Goal: Task Accomplishment & Management: Manage account settings

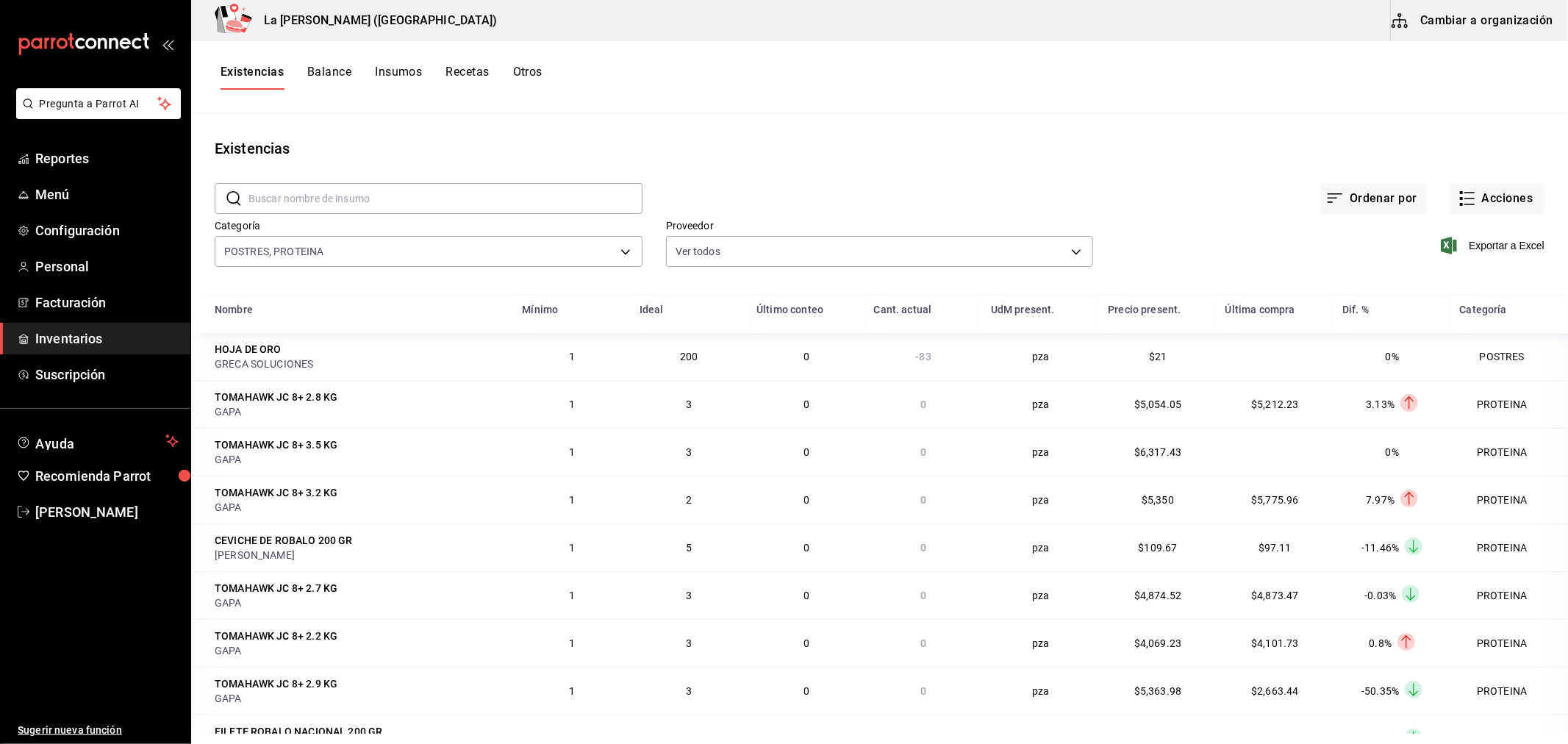
click at [101, 348] on link "Inventarios" at bounding box center [95, 338] width 190 height 32
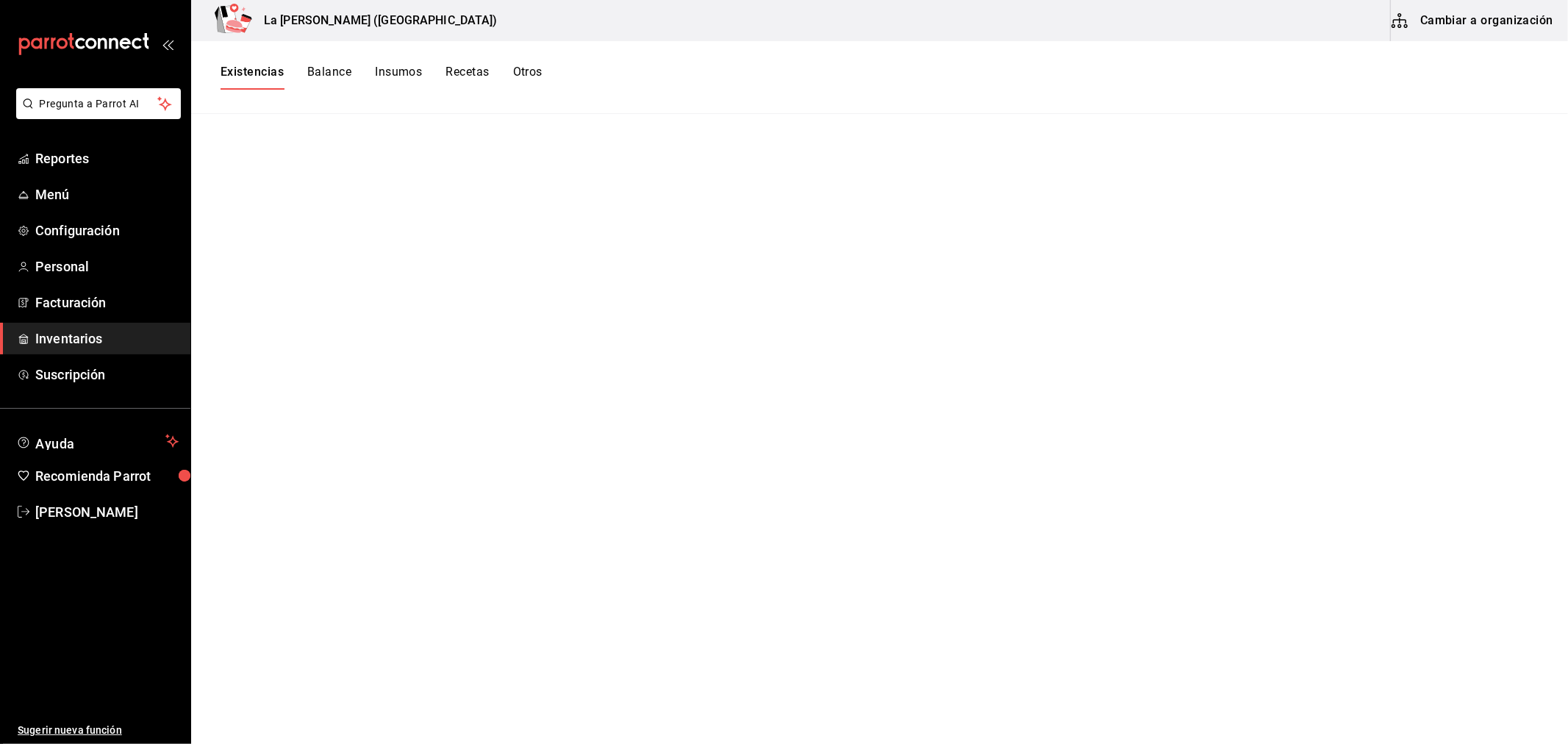
click at [68, 332] on span "Inventarios" at bounding box center [107, 339] width 143 height 20
click at [248, 63] on div "Existencias Balance Insumos Recetas Otros" at bounding box center [879, 78] width 1377 height 73
click at [249, 63] on div "Existencias Balance Insumos Recetas Otros" at bounding box center [879, 78] width 1377 height 73
click at [250, 65] on button "Existencias" at bounding box center [252, 77] width 63 height 25
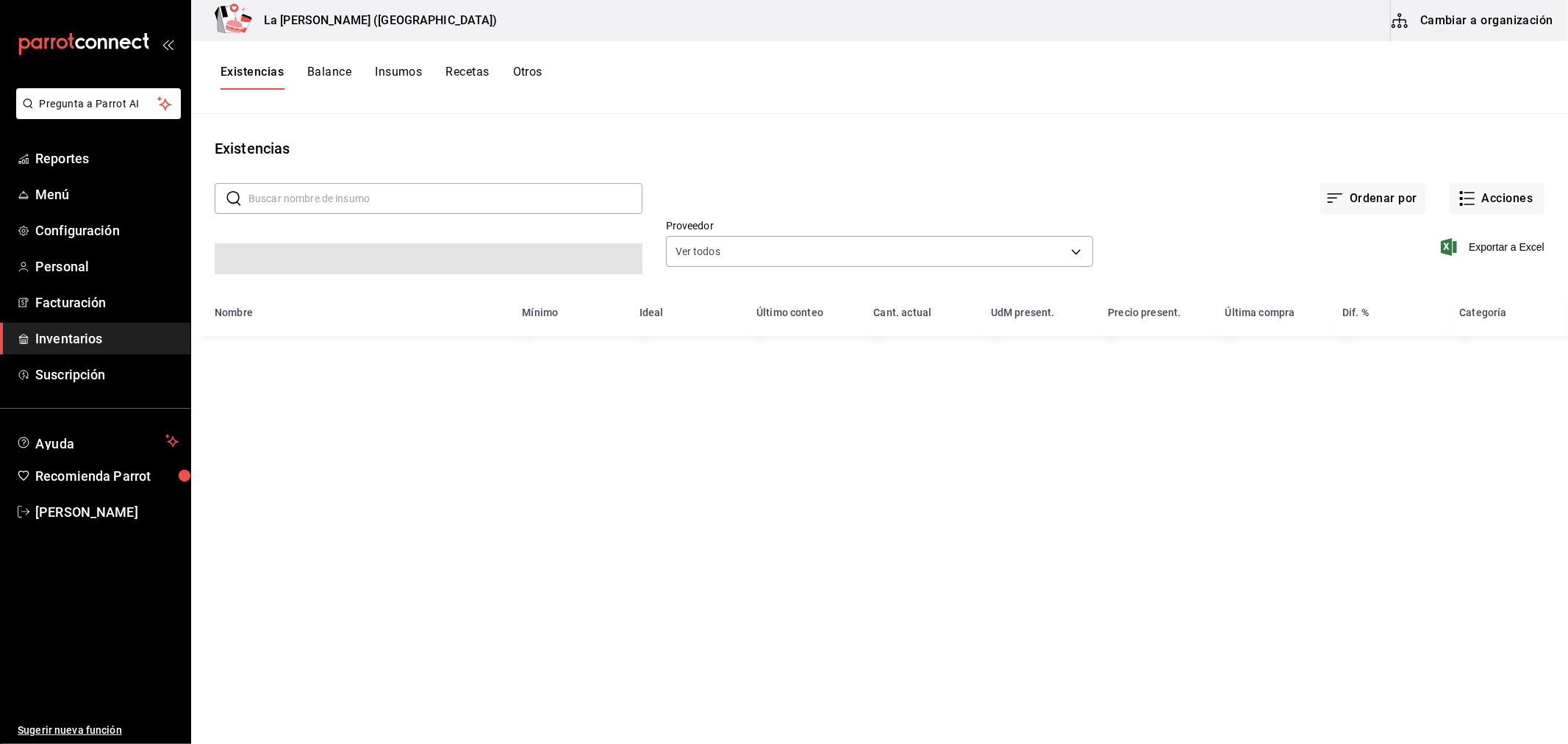
click at [250, 65] on button "Existencias" at bounding box center [252, 77] width 63 height 25
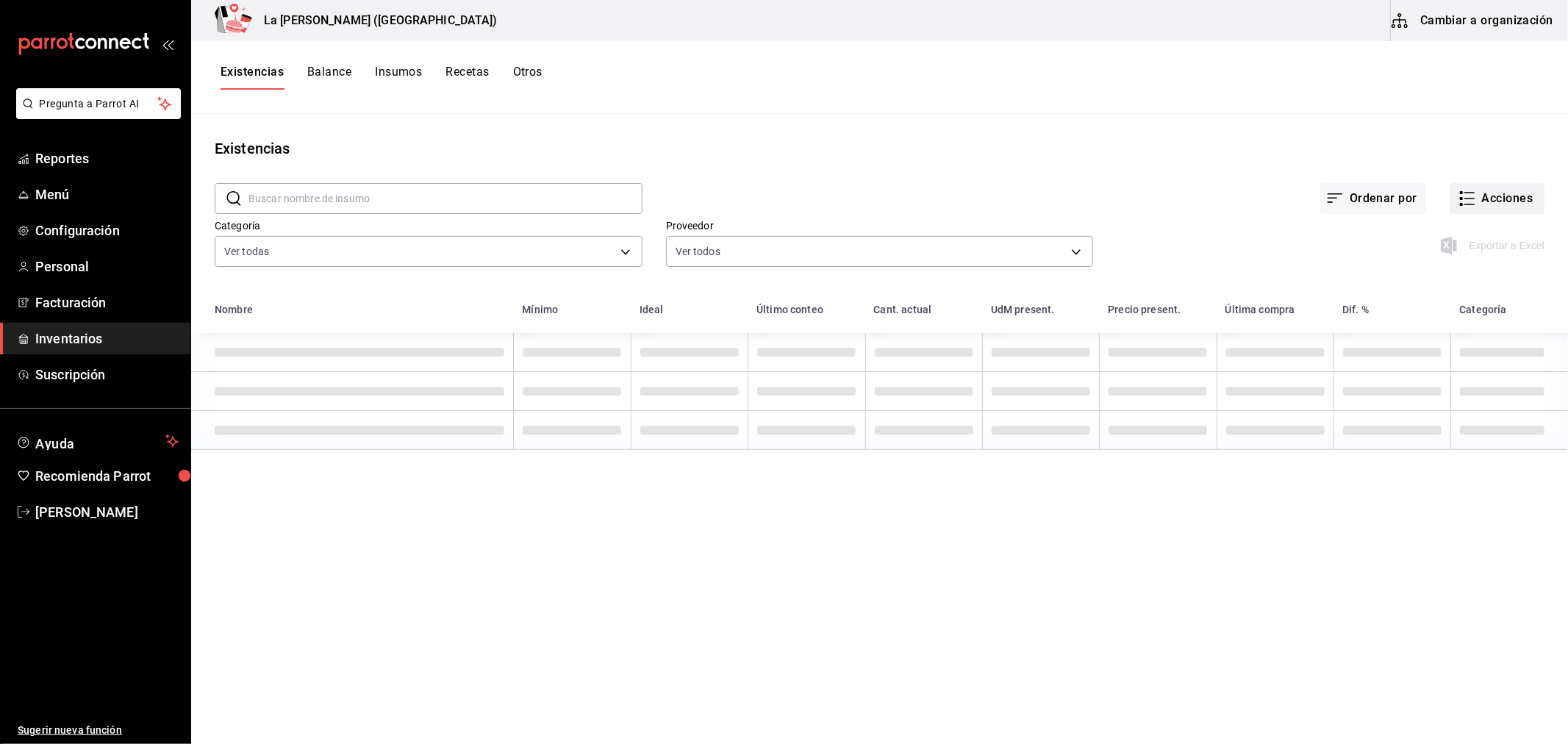
click at [1531, 198] on button "Acciones" at bounding box center [1497, 198] width 95 height 31
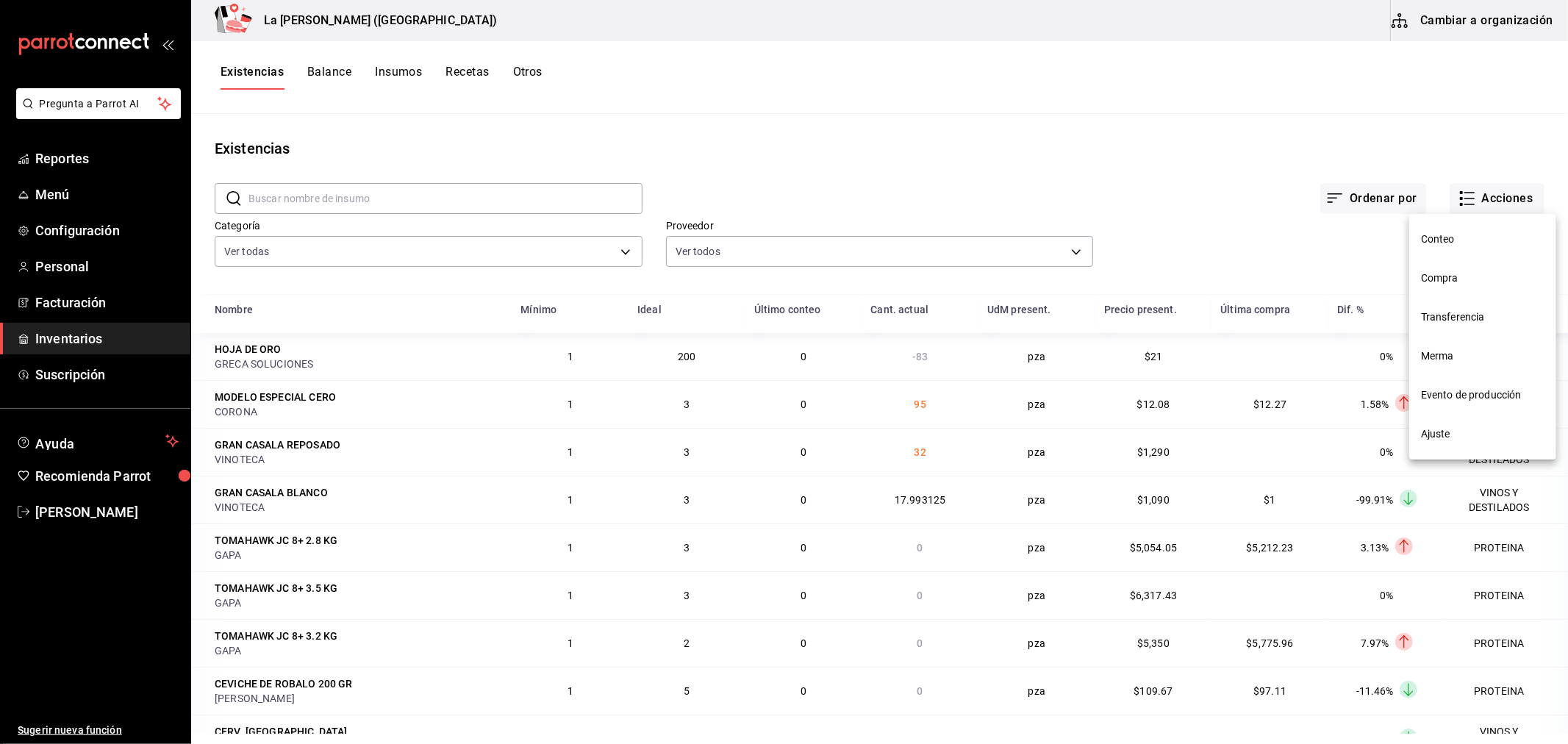
click at [1477, 285] on span "Compra" at bounding box center [1482, 278] width 124 height 16
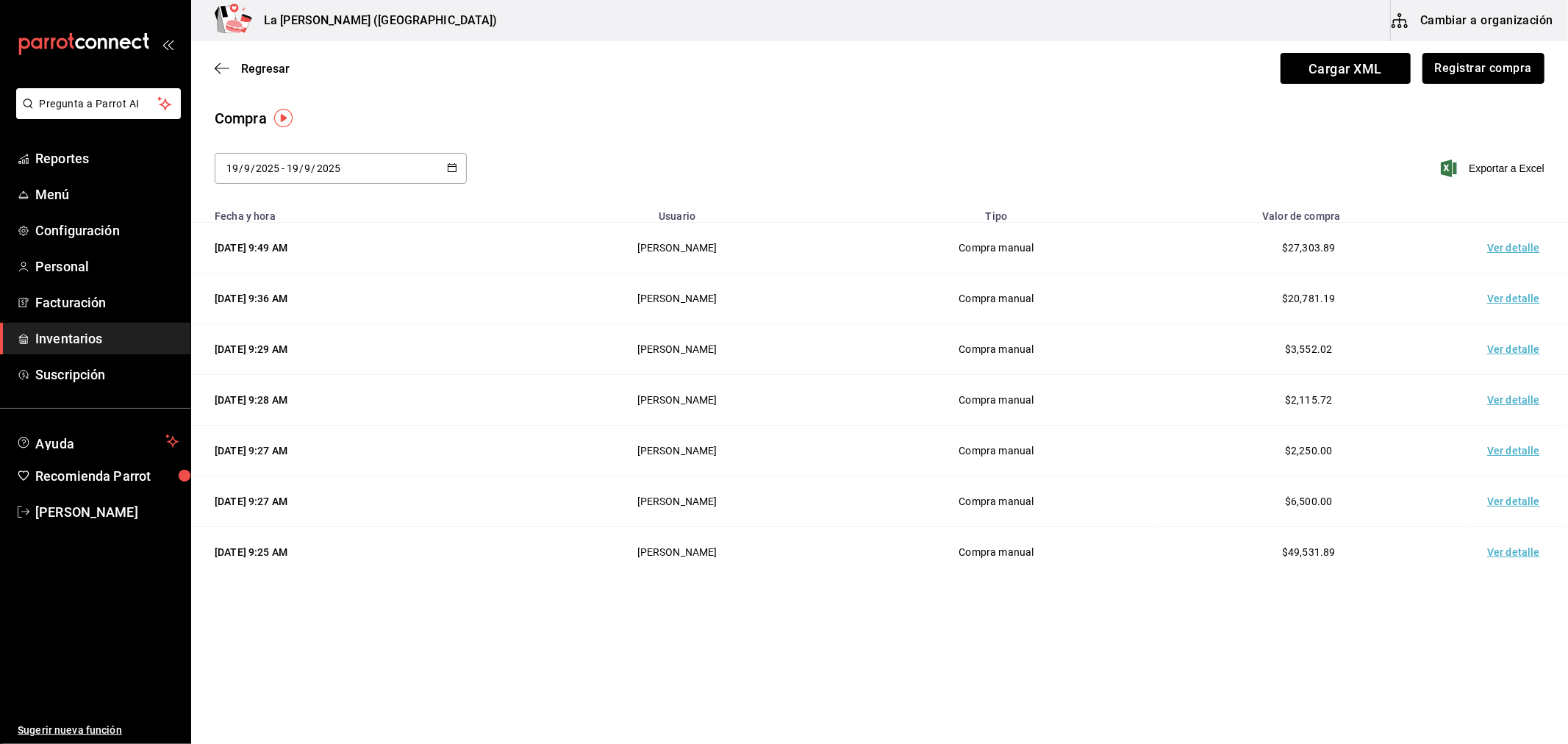
click at [1493, 72] on button "Registrar compra" at bounding box center [1483, 68] width 122 height 31
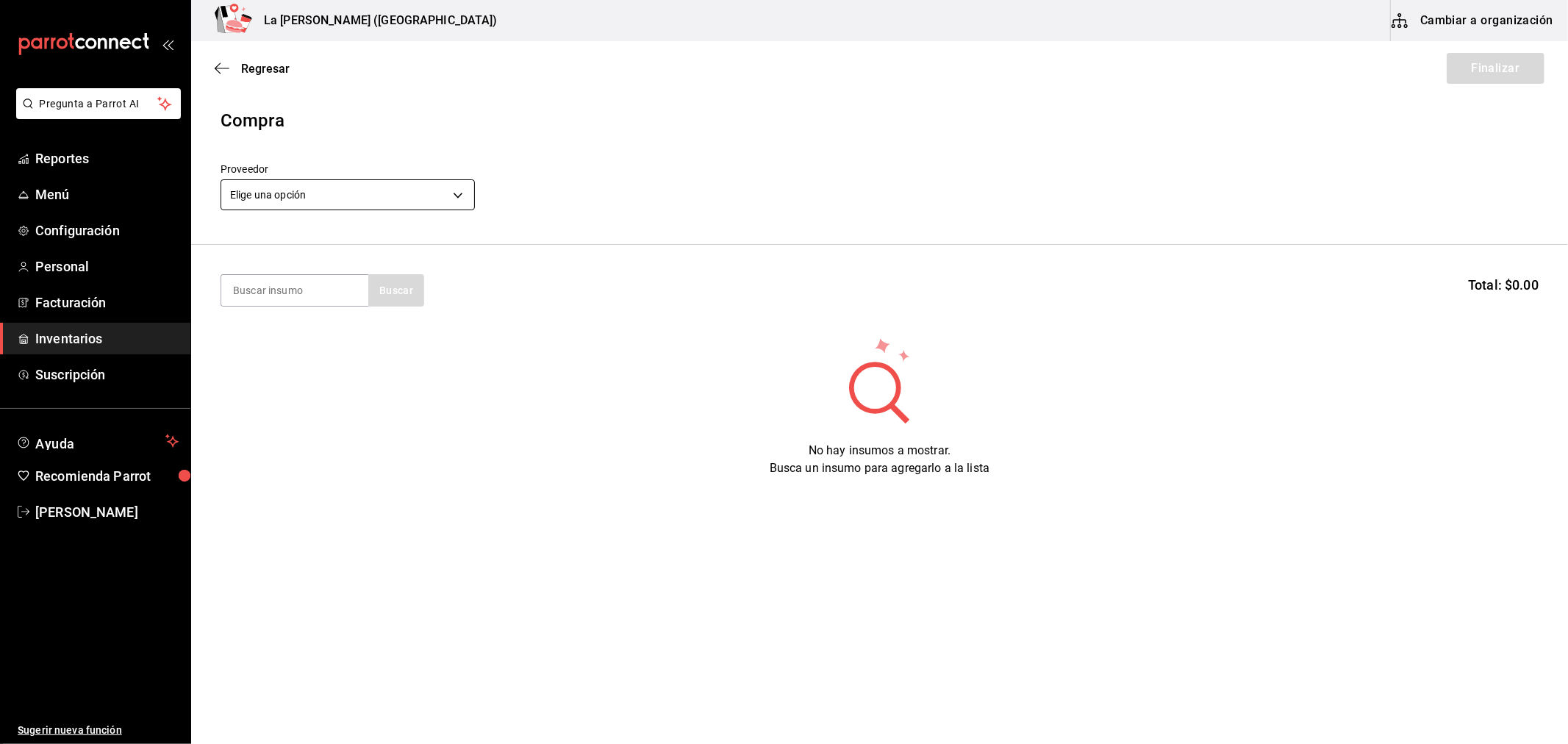
click at [244, 195] on body "Pregunta a Parrot AI Reportes Menú Configuración Personal Facturación Inventari…" at bounding box center [784, 330] width 1568 height 661
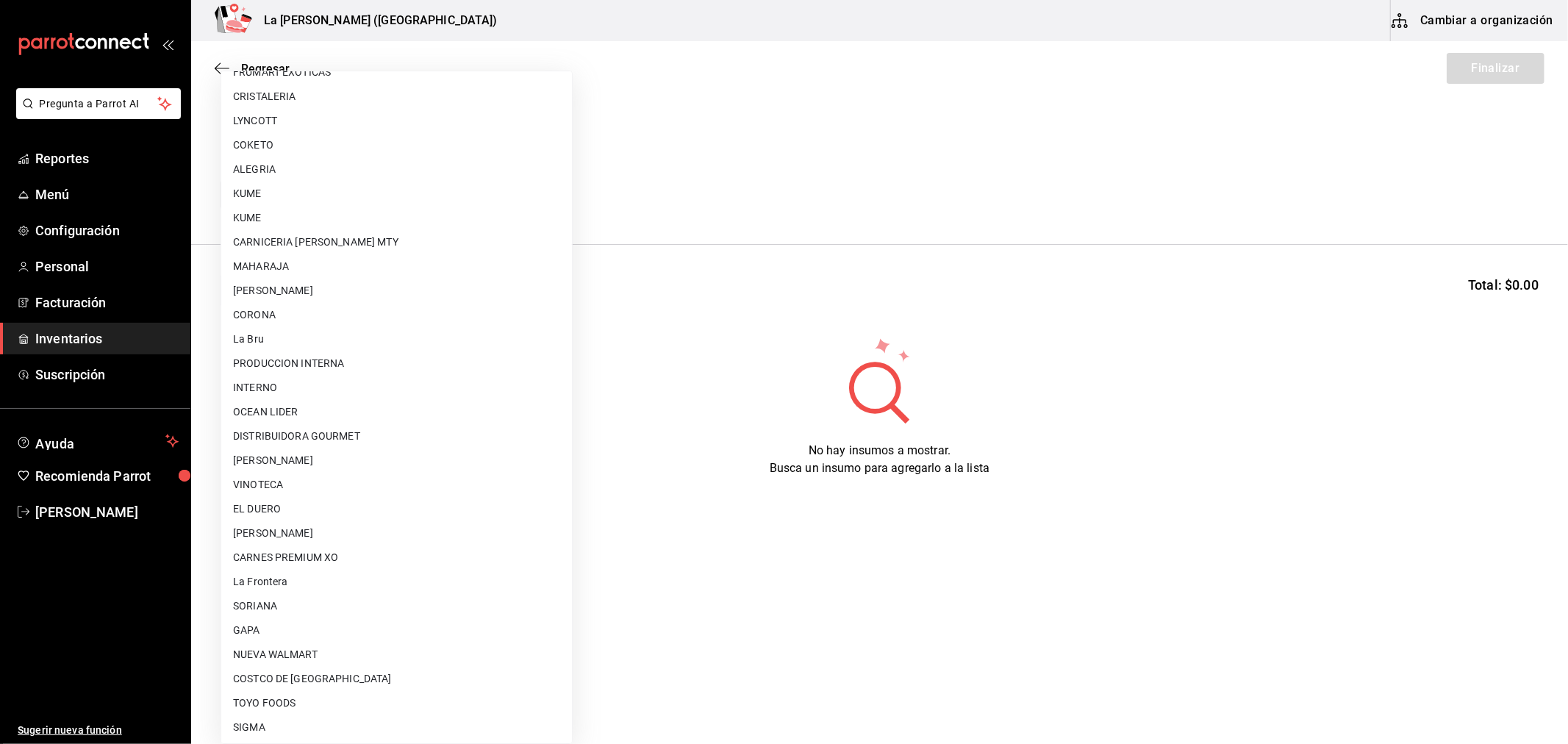
scroll to position [963, 0]
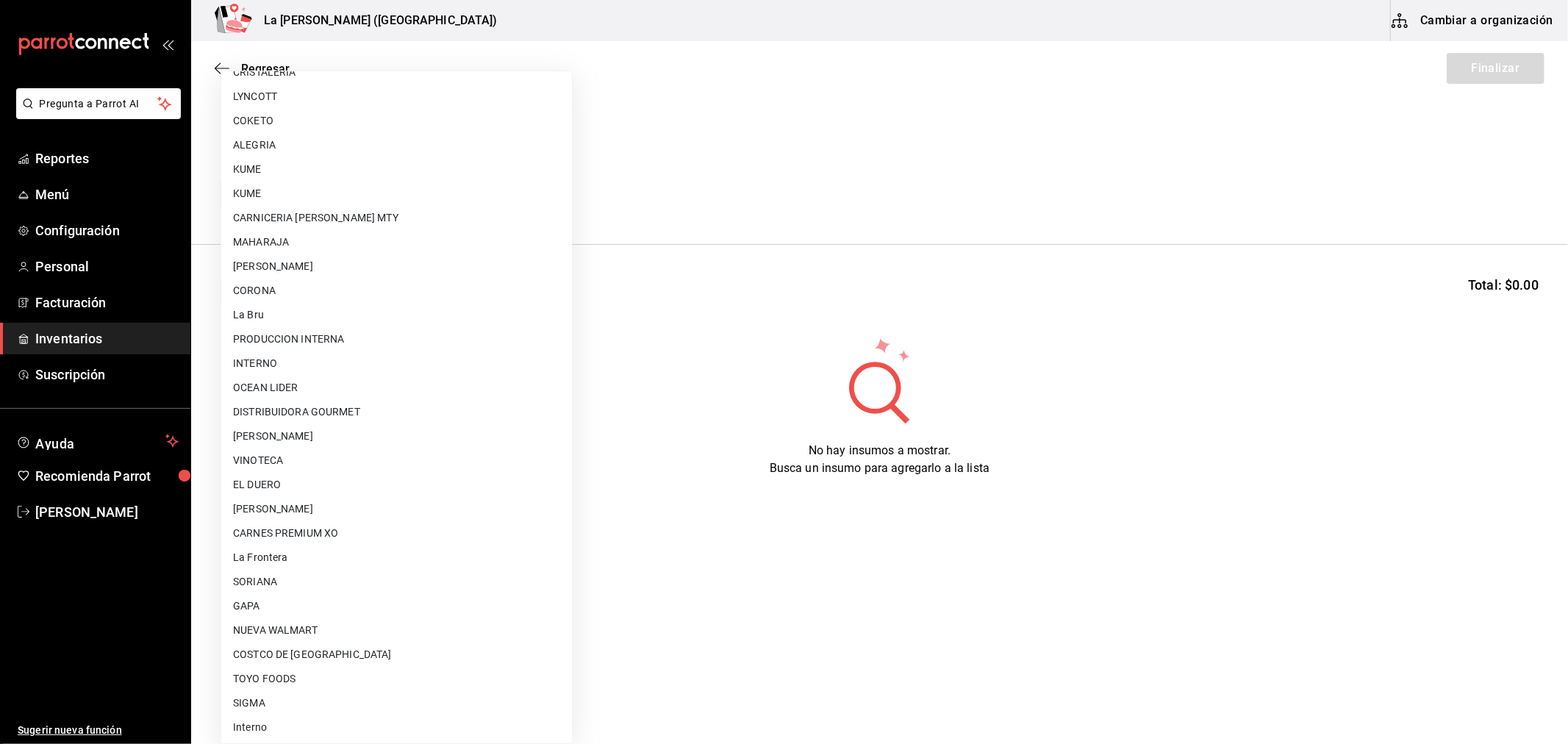
click at [333, 334] on li "PRODUCCION INTERNA" at bounding box center [396, 339] width 351 height 24
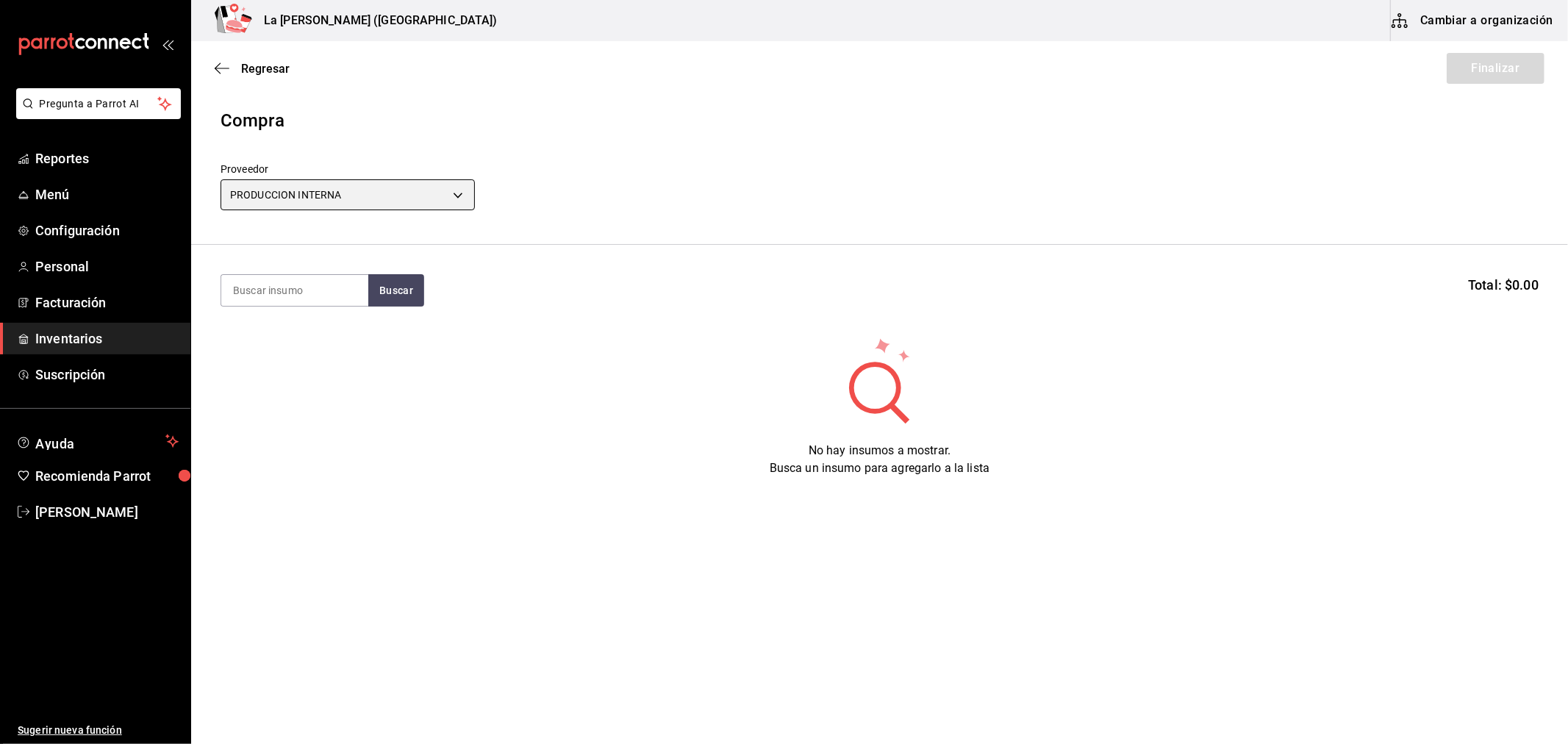
type input "87994001-4809-4af2-bb25-541b74e25a5c"
click at [299, 291] on input at bounding box center [295, 291] width 147 height 31
type input "FRESA"
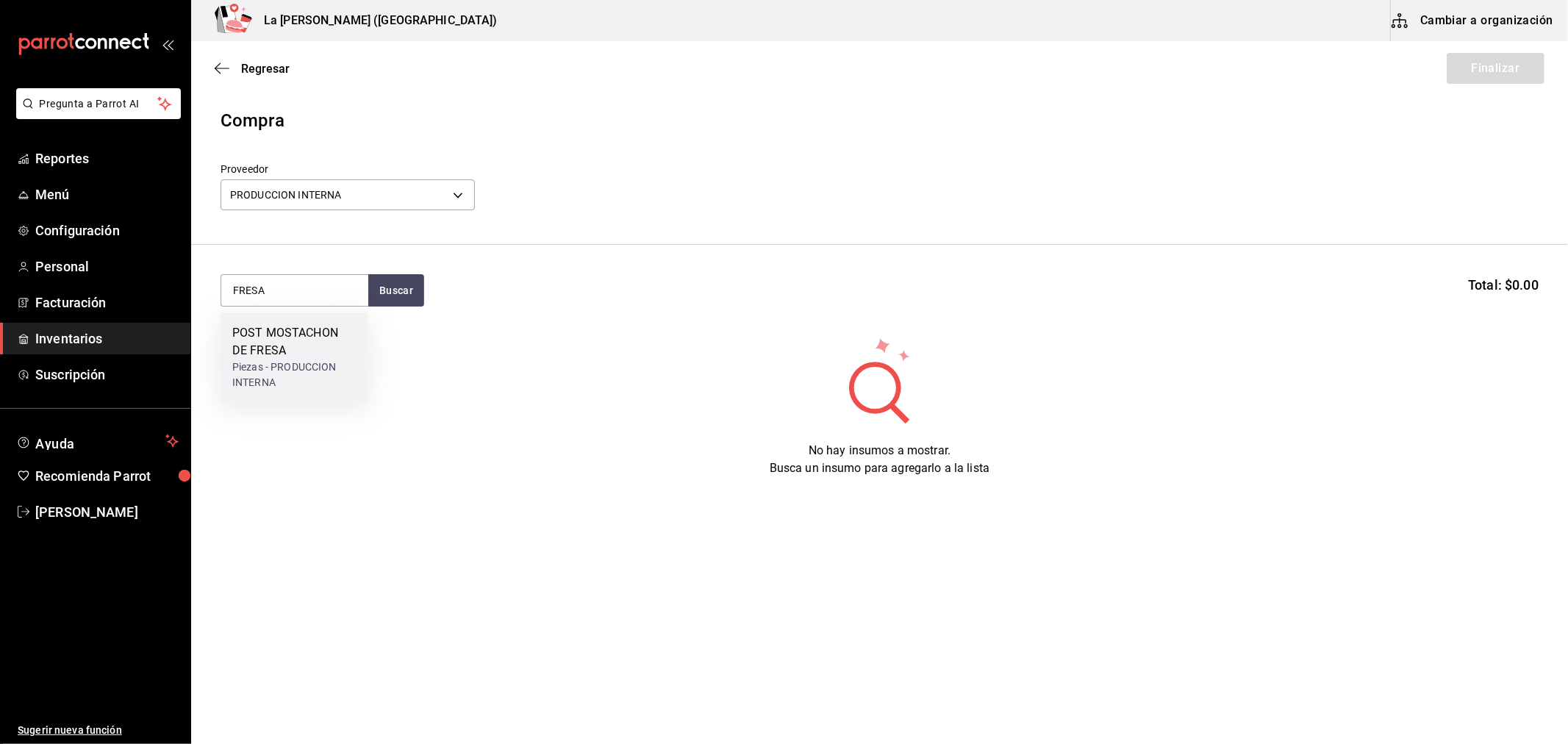
click at [277, 330] on div "POST MOSTACHON DE FRESA" at bounding box center [294, 341] width 124 height 35
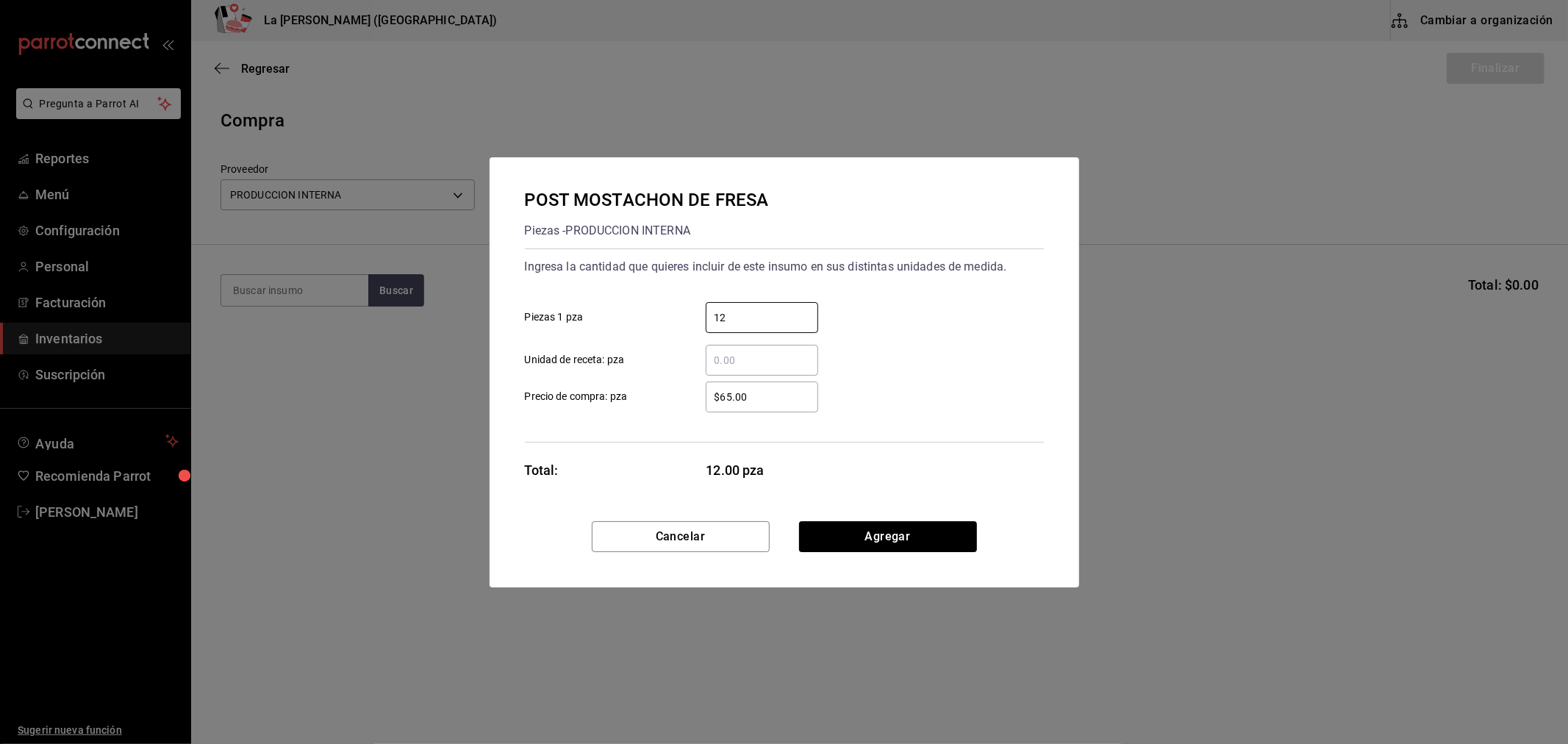
type input "12"
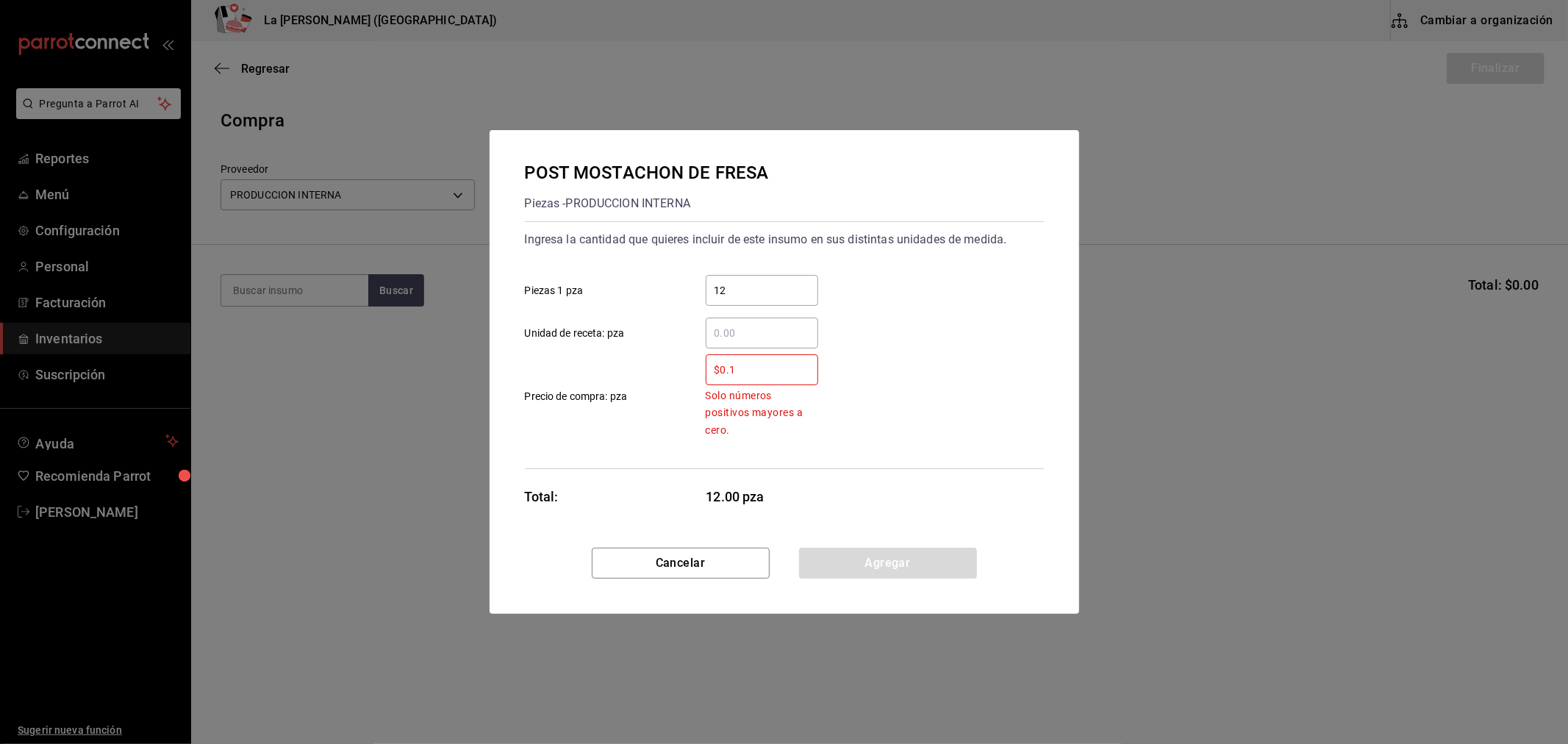
type input "$0.1"
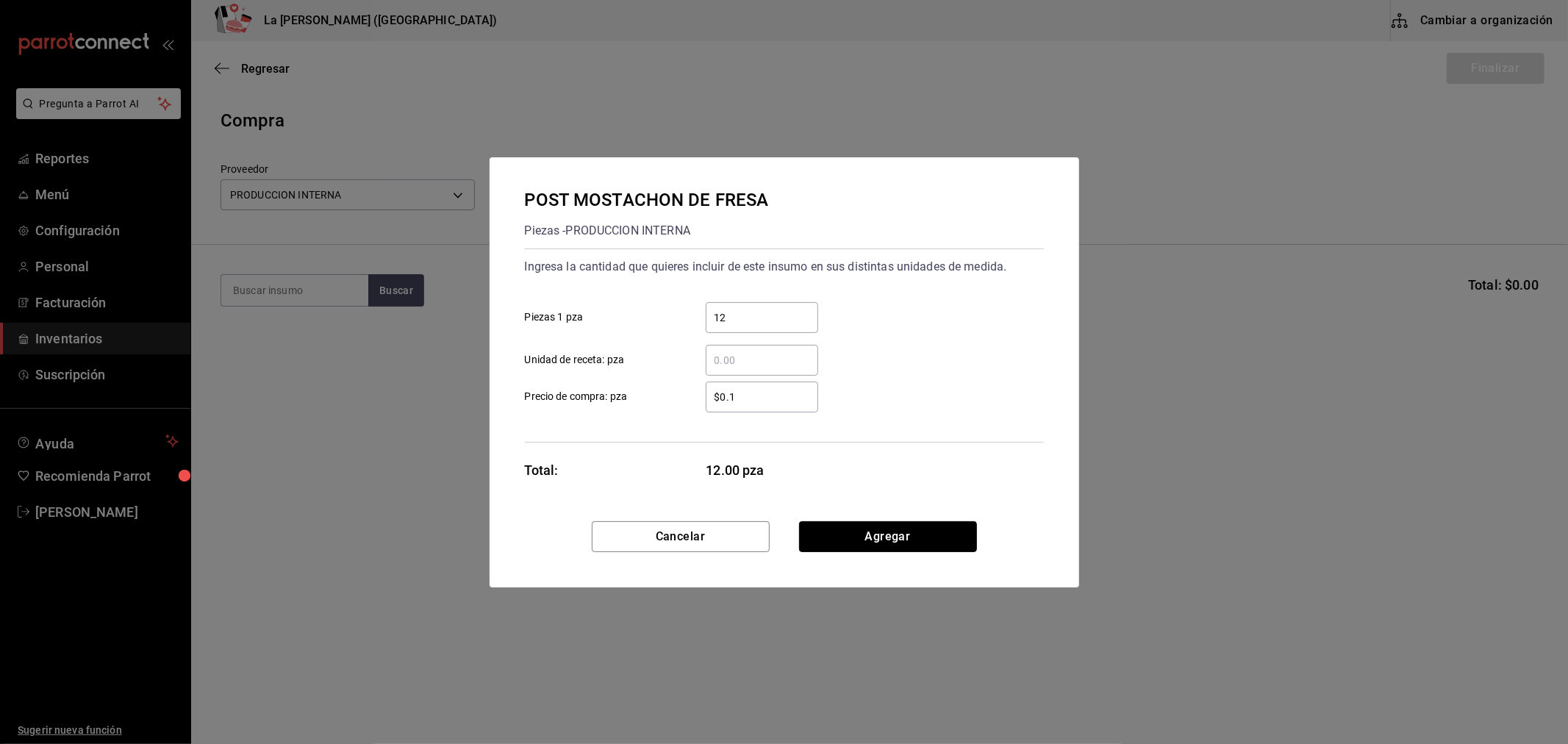
click button "Agregar" at bounding box center [888, 536] width 178 height 31
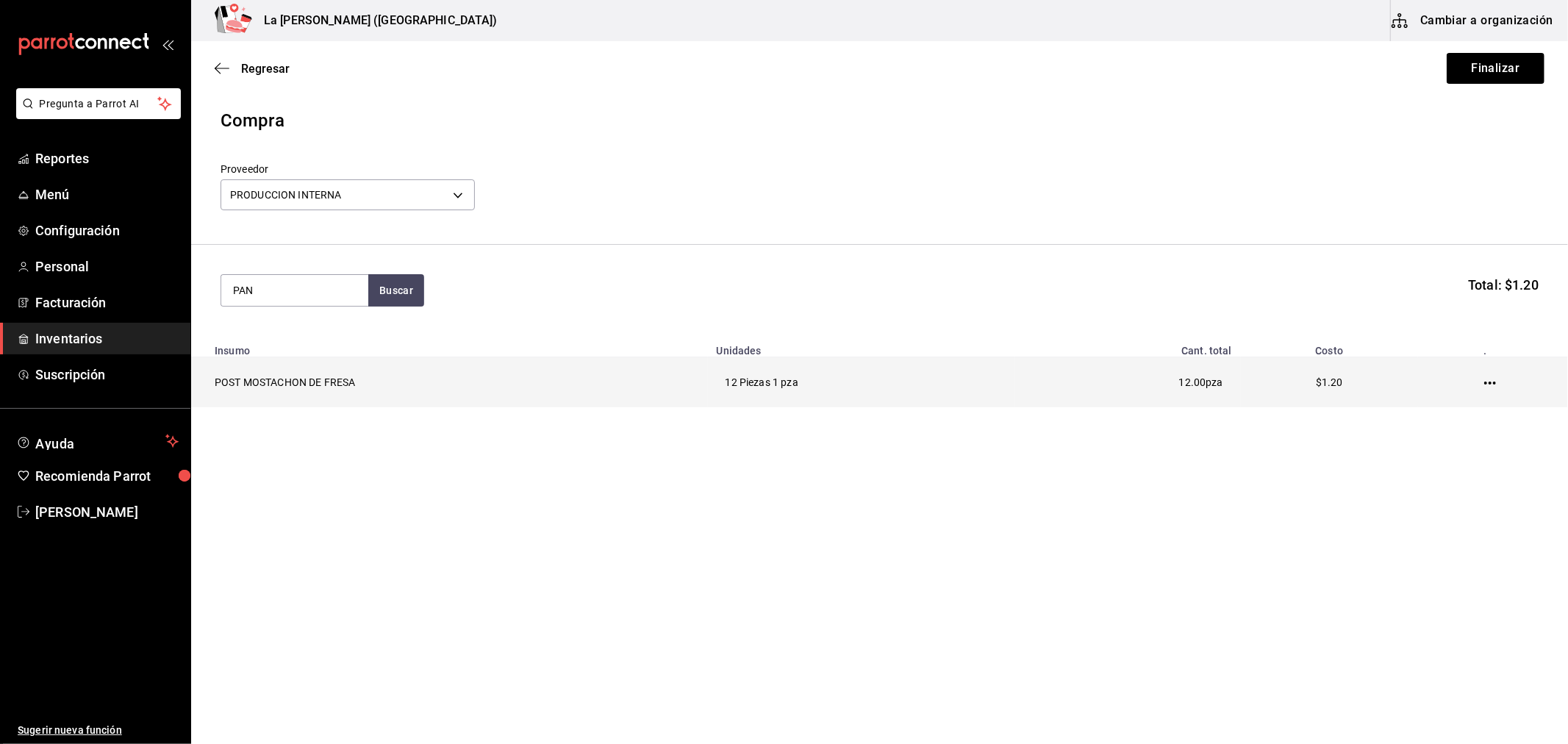
type input "PAN"
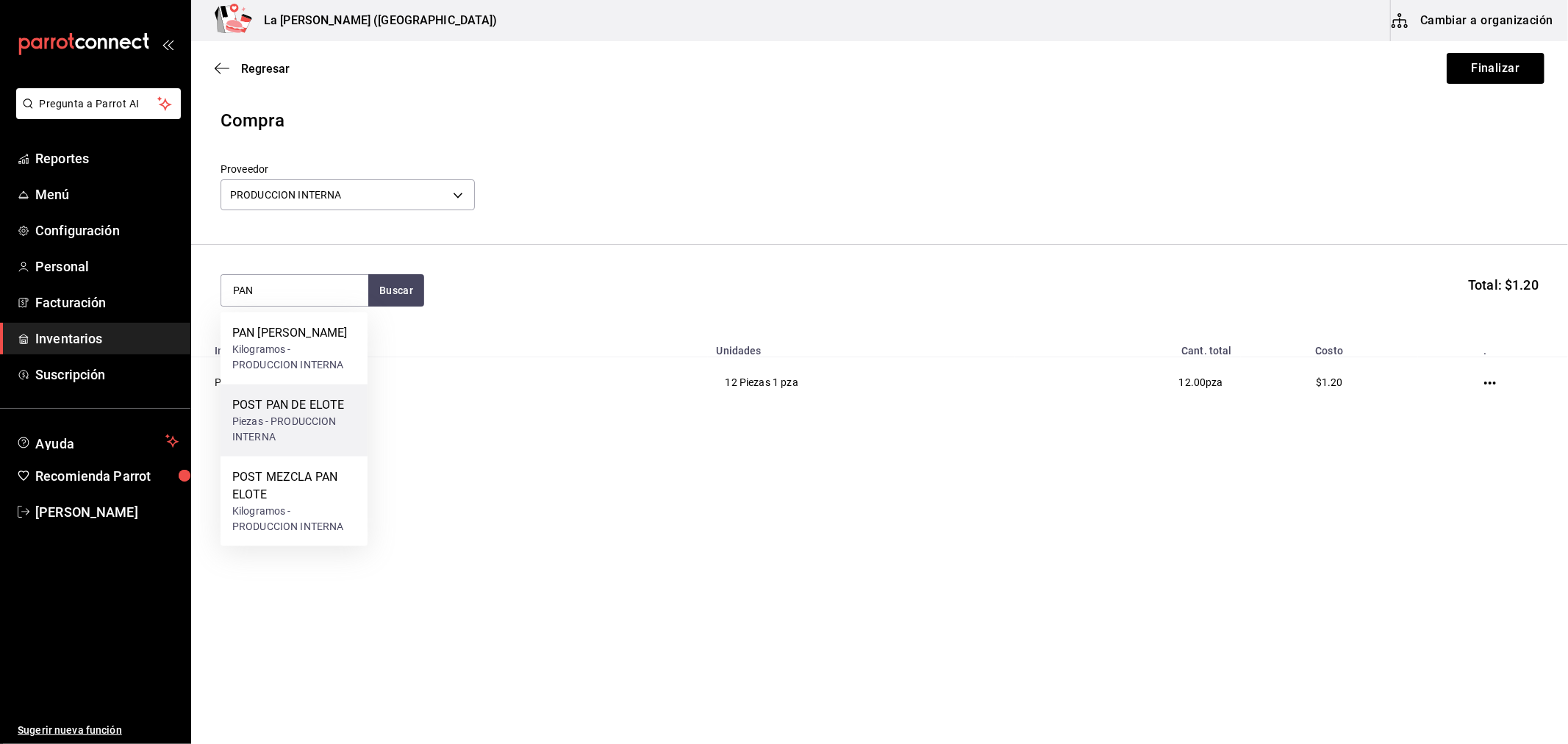
click at [332, 407] on div "POST PAN DE ELOTE" at bounding box center [294, 405] width 124 height 18
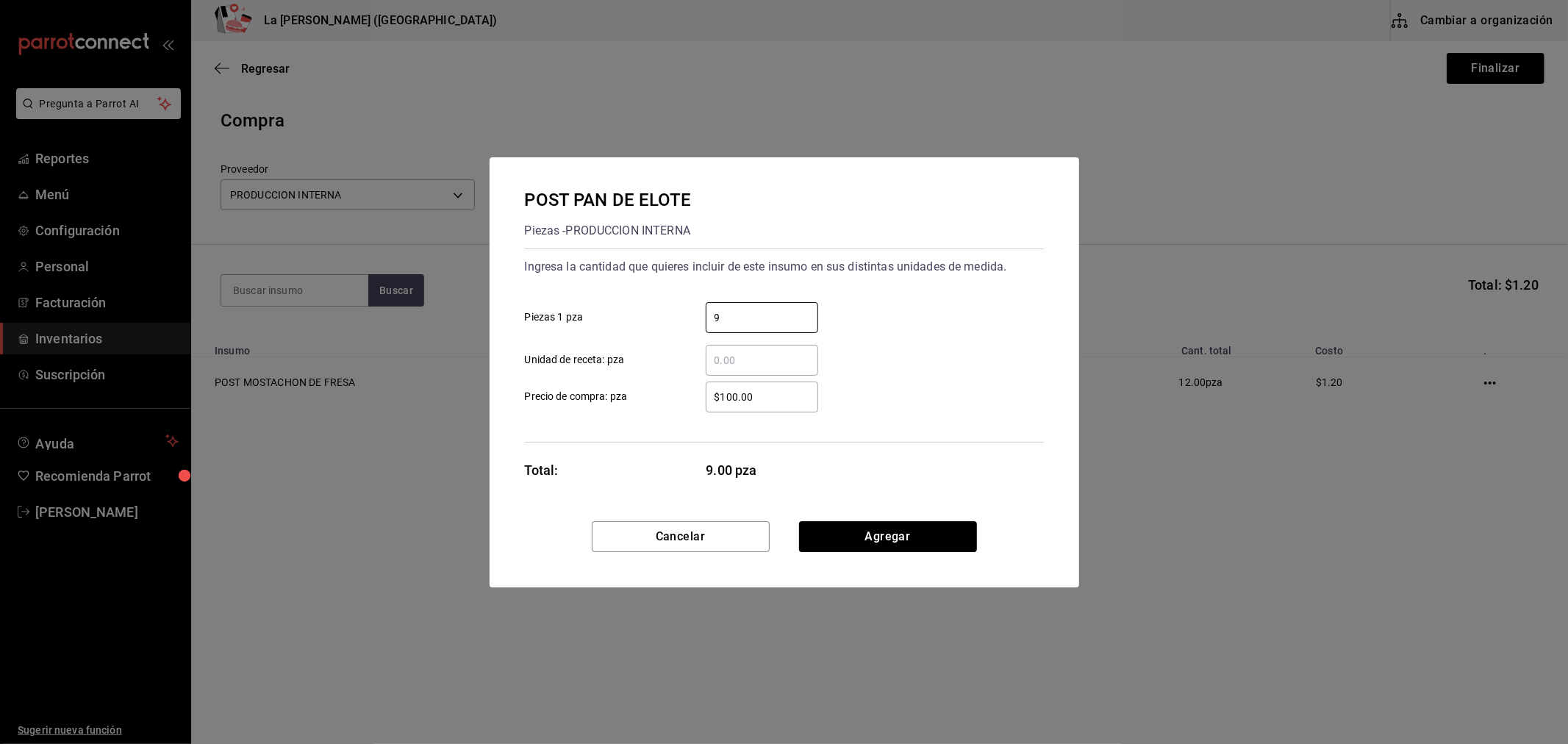
type input "9"
type input "$0.1"
click button "Agregar" at bounding box center [888, 536] width 178 height 31
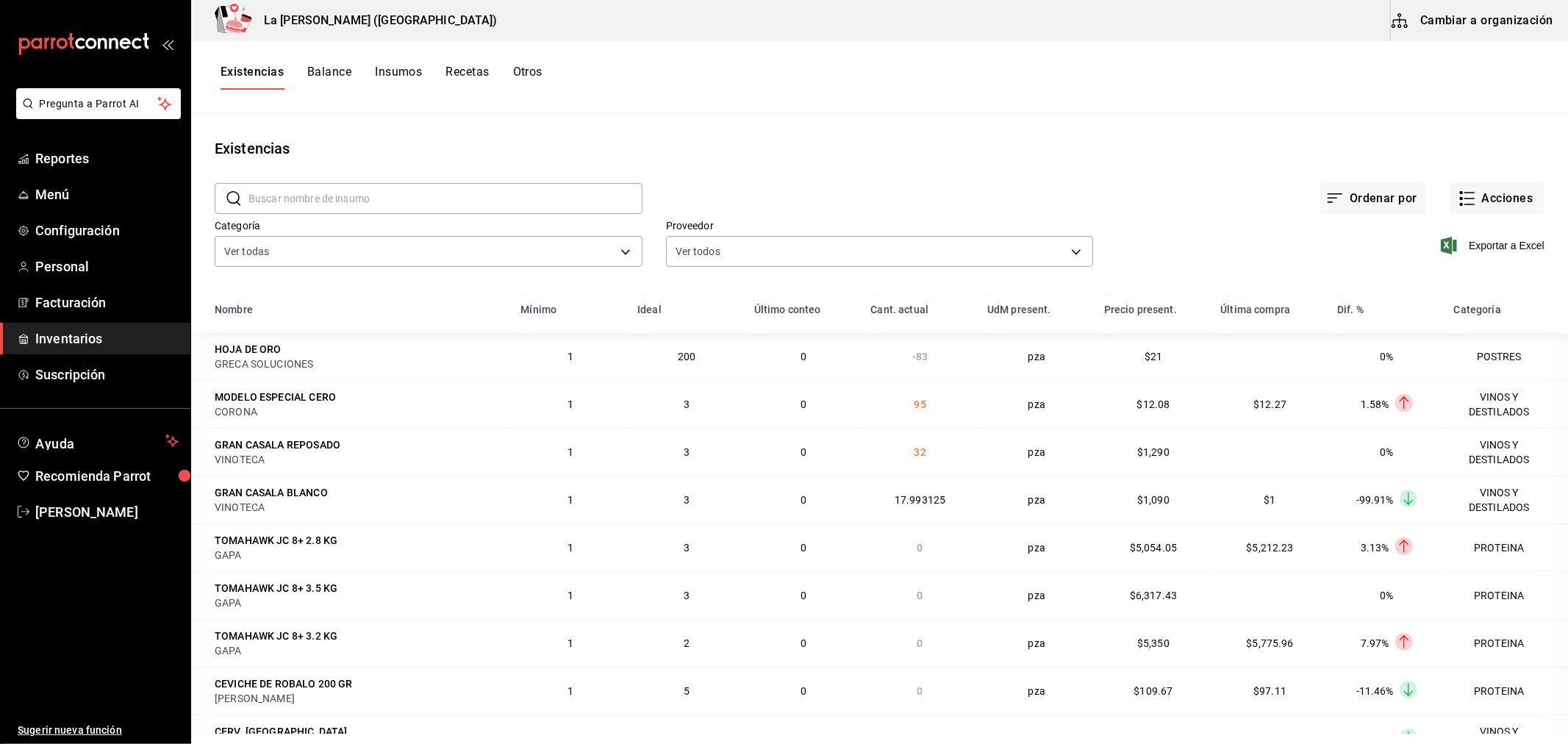
click at [533, 69] on button "Otros" at bounding box center [528, 77] width 30 height 25
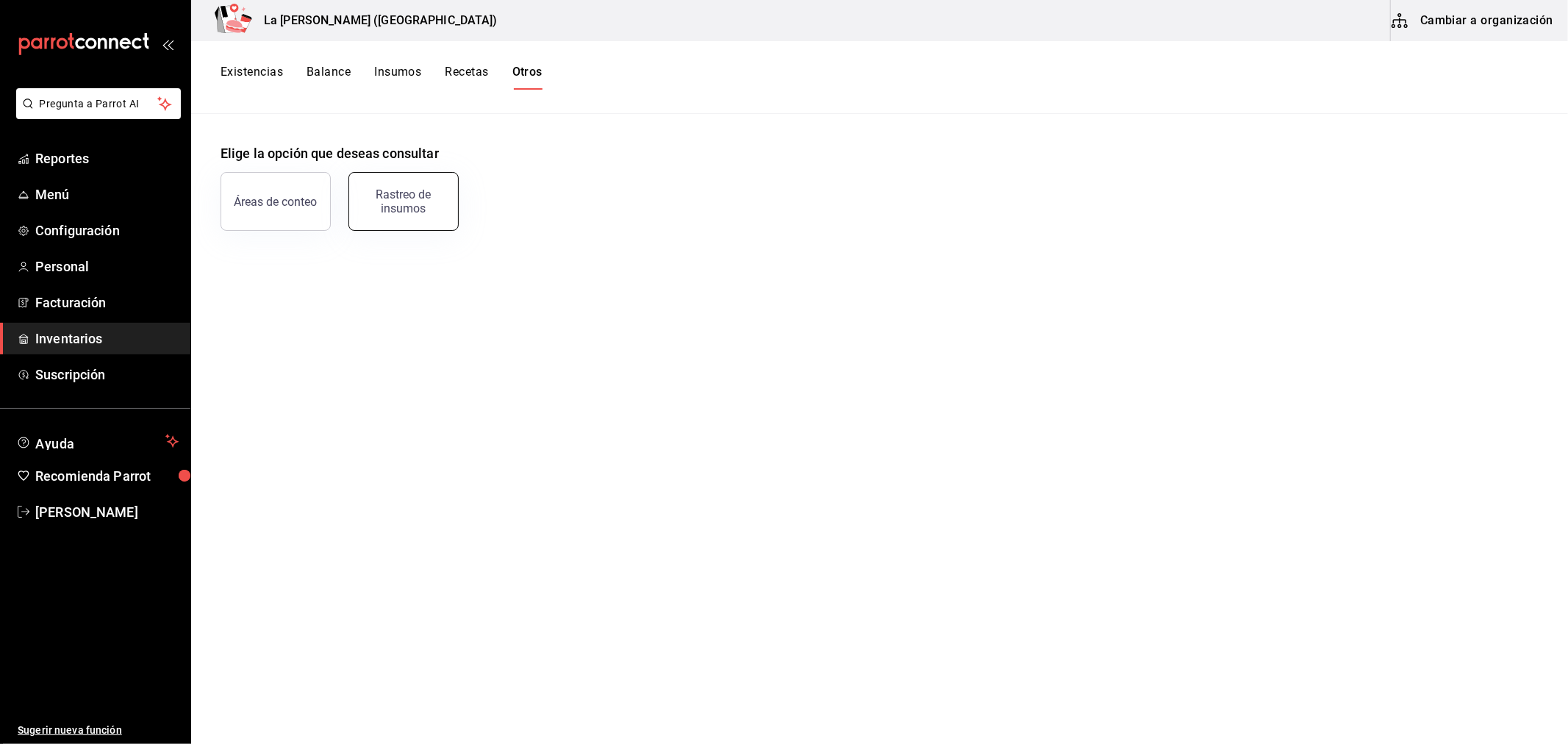
click at [419, 196] on div "Rastreo de insumos" at bounding box center [403, 201] width 91 height 28
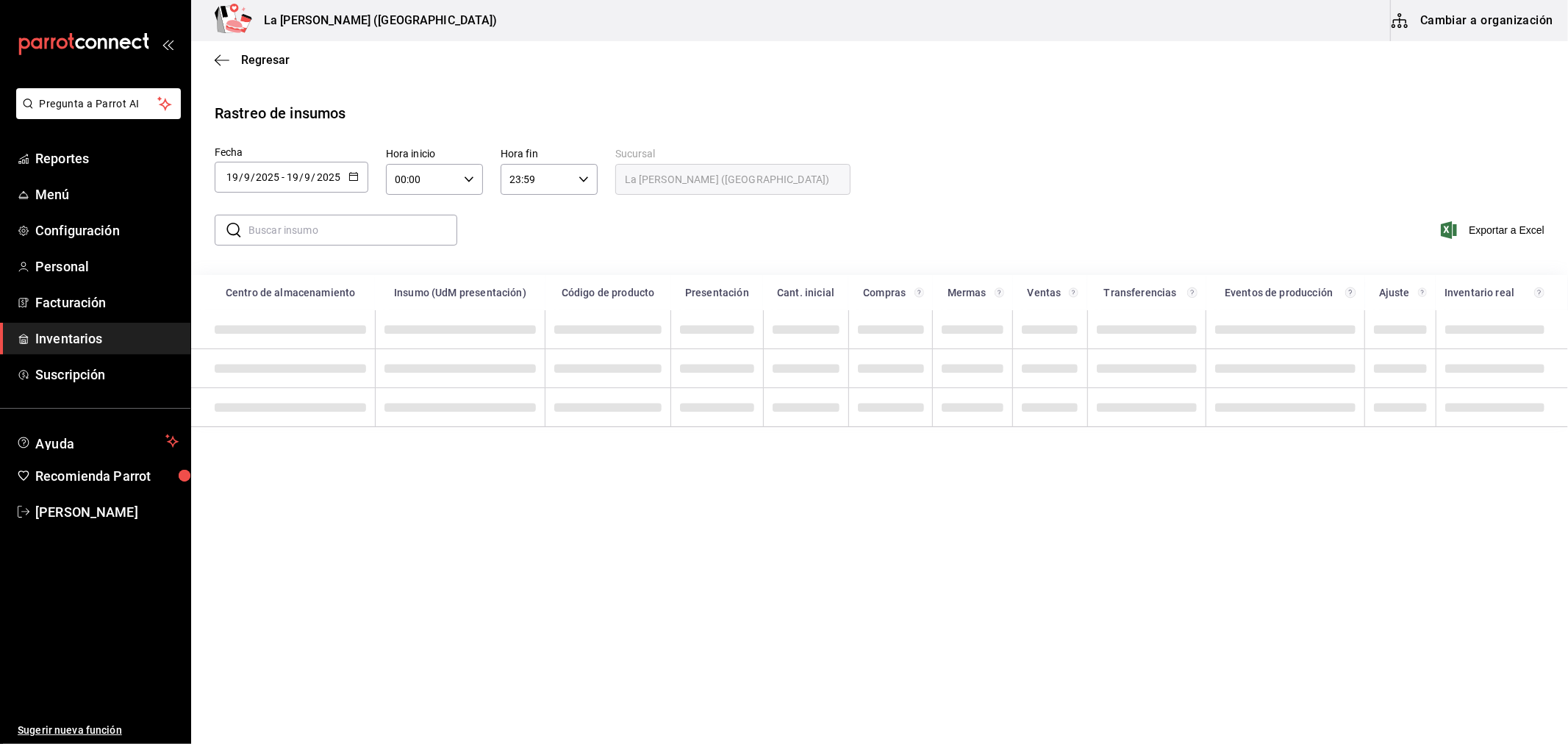
click at [354, 174] on icon "button" at bounding box center [353, 176] width 10 height 10
click at [257, 473] on ul "Hoy Ayer Última semana Semana pasada Mes actual Mes pasado Último año Rango de …" at bounding box center [284, 340] width 139 height 271
click at [264, 456] on li "Rango de fechas" at bounding box center [284, 455] width 139 height 33
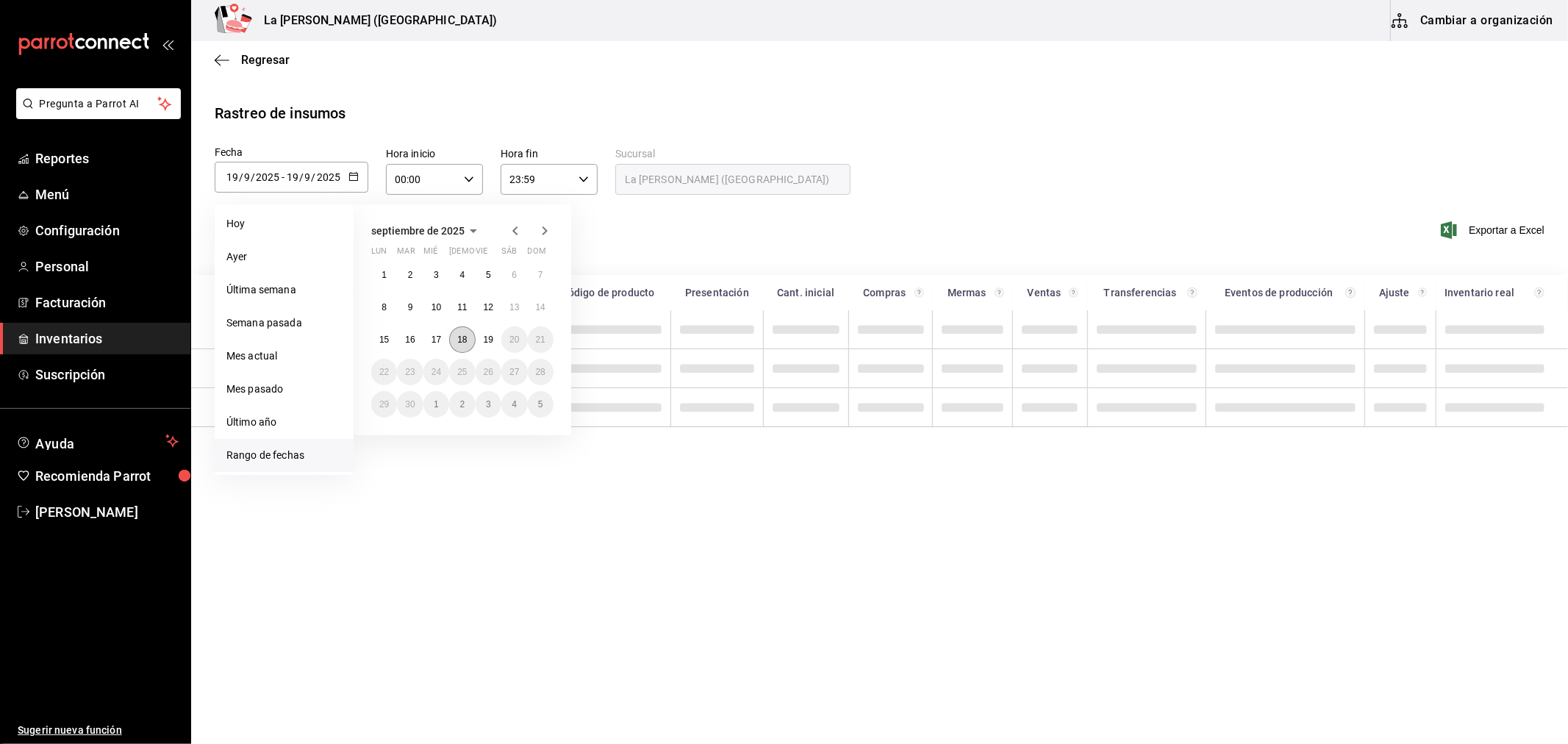
click at [466, 340] on abbr "18" at bounding box center [462, 339] width 9 height 10
click at [480, 337] on button "19" at bounding box center [488, 340] width 26 height 26
type input "2025-09-18"
type input "18"
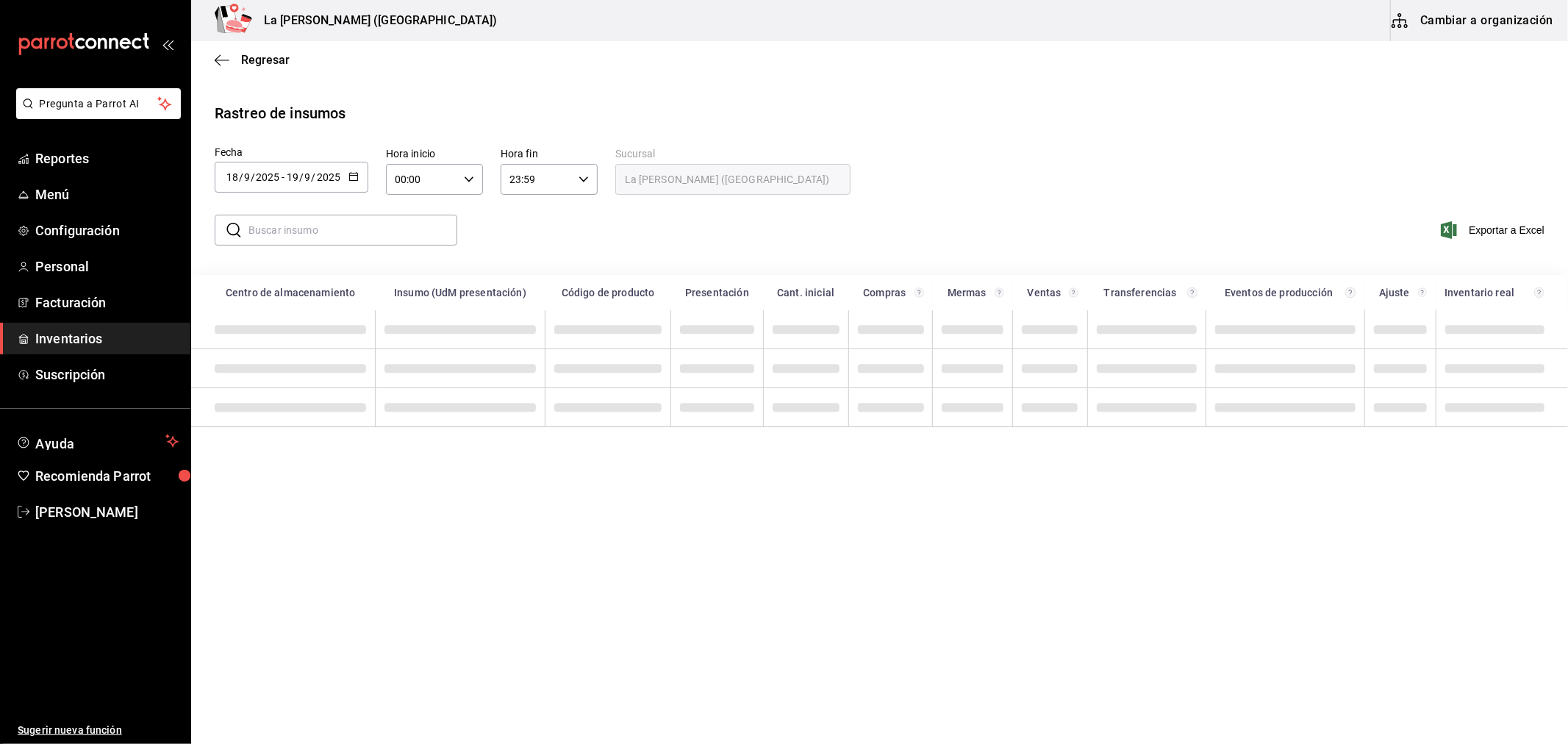
click at [467, 169] on div "00:00 Hora inicio" at bounding box center [434, 180] width 97 height 31
click at [416, 238] on span "10" at bounding box center [410, 243] width 25 height 12
type input "10:00"
click at [586, 181] on div at bounding box center [784, 372] width 1568 height 744
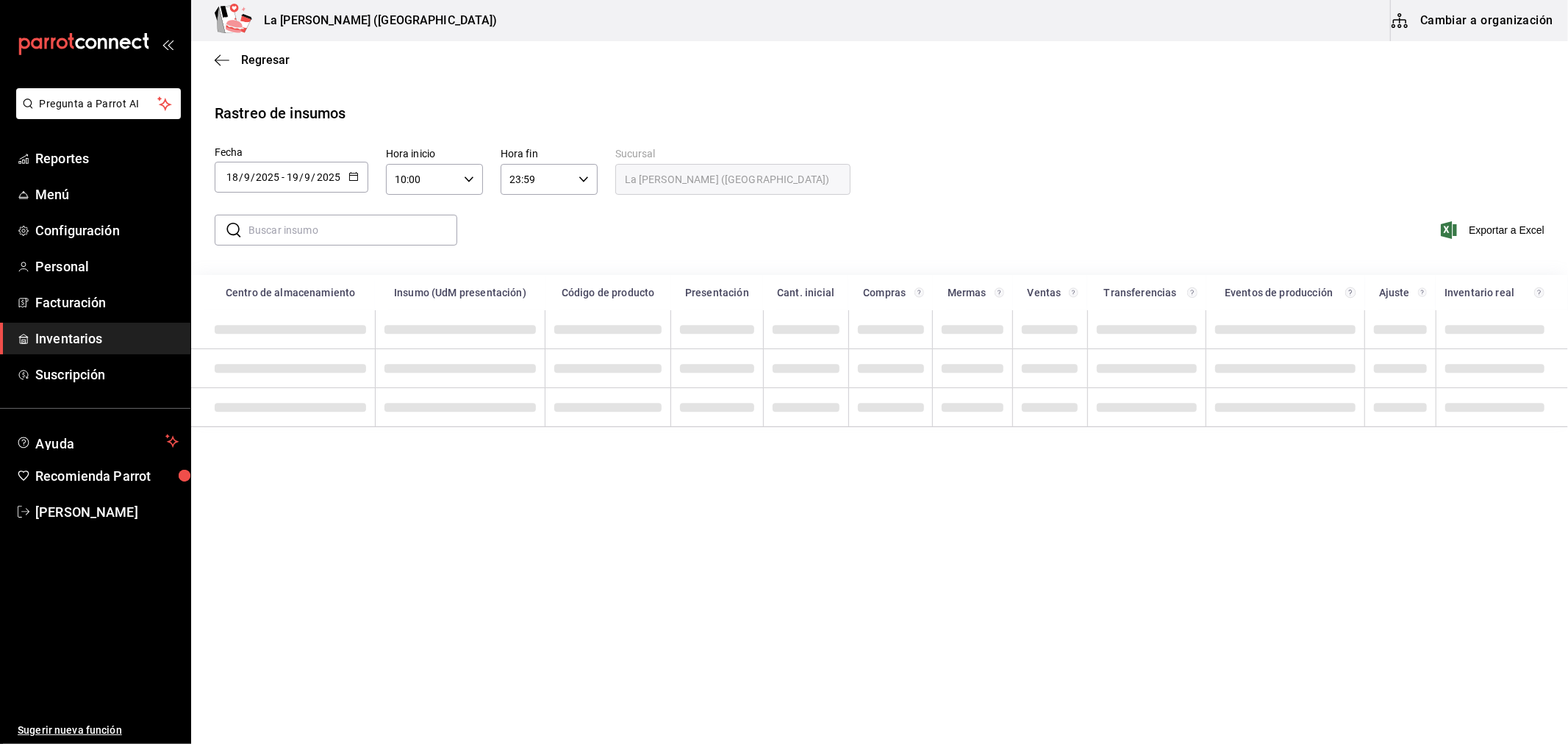
click at [588, 174] on div "23:59 Hora fin" at bounding box center [549, 180] width 97 height 31
click at [517, 263] on button "04" at bounding box center [524, 278] width 43 height 30
type input "04:59"
click at [406, 222] on div at bounding box center [784, 372] width 1568 height 744
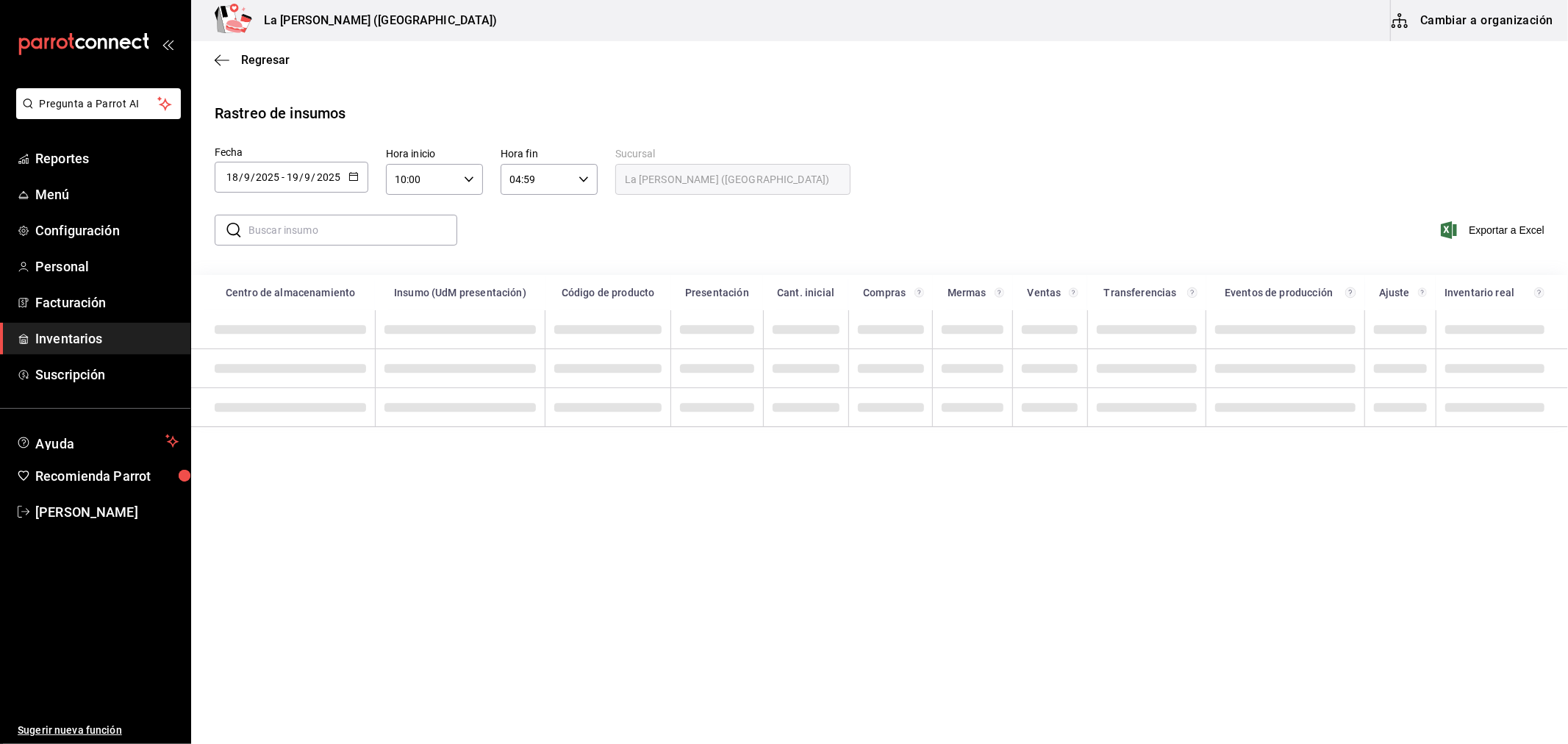
click at [393, 229] on input "text" at bounding box center [353, 230] width 209 height 30
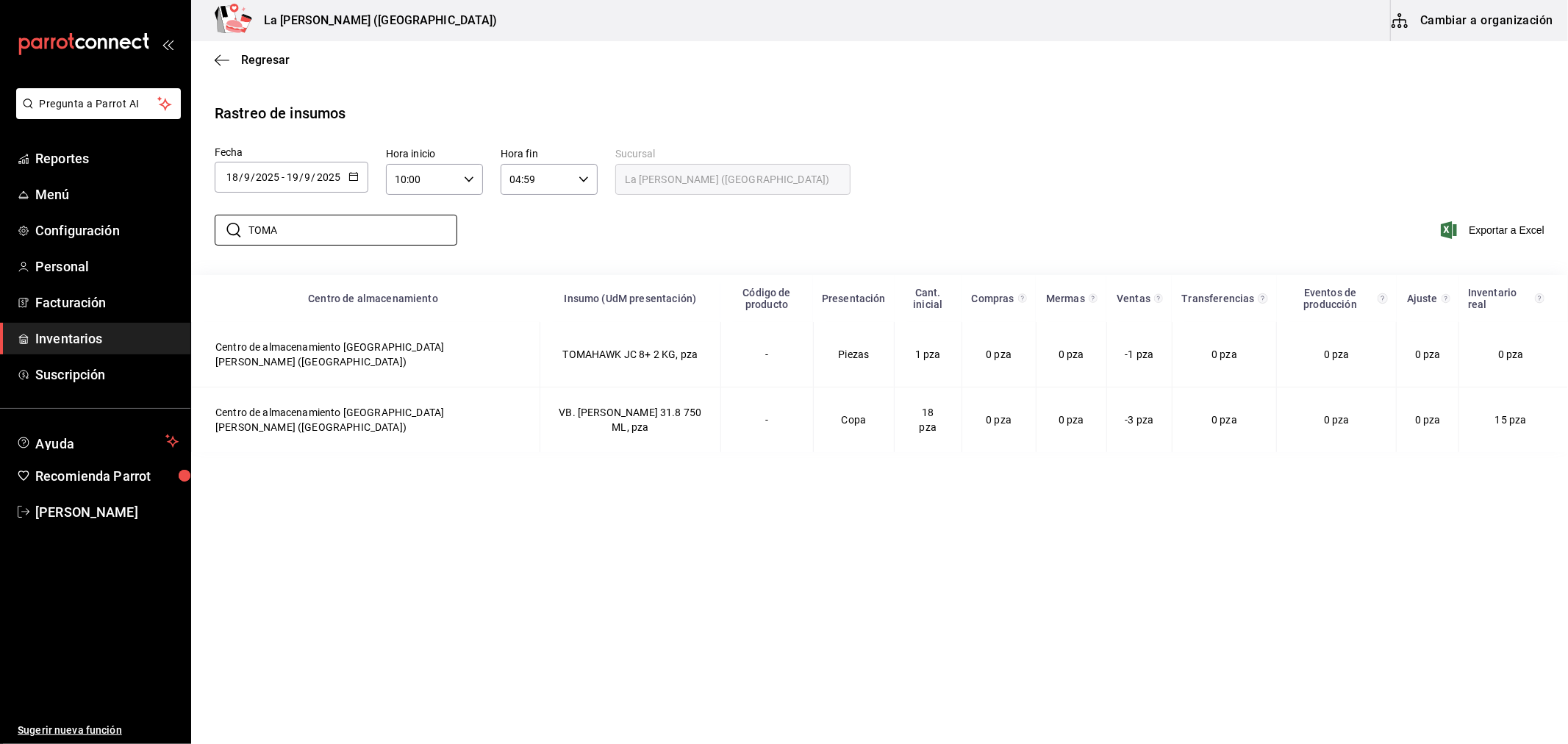
type input "TOMA"
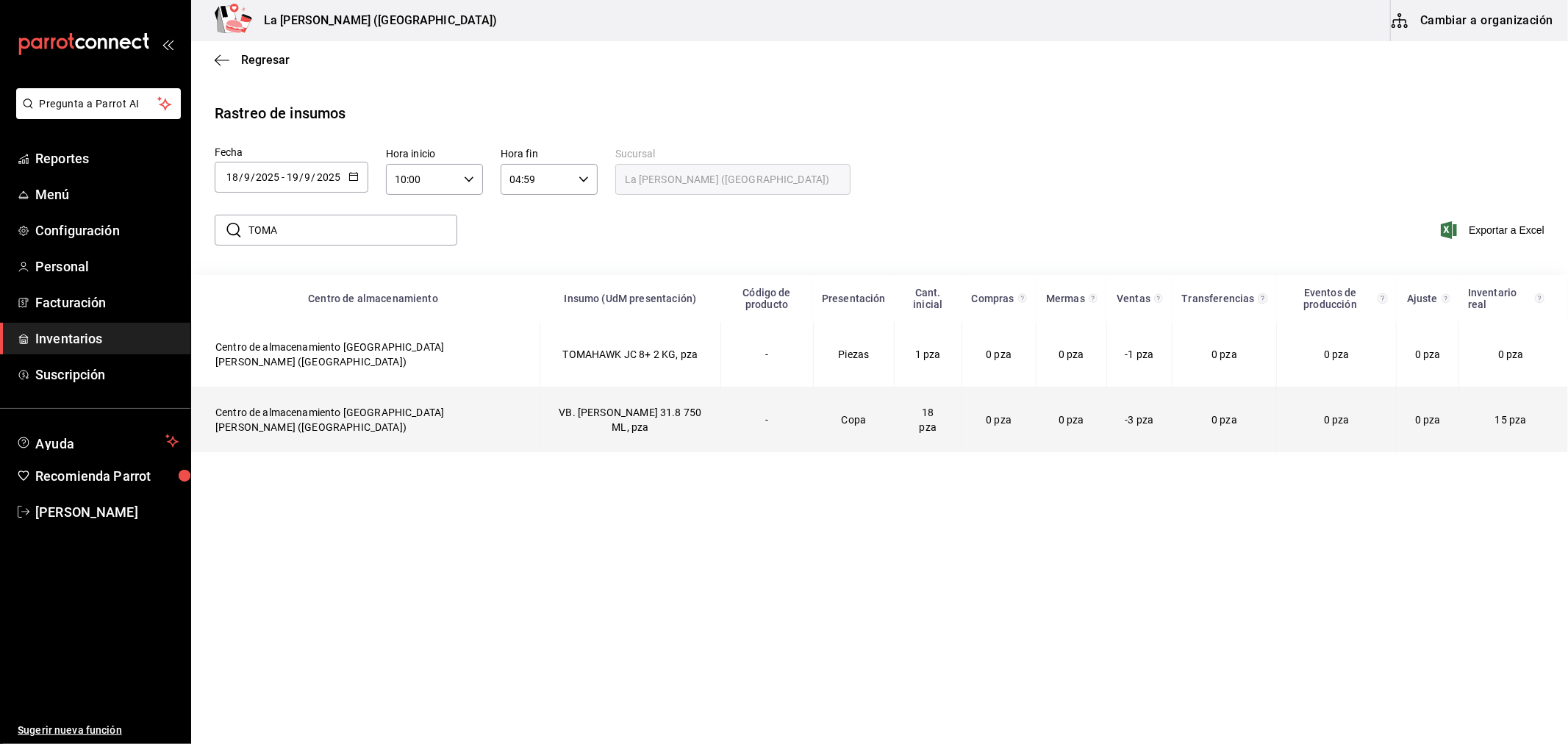
drag, startPoint x: 207, startPoint y: 392, endPoint x: 211, endPoint y: 375, distance: 17.5
click at [208, 391] on td "Centro de almacenamiento La Madalena (Cancun)" at bounding box center [366, 420] width 348 height 65
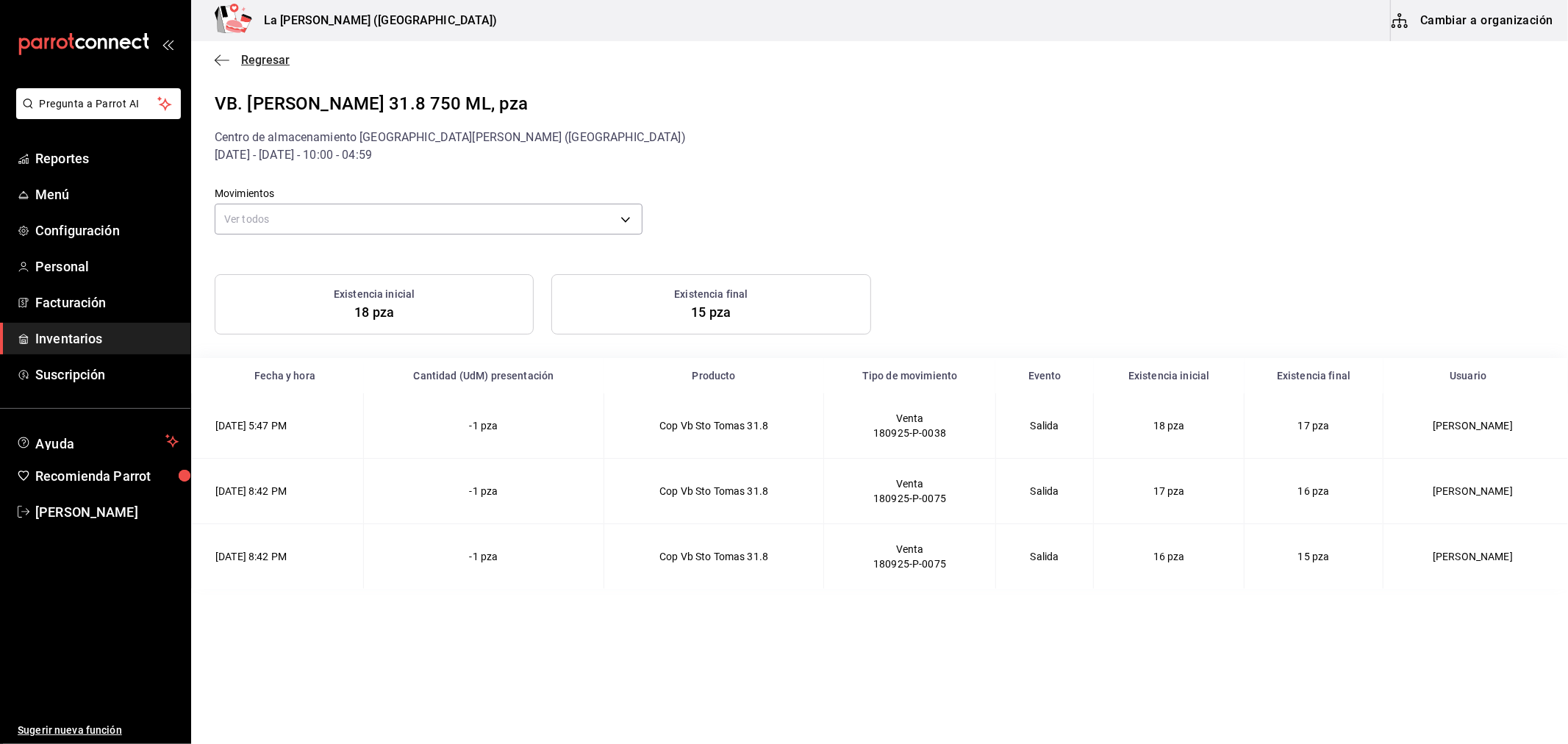
click at [254, 62] on span "Regresar" at bounding box center [265, 60] width 48 height 14
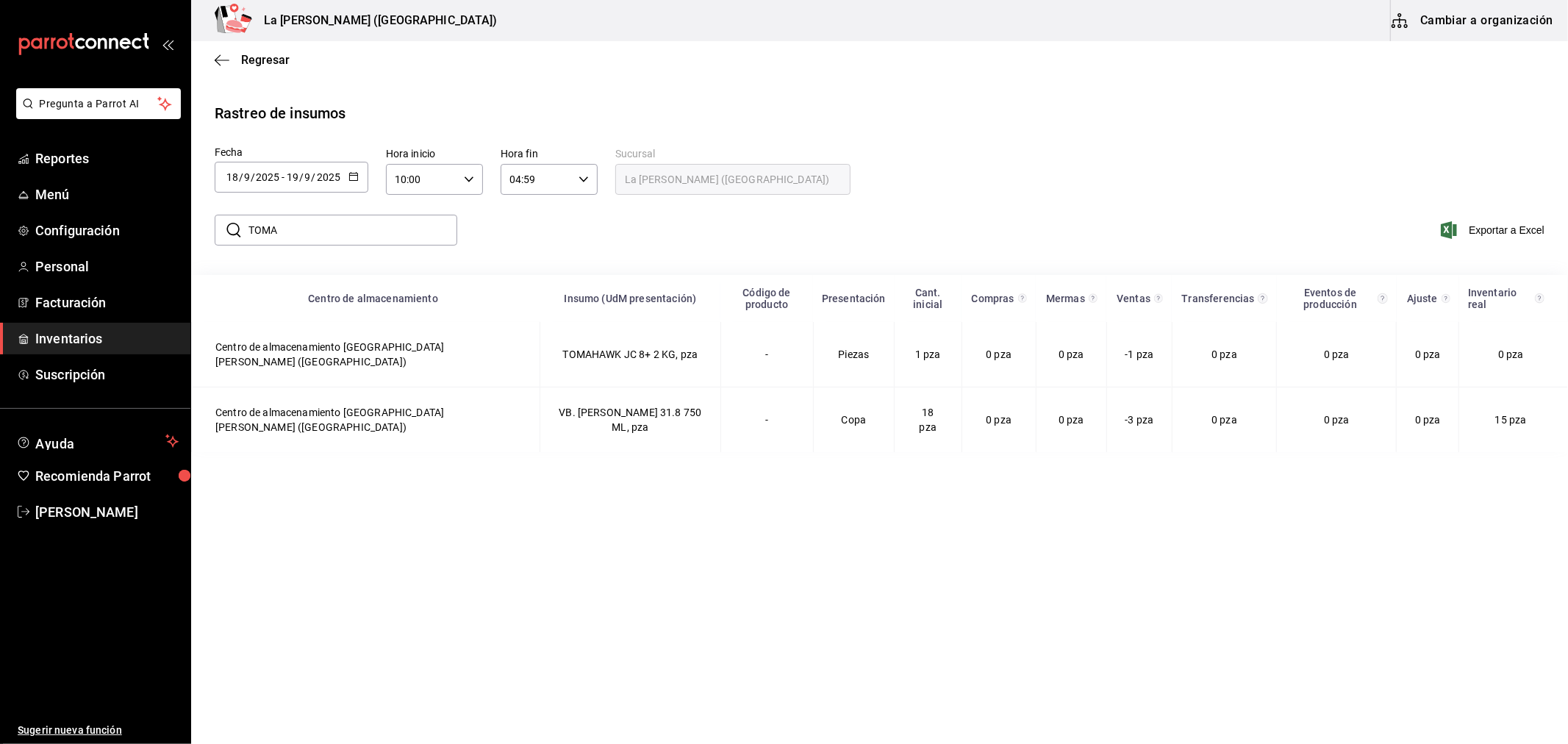
click at [299, 238] on input "TOMA" at bounding box center [353, 230] width 209 height 30
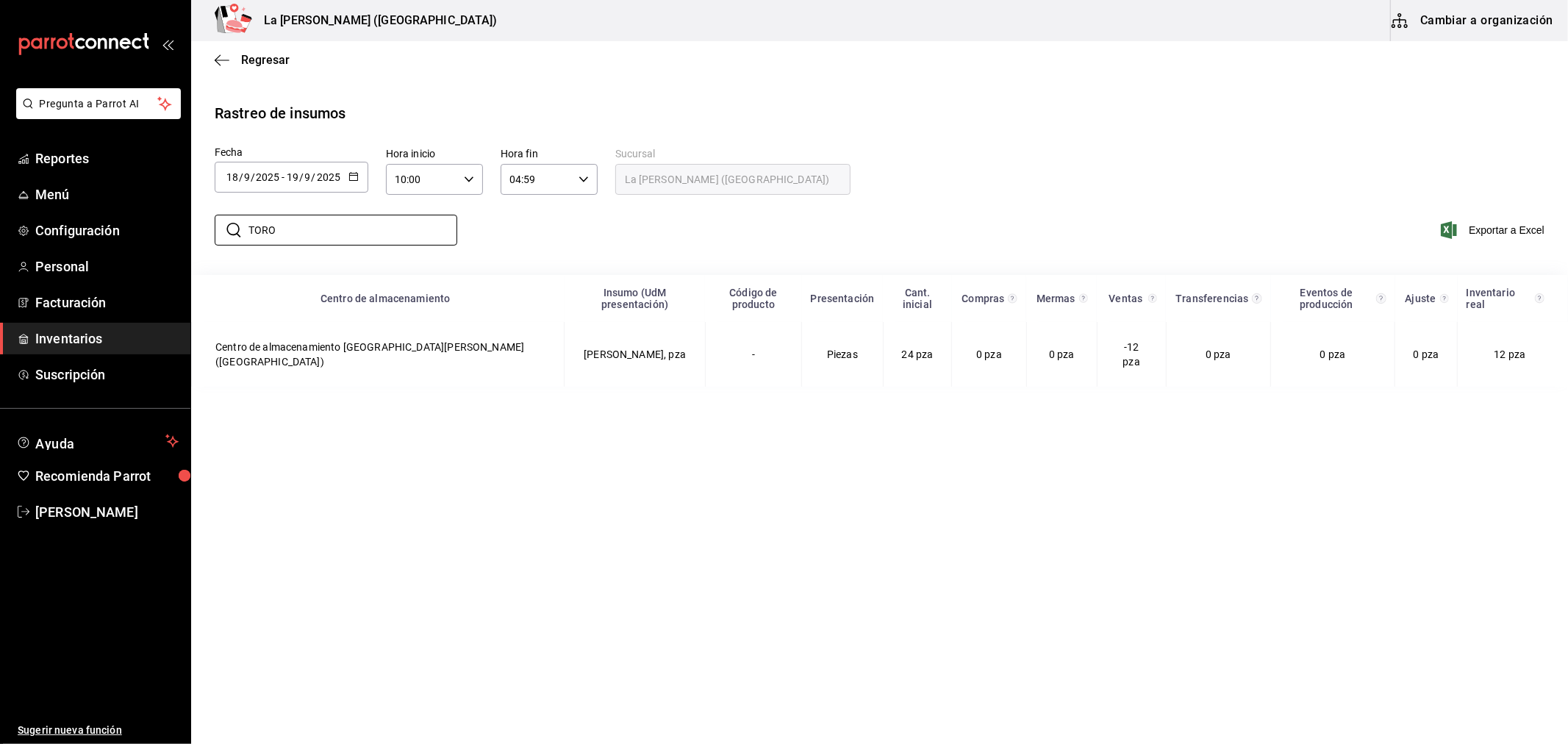
type input "TORO"
click at [358, 176] on div "2025-09-18 18 / 9 / 2025 - 2025-09-19 19 / 9 / 2025" at bounding box center [292, 177] width 154 height 31
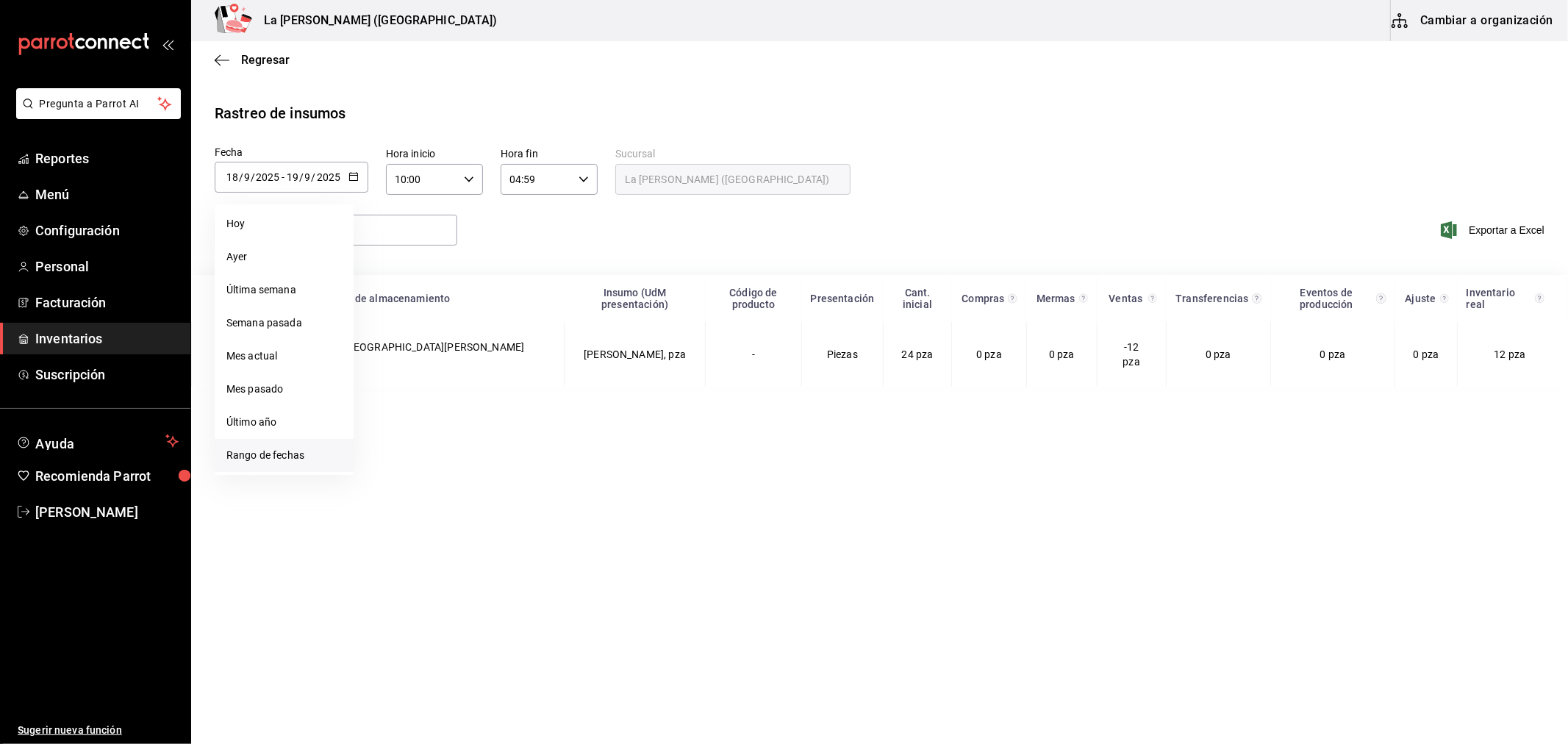
click at [298, 459] on li "Rango de fechas" at bounding box center [284, 455] width 139 height 33
click at [389, 339] on button "15" at bounding box center [383, 340] width 26 height 26
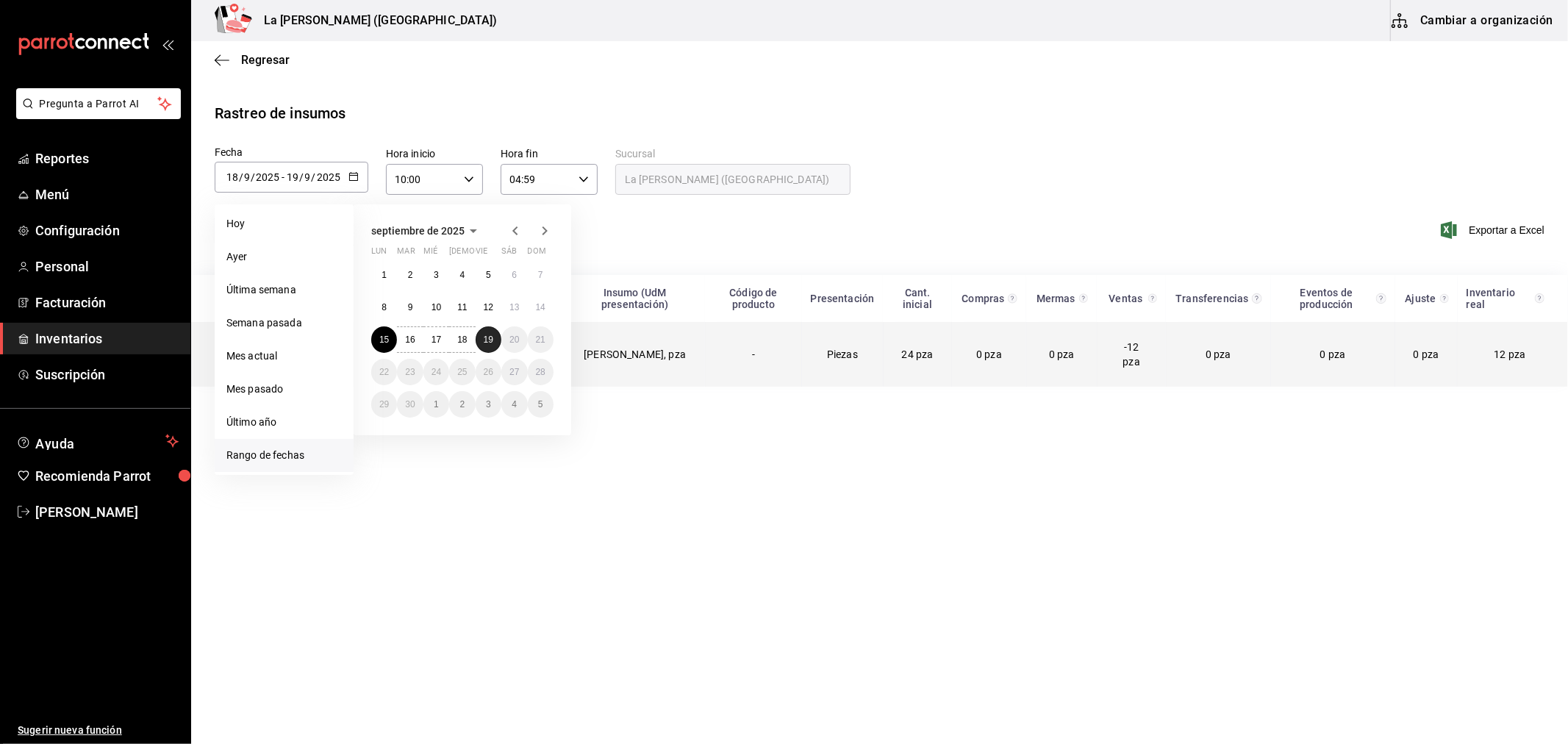
click at [496, 343] on button "19" at bounding box center [488, 340] width 26 height 26
type input "2025-09-15"
type input "15"
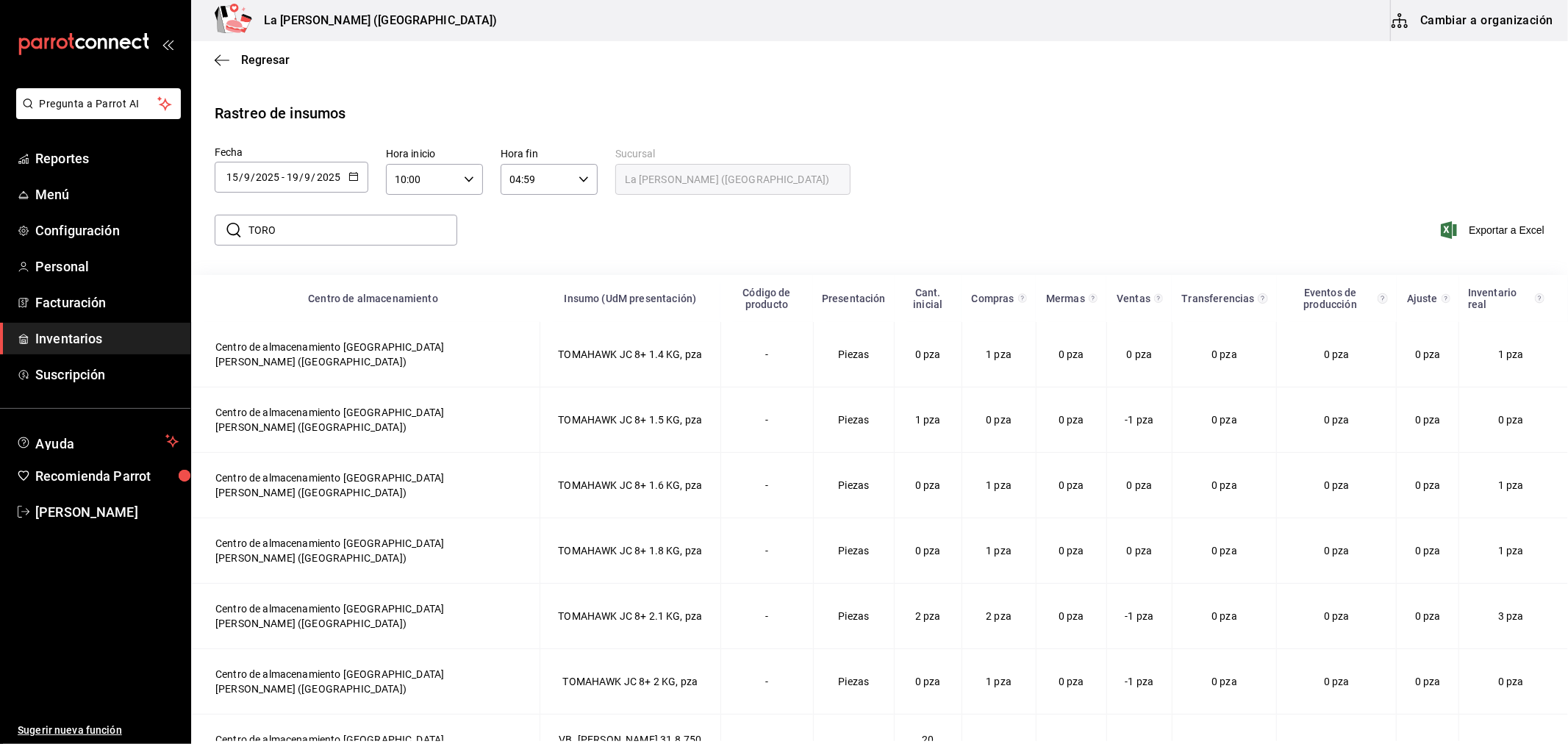
click at [424, 226] on input "TORO" at bounding box center [353, 230] width 209 height 30
type input "T"
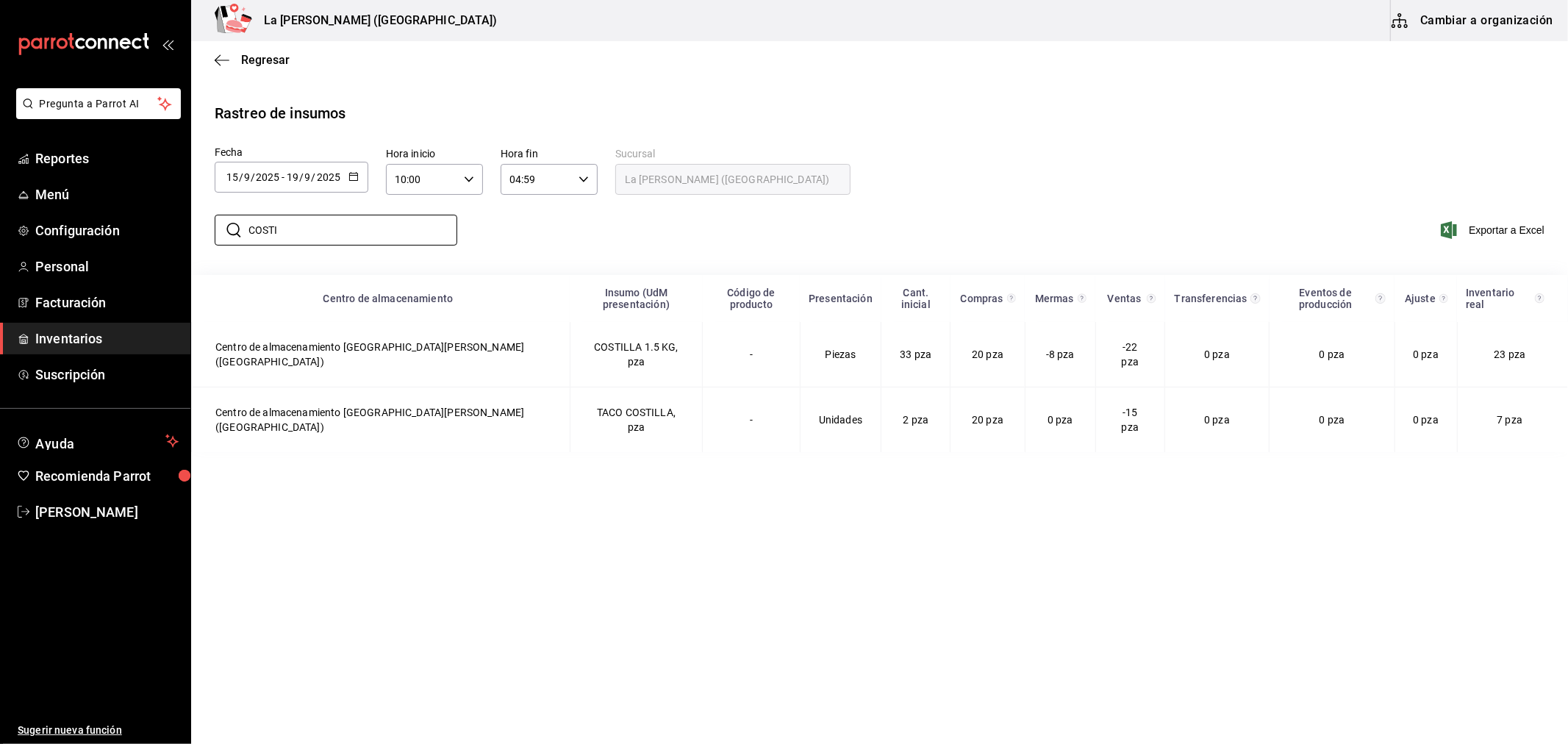
type input "COSTI"
click at [77, 334] on span "Inventarios" at bounding box center [107, 339] width 143 height 20
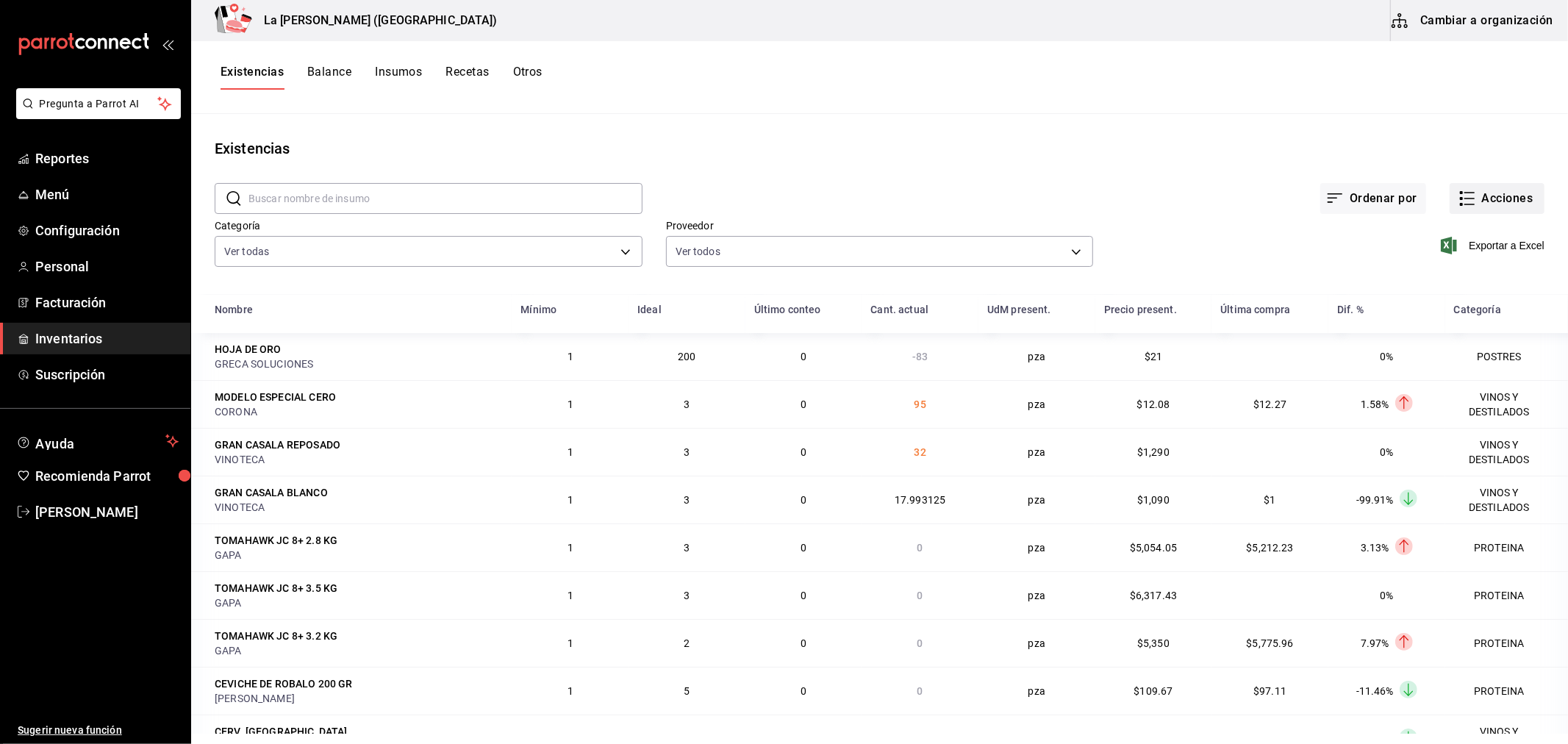
click at [1493, 199] on button "Acciones" at bounding box center [1497, 198] width 95 height 31
click at [1458, 368] on li "Merma" at bounding box center [1482, 356] width 147 height 39
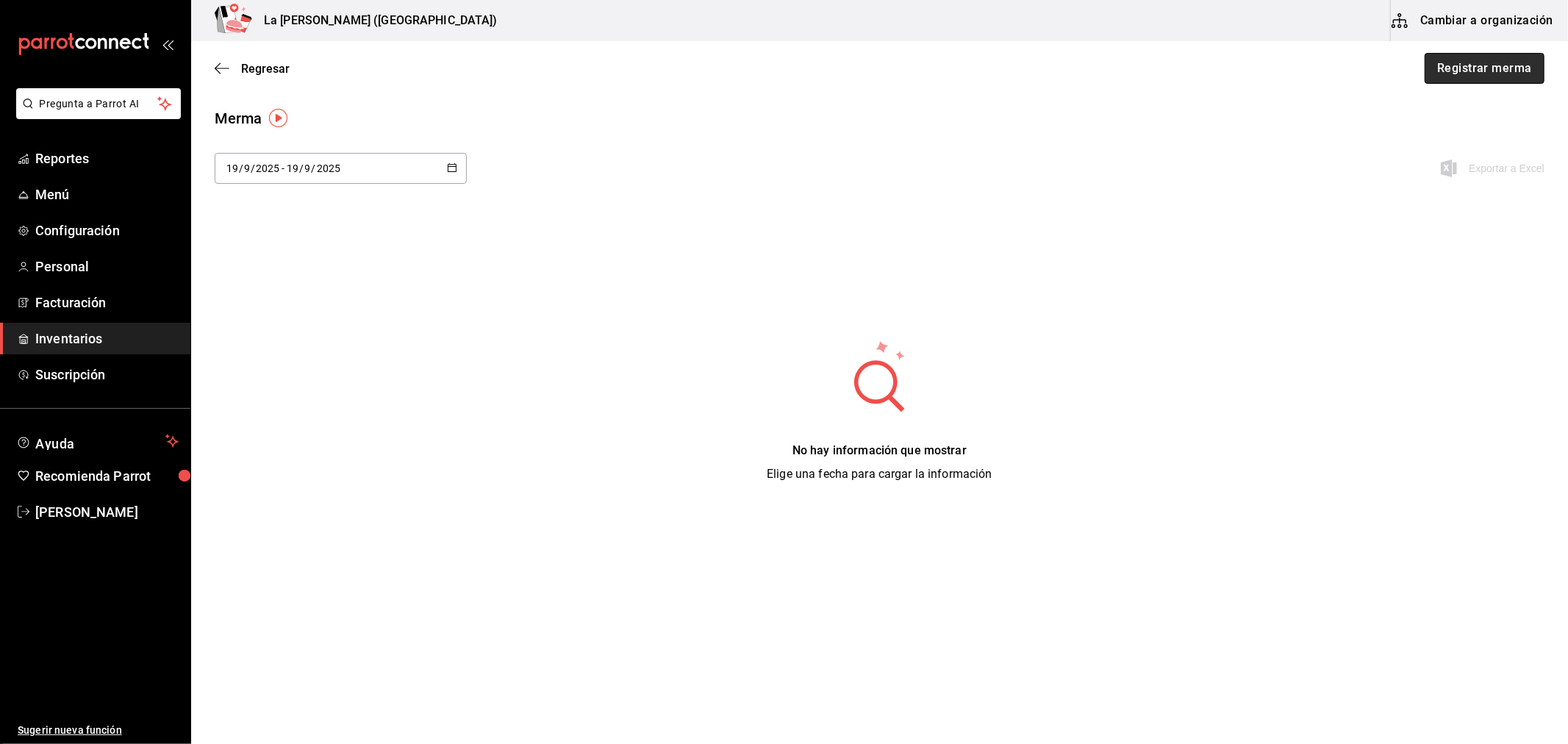
click at [1483, 72] on button "Registrar merma" at bounding box center [1484, 68] width 120 height 31
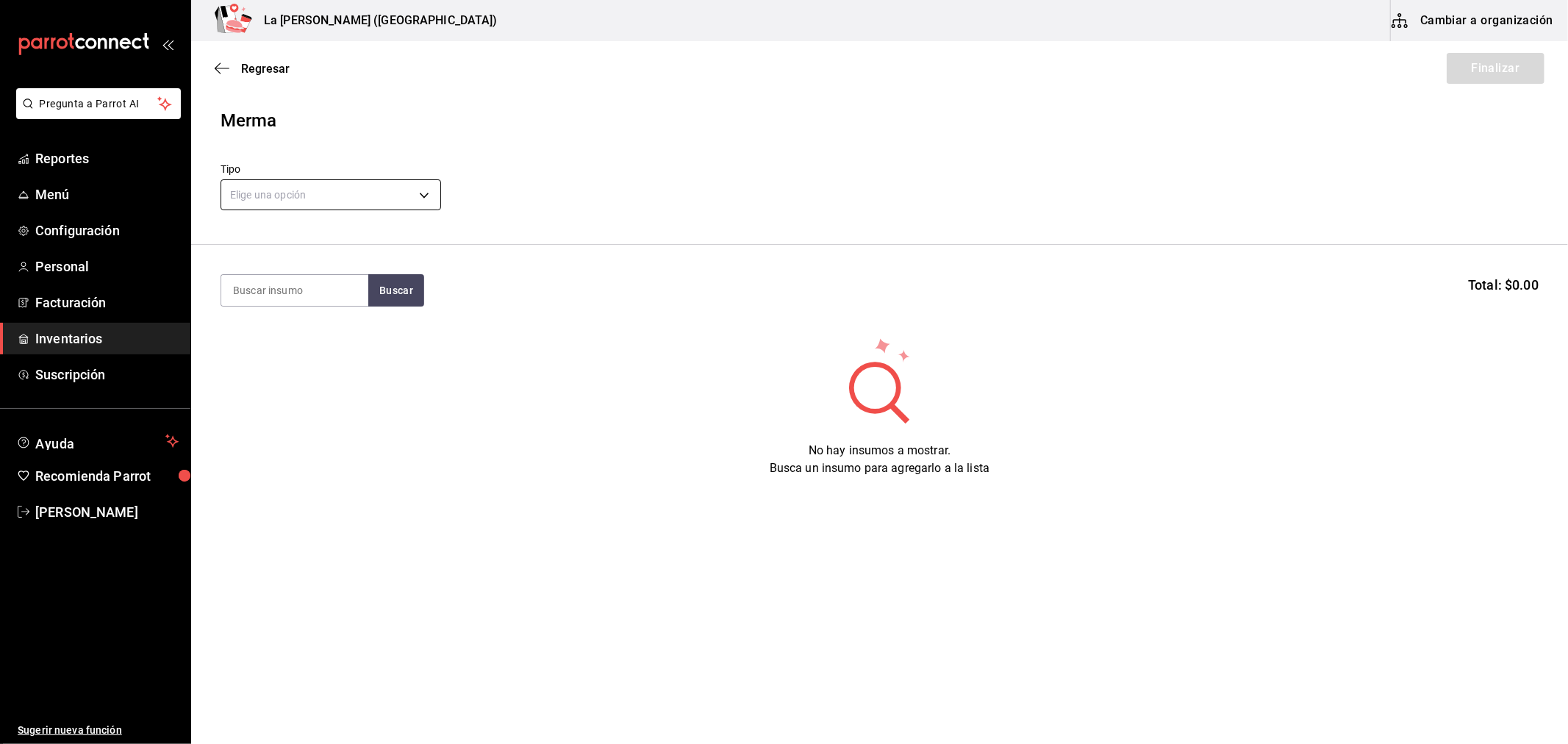
click at [417, 204] on body "Pregunta a Parrot AI Reportes Menú Configuración Personal Facturación Inventari…" at bounding box center [784, 330] width 1568 height 661
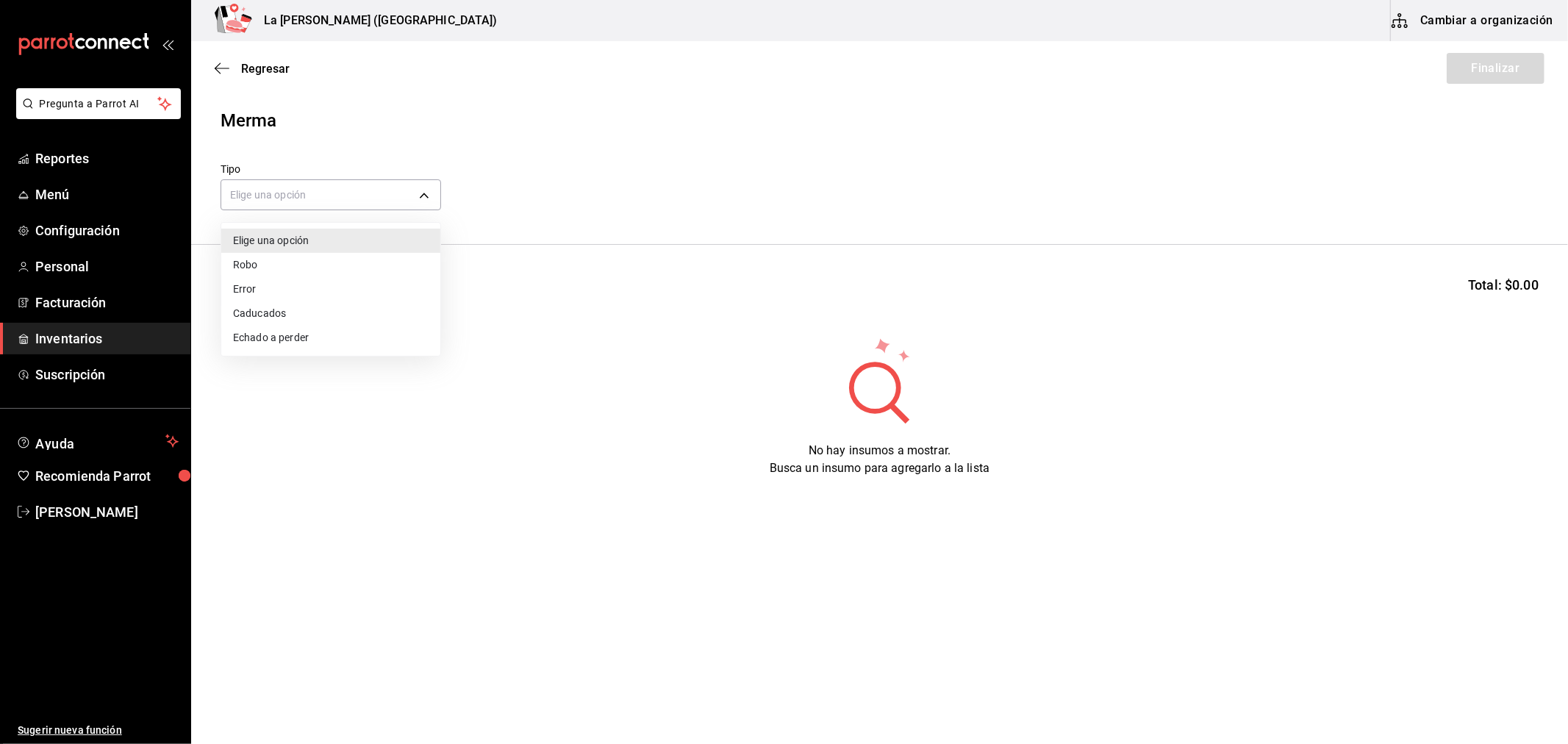
click at [300, 289] on li "Error" at bounding box center [331, 288] width 219 height 24
type input "ERROR"
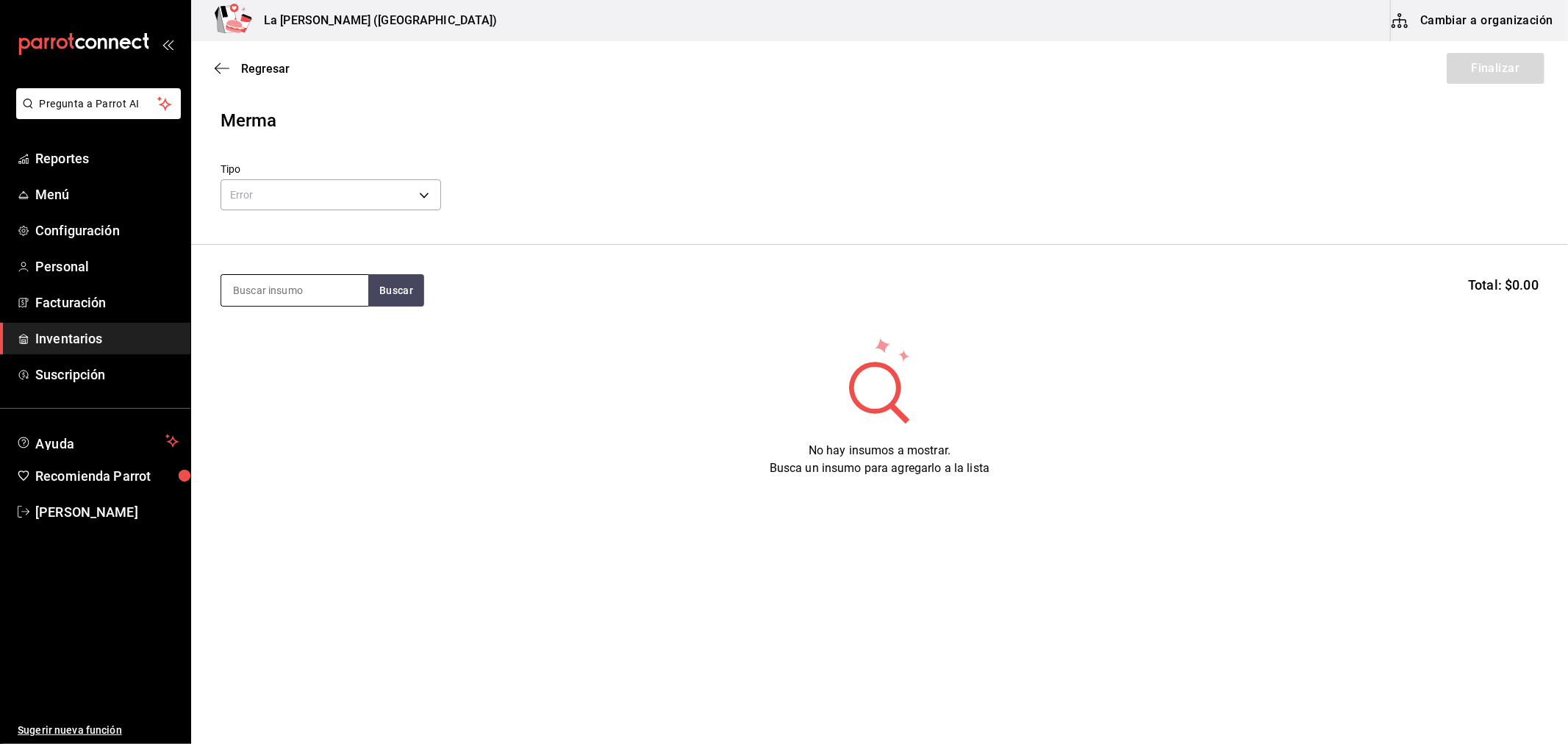
click at [302, 288] on input at bounding box center [295, 291] width 147 height 31
type input "GRIL"
click at [290, 334] on div "PULPO GRILL 200 GR" at bounding box center [289, 333] width 114 height 18
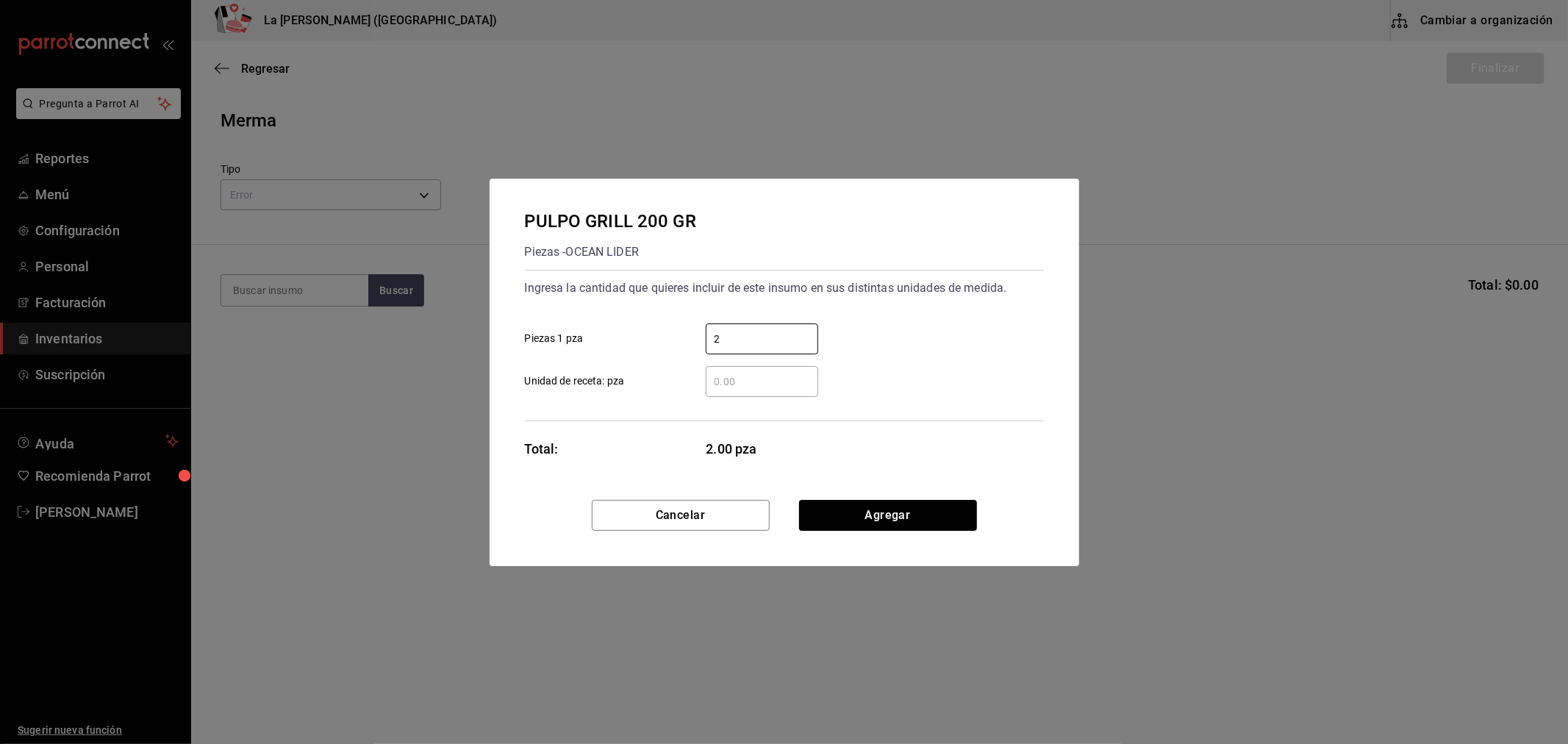
type input "2"
click button "Agregar" at bounding box center [888, 515] width 178 height 31
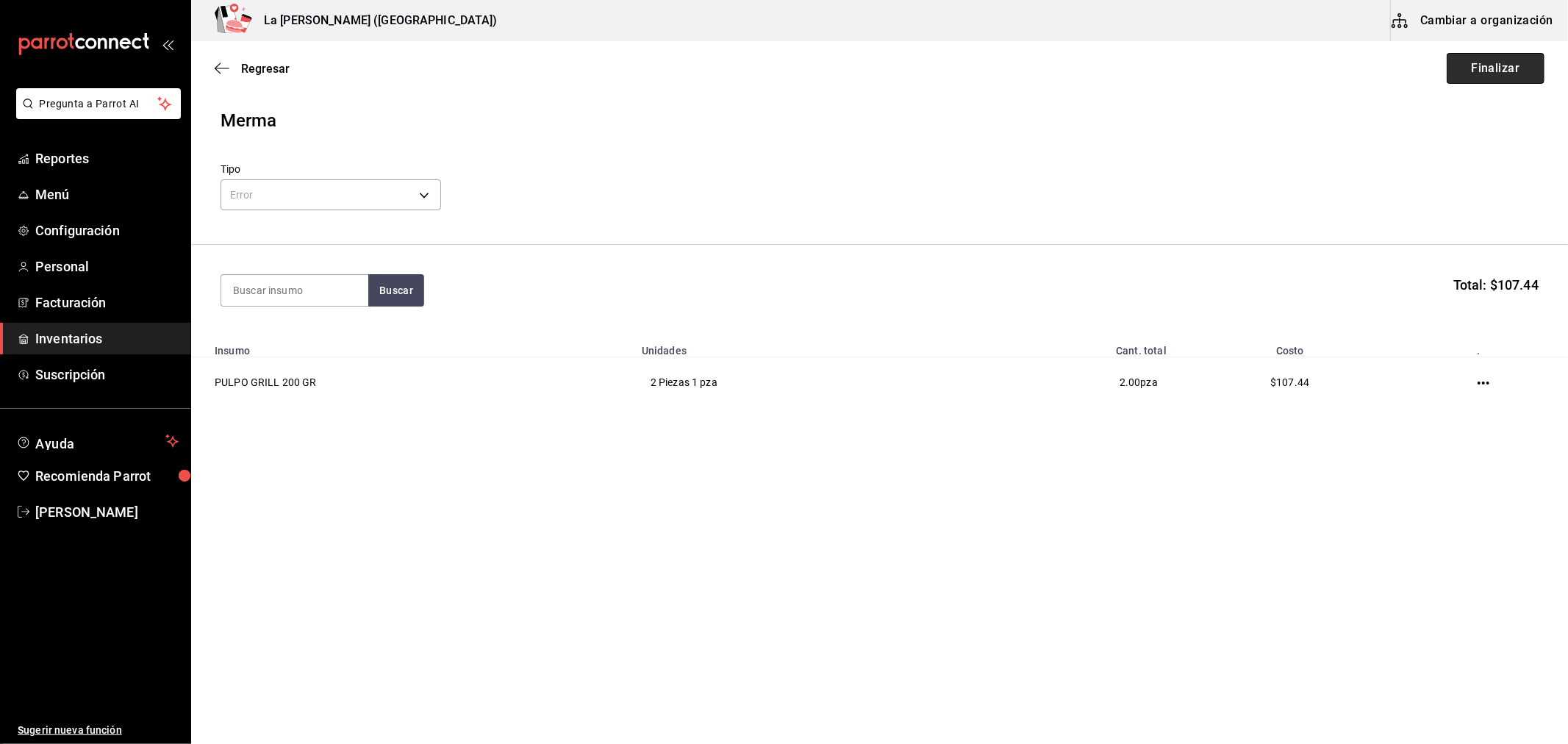
click at [1467, 56] on button "Finalizar" at bounding box center [1496, 68] width 98 height 31
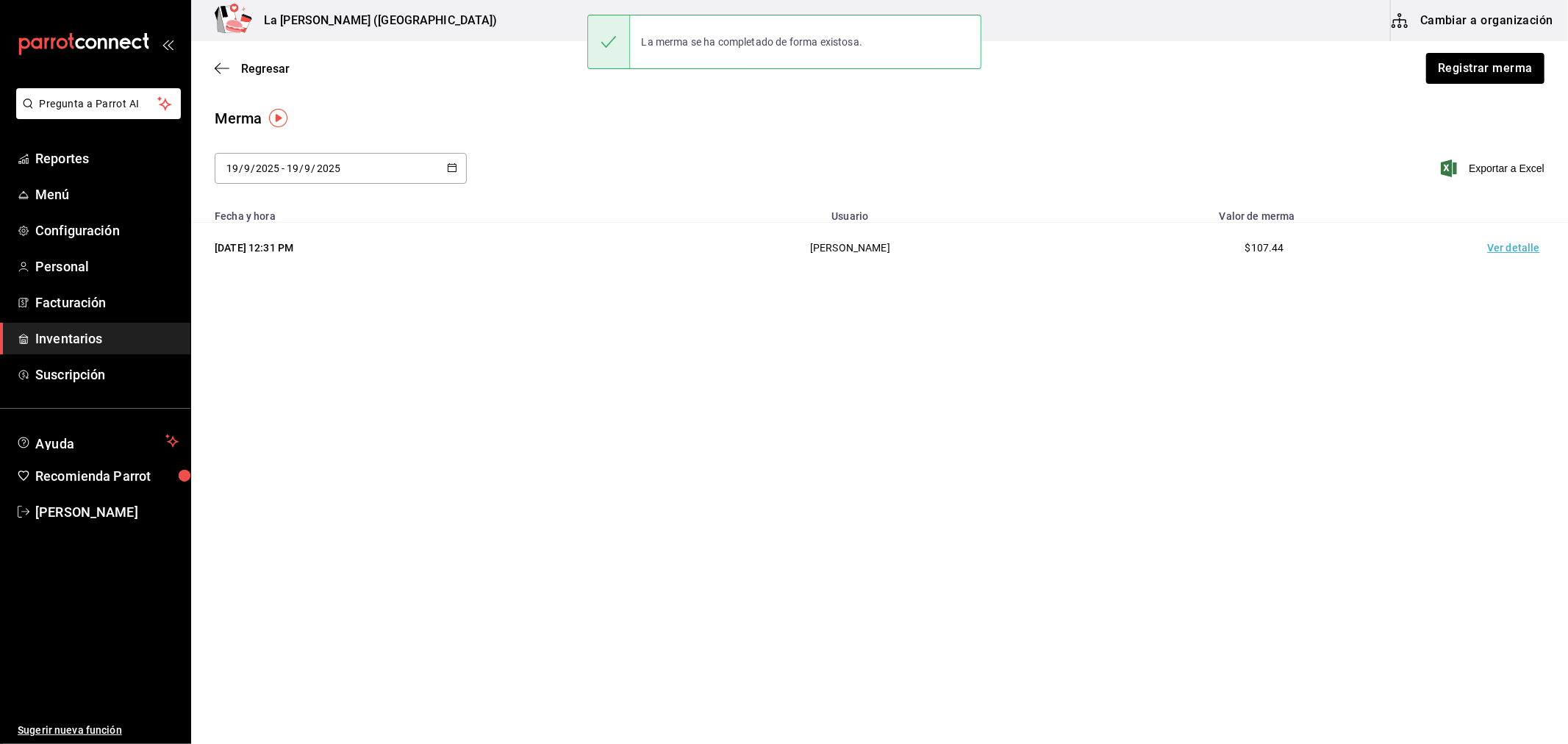
click at [1521, 245] on td "Ver detalle" at bounding box center [1516, 247] width 103 height 51
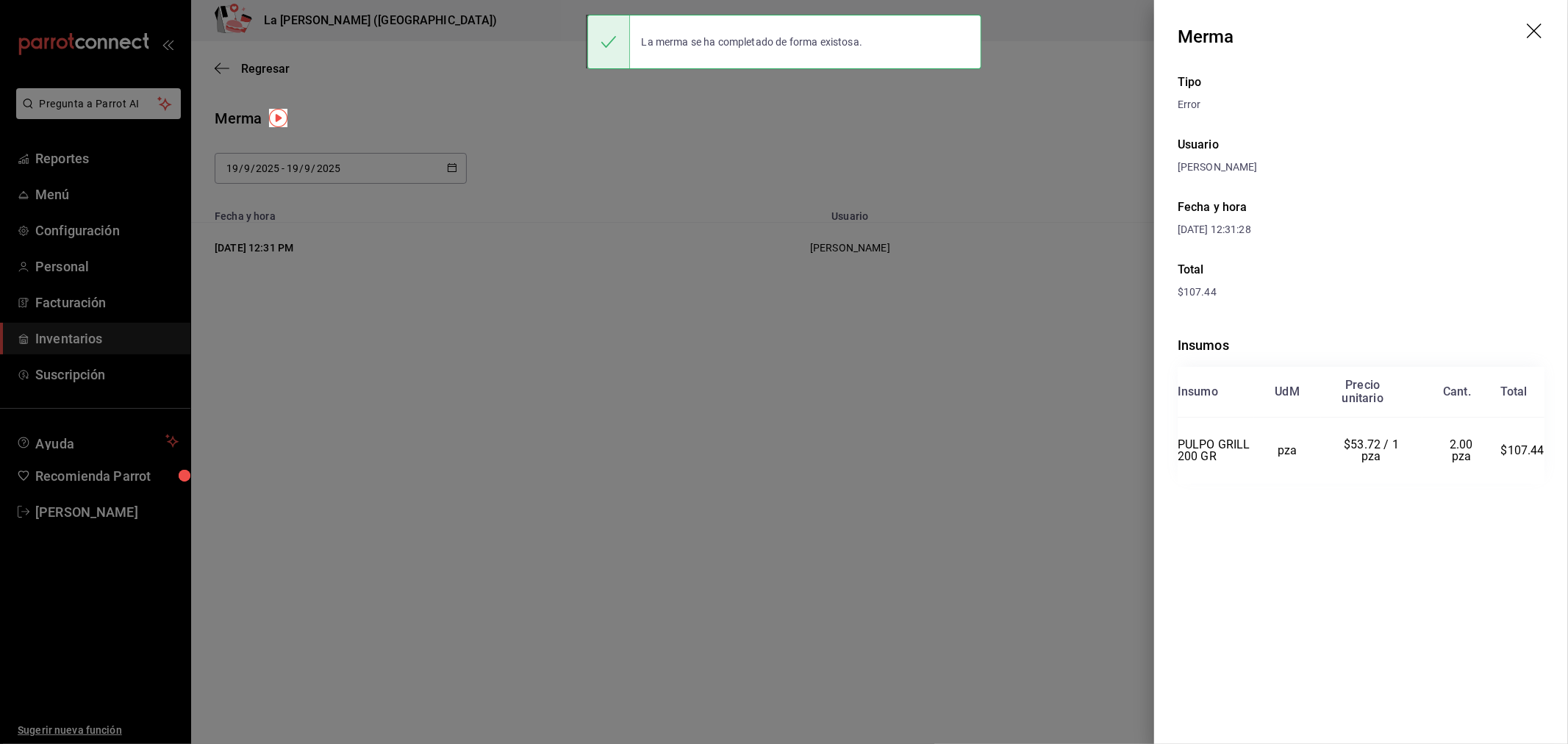
click at [452, 266] on div at bounding box center [784, 372] width 1568 height 744
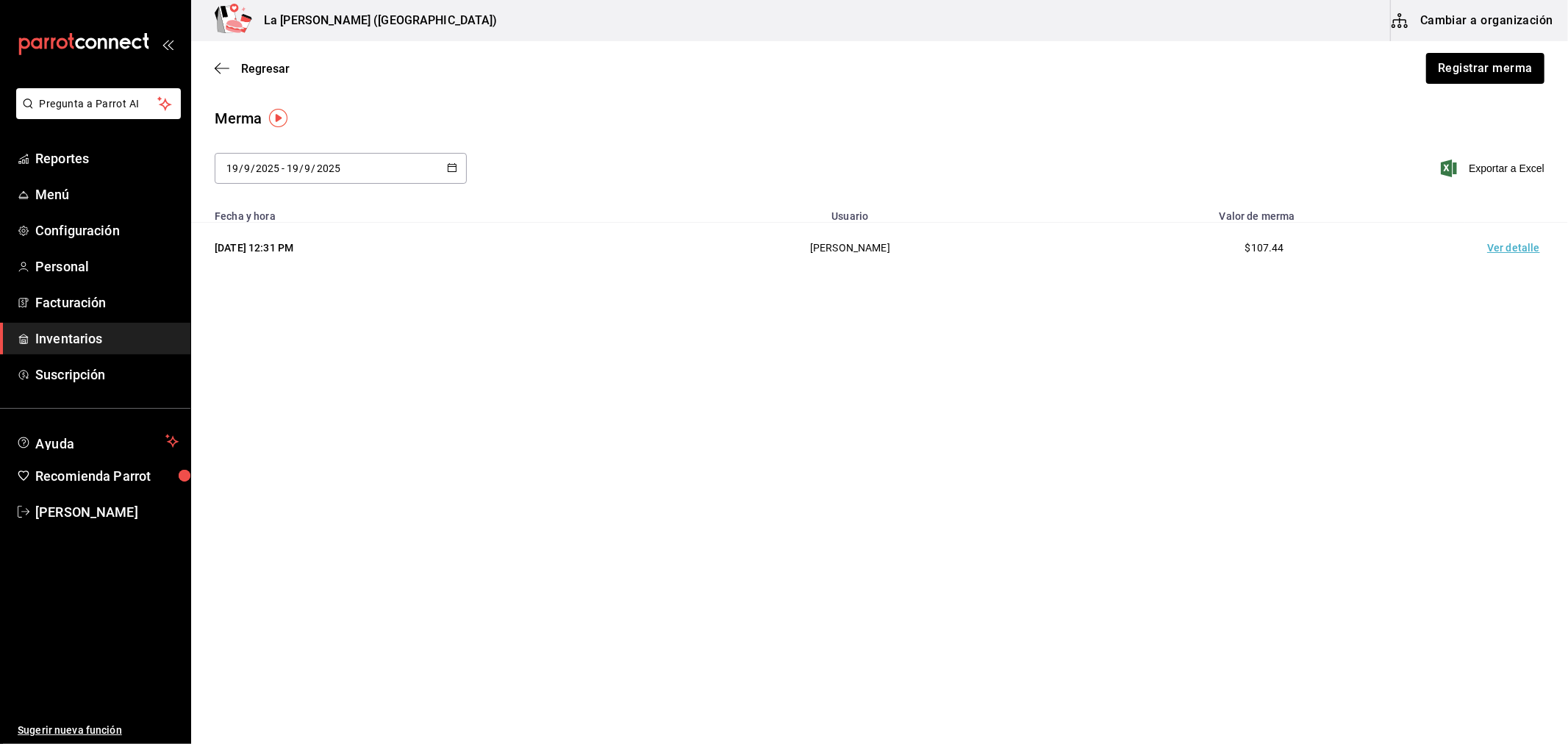
click at [84, 341] on span "Inventarios" at bounding box center [107, 339] width 143 height 20
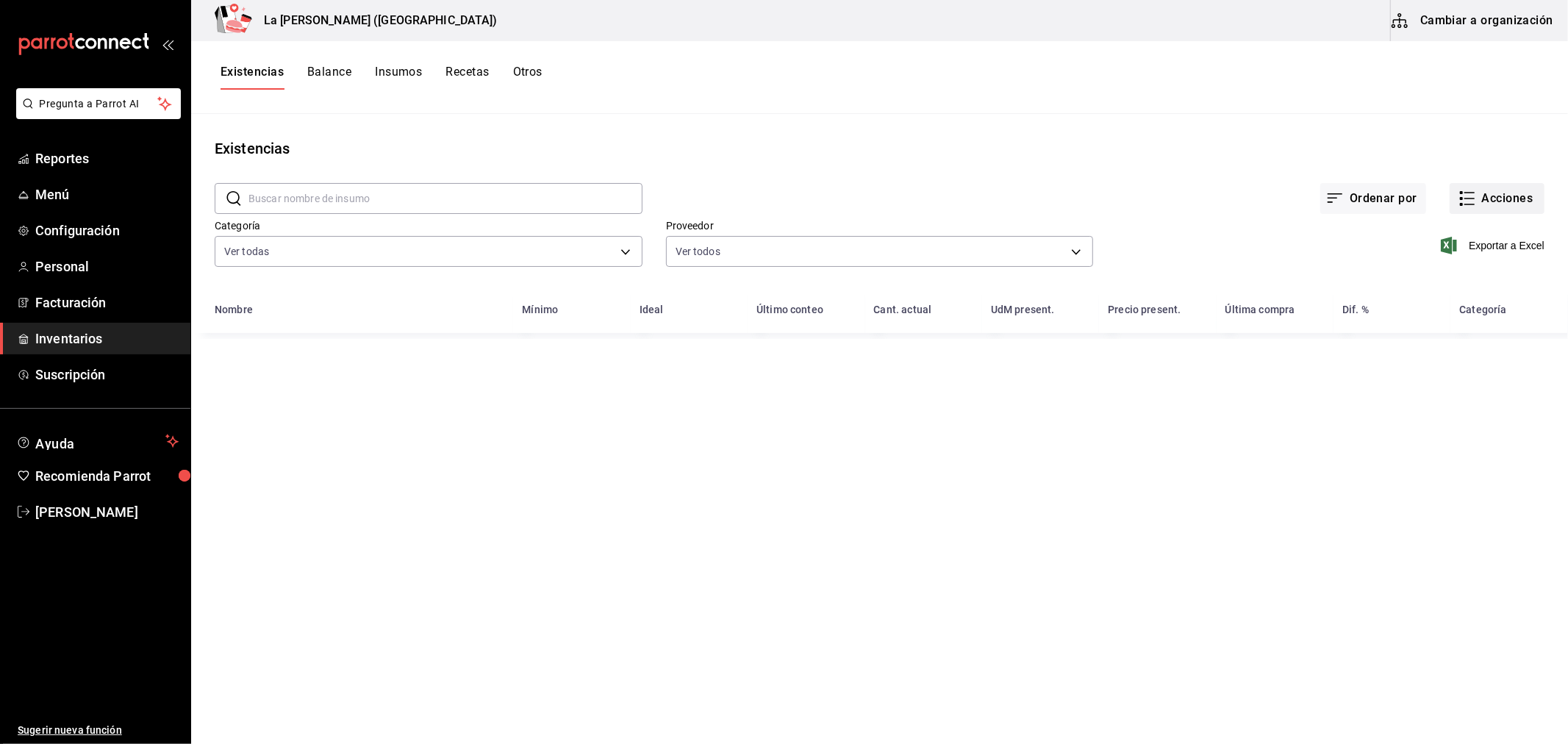
click at [1492, 193] on button "Acciones" at bounding box center [1497, 198] width 95 height 31
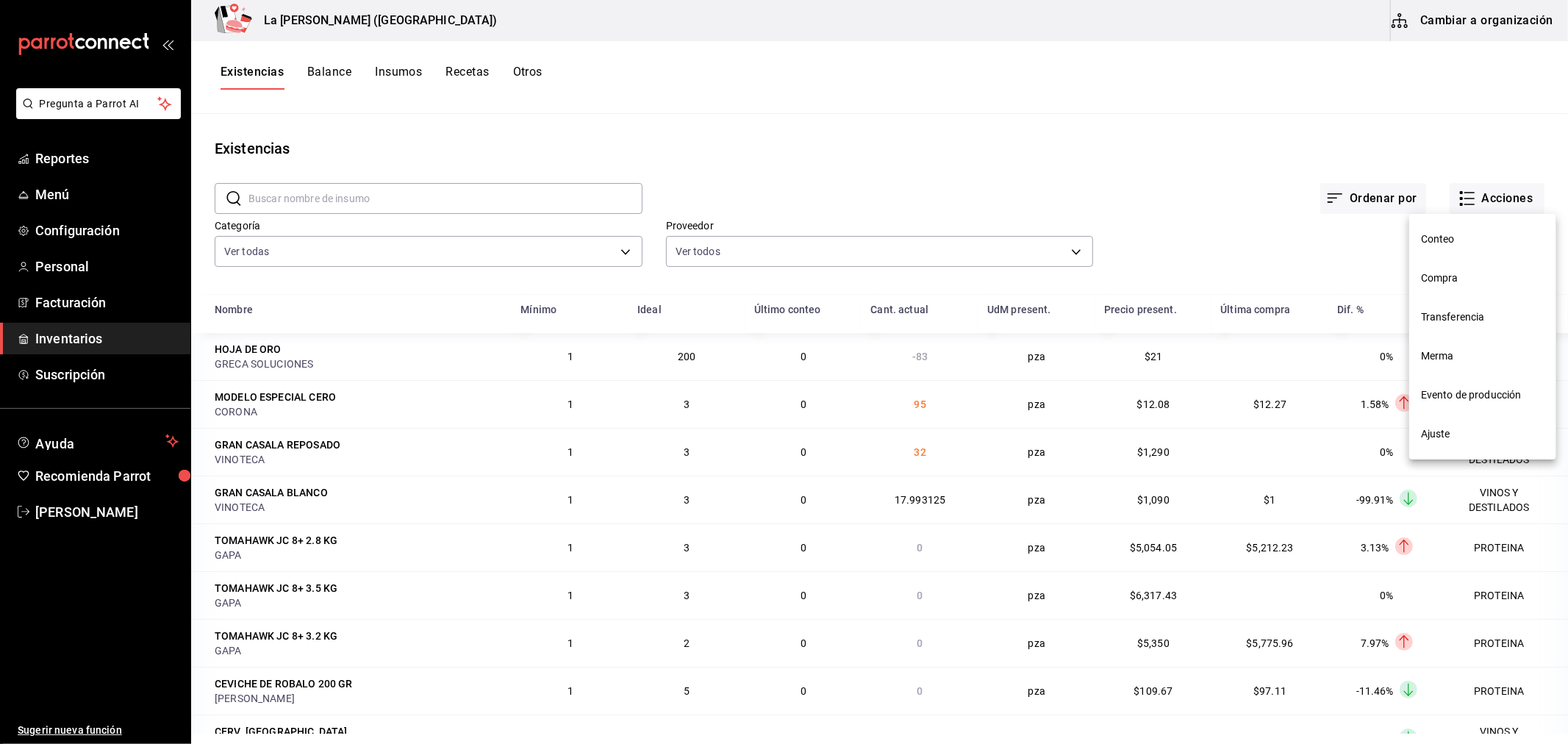
click at [1432, 273] on span "Compra" at bounding box center [1482, 278] width 124 height 16
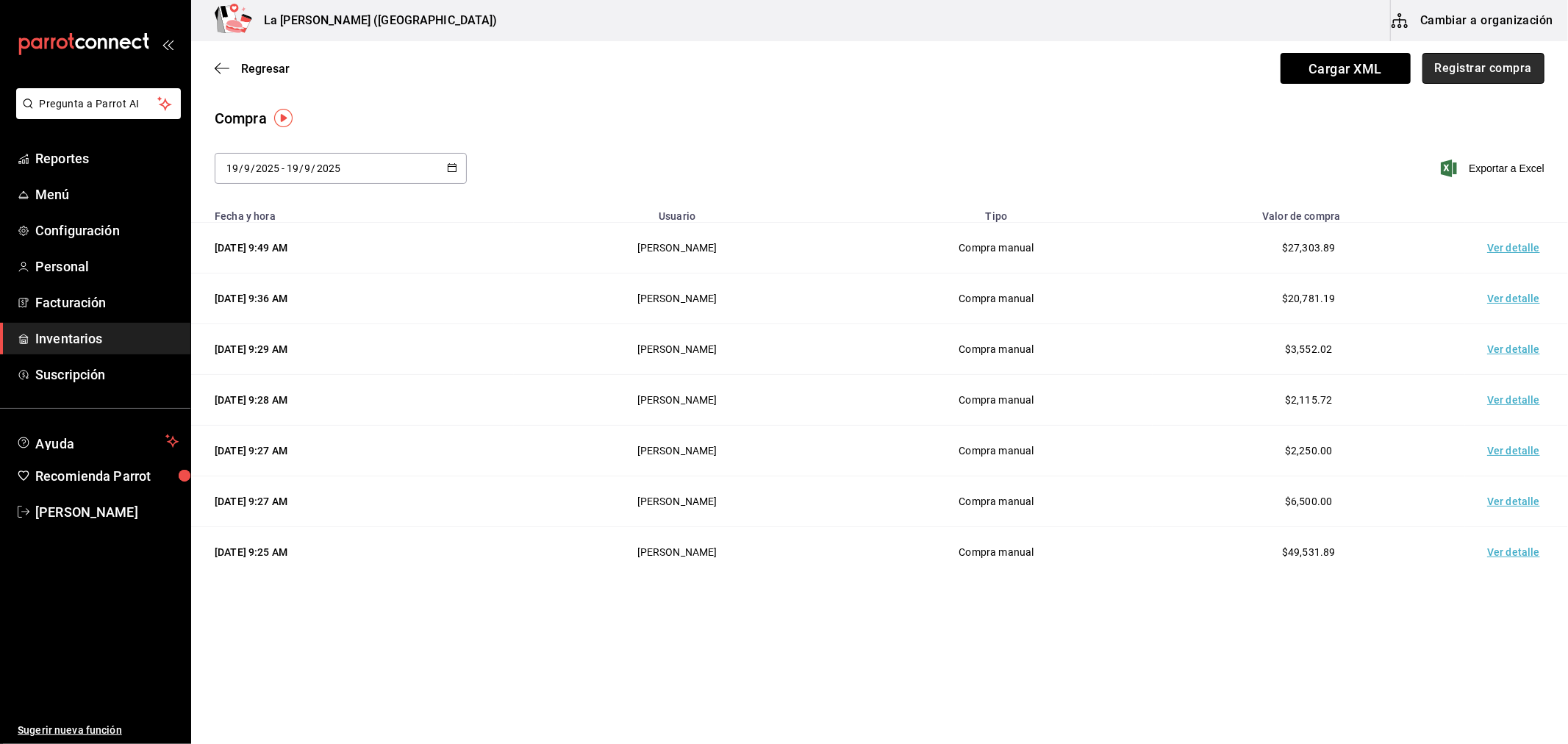
click at [1488, 68] on button "Registrar compra" at bounding box center [1483, 68] width 122 height 31
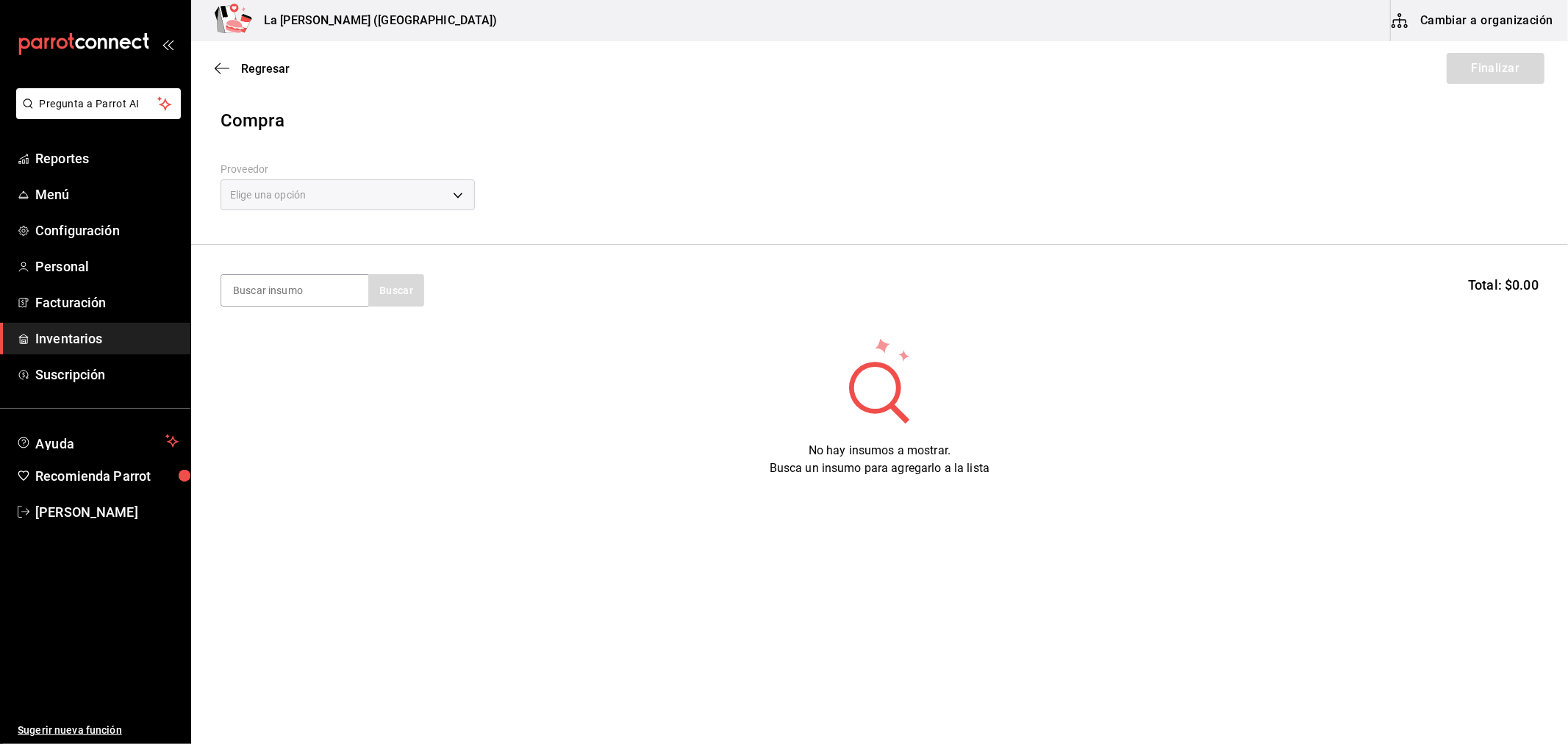
click at [439, 203] on div "Elige una opción" at bounding box center [347, 195] width 254 height 31
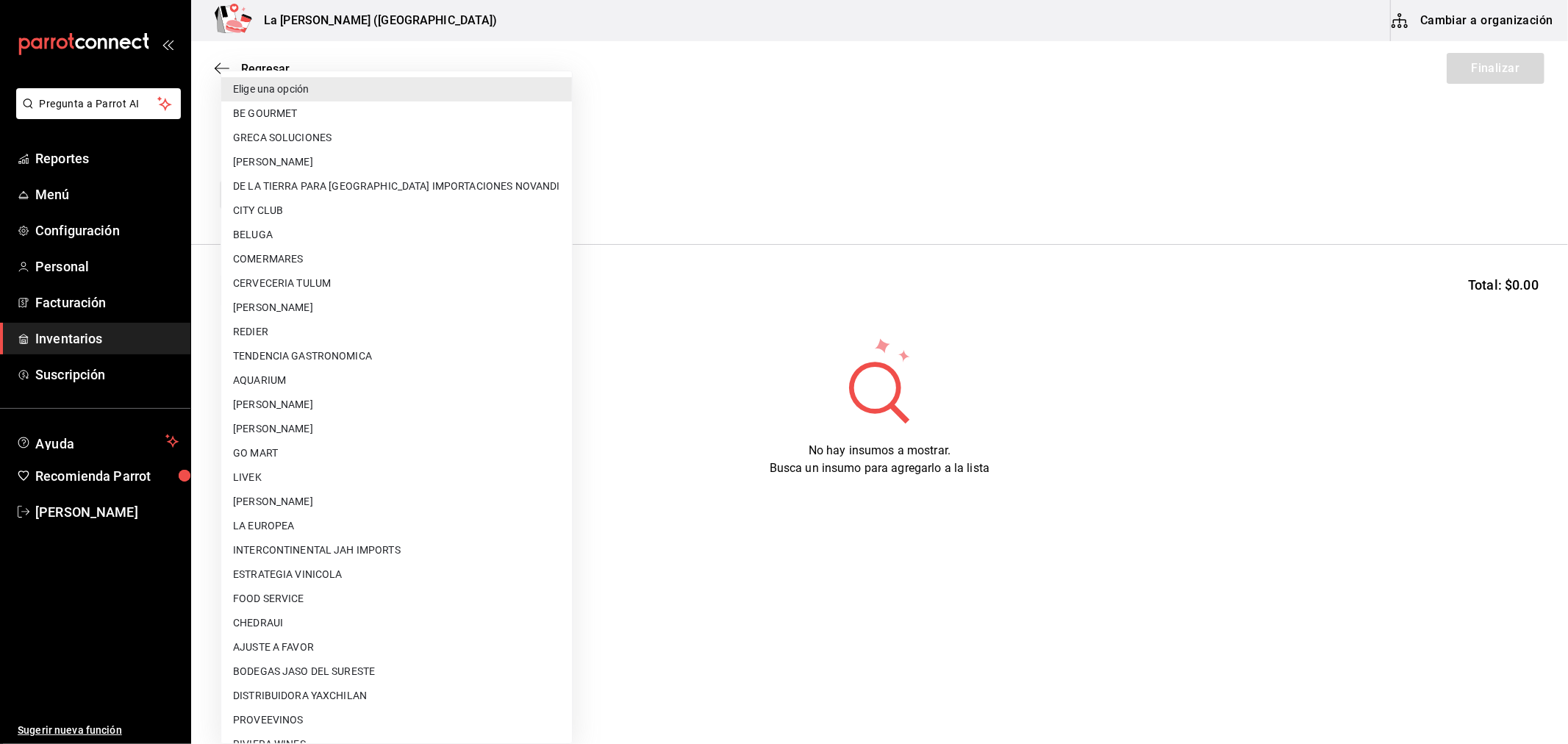
click at [438, 199] on body "Pregunta a Parrot AI Reportes Menú Configuración Personal Facturación Inventari…" at bounding box center [784, 330] width 1568 height 661
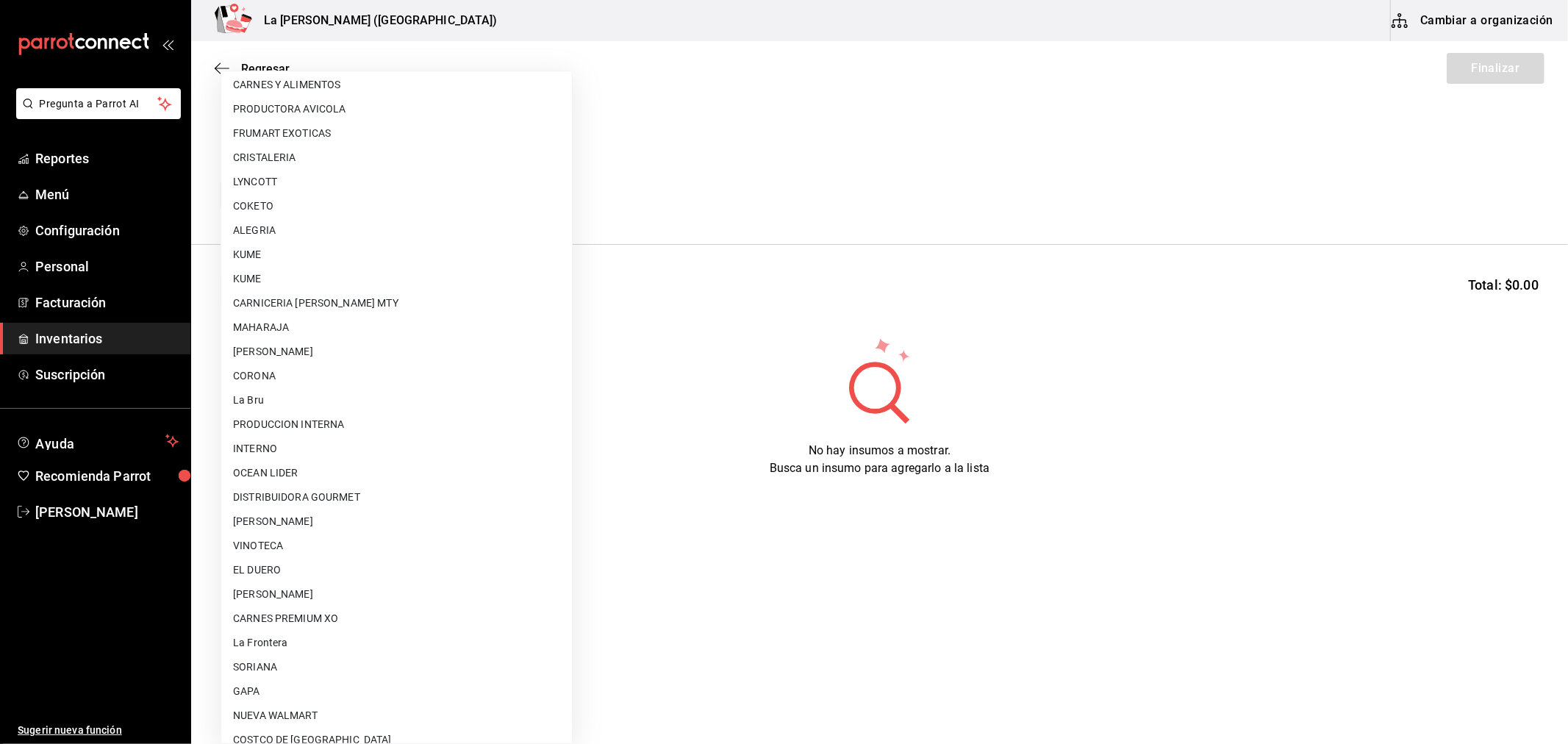
scroll to position [963, 0]
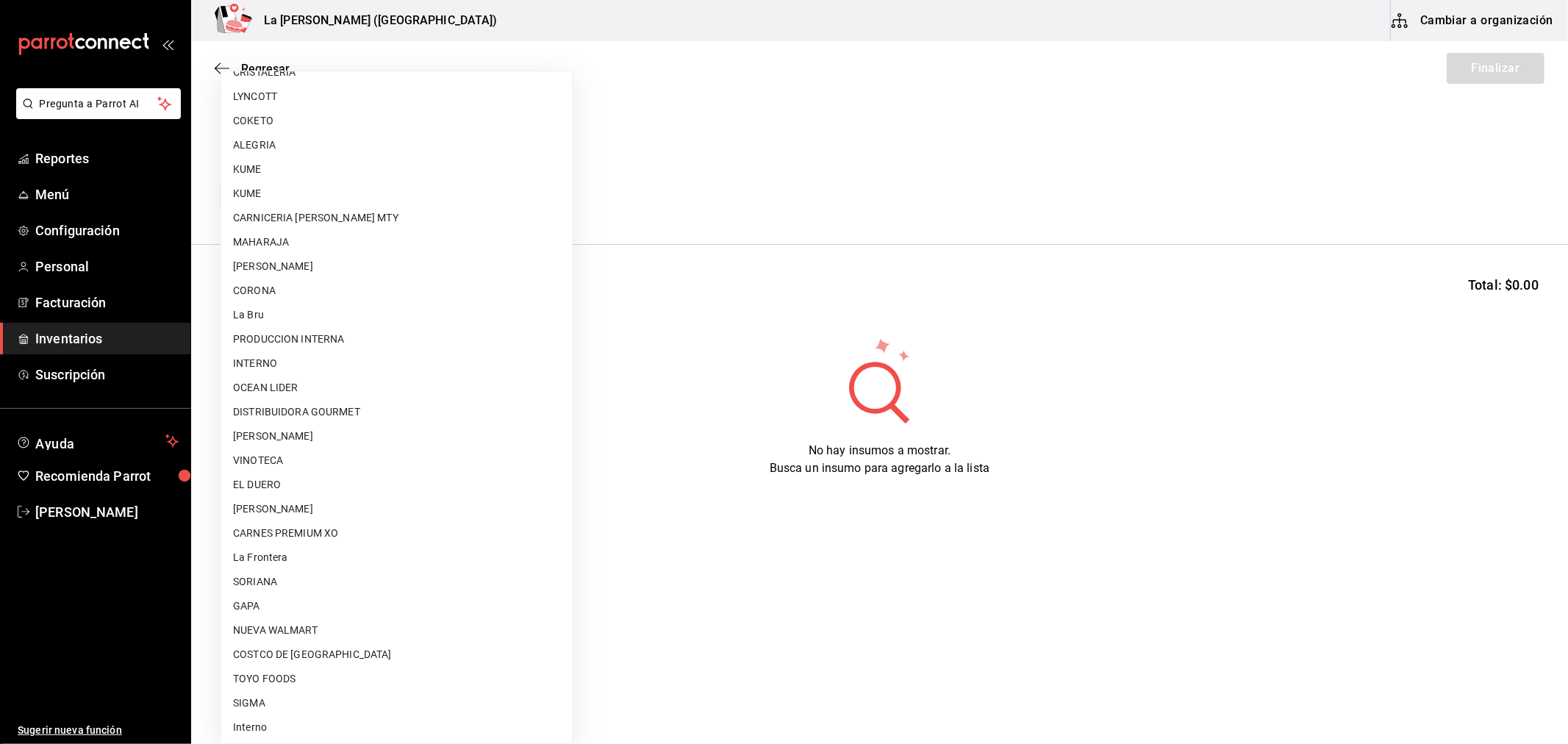
click at [299, 385] on li "OCEAN LIDER" at bounding box center [396, 387] width 351 height 24
type input "0cd50bf4-577e-4d99-b297-c5df4d4d9c11"
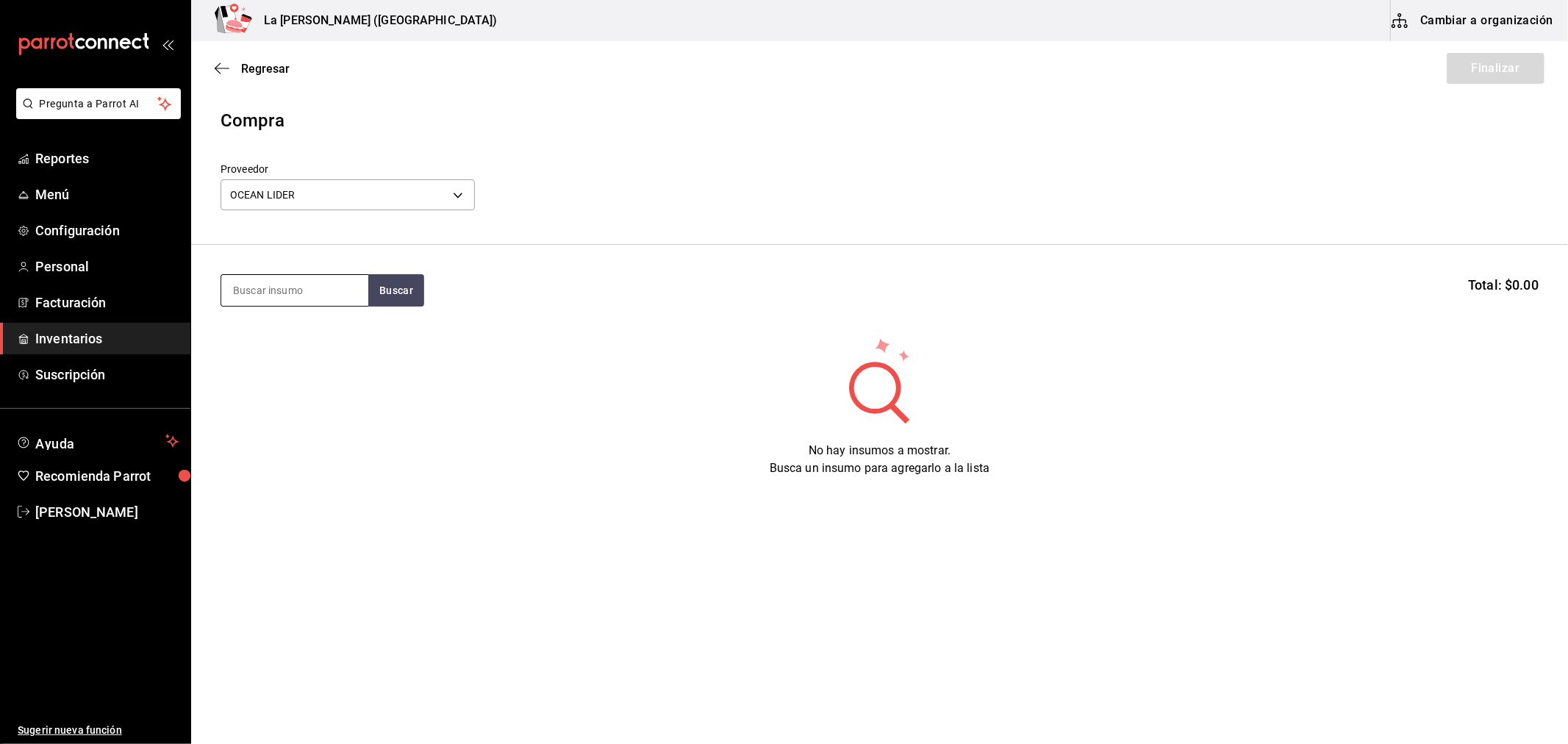
click at [317, 291] on input at bounding box center [295, 291] width 147 height 31
type input "PULPO"
click at [287, 410] on div "PULPO CHICHARRON 400 GR" at bounding box center [294, 398] width 124 height 35
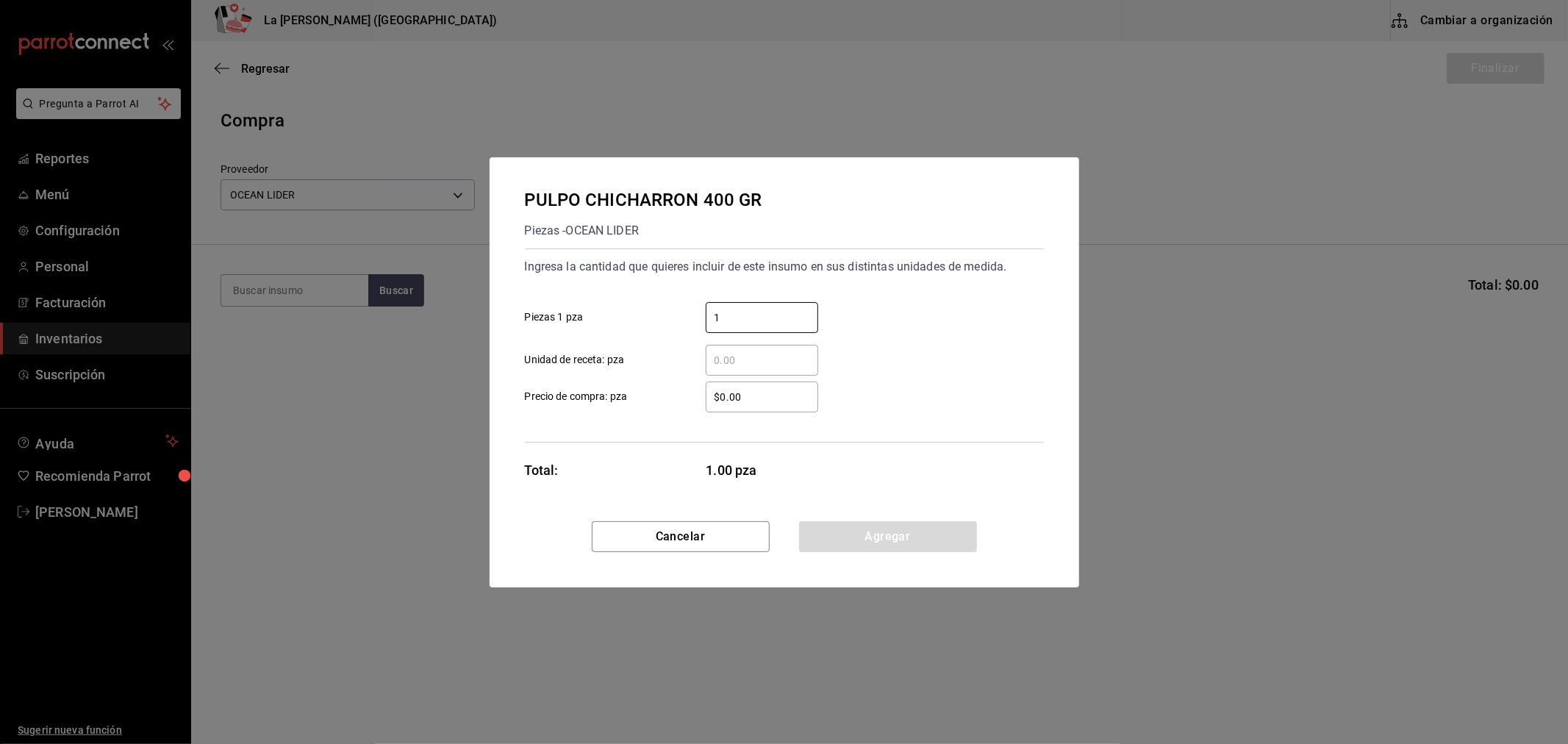
type input "1"
type input "$0.1"
click button "Agregar" at bounding box center [888, 536] width 178 height 31
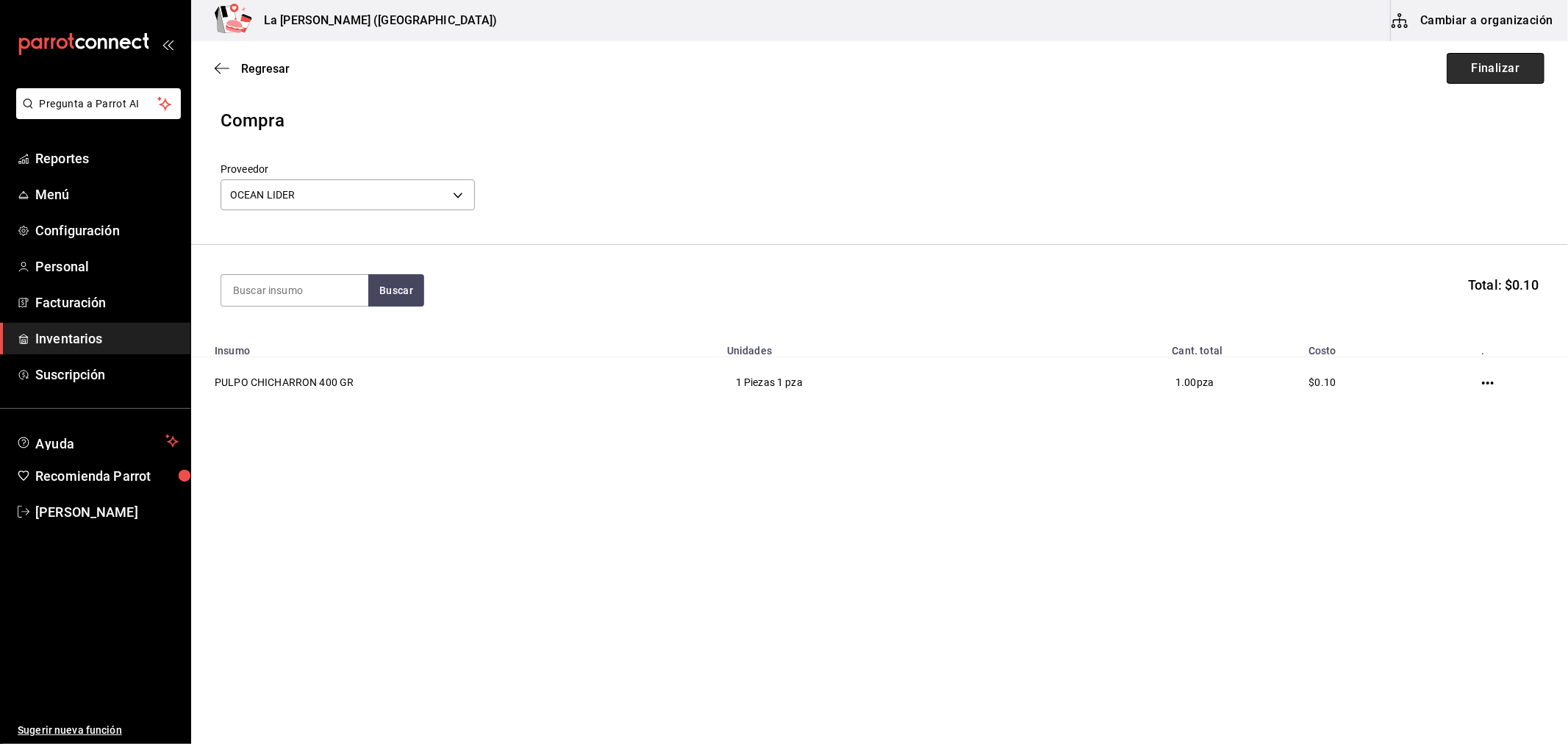
click at [1507, 79] on button "Finalizar" at bounding box center [1496, 68] width 98 height 31
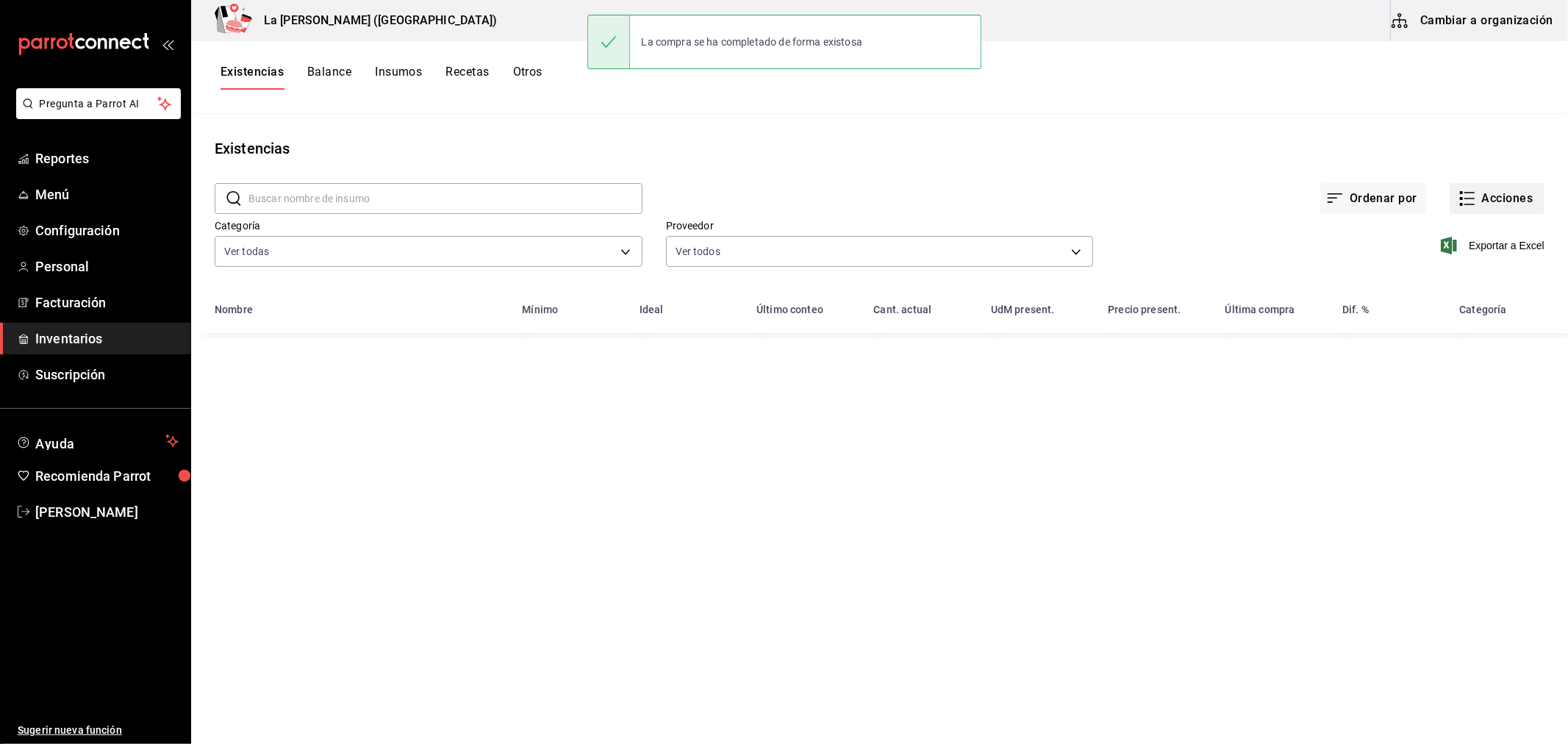
click at [1511, 200] on button "Acciones" at bounding box center [1497, 198] width 95 height 31
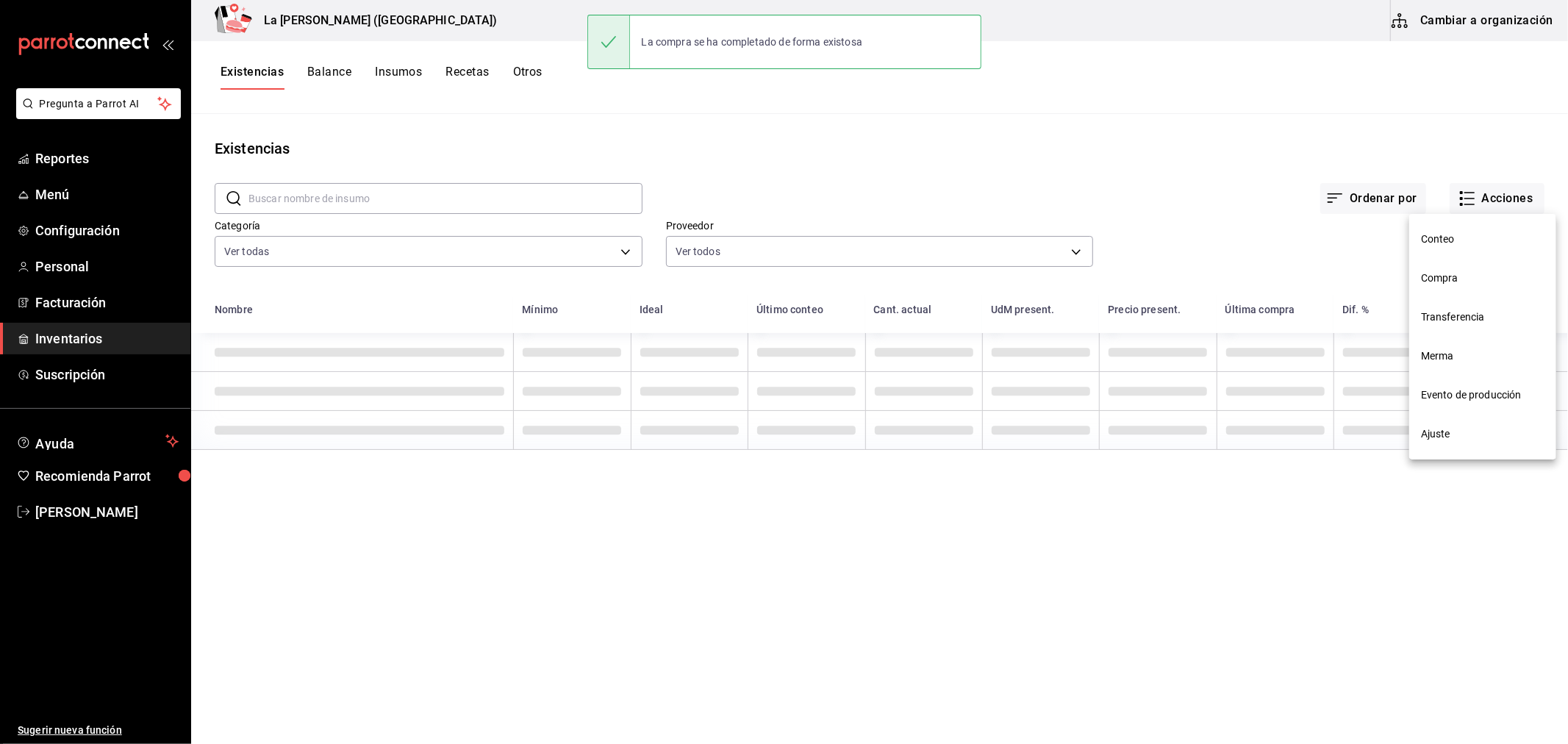
click at [1449, 279] on span "Compra" at bounding box center [1482, 278] width 124 height 16
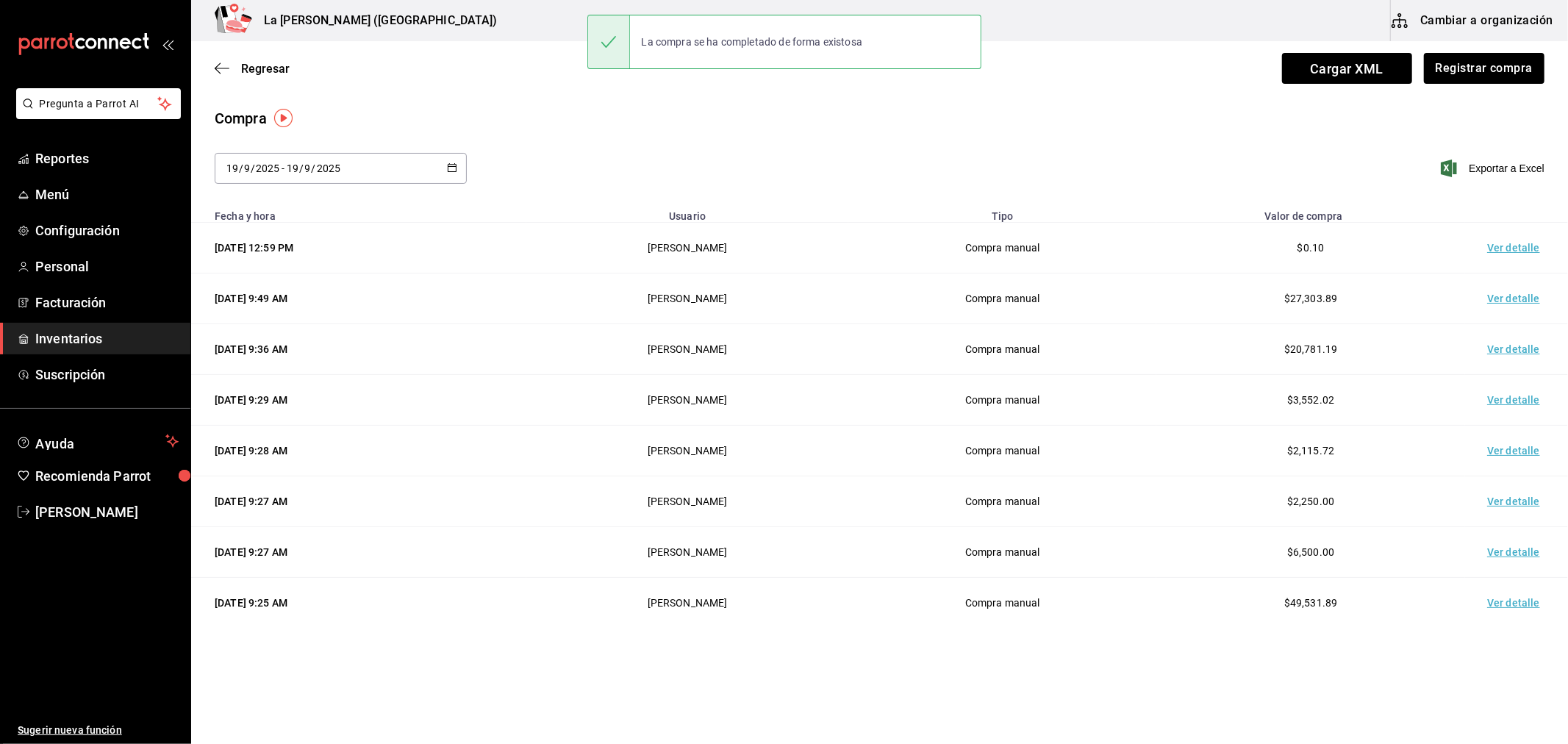
click at [1524, 236] on td "Ver detalle" at bounding box center [1516, 247] width 103 height 51
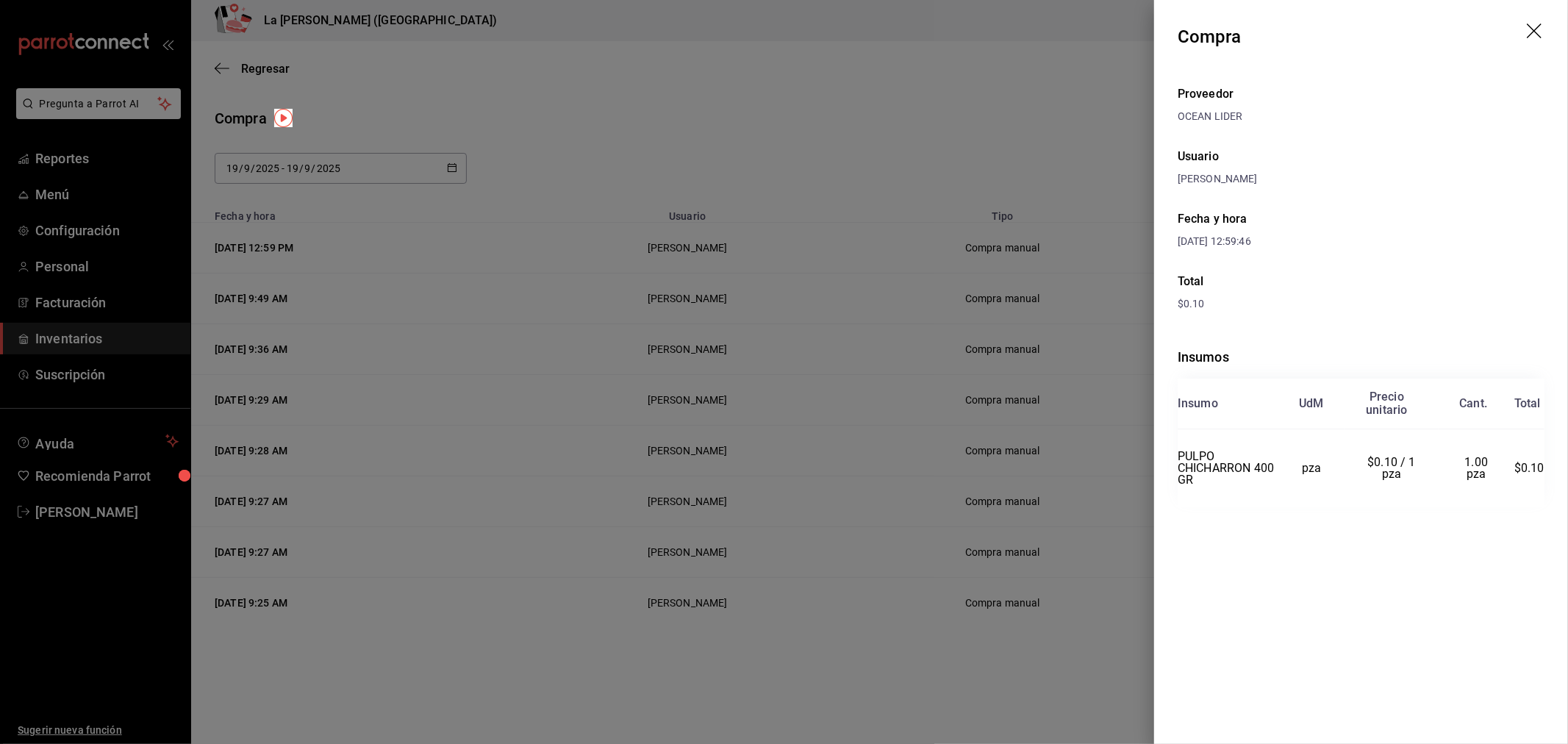
click at [1536, 30] on icon "drag" at bounding box center [1534, 30] width 15 height 15
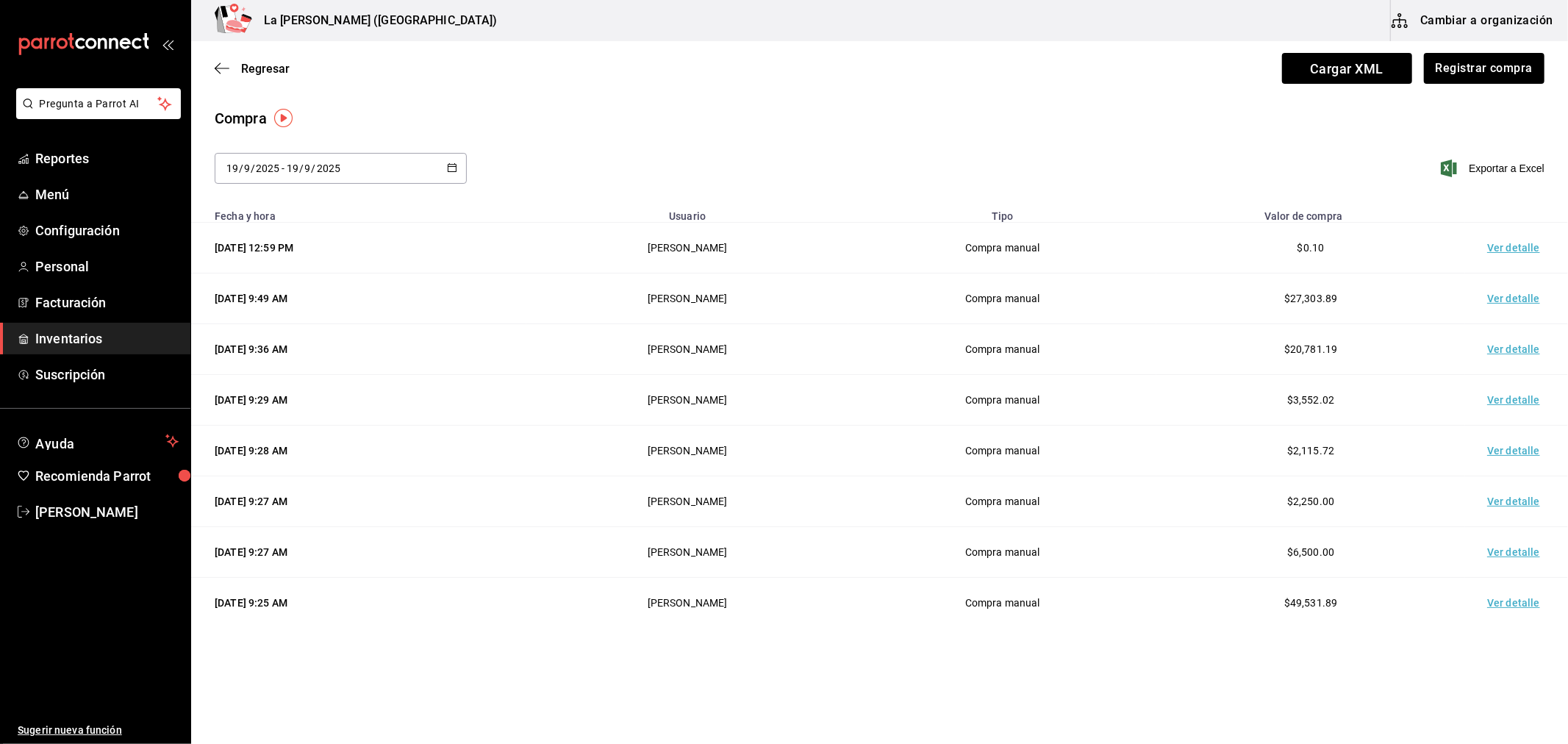
click at [76, 320] on ul "Reportes Menú Configuración Personal Facturación Inventarios Suscripción" at bounding box center [95, 266] width 190 height 248
click at [89, 335] on span "Inventarios" at bounding box center [107, 339] width 143 height 20
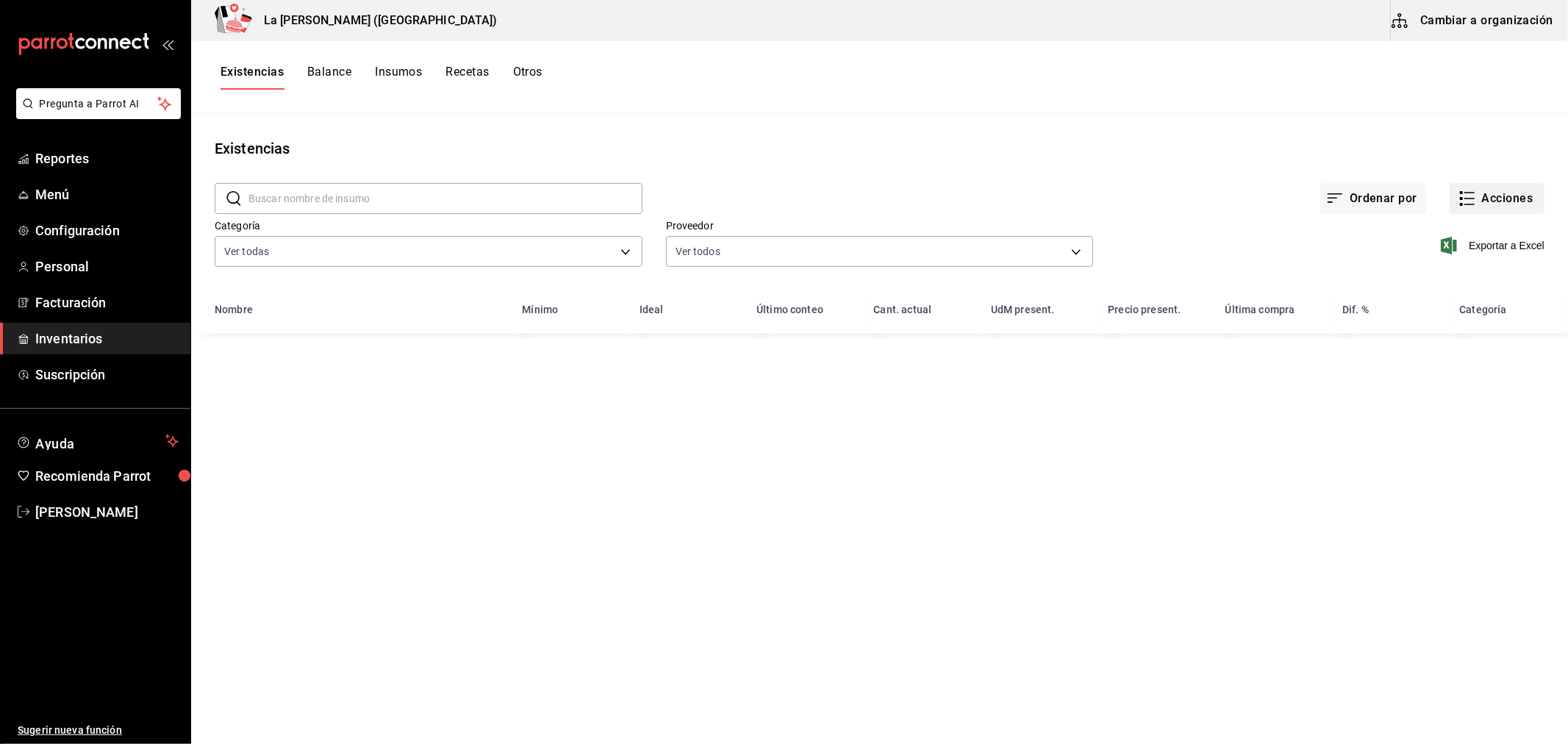
click at [1505, 193] on button "Acciones" at bounding box center [1497, 198] width 95 height 31
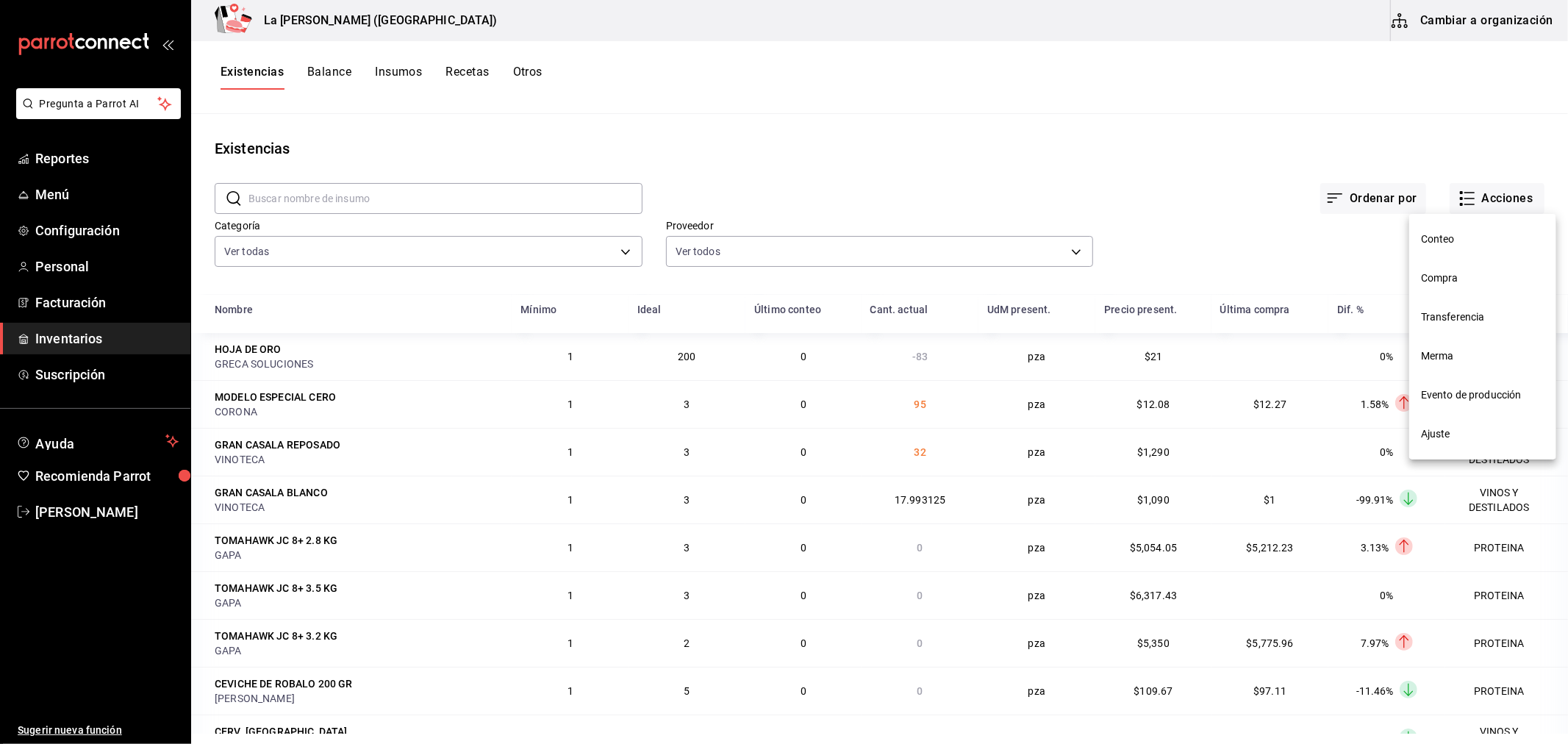
click at [1458, 370] on li "Merma" at bounding box center [1482, 356] width 147 height 39
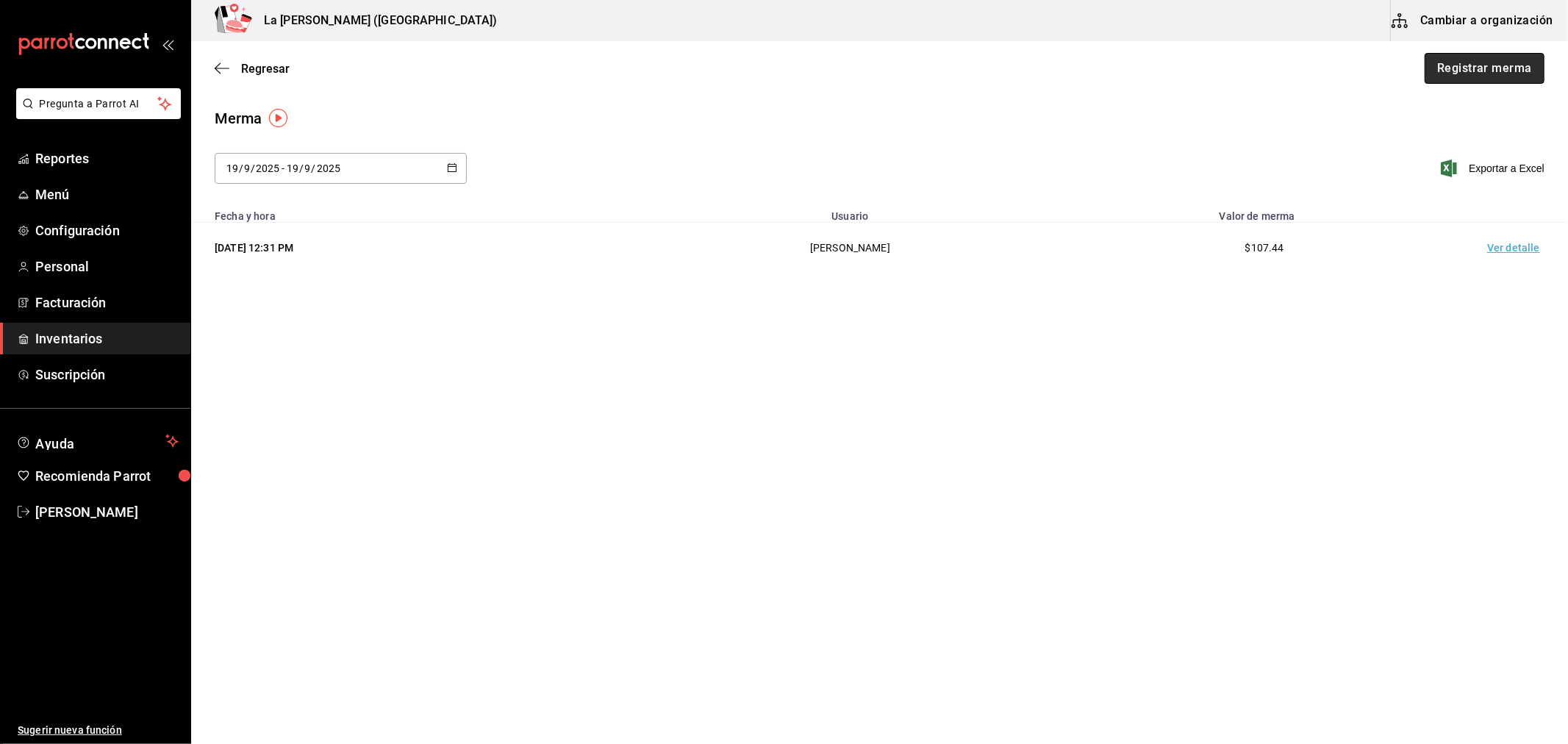
click at [1518, 71] on button "Registrar merma" at bounding box center [1484, 68] width 120 height 31
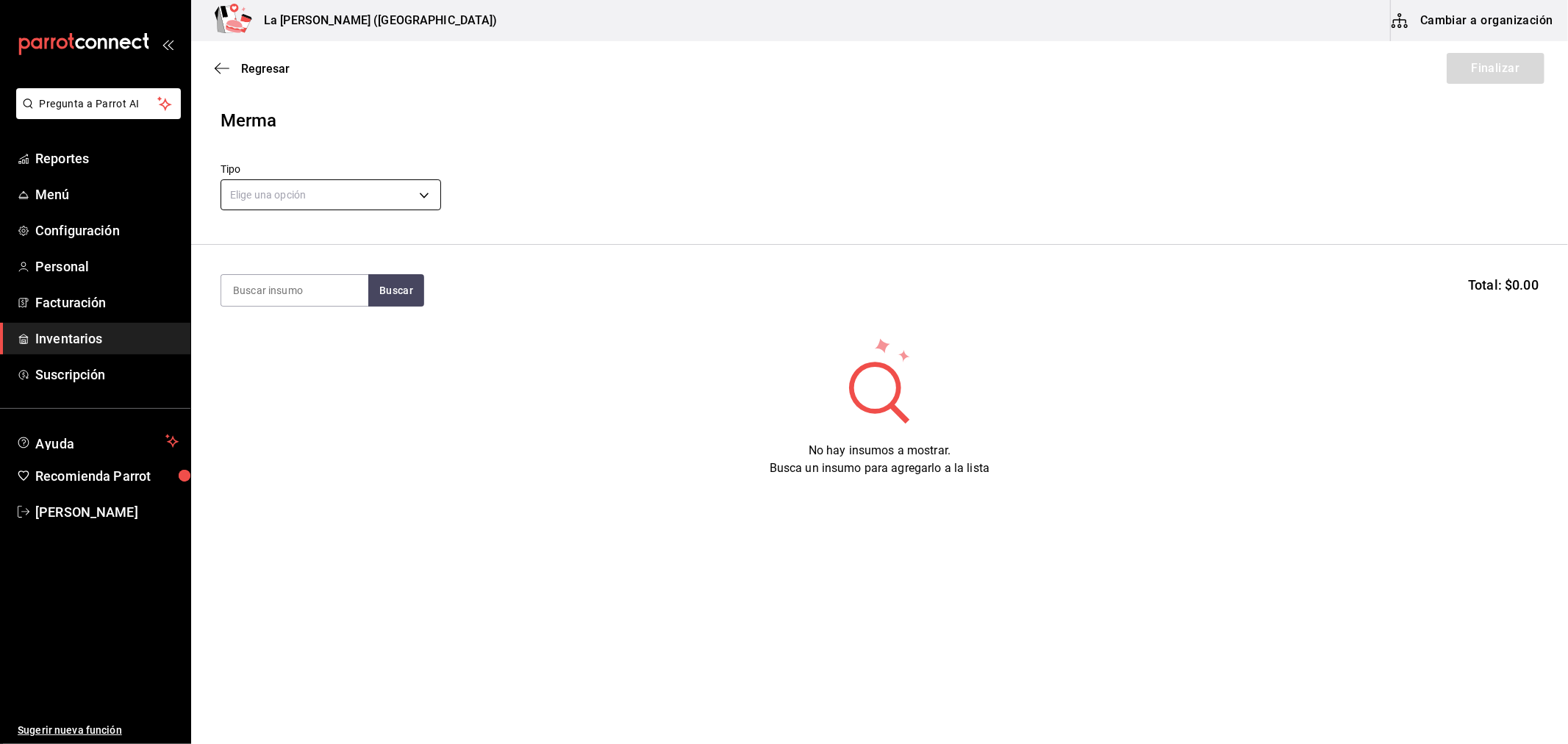
click at [368, 201] on body "Pregunta a Parrot AI Reportes Menú Configuración Personal Facturación Inventari…" at bounding box center [784, 330] width 1568 height 661
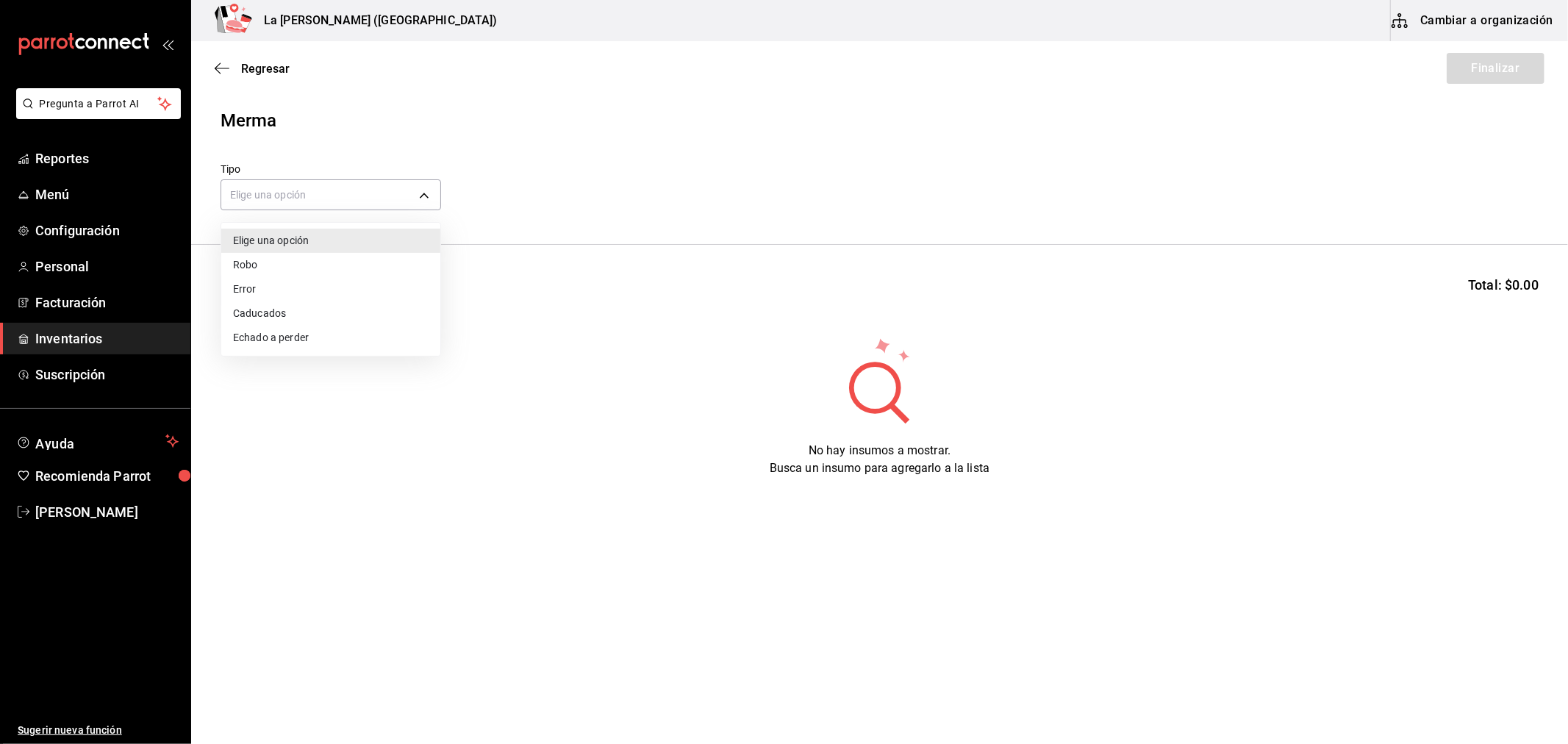
click at [302, 295] on li "Error" at bounding box center [331, 288] width 219 height 24
type input "ERROR"
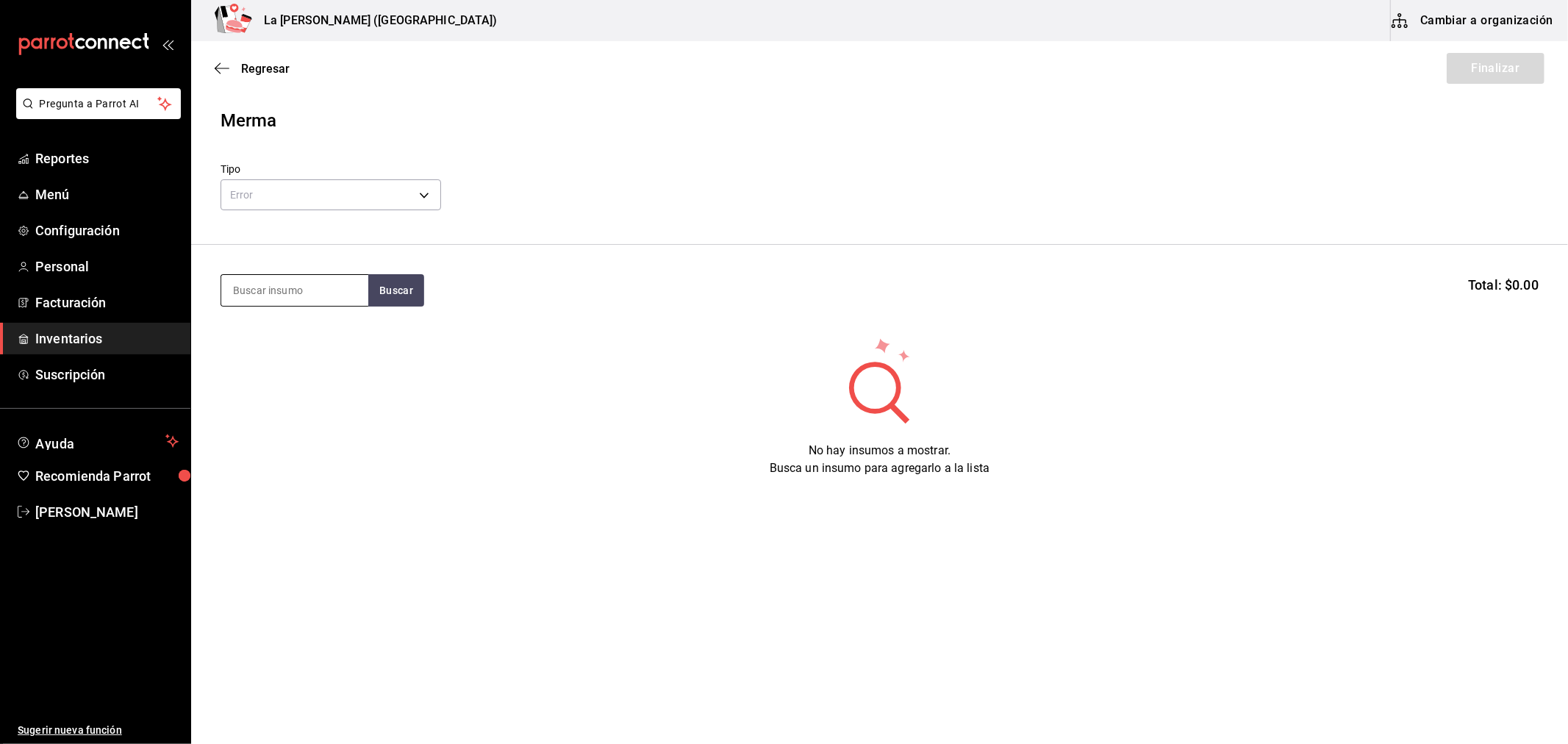
click at [303, 292] on input at bounding box center [295, 291] width 147 height 31
type input "SALMO"
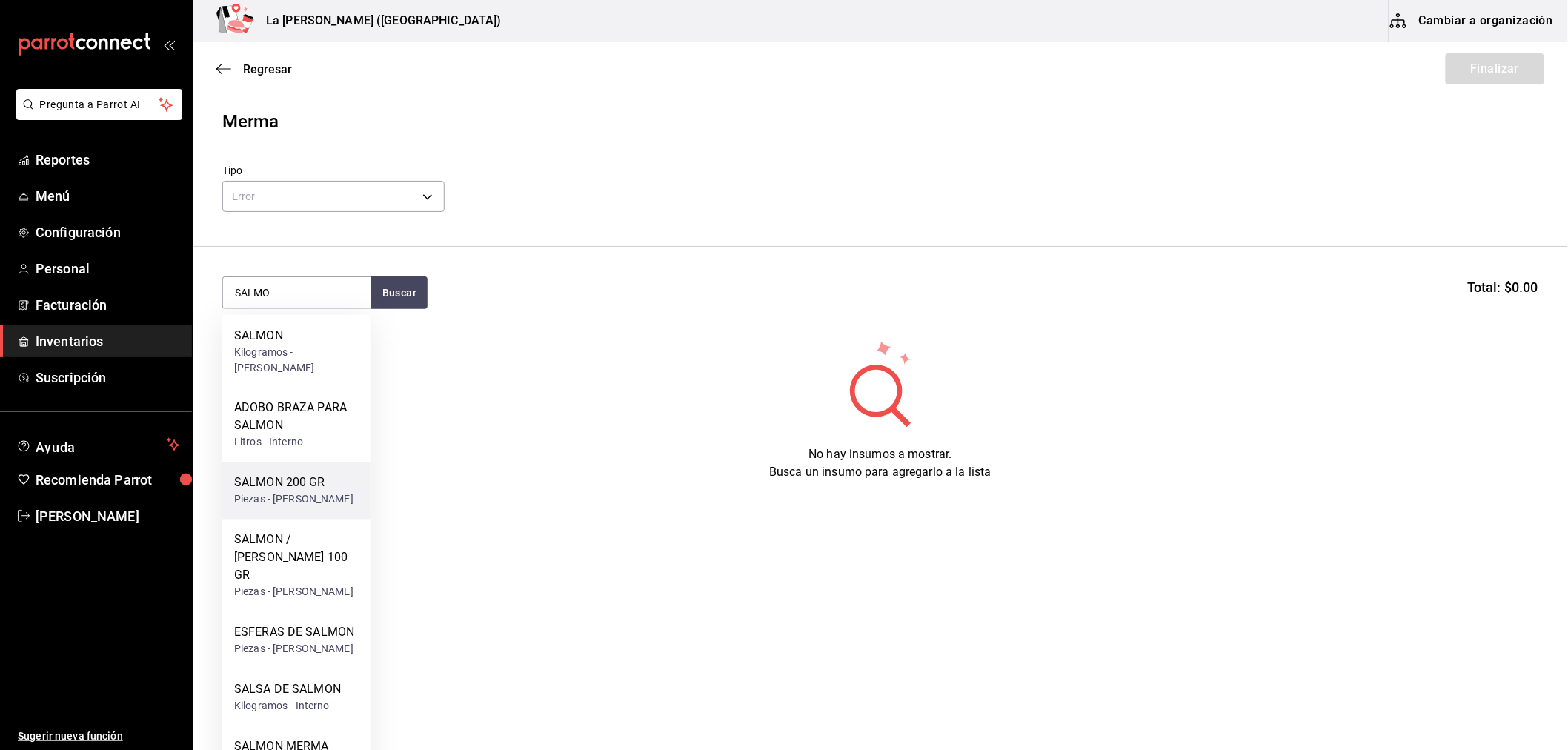
click at [259, 492] on div "Piezas - CARLOS ALFONSO TAPIA VARGAS" at bounding box center [294, 500] width 119 height 16
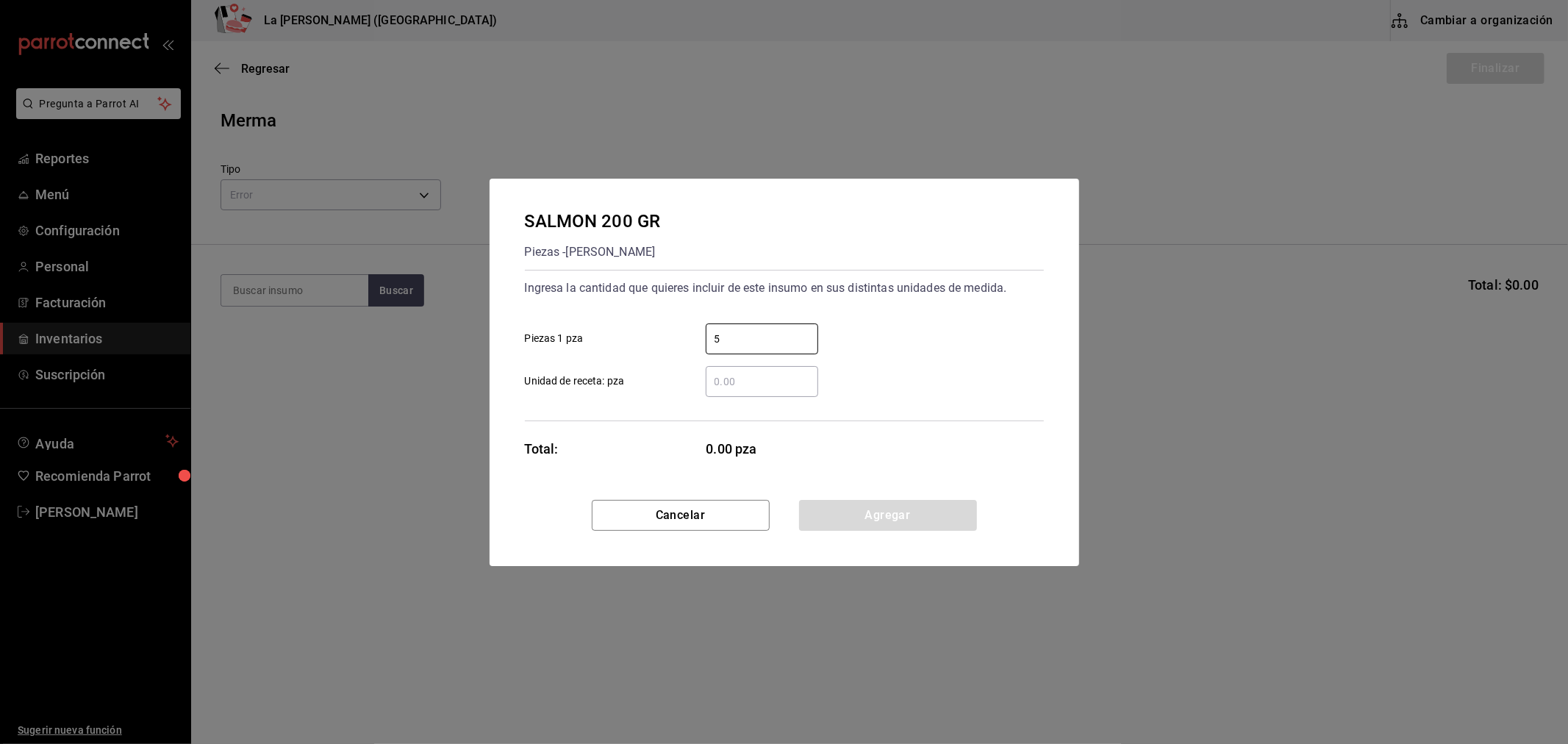
type input "5"
click button "Agregar" at bounding box center [888, 515] width 178 height 31
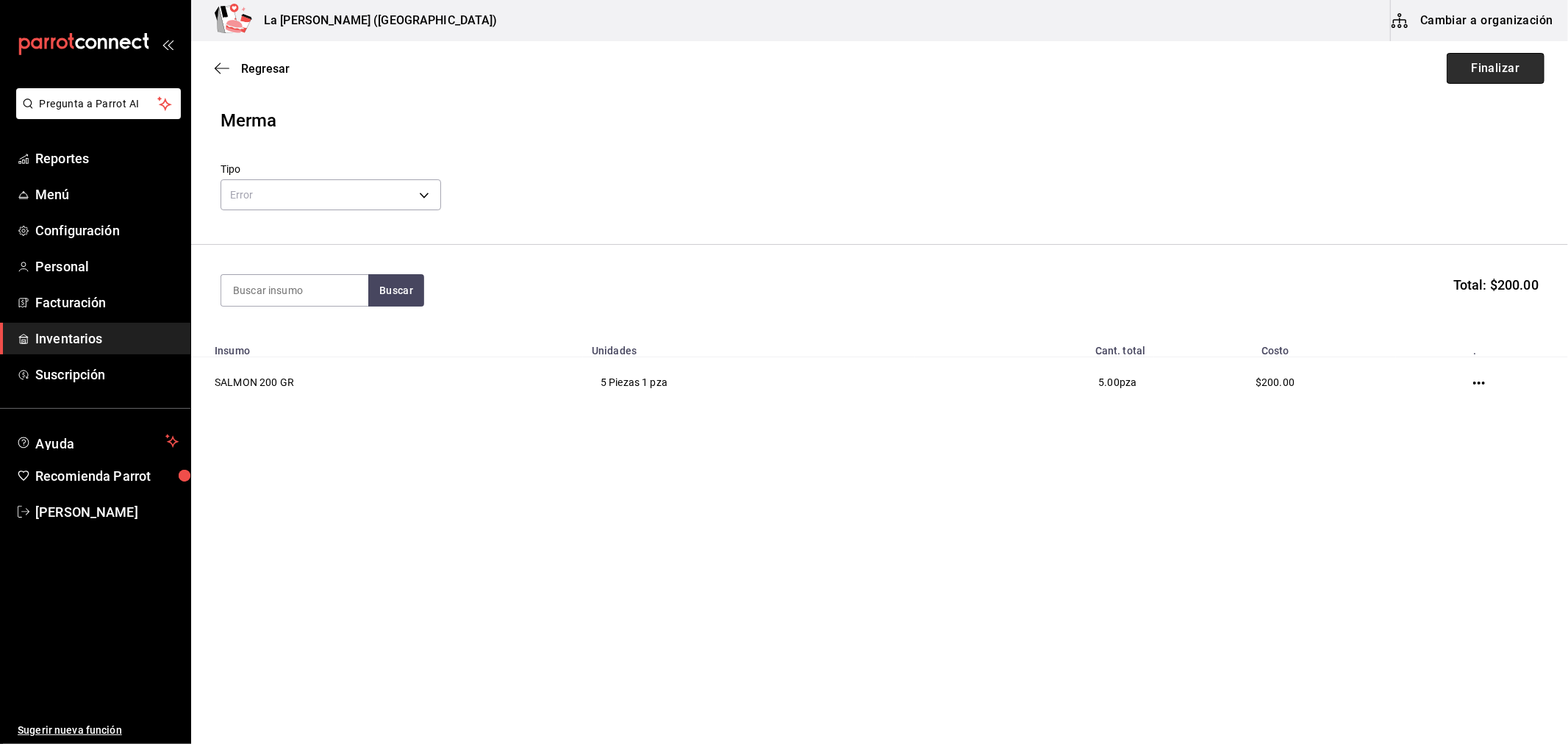
click at [1476, 79] on button "Finalizar" at bounding box center [1496, 68] width 98 height 31
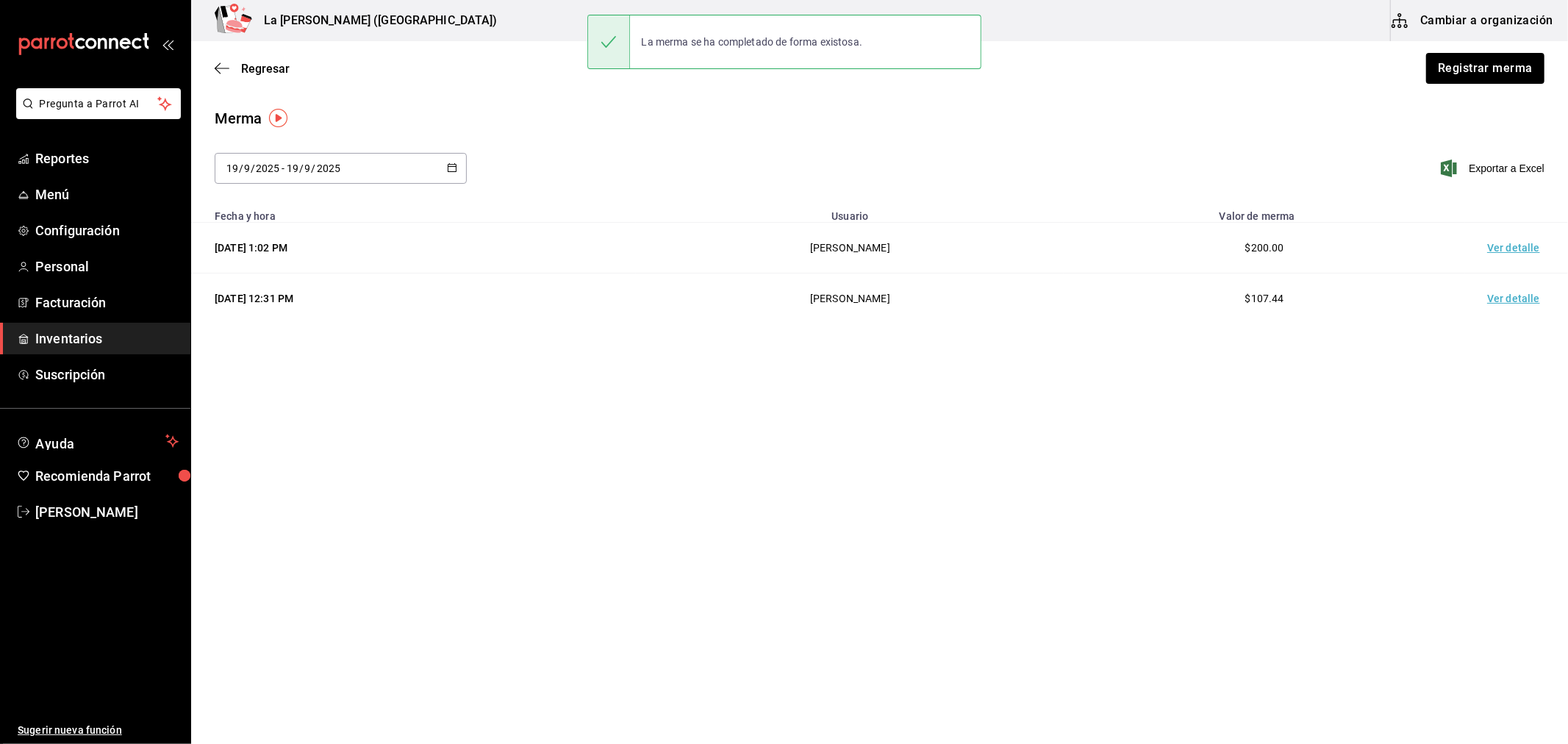
click at [1489, 259] on td "Ver detalle" at bounding box center [1516, 247] width 103 height 51
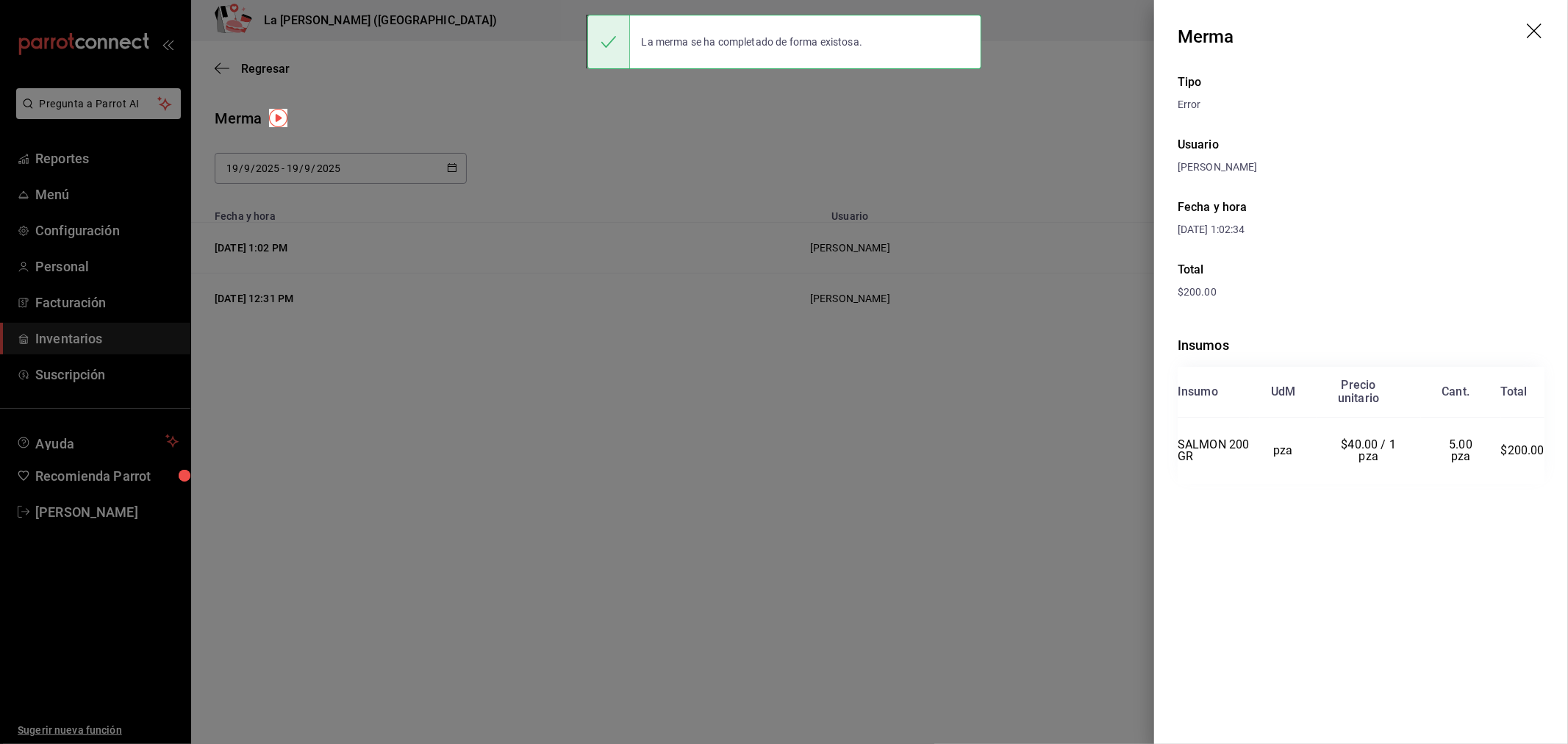
click at [1537, 32] on icon "drag" at bounding box center [1535, 32] width 18 height 18
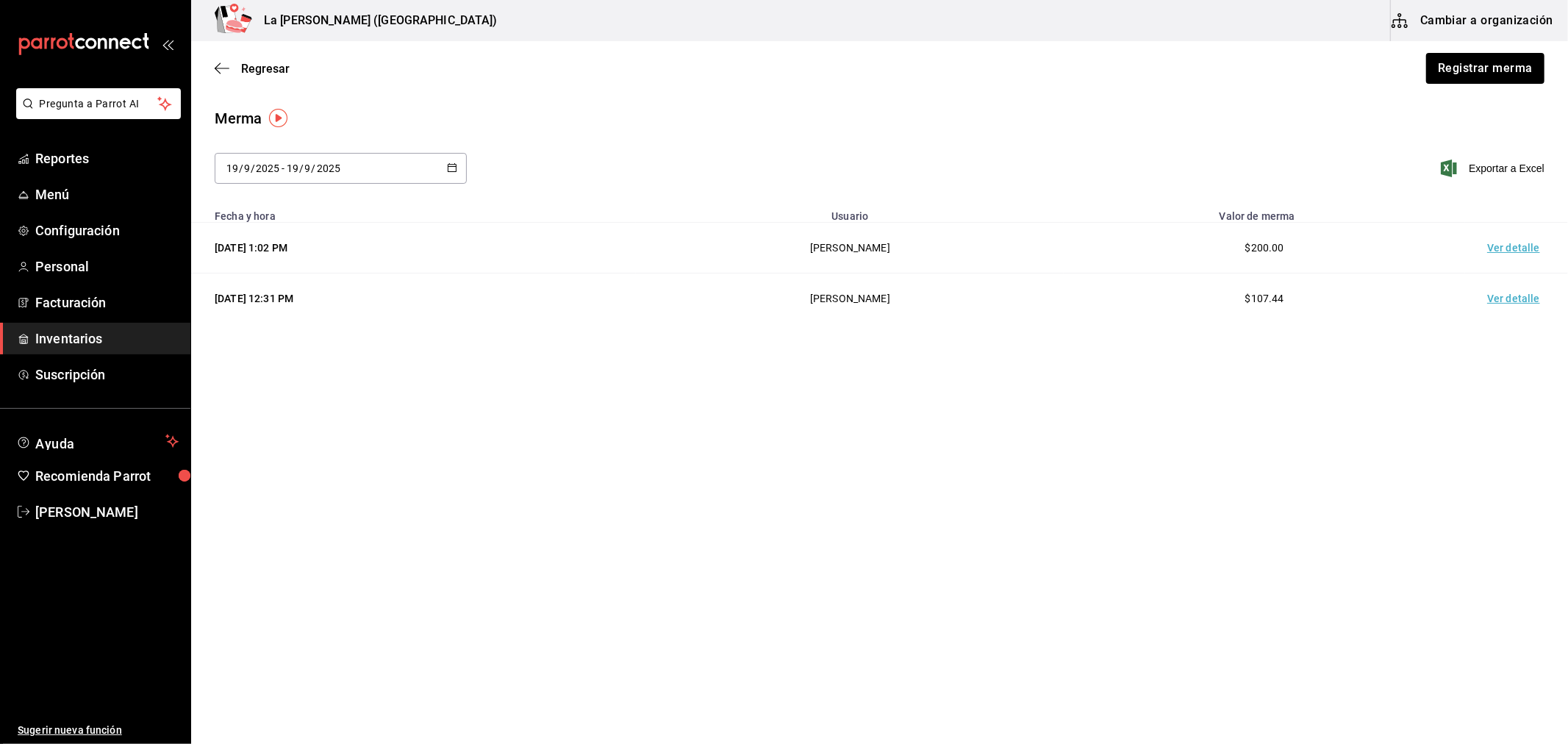
click at [56, 327] on link "Inventarios" at bounding box center [95, 338] width 190 height 32
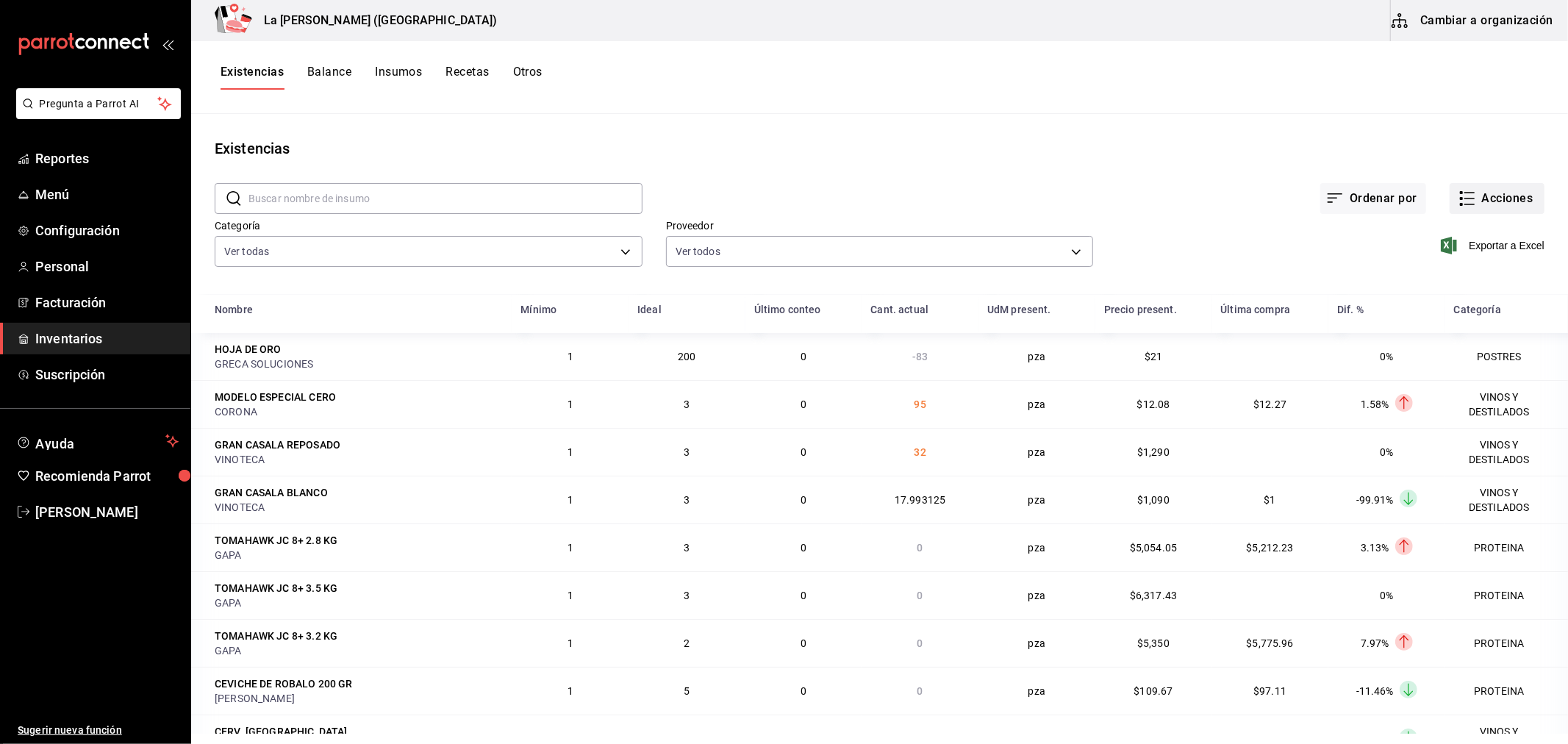
click at [1450, 197] on button "Acciones" at bounding box center [1497, 198] width 95 height 31
click at [1458, 199] on div at bounding box center [784, 372] width 1568 height 744
click at [1475, 203] on button "Acciones" at bounding box center [1497, 198] width 95 height 31
click at [1437, 274] on span "Compra" at bounding box center [1482, 278] width 124 height 16
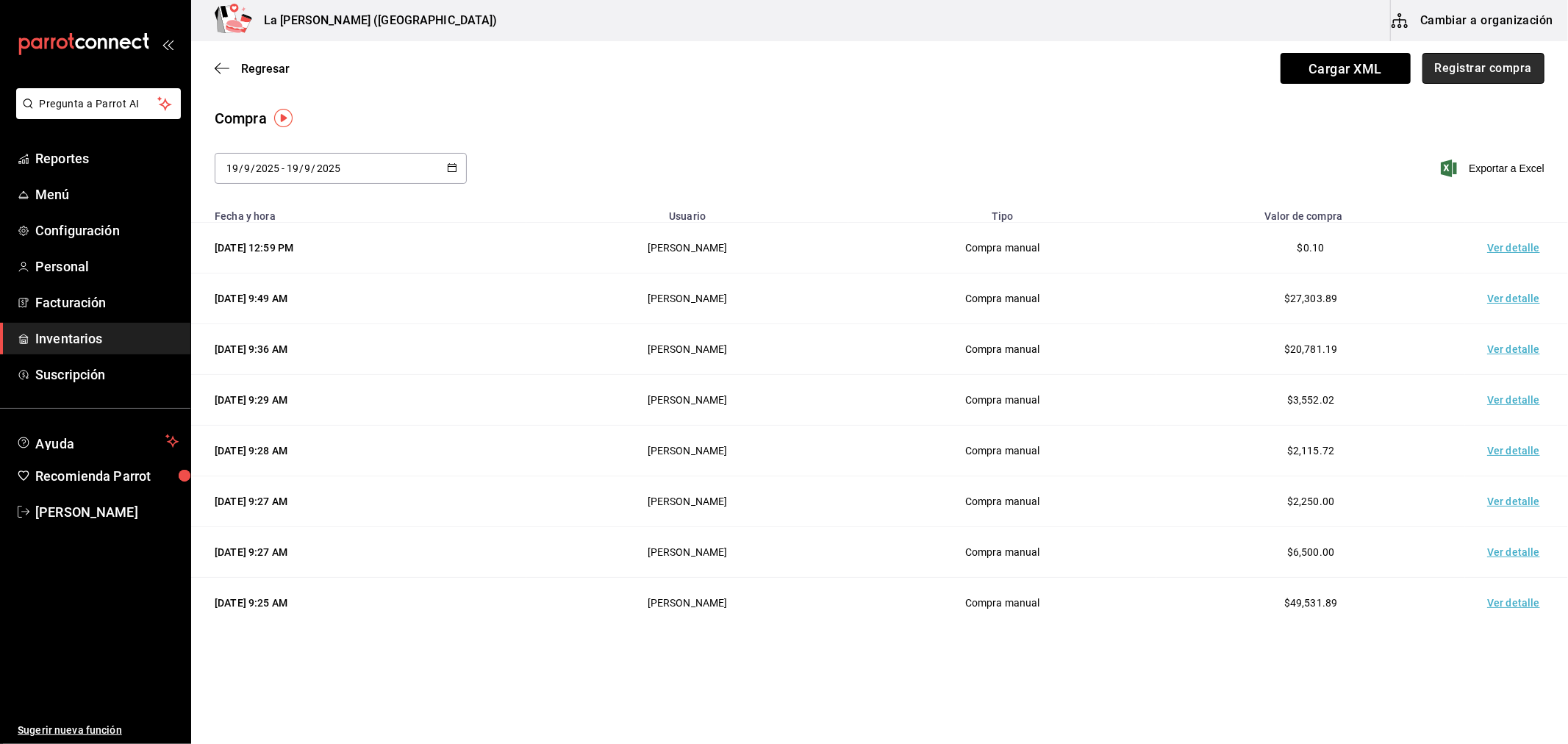
click at [1480, 68] on button "Registrar compra" at bounding box center [1483, 68] width 122 height 31
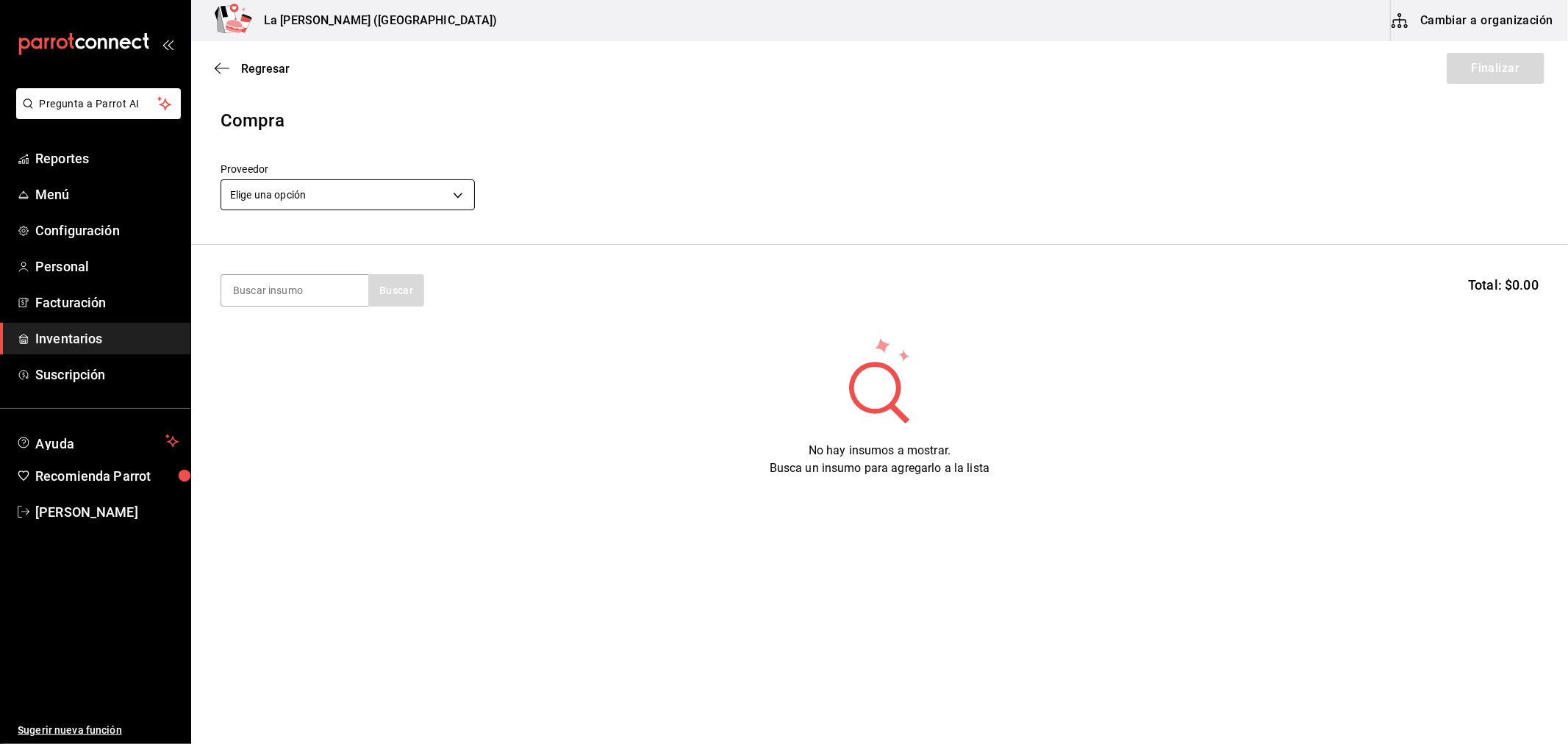
click at [441, 187] on body "Pregunta a Parrot AI Reportes Menú Configuración Personal Facturación Inventari…" at bounding box center [784, 330] width 1568 height 661
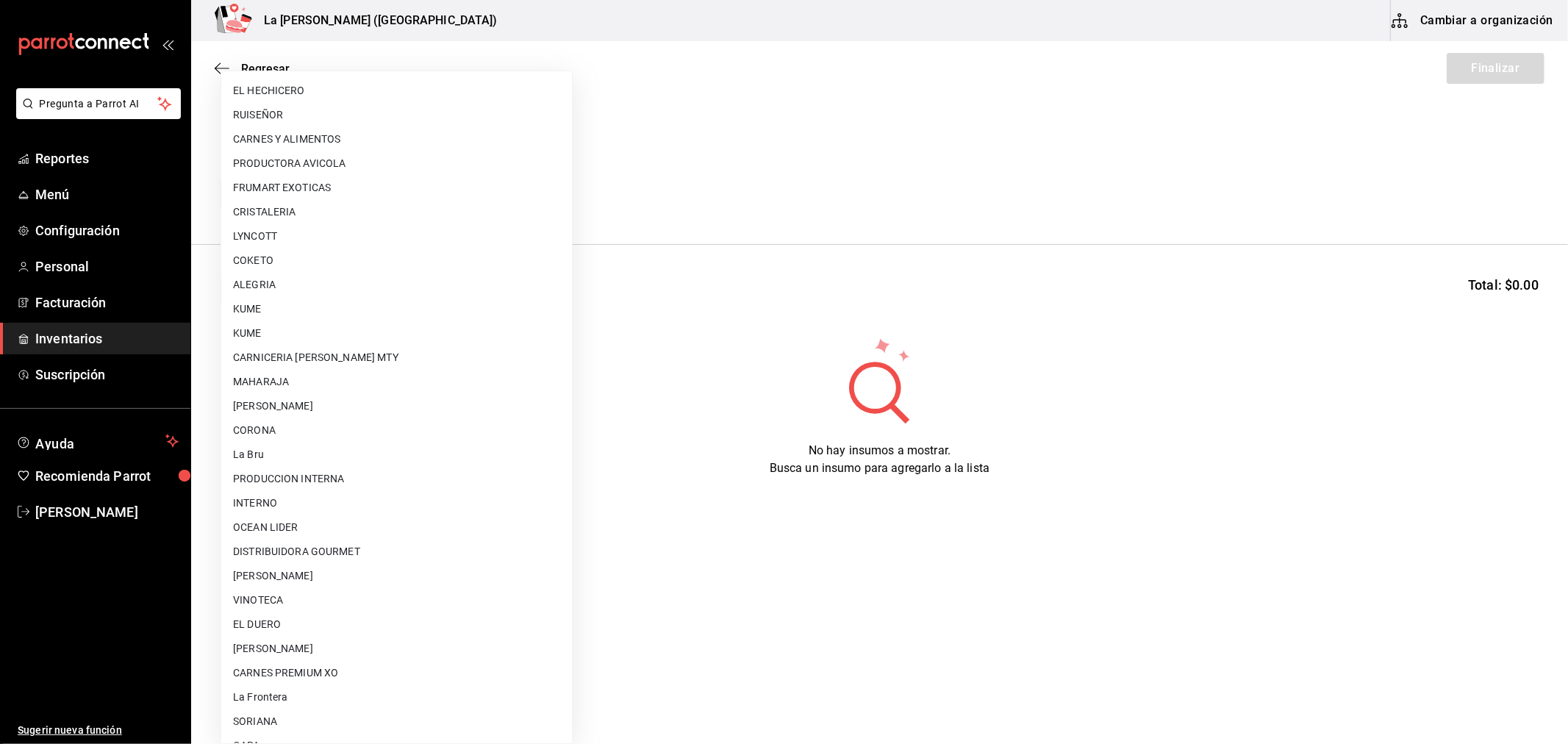
scroll to position [963, 0]
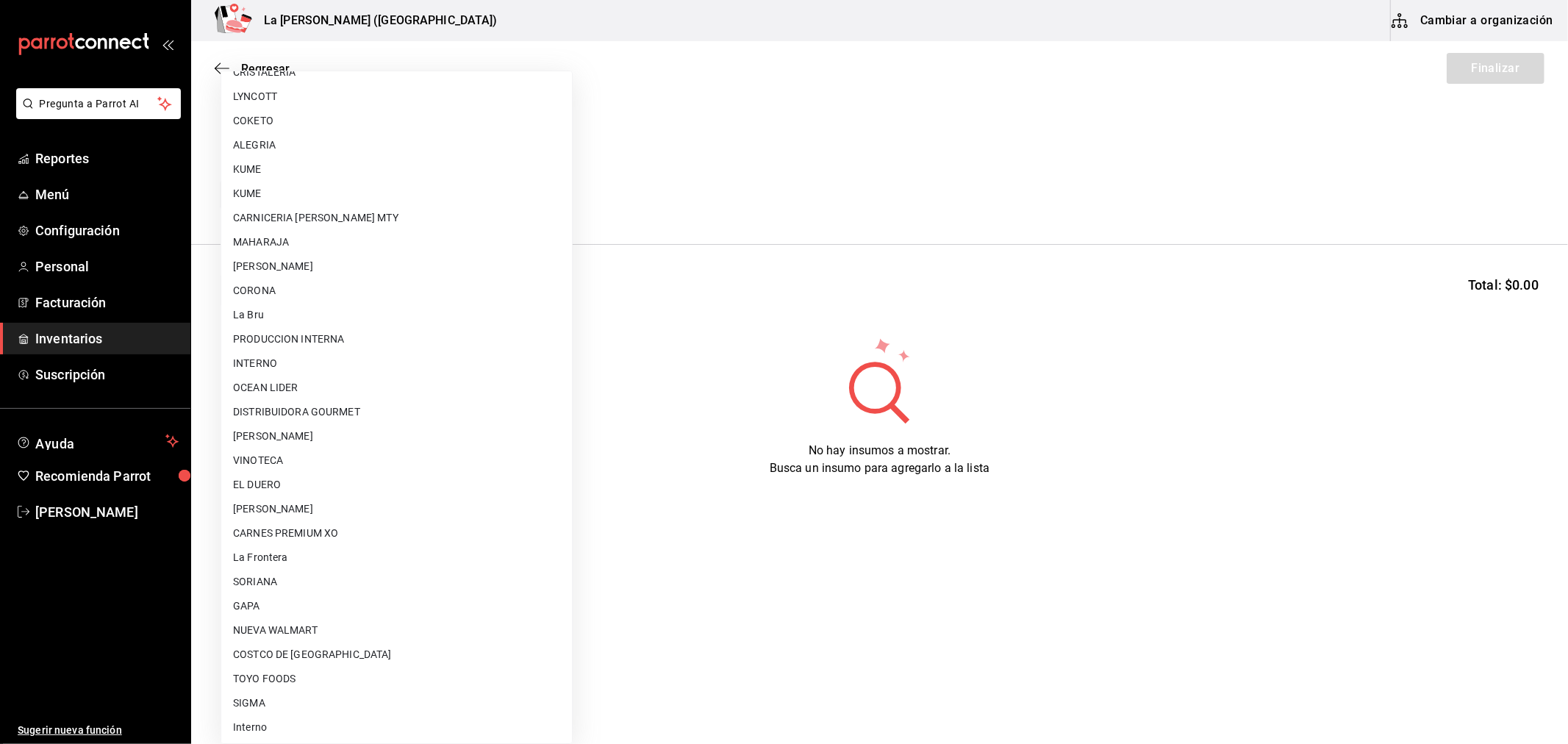
click at [292, 504] on li "[PERSON_NAME] [PERSON_NAME]" at bounding box center [396, 508] width 351 height 24
type input "315b81d5-d420-441a-a150-3d316ba9d60a"
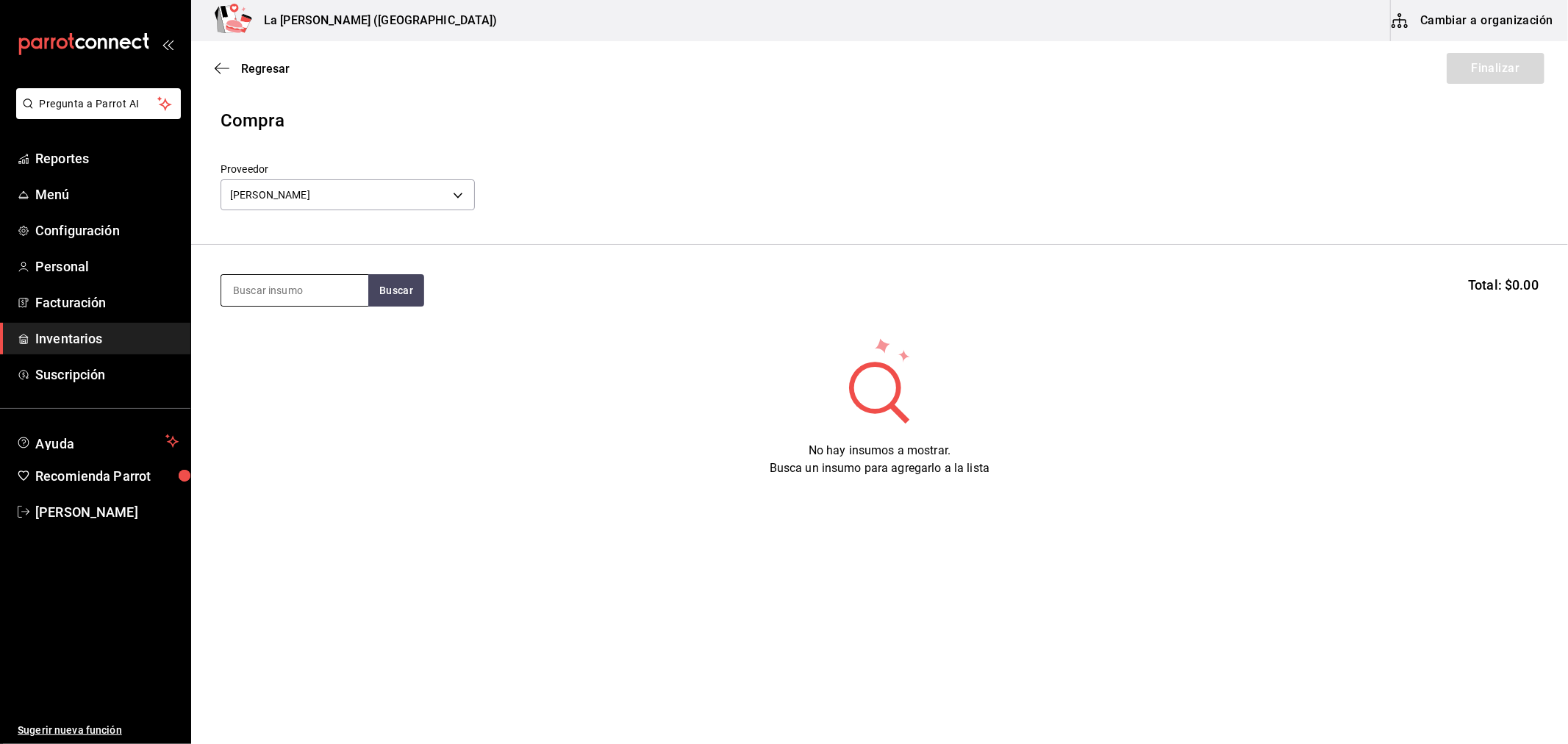
click at [289, 290] on input at bounding box center [295, 291] width 147 height 31
type input "ESFERAS"
click at [304, 337] on div "ESFERAS DE SALMON" at bounding box center [292, 333] width 119 height 18
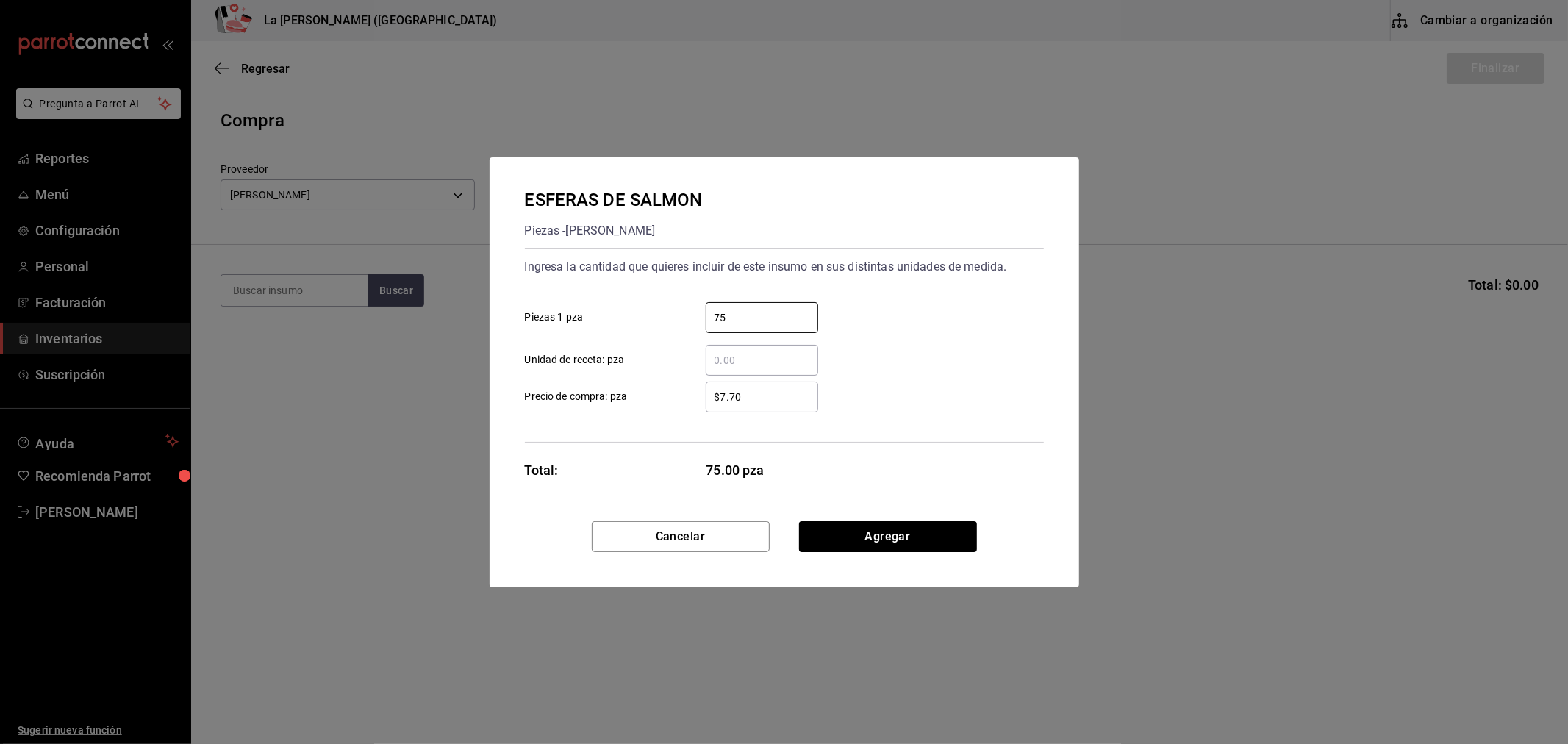
type input "75"
type input "$0.1"
click button "Agregar" at bounding box center [888, 536] width 178 height 31
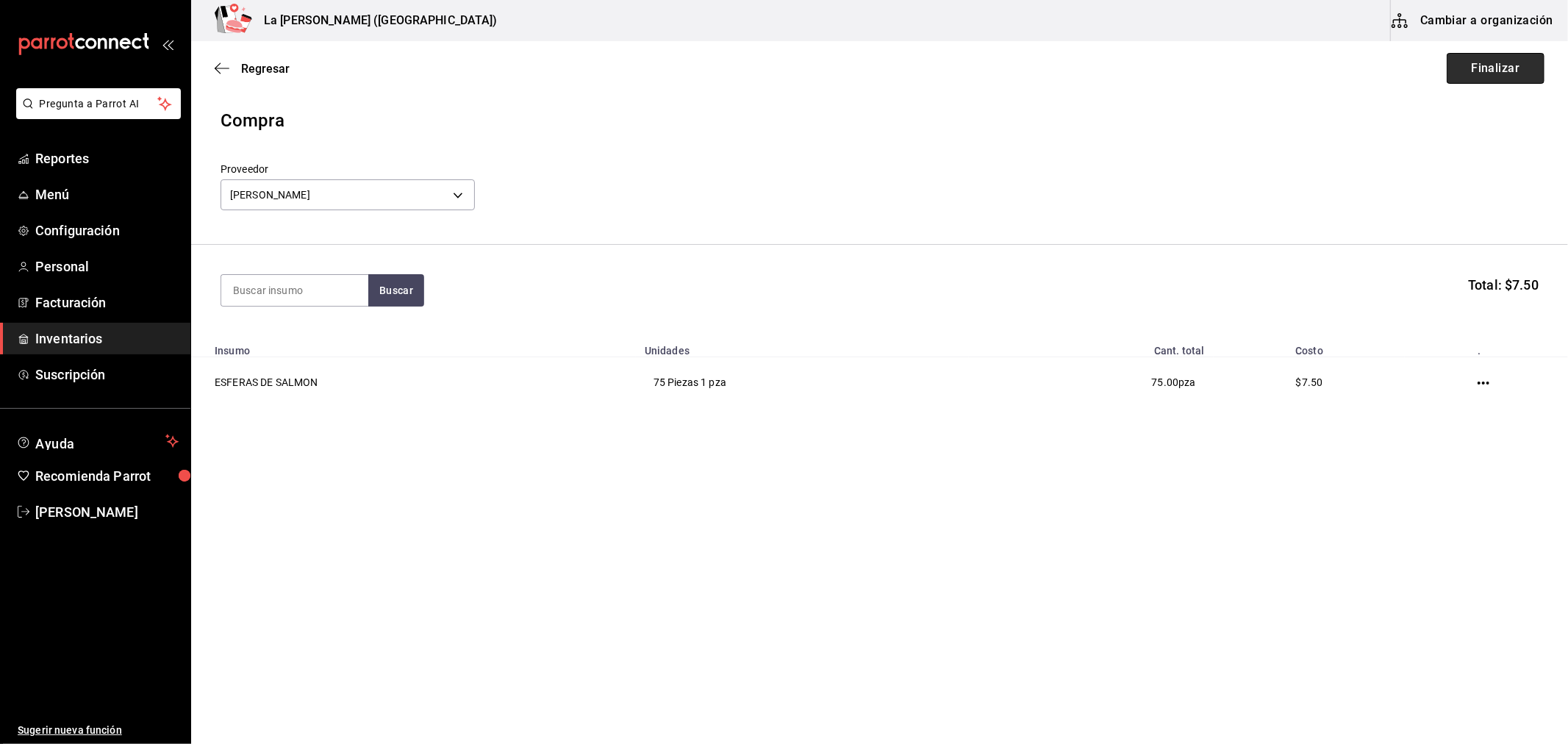
click at [1520, 68] on button "Finalizar" at bounding box center [1496, 68] width 98 height 31
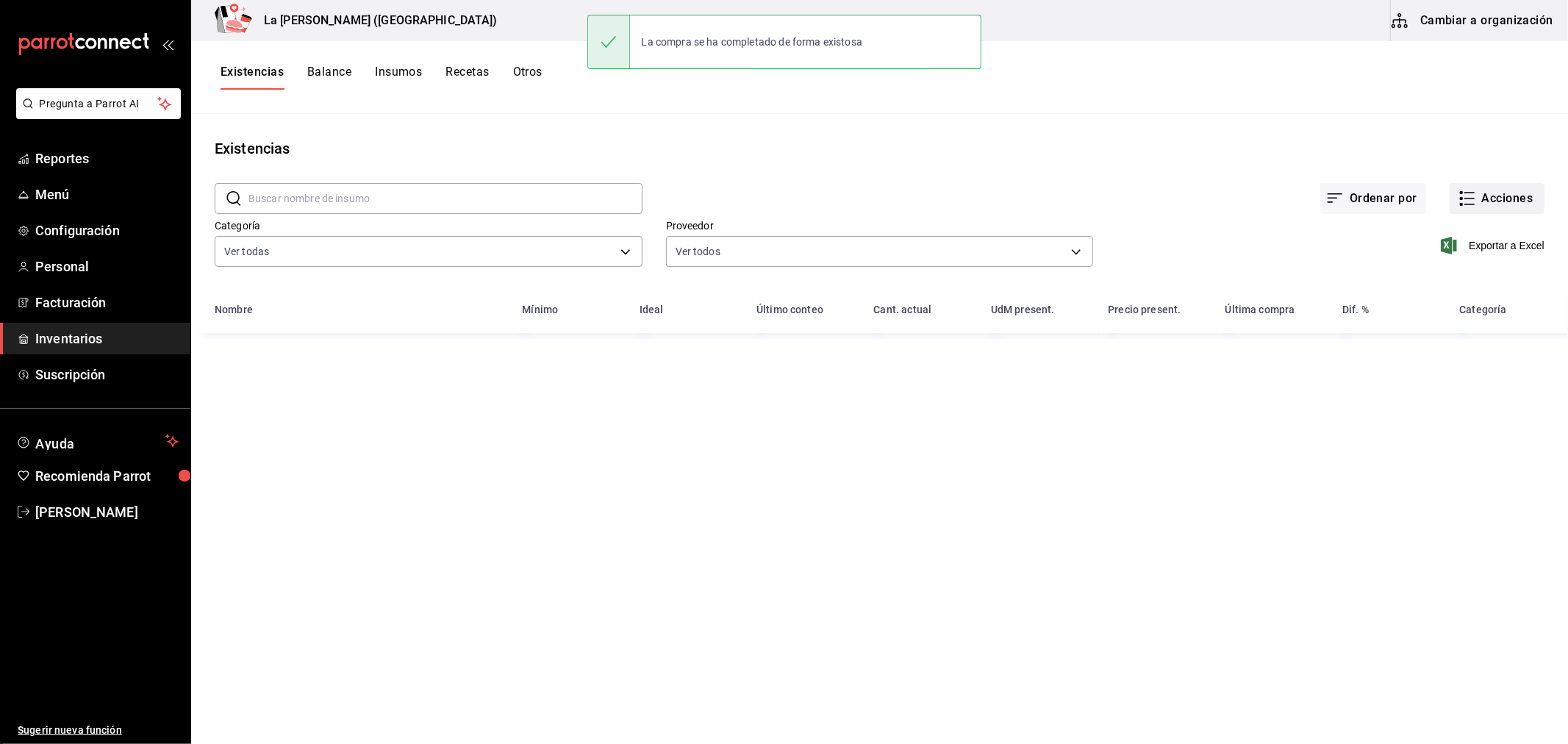
click at [1509, 188] on button "Acciones" at bounding box center [1497, 198] width 95 height 31
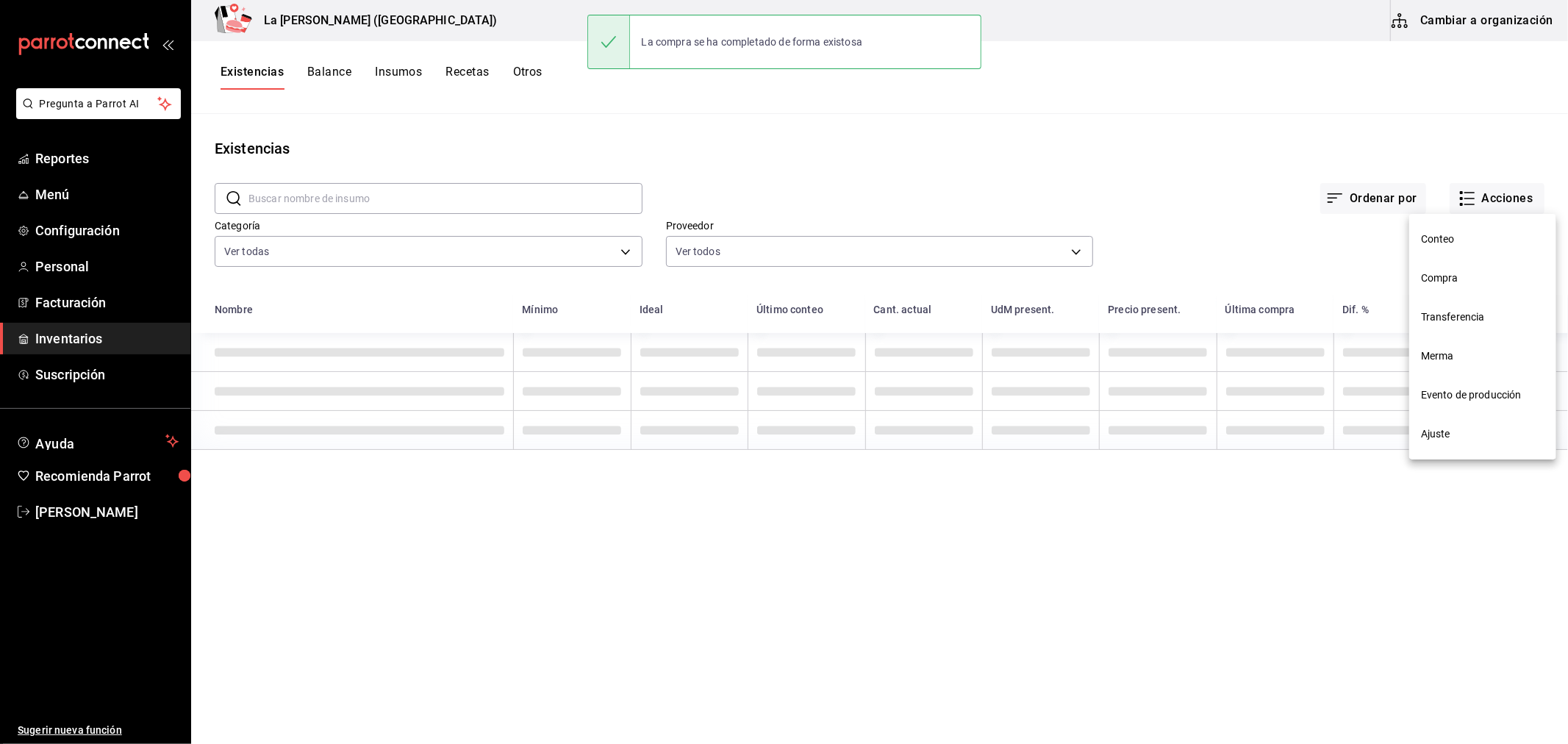
click at [1464, 283] on span "Compra" at bounding box center [1482, 278] width 124 height 16
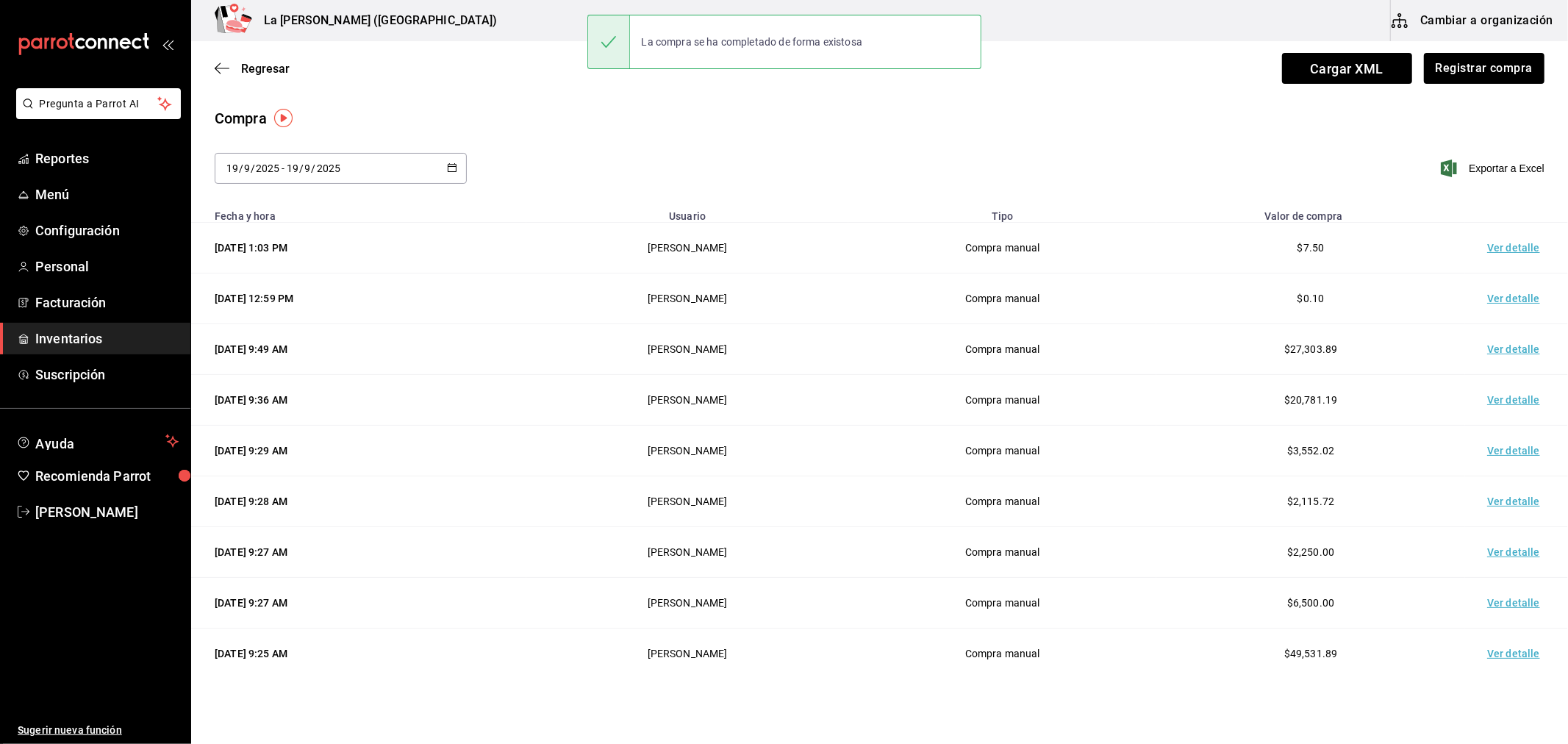
click at [1498, 250] on td "Ver detalle" at bounding box center [1516, 247] width 103 height 51
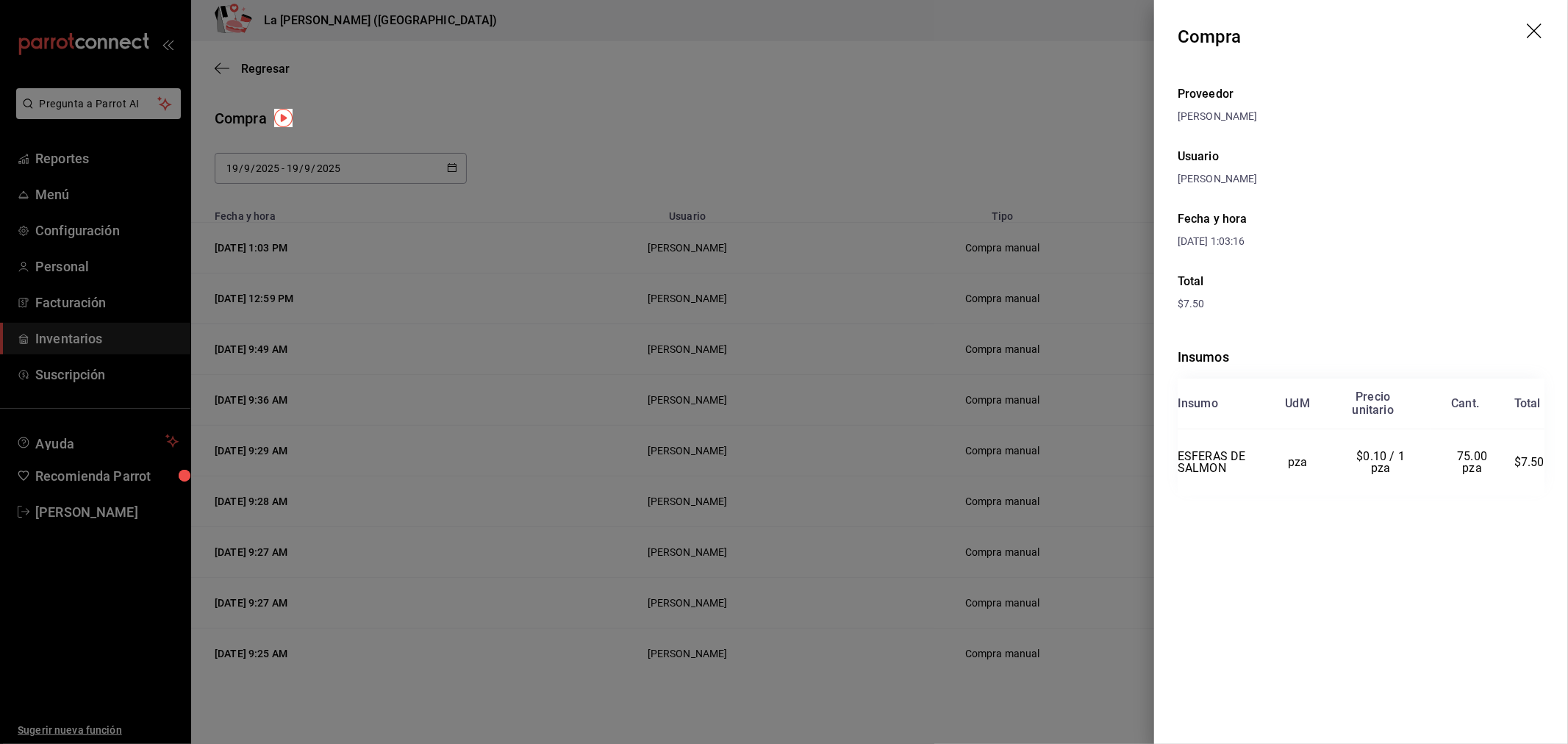
click at [1538, 31] on icon "drag" at bounding box center [1535, 32] width 18 height 18
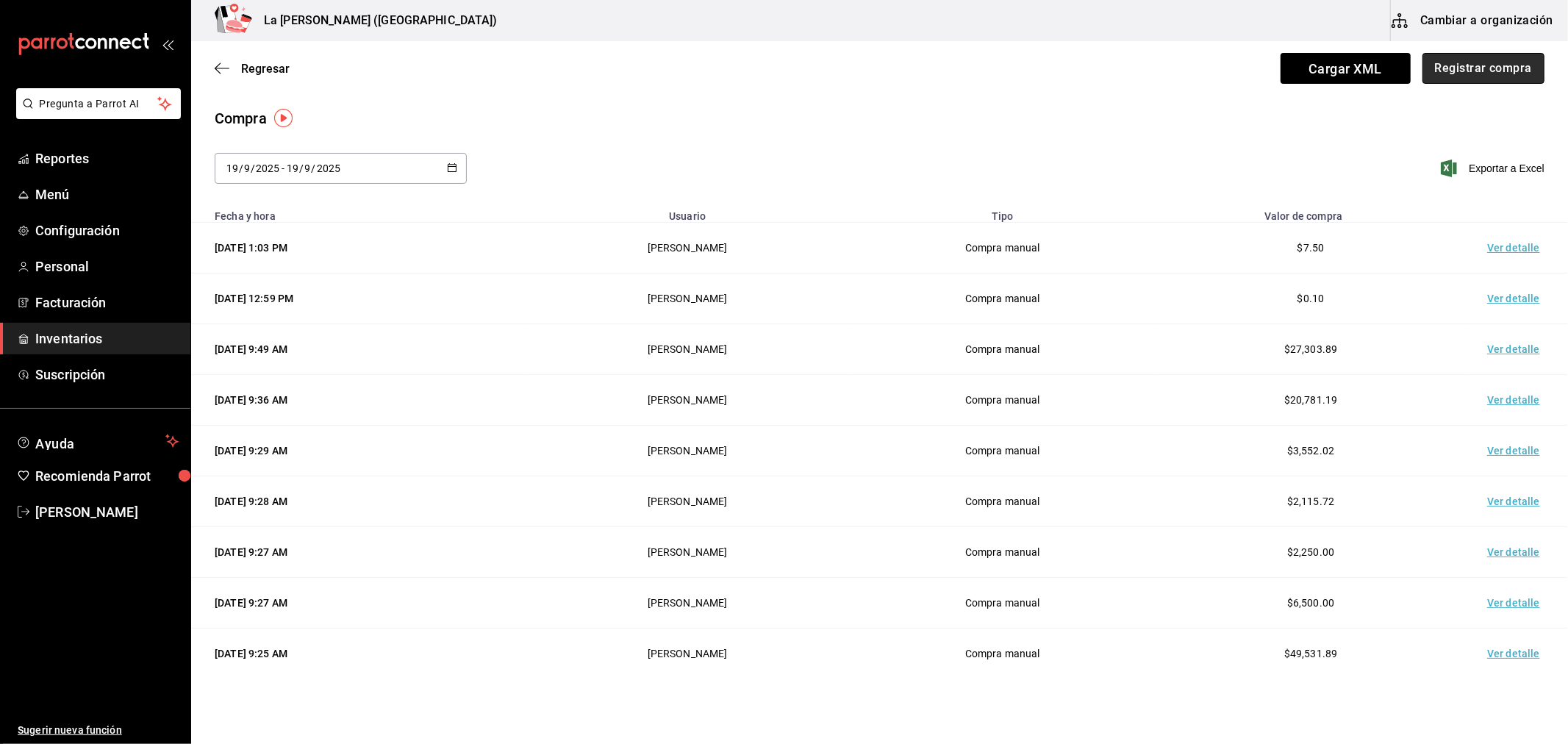
click at [1510, 54] on button "Registrar compra" at bounding box center [1483, 68] width 122 height 31
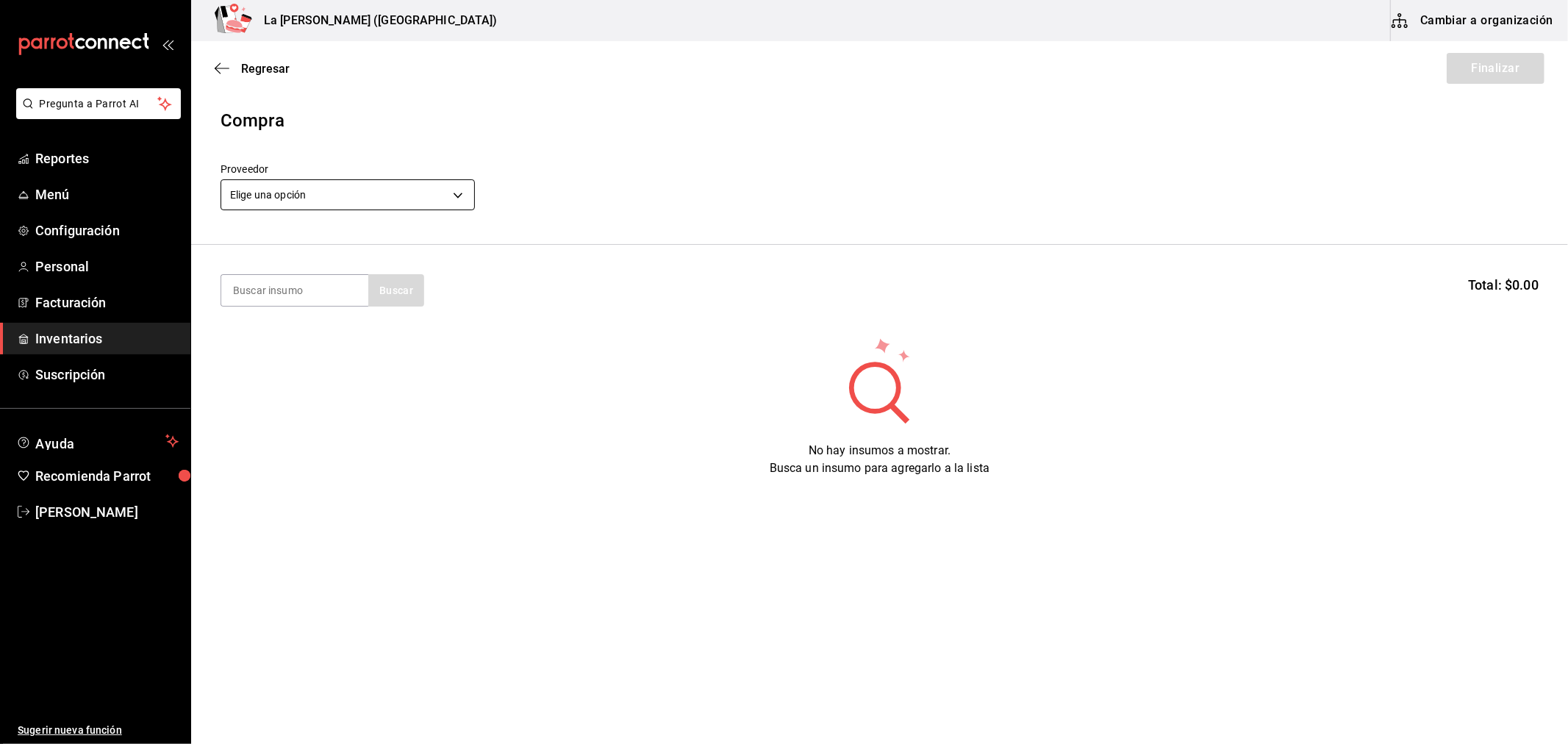
click at [379, 208] on body "Pregunta a Parrot AI Reportes Menú Configuración Personal Facturación Inventari…" at bounding box center [784, 330] width 1568 height 661
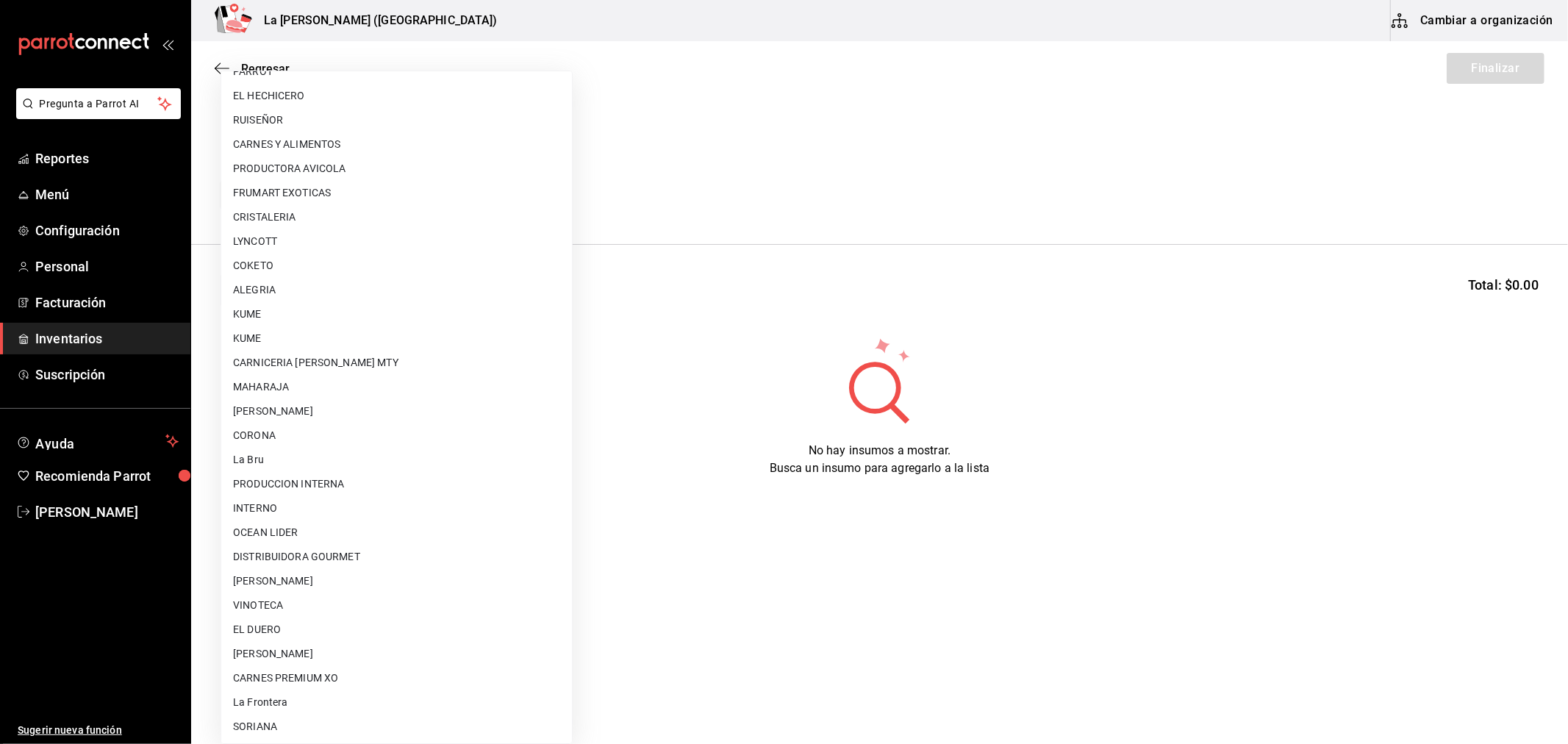
scroll to position [963, 0]
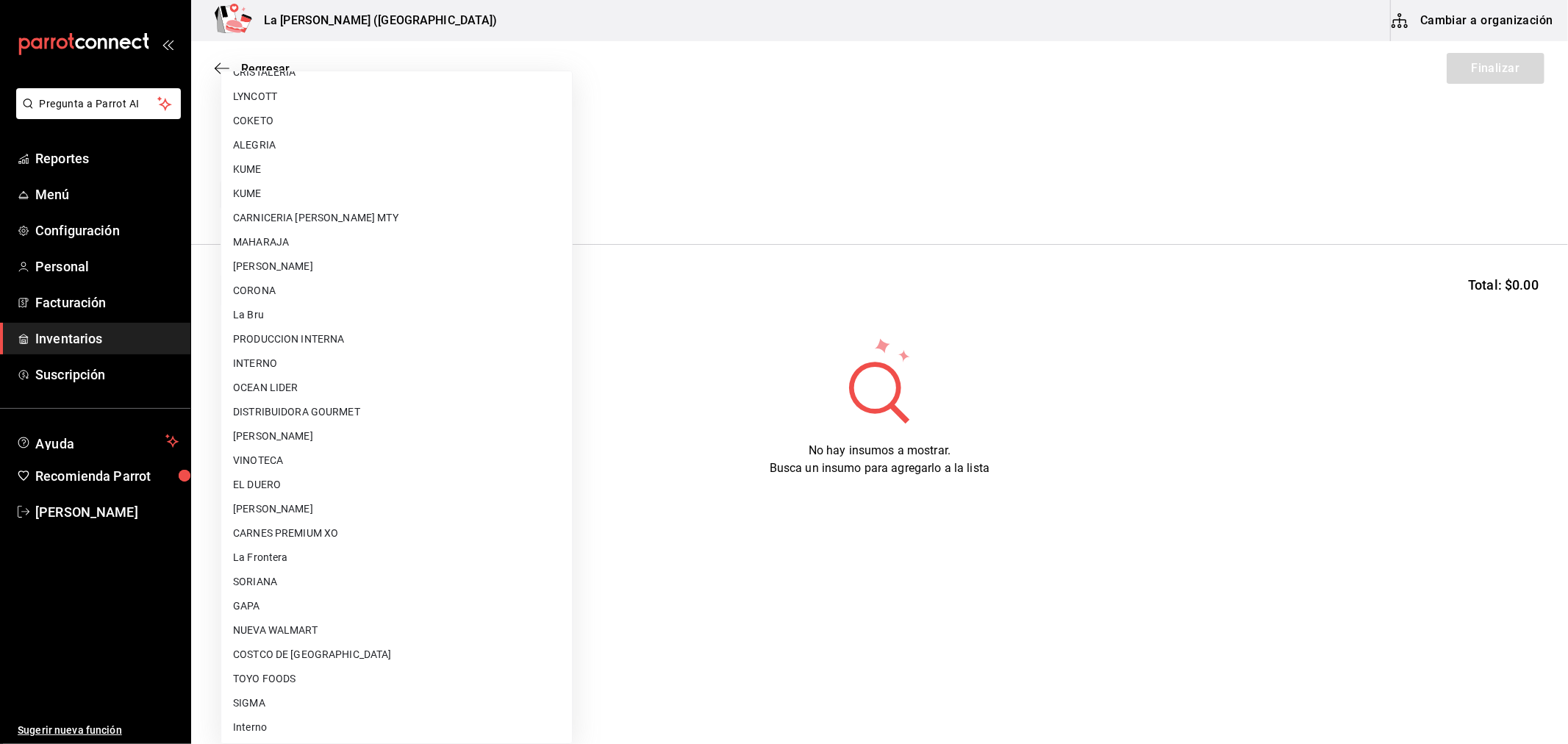
click at [261, 599] on li "GAPA" at bounding box center [396, 606] width 351 height 24
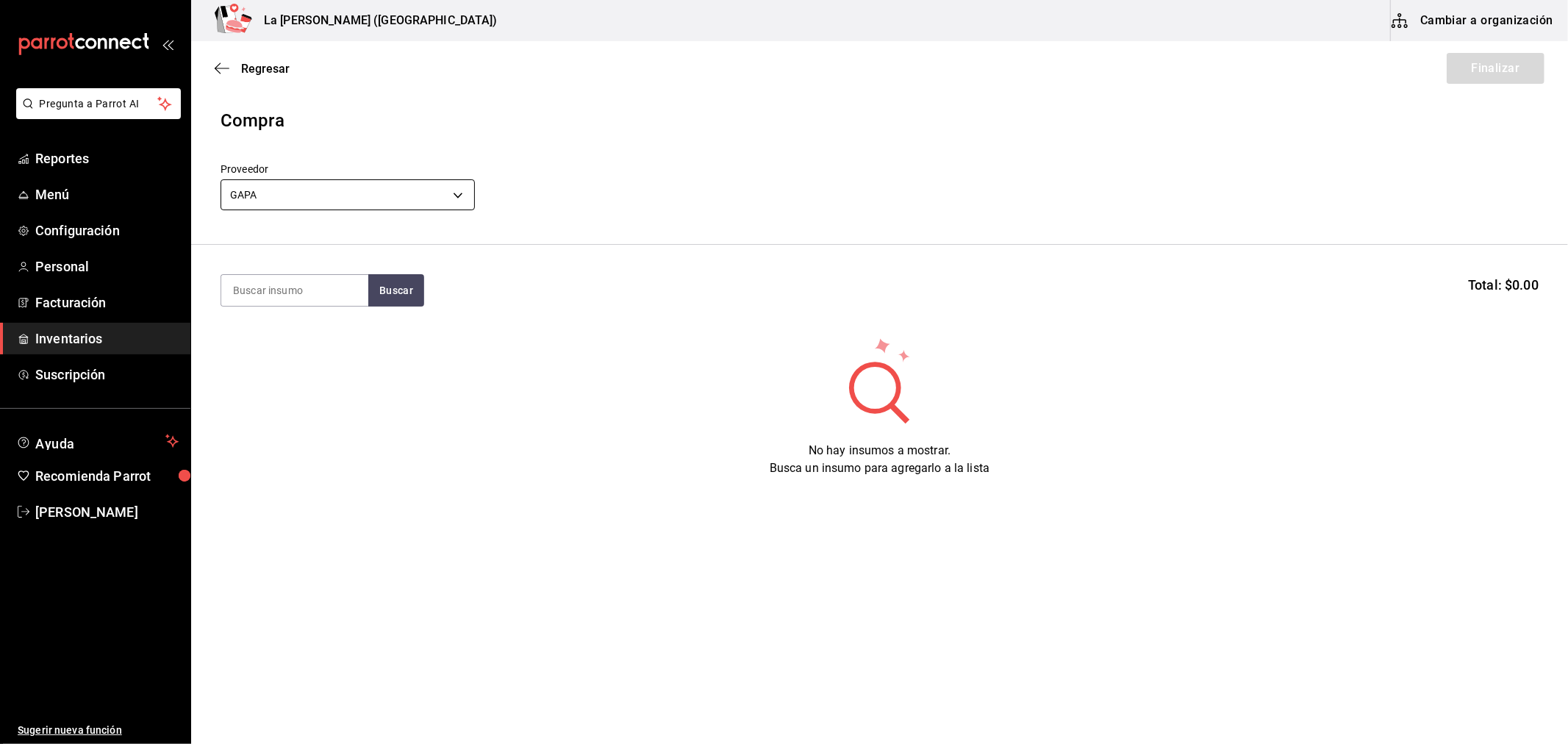
click at [325, 196] on body "Pregunta a Parrot AI Reportes Menú Configuración Personal Facturación Inventari…" at bounding box center [784, 330] width 1568 height 661
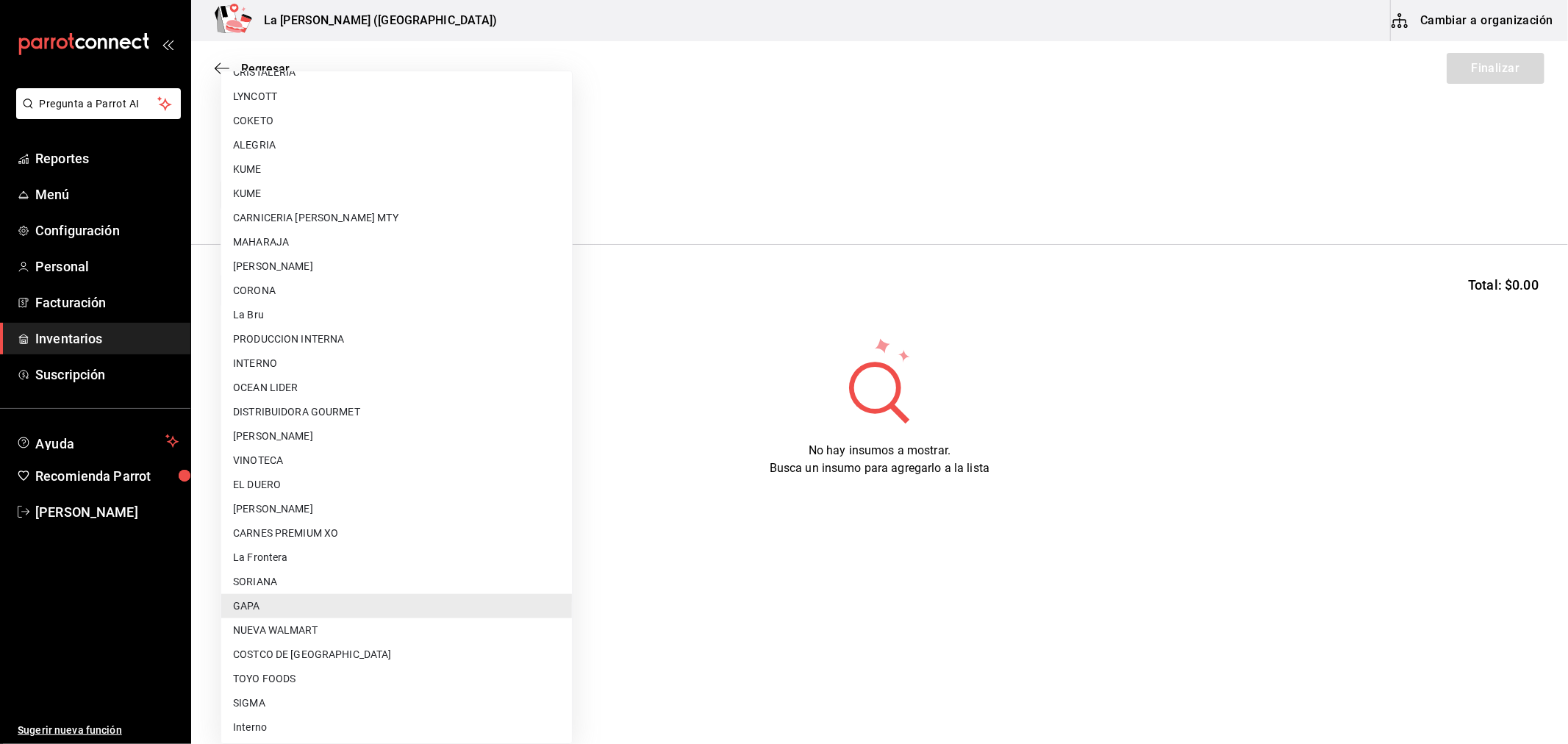
click at [314, 534] on li "CARNES PREMIUM XO" at bounding box center [396, 533] width 351 height 24
type input "54e8a872-6d4b-4a35-871b-737f2548723c"
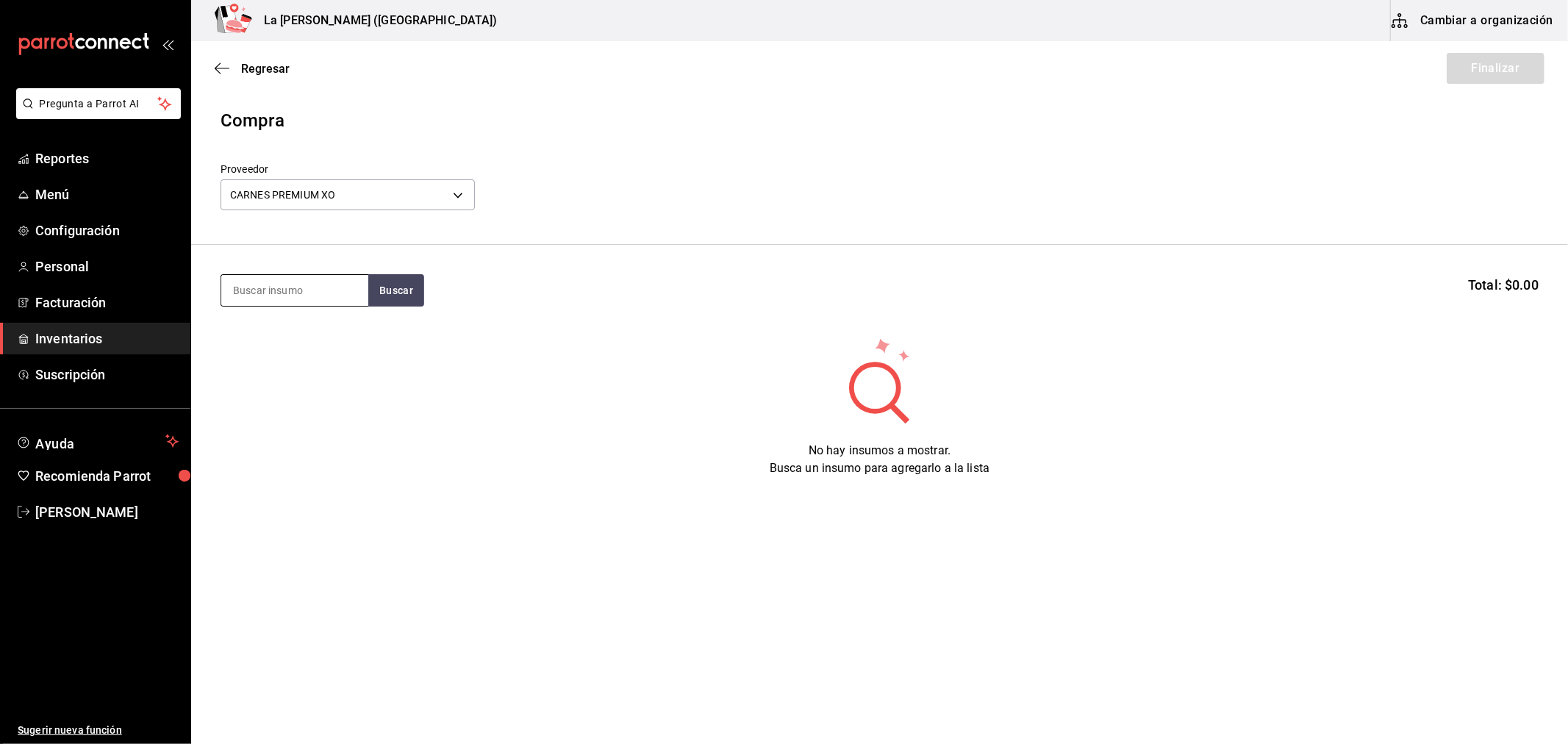
click at [277, 283] on input at bounding box center [295, 291] width 147 height 31
type input "PORT"
click at [304, 362] on div "Piezas - CARNES PREMIUM XO" at bounding box center [294, 375] width 124 height 31
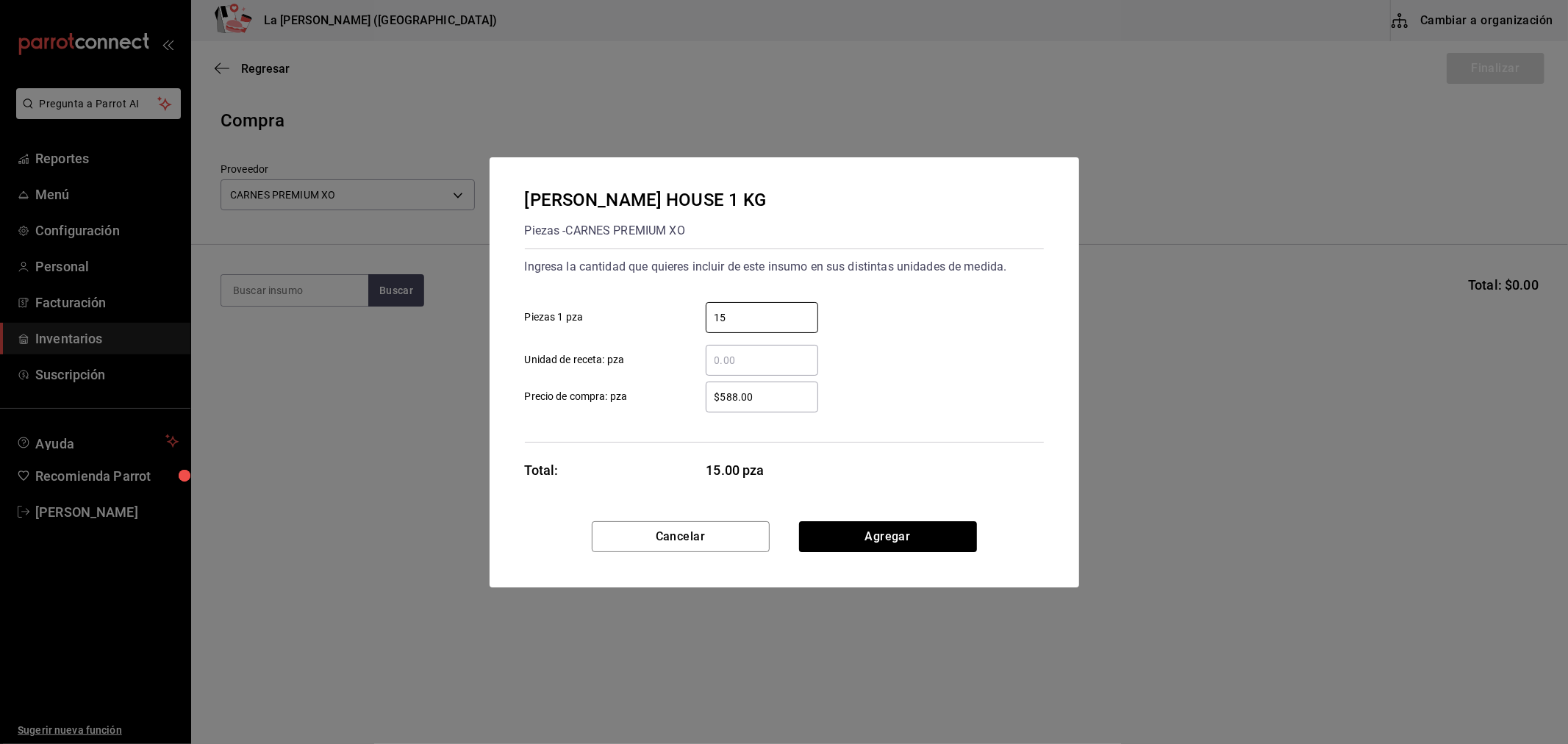
type input "15"
type input "$744.80"
click button "Agregar" at bounding box center [888, 536] width 178 height 31
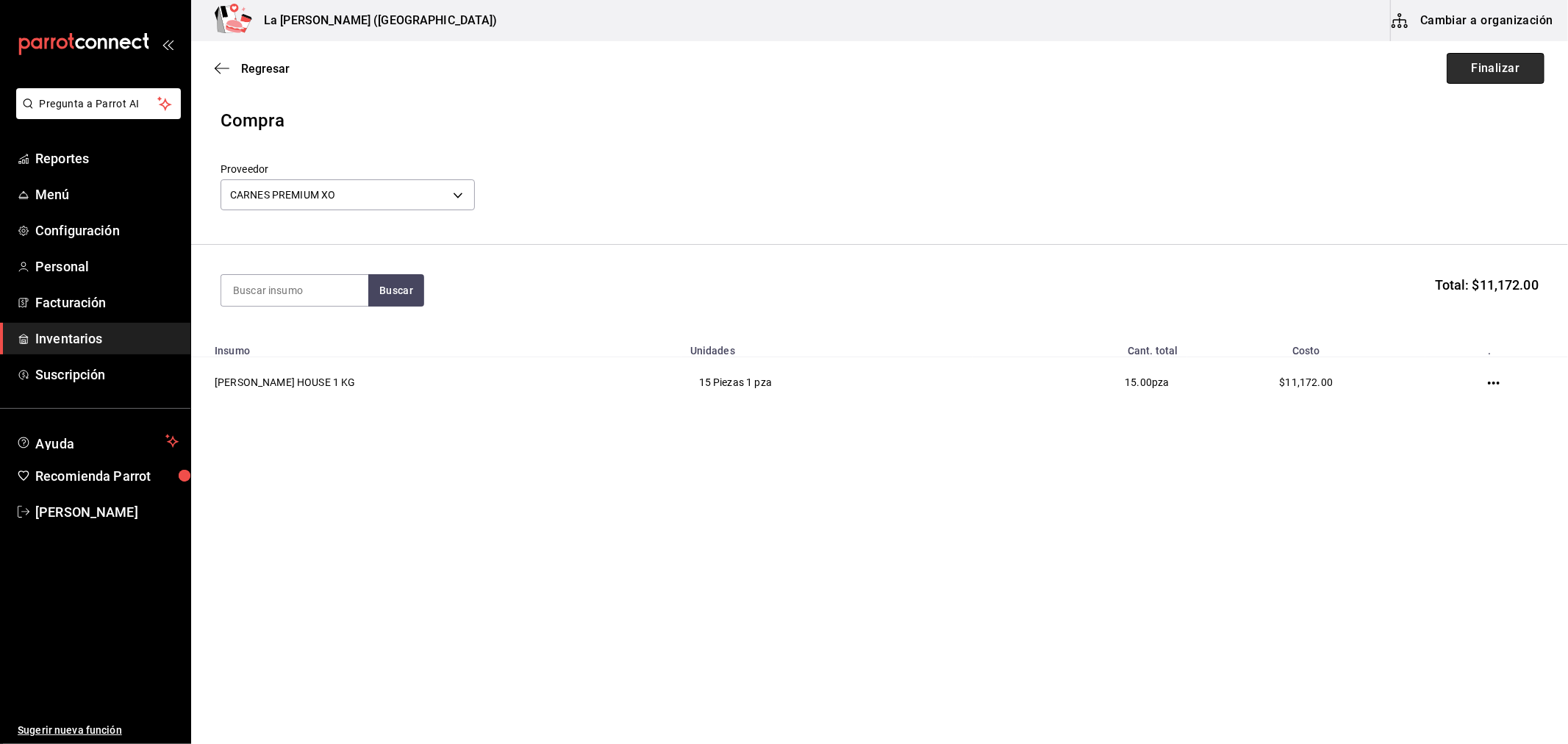
click at [1511, 61] on button "Finalizar" at bounding box center [1496, 68] width 98 height 31
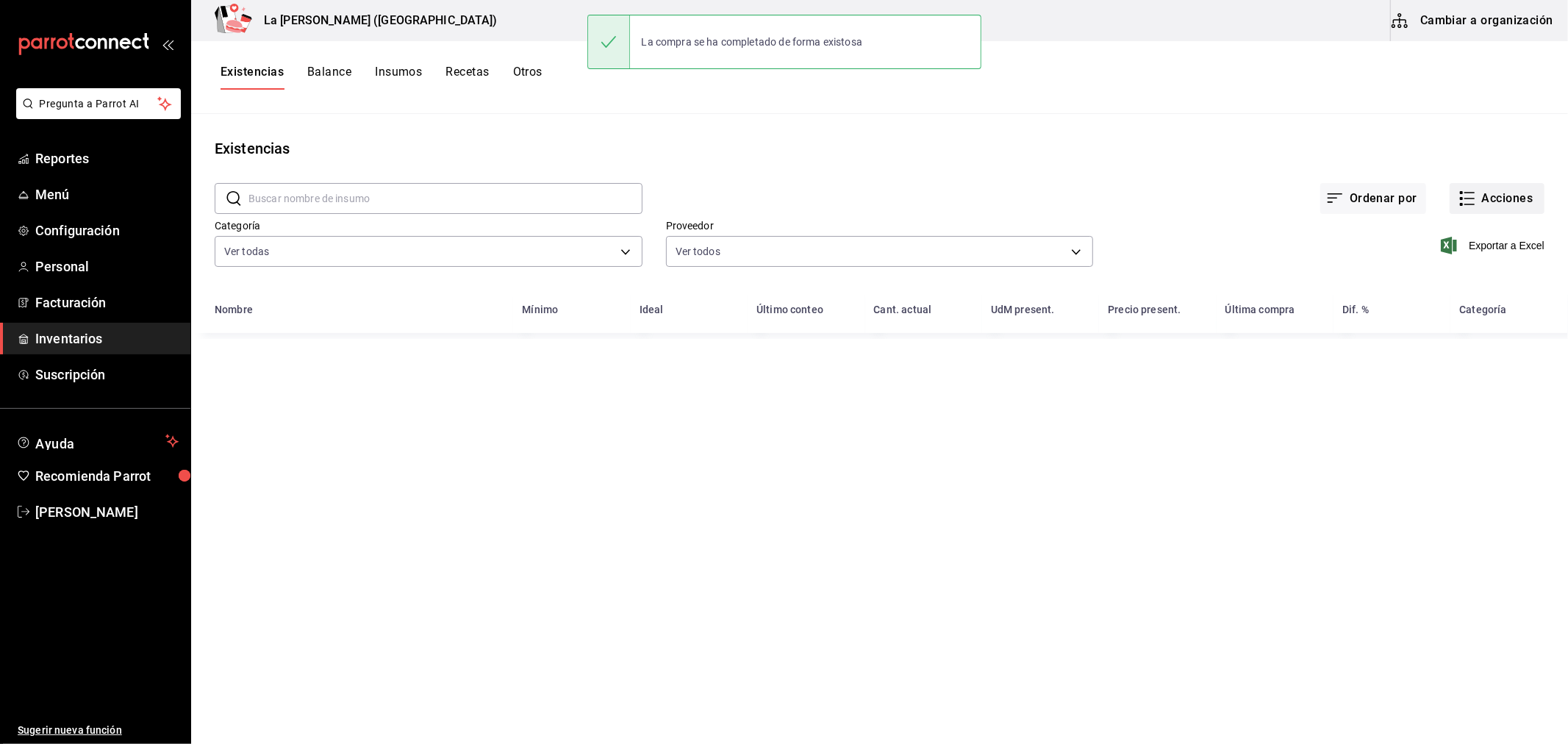
click at [1496, 193] on button "Acciones" at bounding box center [1497, 198] width 95 height 31
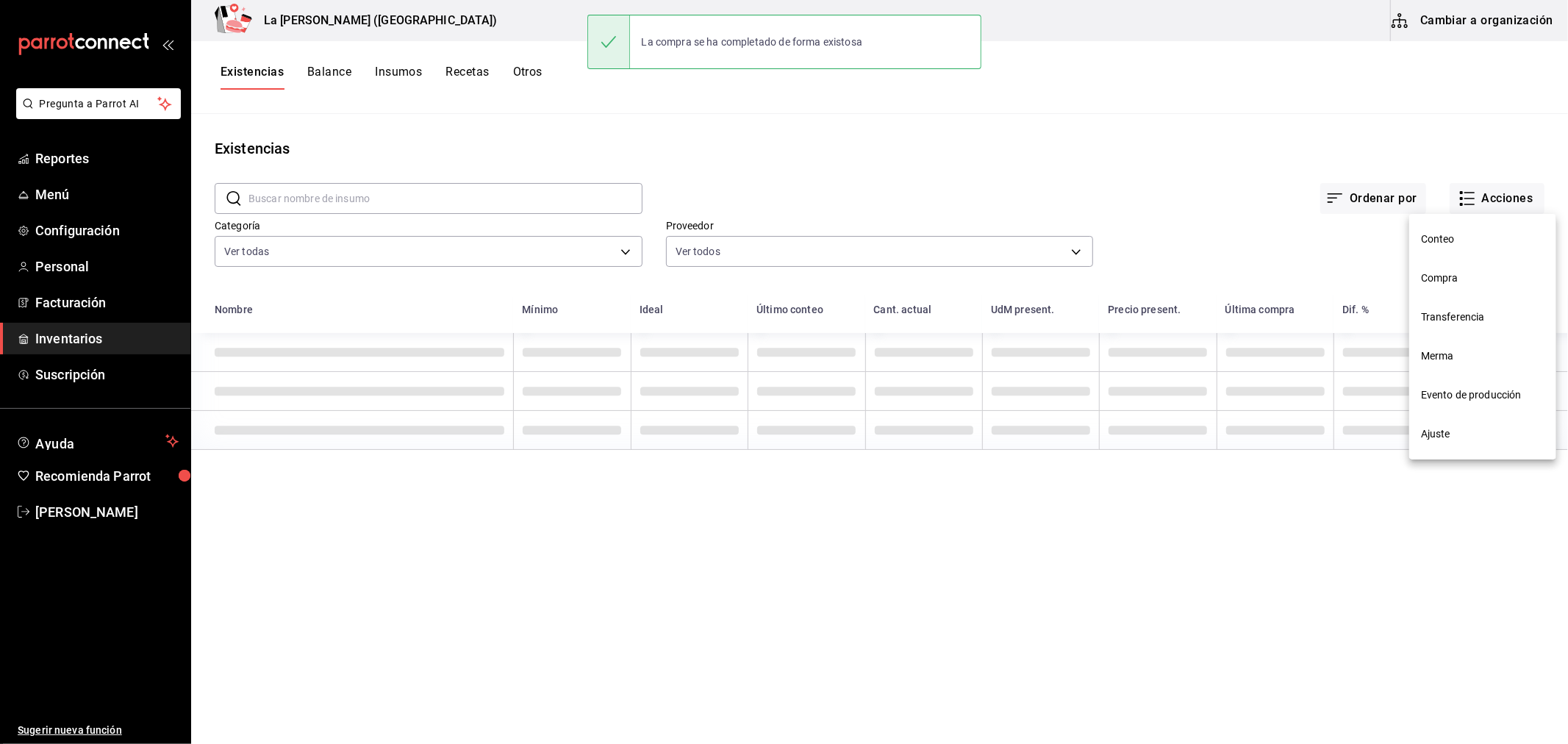
click at [1438, 287] on li "Compra" at bounding box center [1482, 278] width 147 height 39
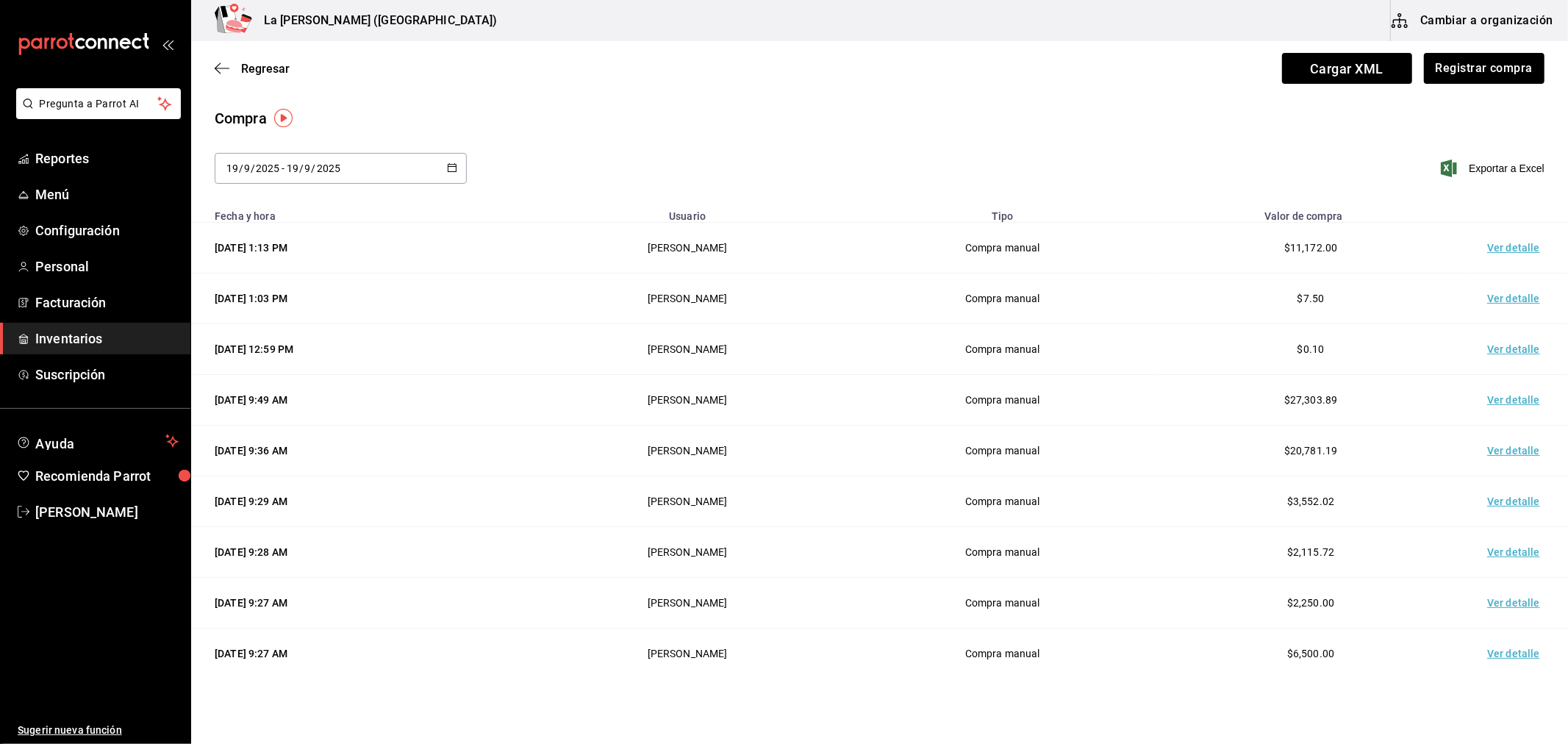
click at [1507, 253] on td "Ver detalle" at bounding box center [1516, 247] width 103 height 51
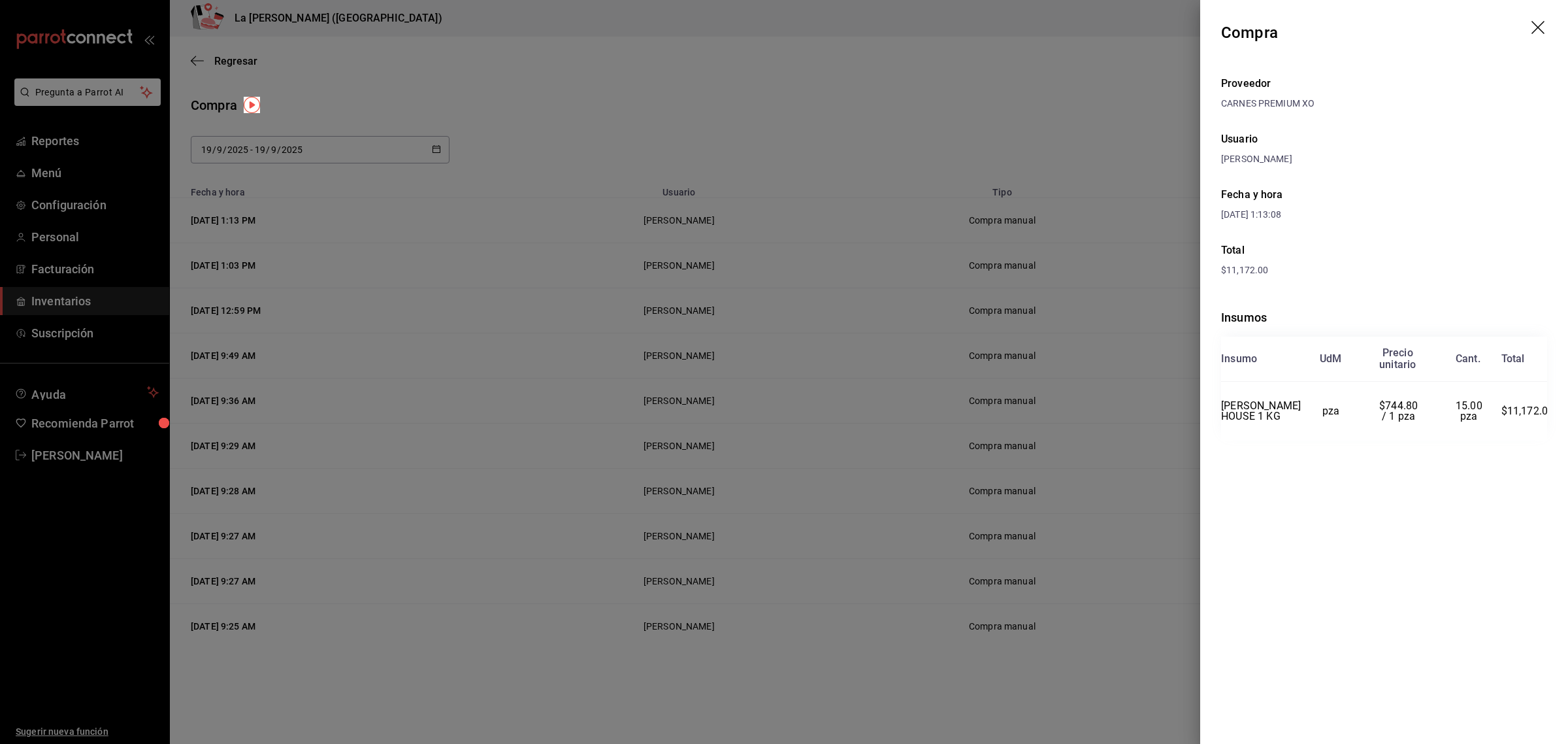
click at [1393, 24] on icon "drag" at bounding box center [1539, 28] width 16 height 16
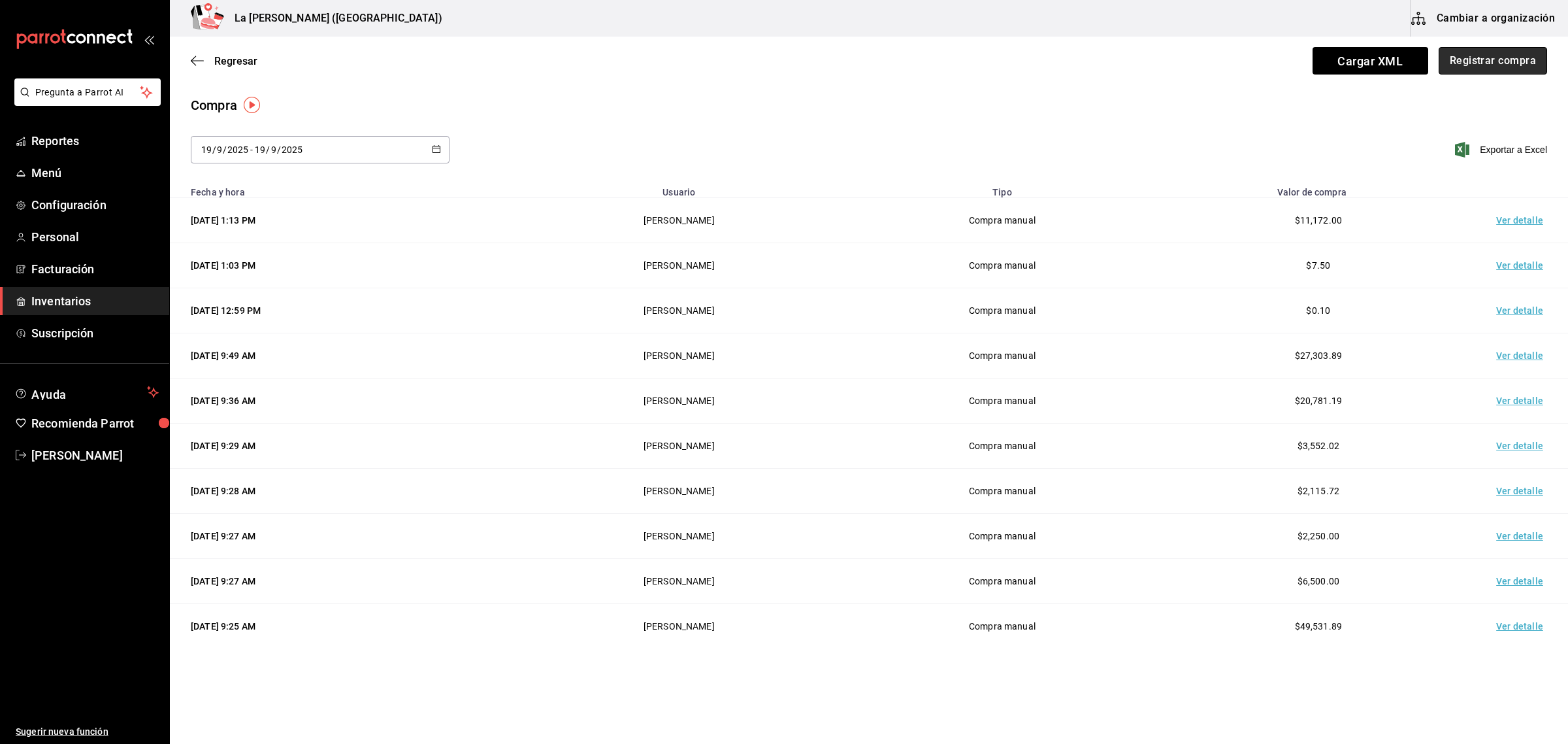
click at [1393, 66] on button "Registrar compra" at bounding box center [1493, 61] width 108 height 28
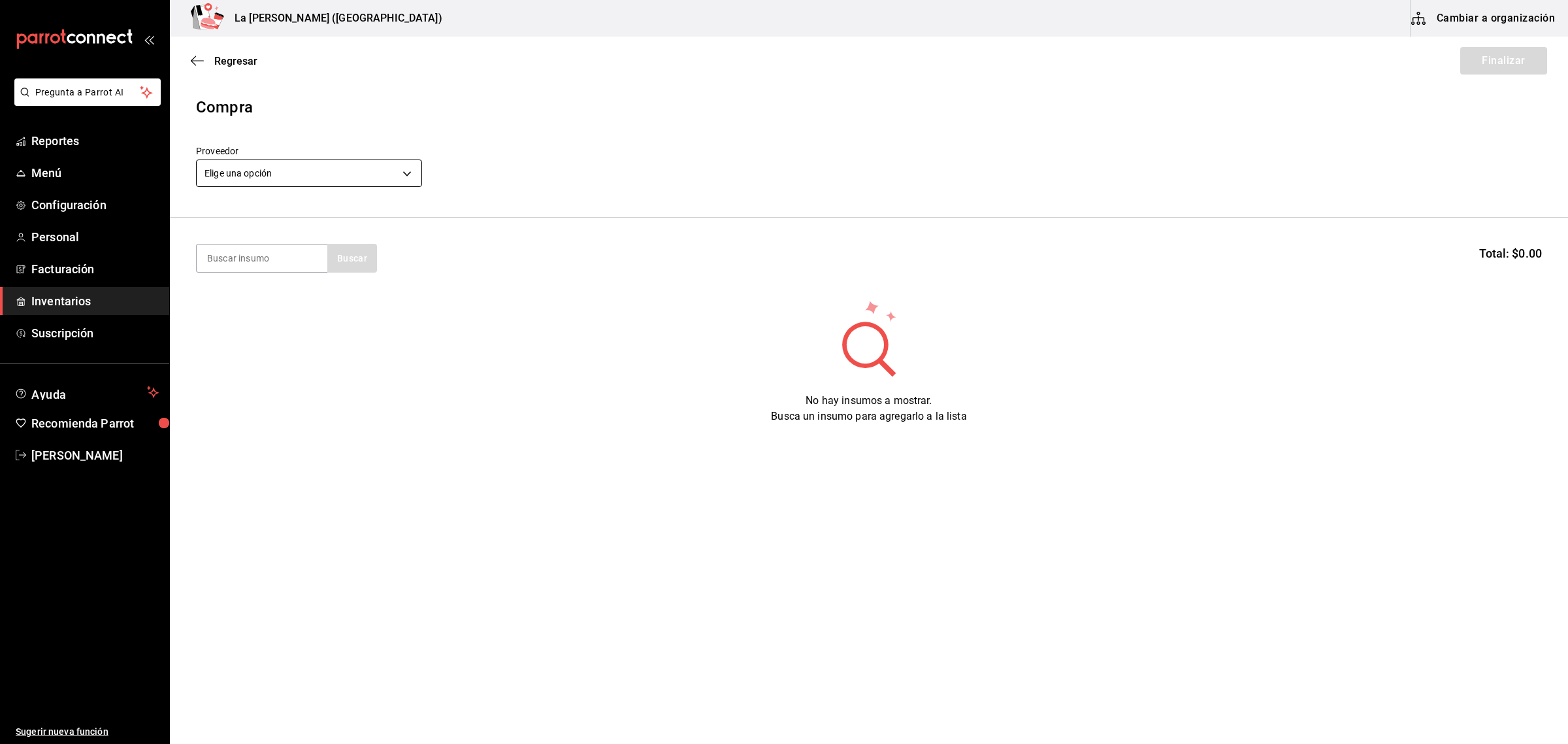
click at [346, 178] on body "Pregunta a Parrot AI Reportes Menú Configuración Personal Facturación Inventari…" at bounding box center [784, 335] width 1568 height 670
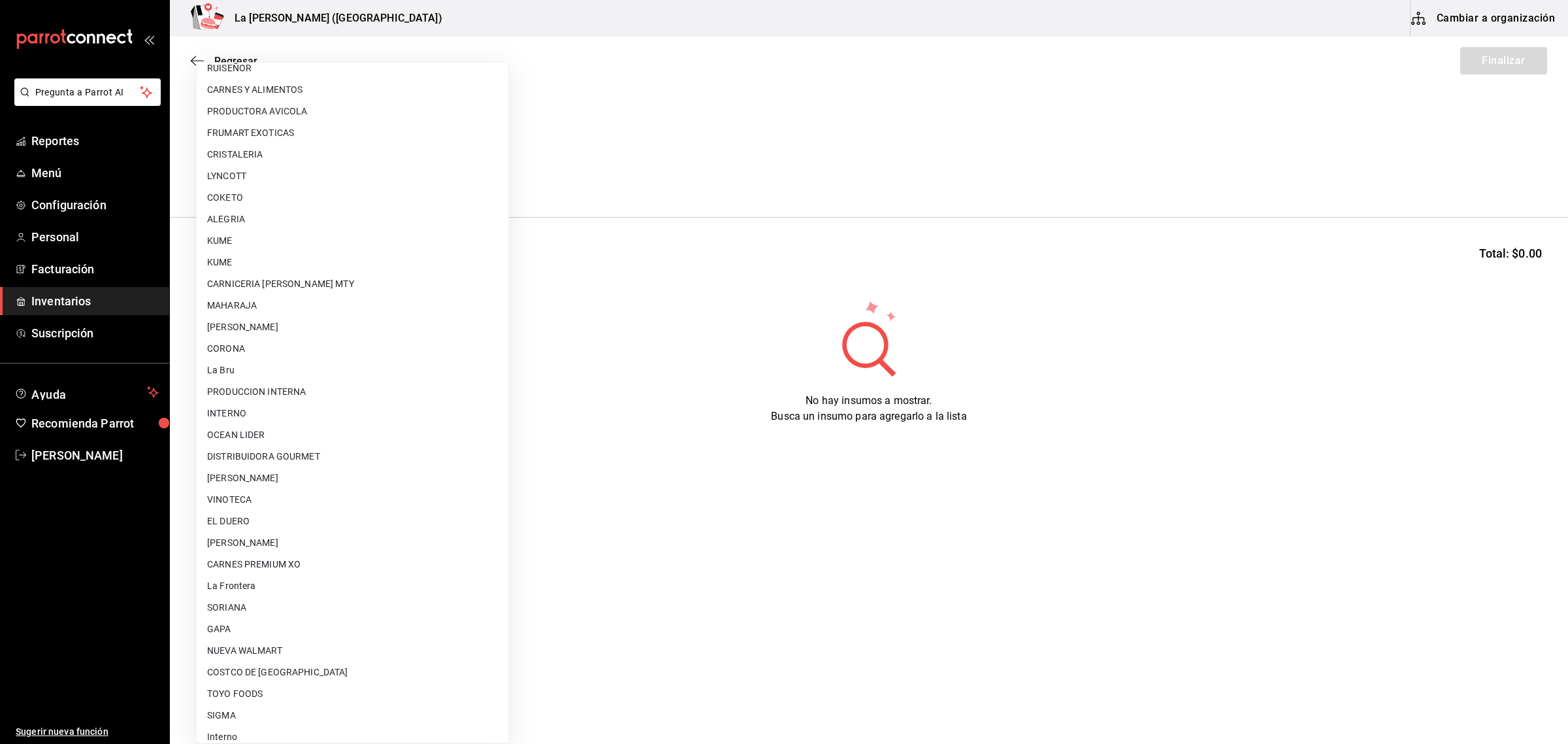
scroll to position [775, 0]
click at [293, 543] on li "[PERSON_NAME] [PERSON_NAME]" at bounding box center [352, 532] width 312 height 21
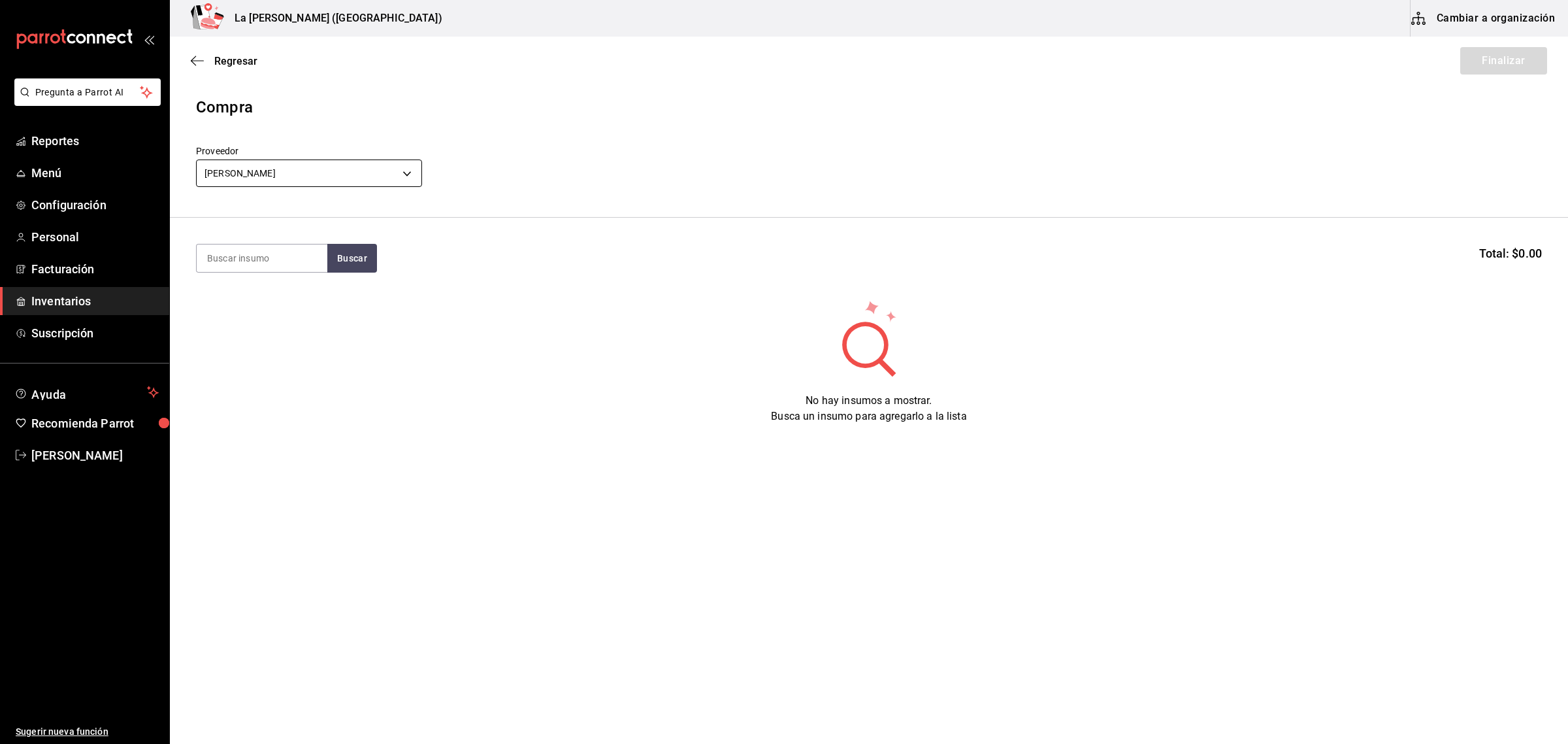
click at [361, 174] on body "Pregunta a Parrot AI Reportes Menú Configuración Personal Facturación Inventari…" at bounding box center [784, 335] width 1568 height 670
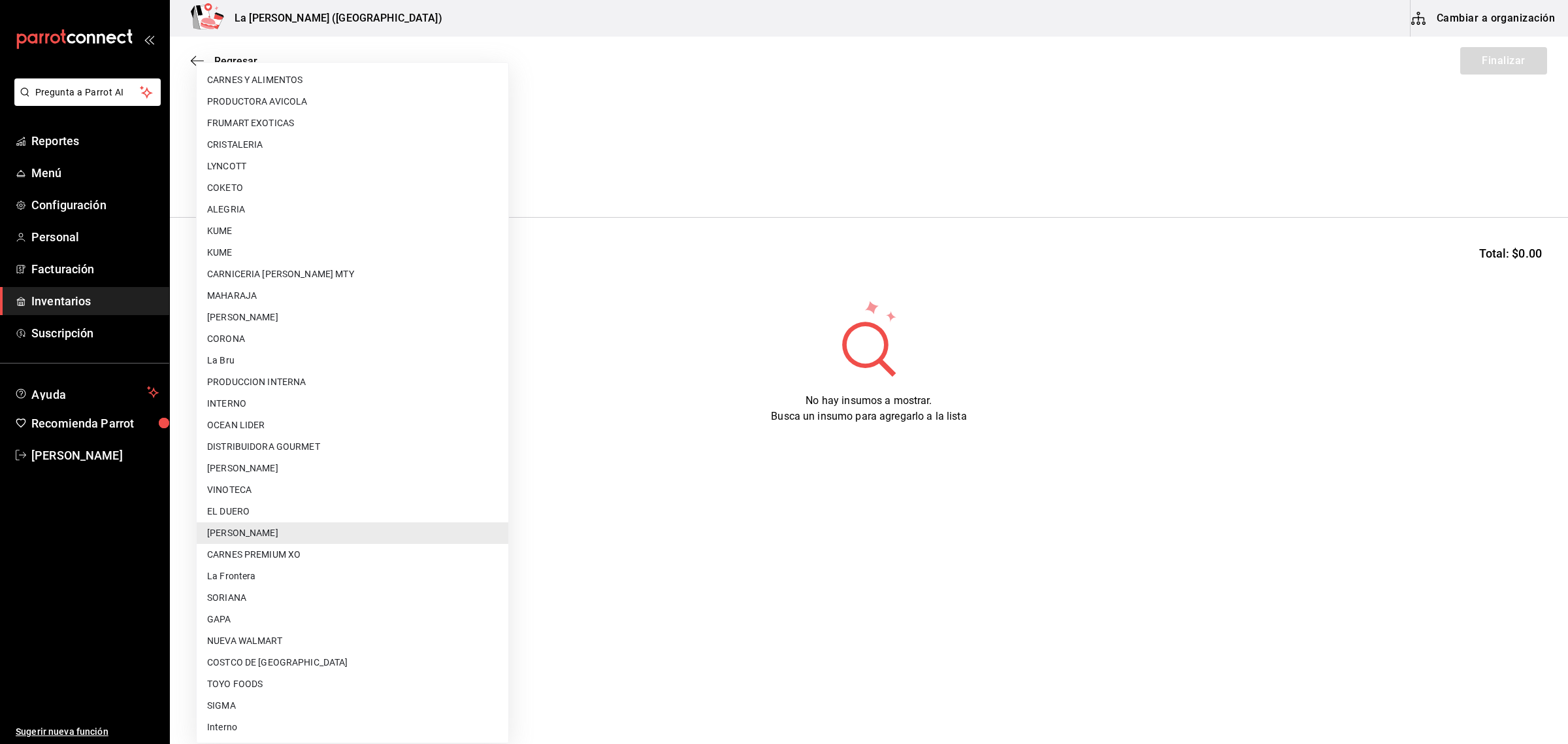
click at [240, 561] on li "CARNES PREMIUM XO" at bounding box center [352, 555] width 312 height 21
type input "54e8a872-6d4b-4a35-871b-737f2548723c"
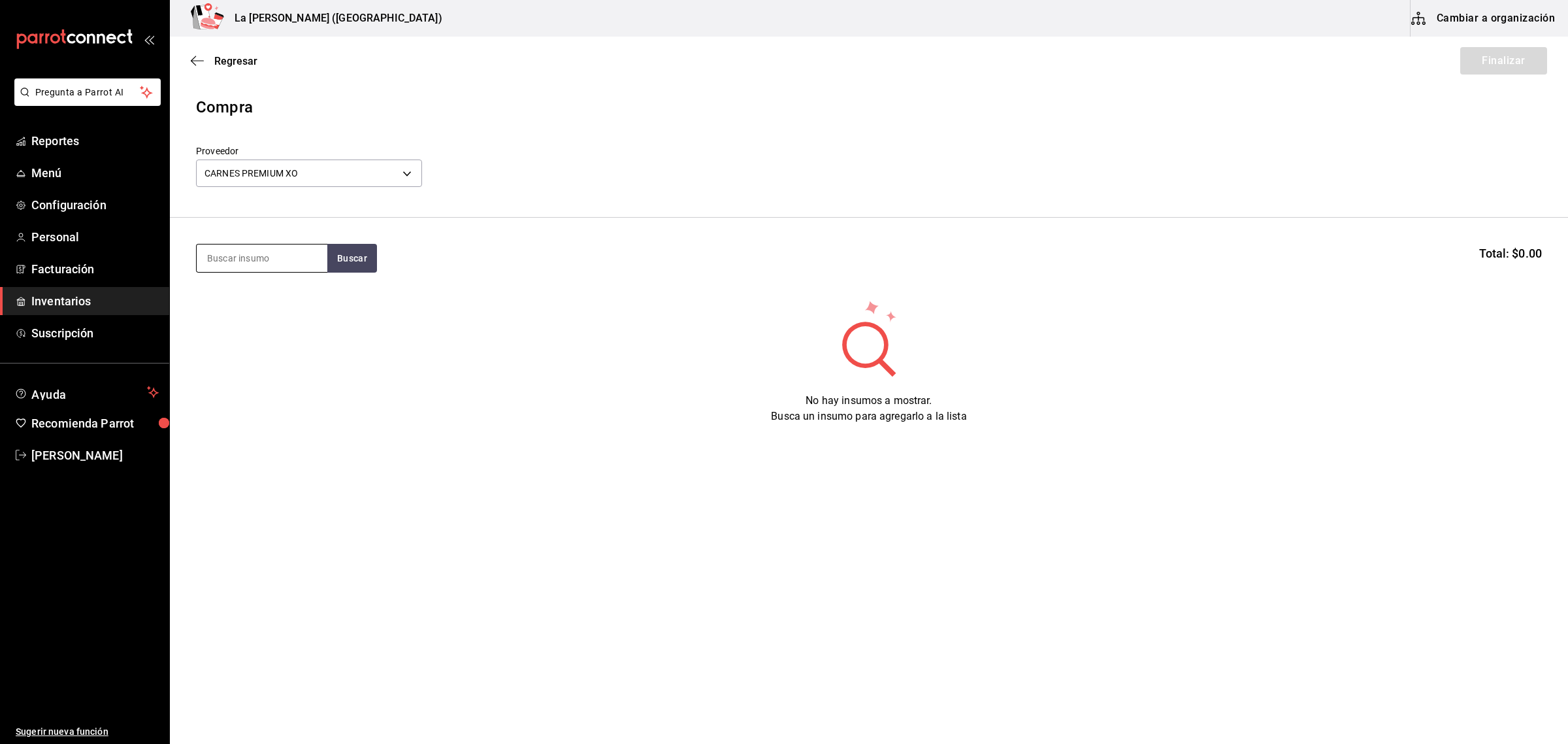
click at [260, 266] on input at bounding box center [262, 259] width 131 height 28
type input "TUETA"
click at [274, 322] on div "Piezas - CARNES PREMIUM XO" at bounding box center [262, 319] width 110 height 28
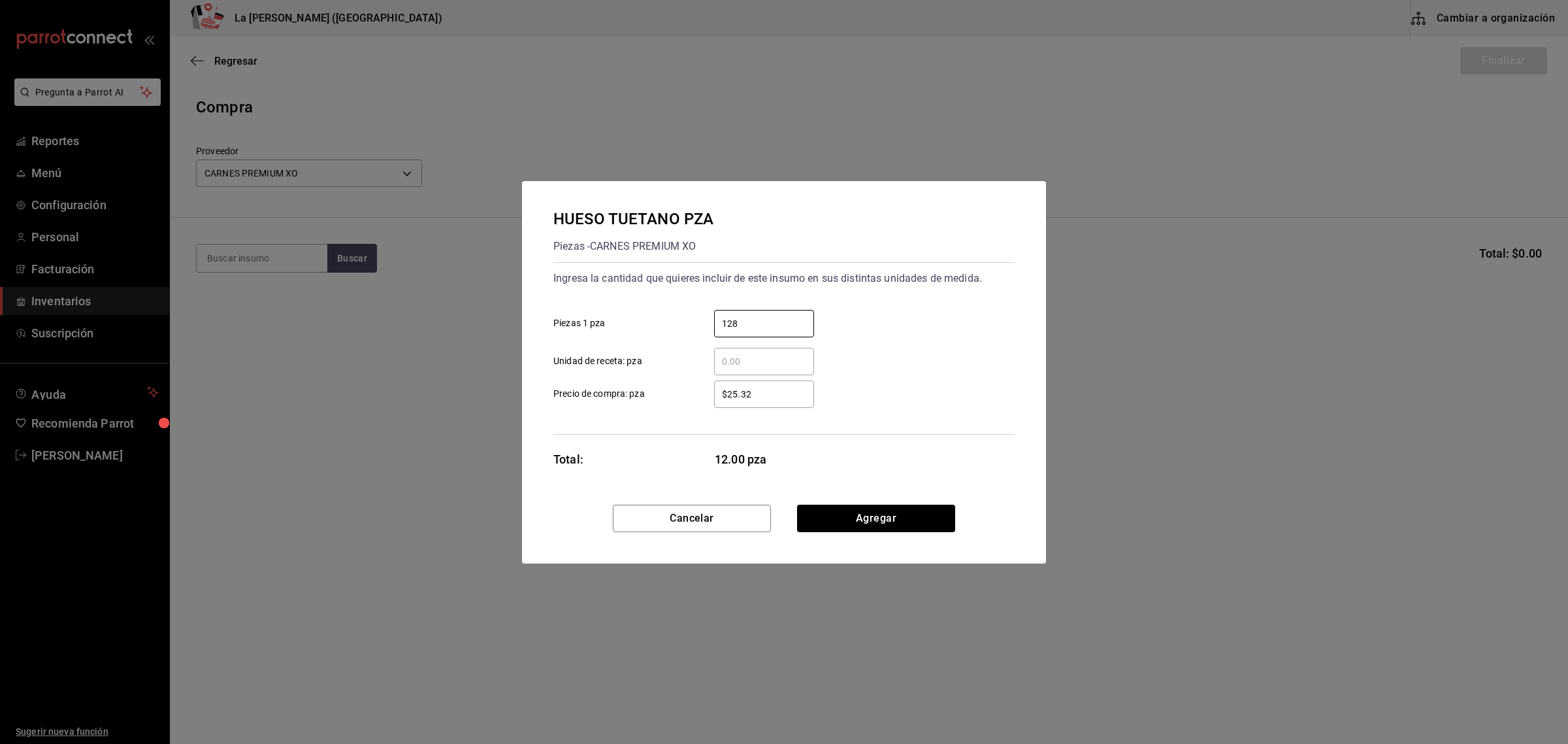
type input "128"
type input "$30.73"
click button "Agregar" at bounding box center [876, 519] width 158 height 28
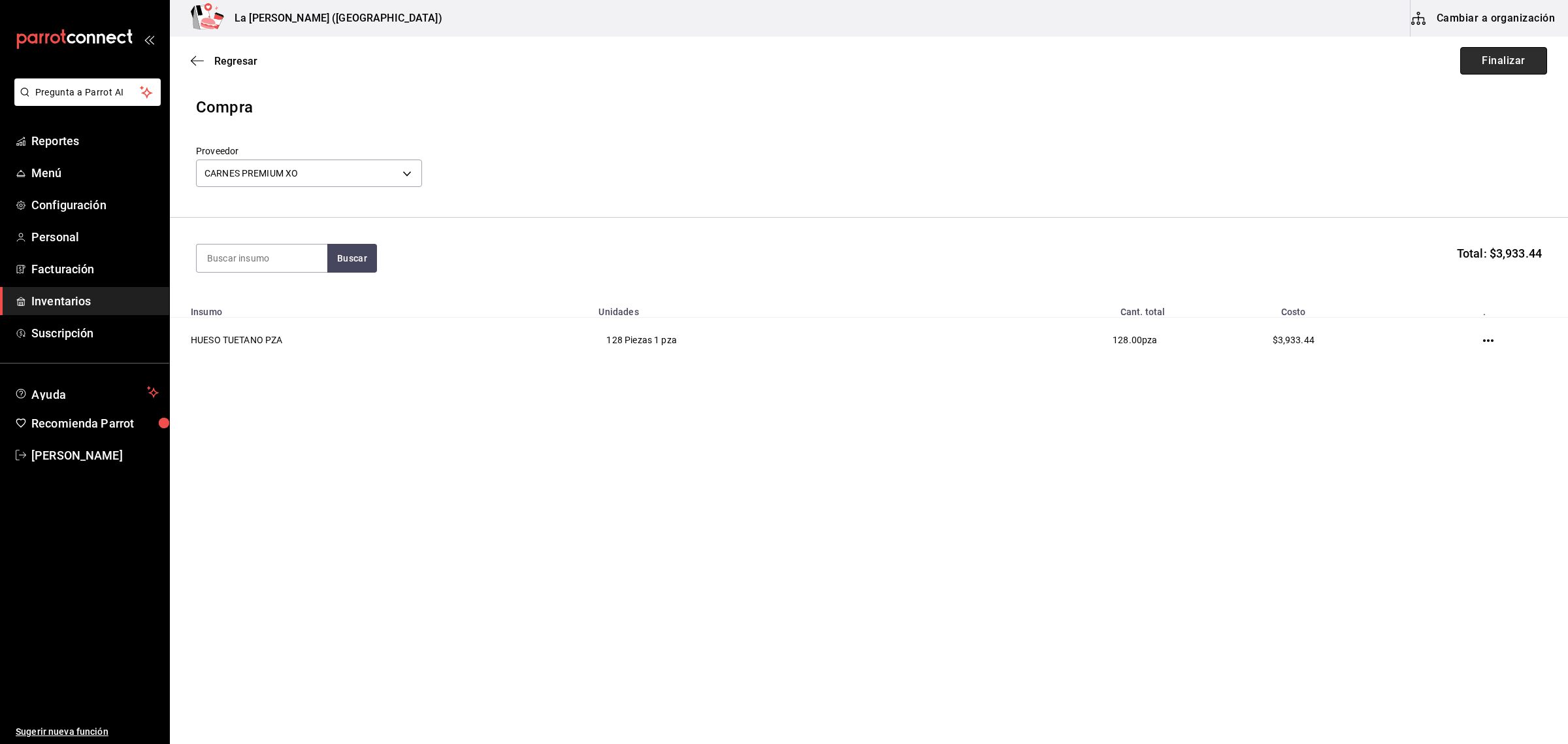
click at [1393, 74] on button "Finalizar" at bounding box center [1504, 61] width 87 height 28
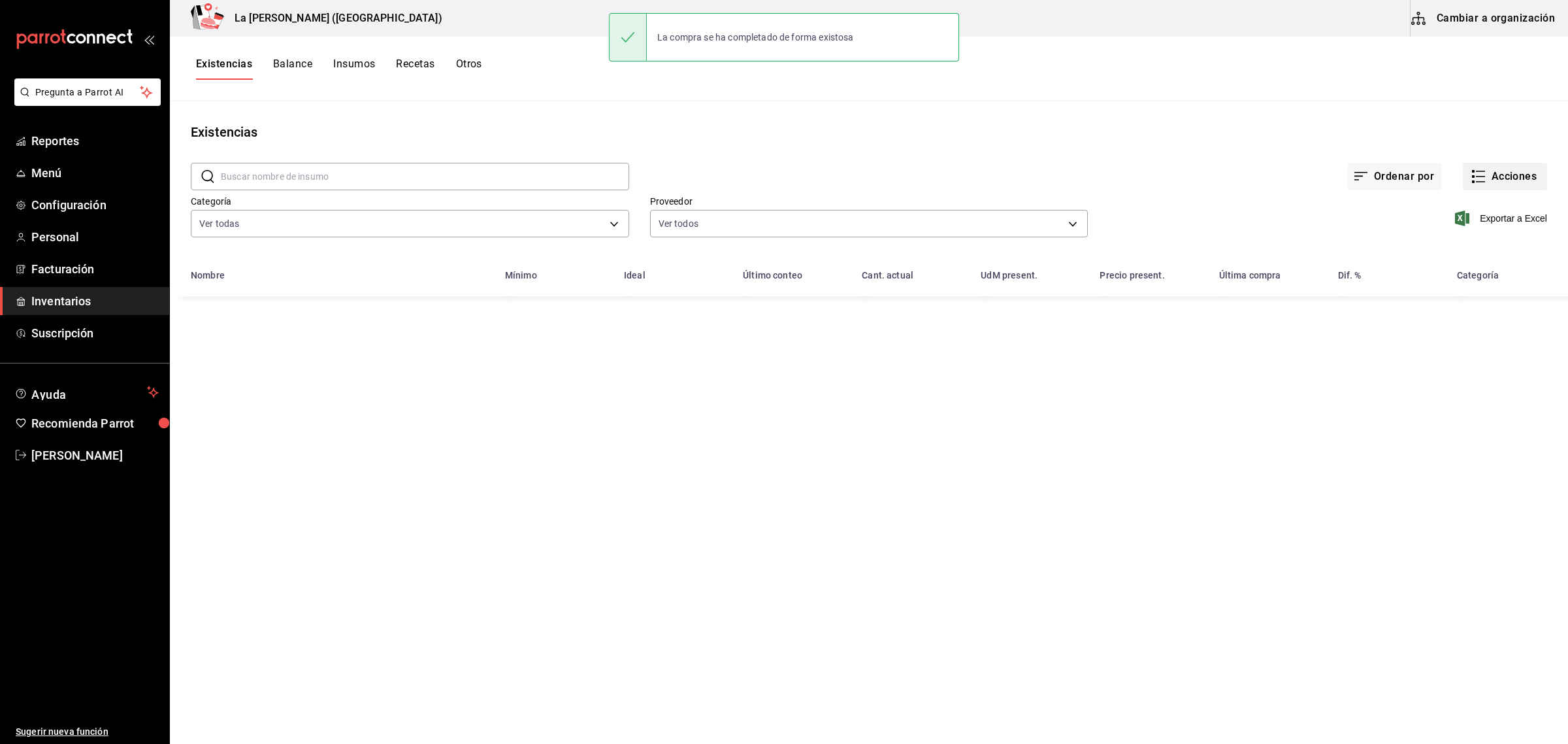
click at [1393, 174] on button "Acciones" at bounding box center [1505, 176] width 84 height 28
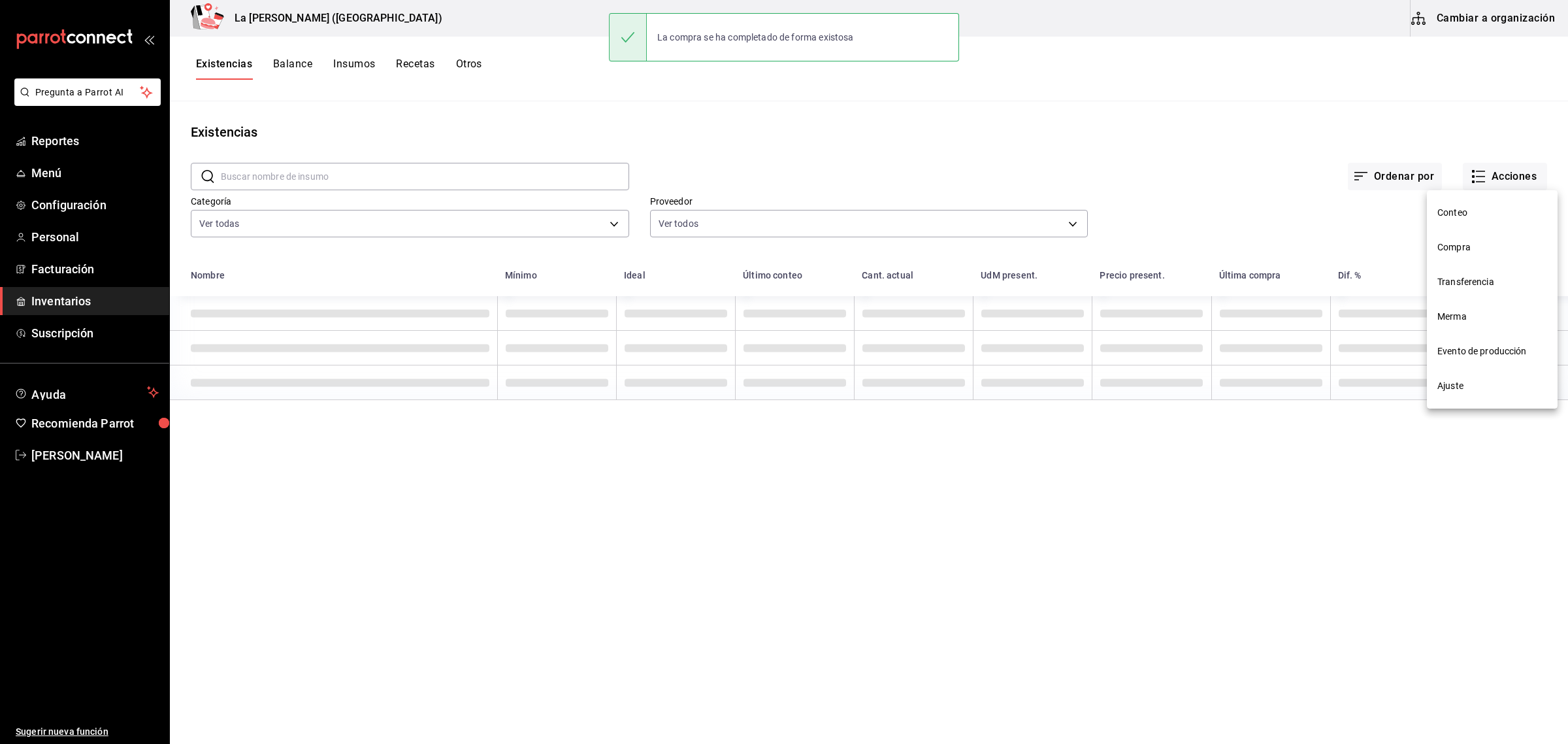
click at [1393, 248] on span "Compra" at bounding box center [1492, 248] width 110 height 14
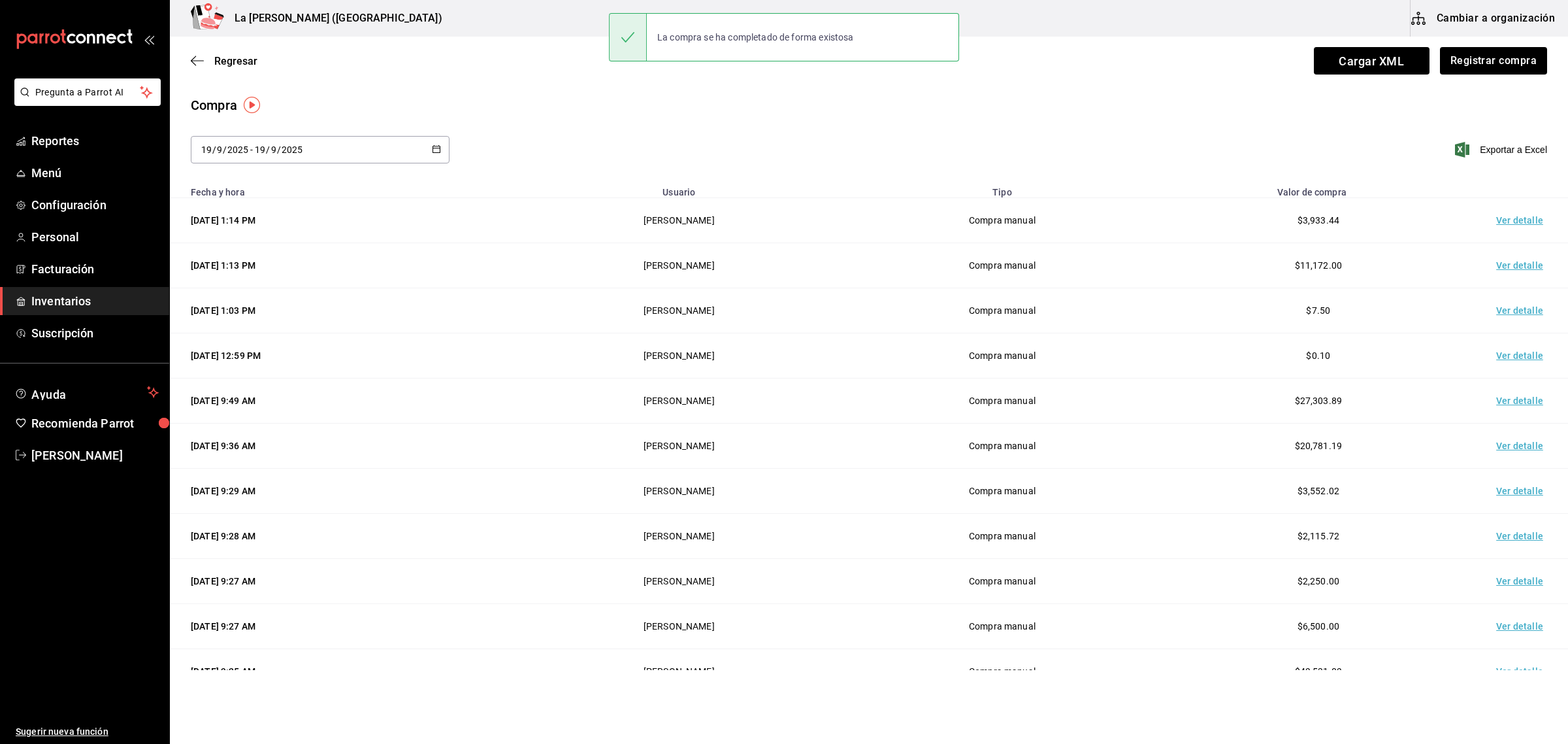
click at [1393, 220] on td "Ver detalle" at bounding box center [1522, 220] width 91 height 45
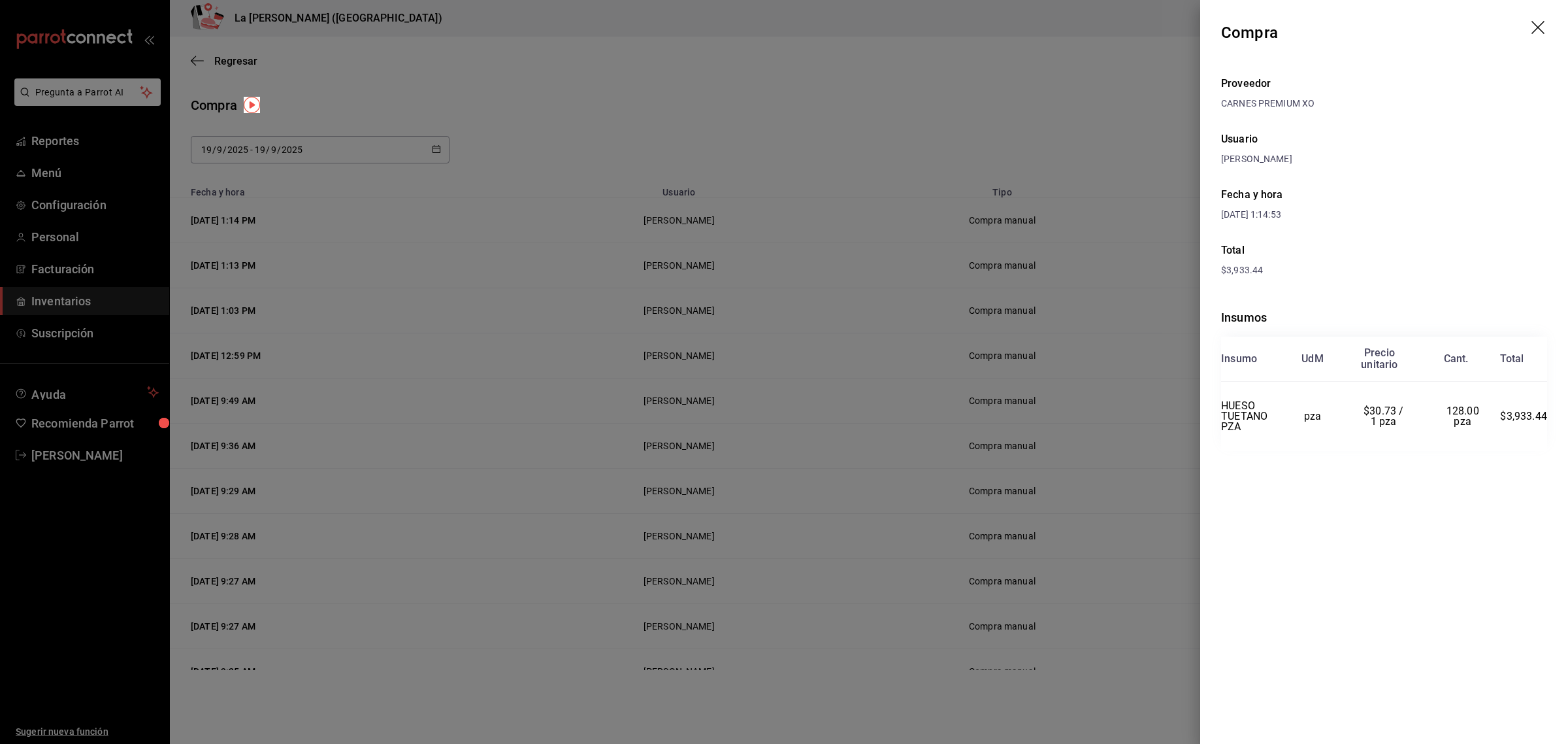
click at [1393, 24] on icon "drag" at bounding box center [1539, 28] width 16 height 16
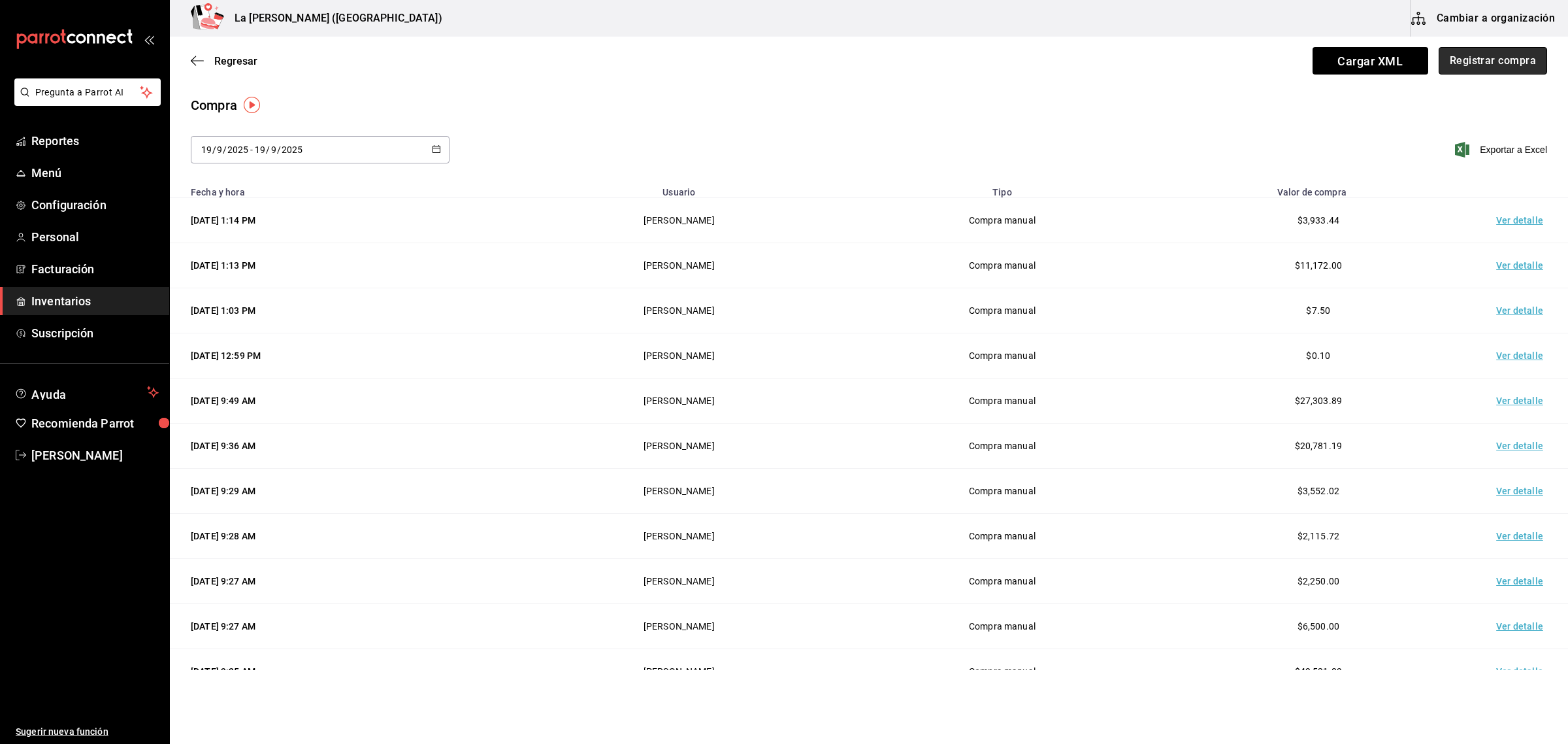
click at [1393, 59] on button "Registrar compra" at bounding box center [1493, 61] width 108 height 28
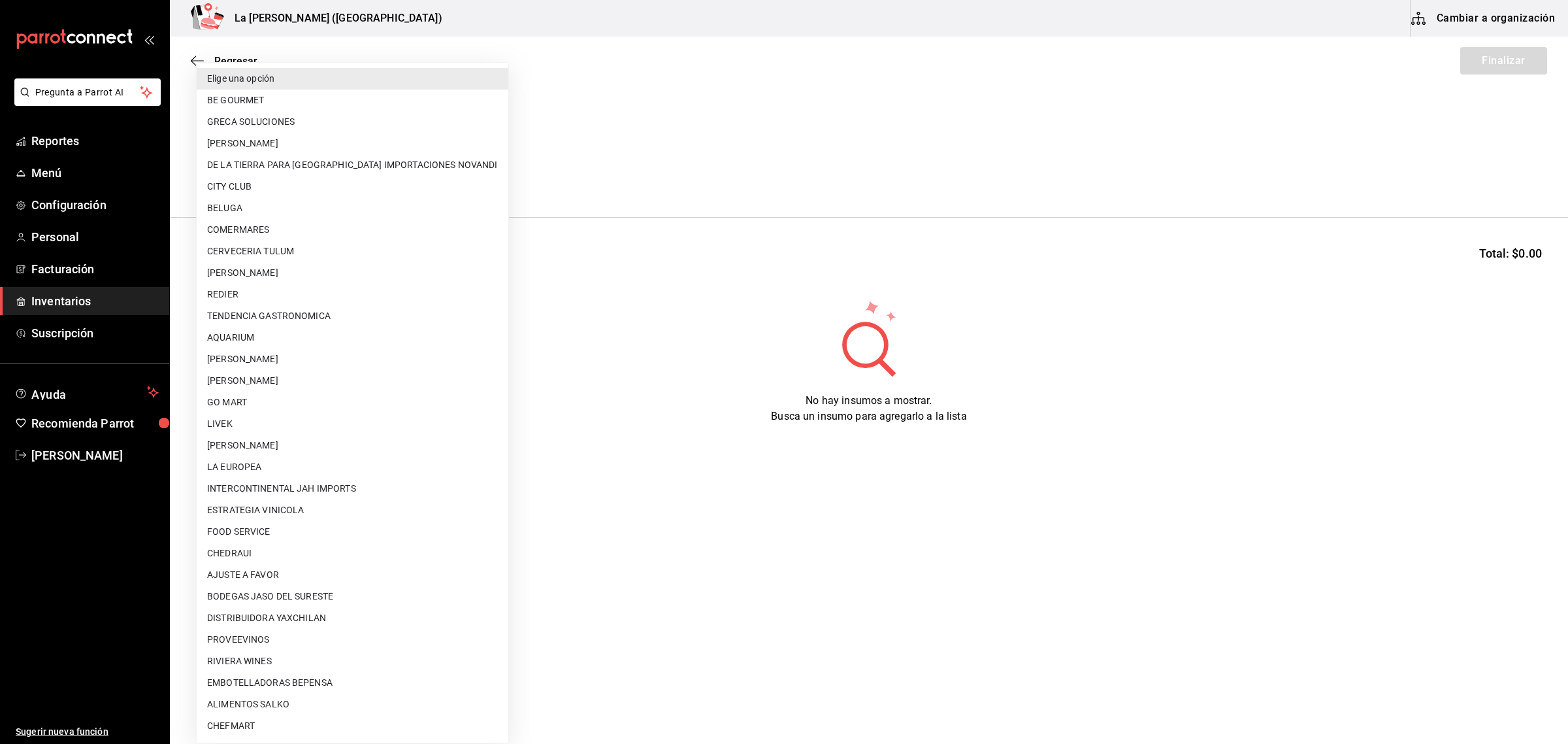
click at [317, 180] on body "Pregunta a Parrot AI Reportes Menú Configuración Personal Facturación Inventari…" at bounding box center [784, 335] width 1568 height 670
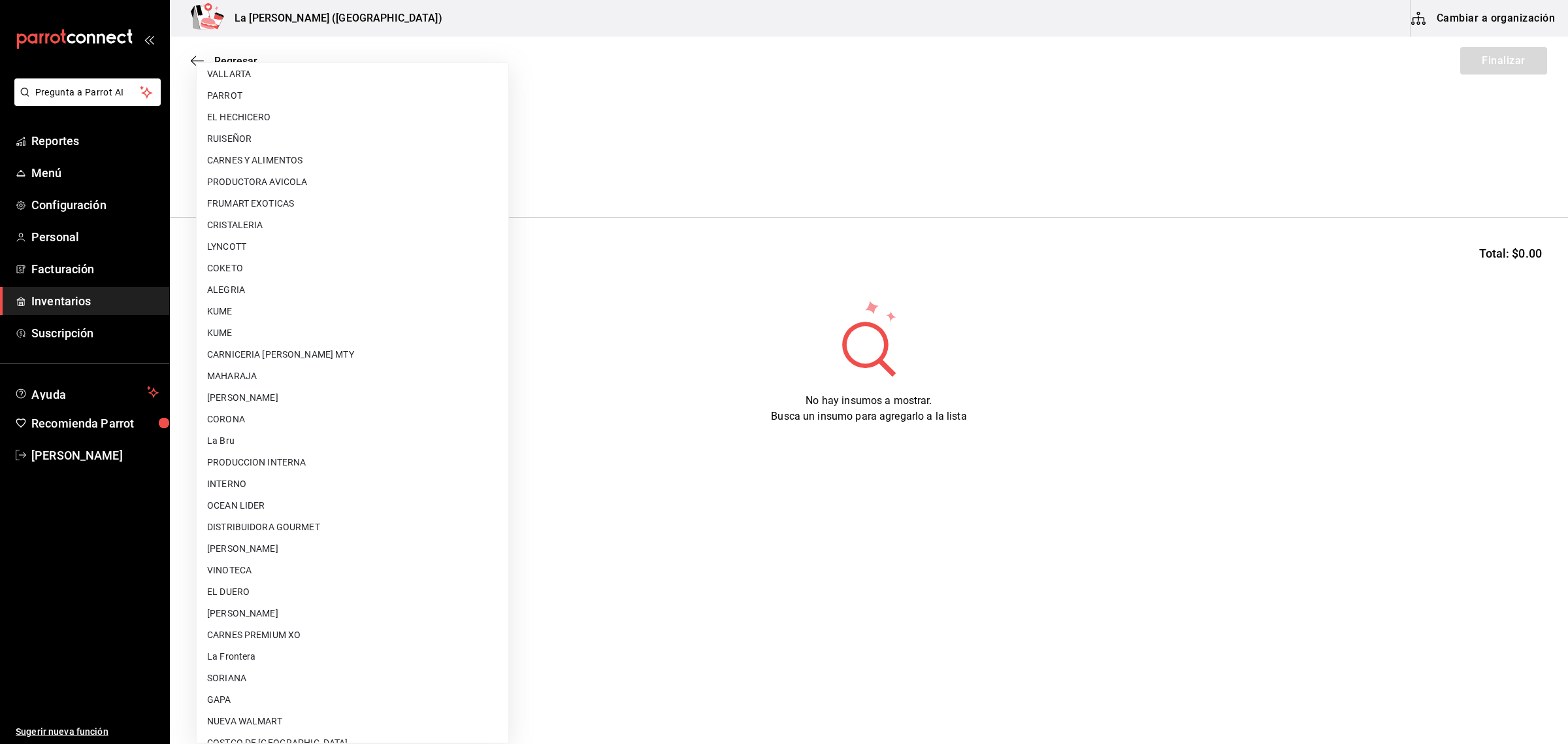
scroll to position [775, 0]
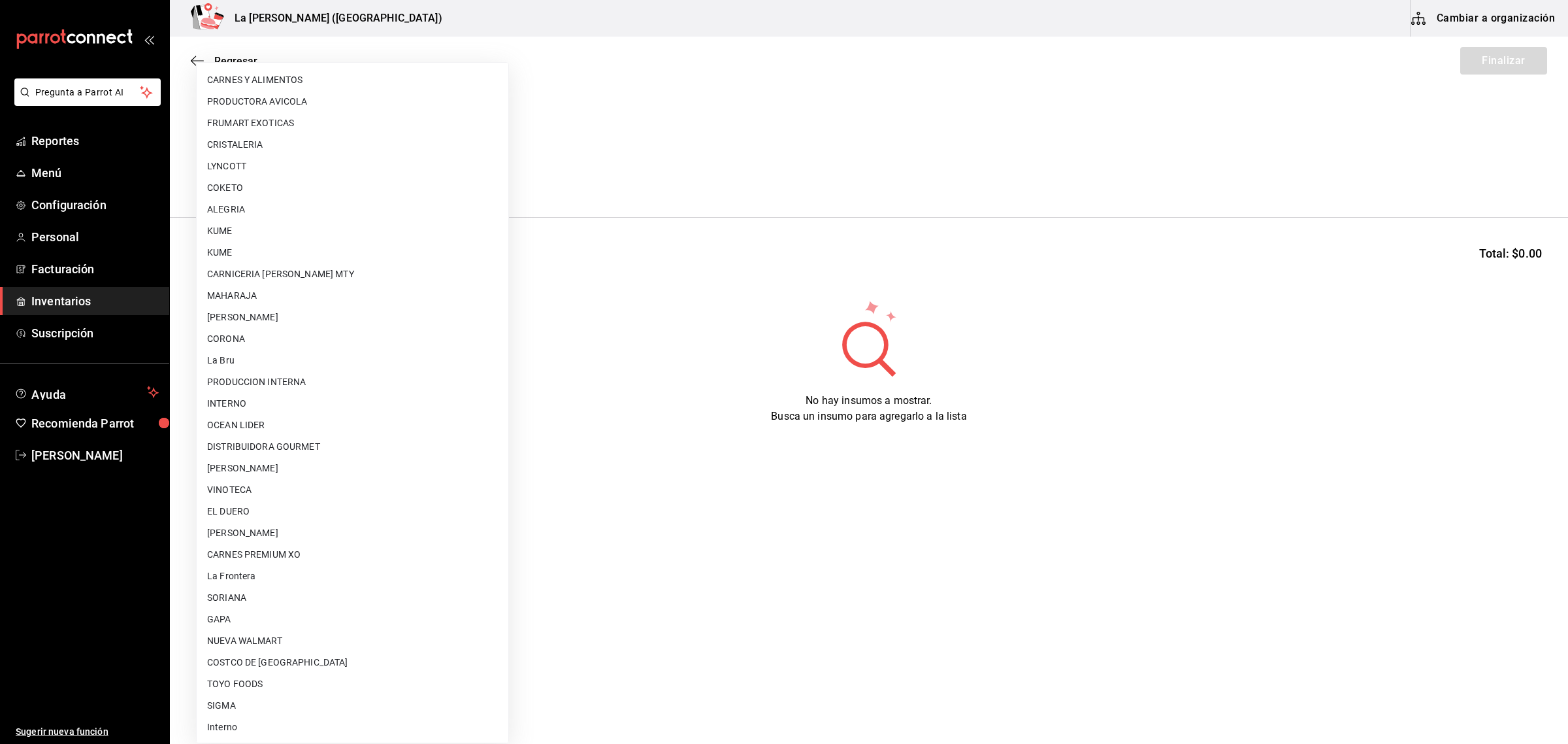
click at [299, 611] on li "GAPA" at bounding box center [352, 619] width 312 height 21
type input "6ab27149-1398-43e9-b738-270e30eb1364"
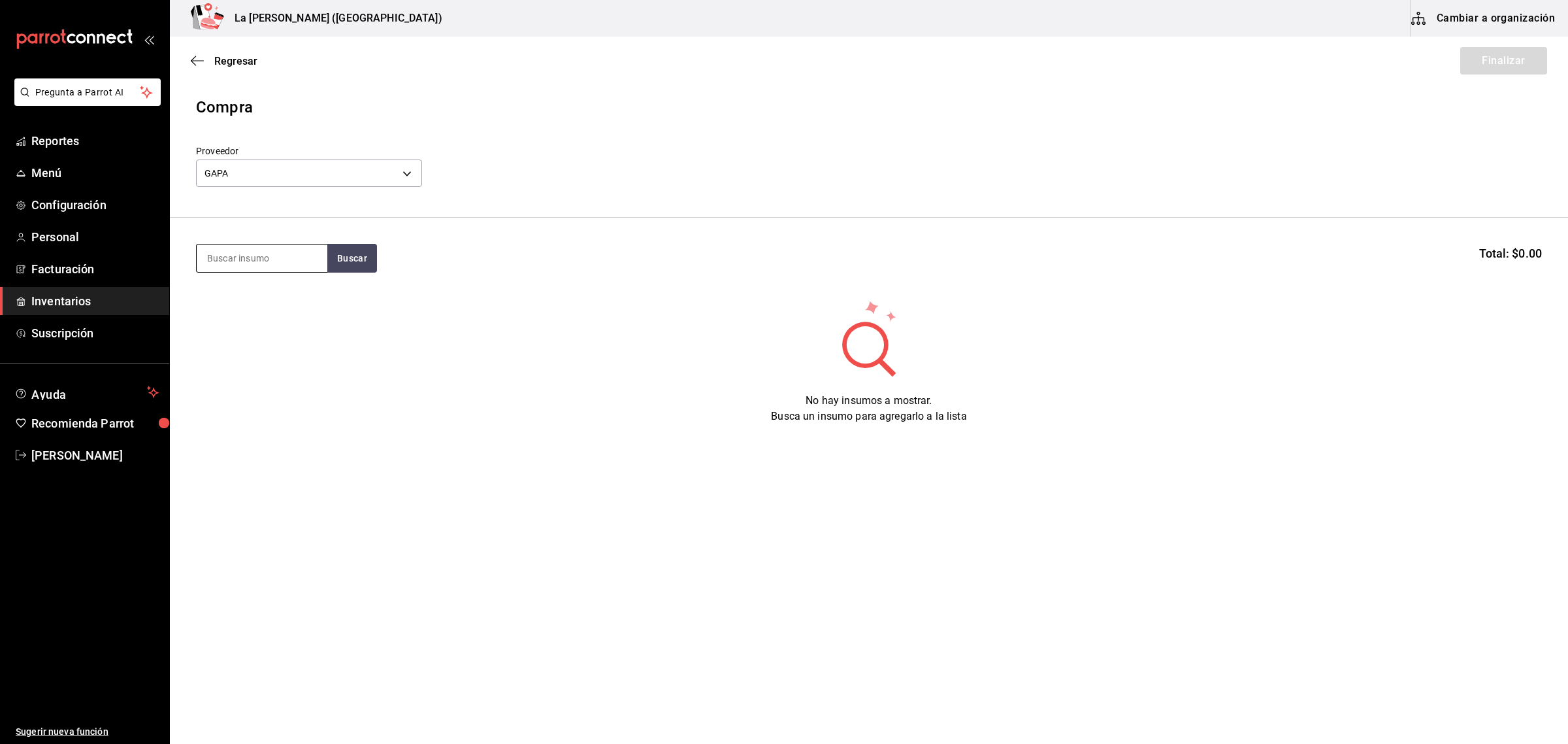
click at [287, 256] on input at bounding box center [262, 259] width 131 height 28
type input "AKA"
click at [287, 315] on div "RIB EYE AKAUSHI 650GR" at bounding box center [262, 304] width 110 height 31
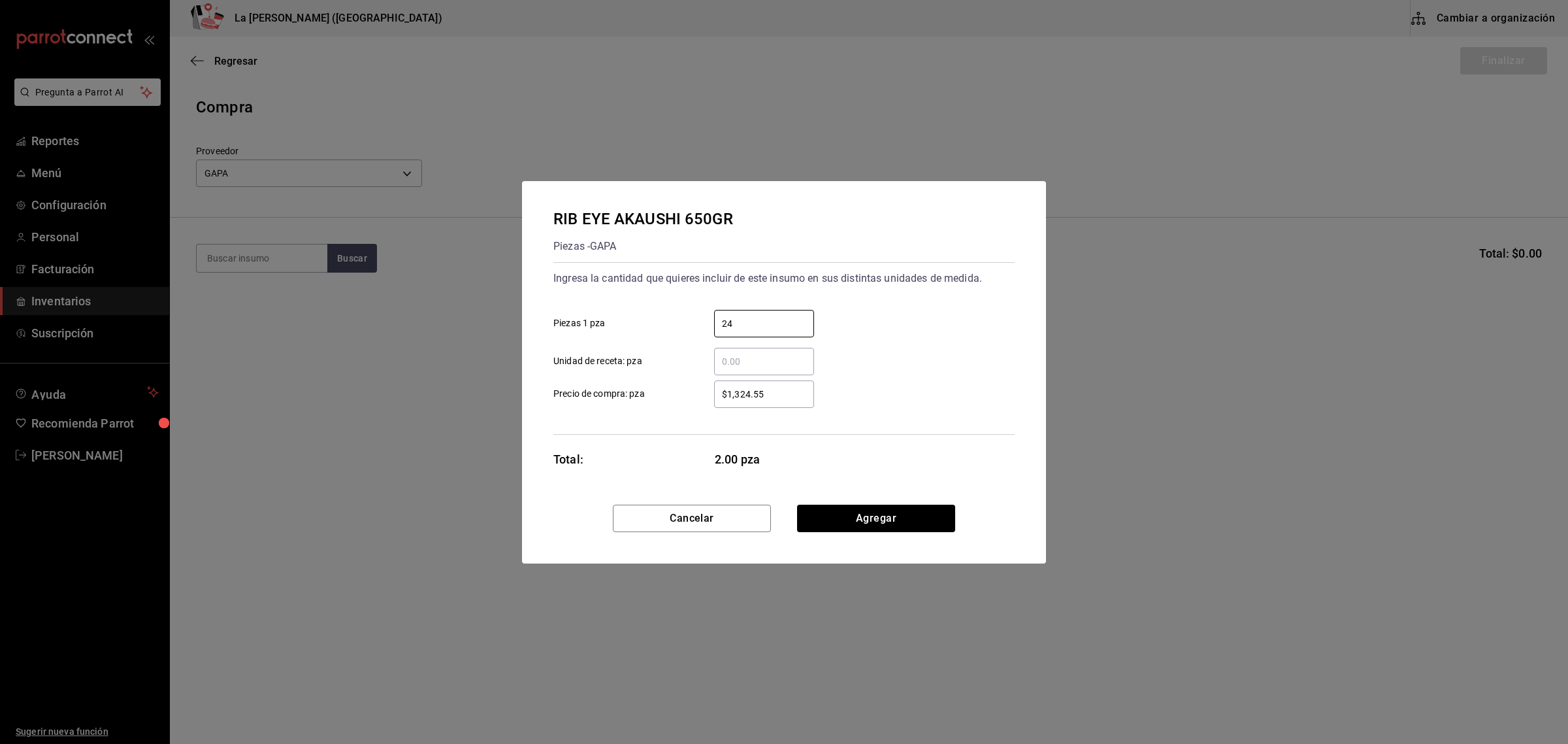
type input "24"
click at [789, 393] on input "$1,324.55" at bounding box center [764, 394] width 100 height 16
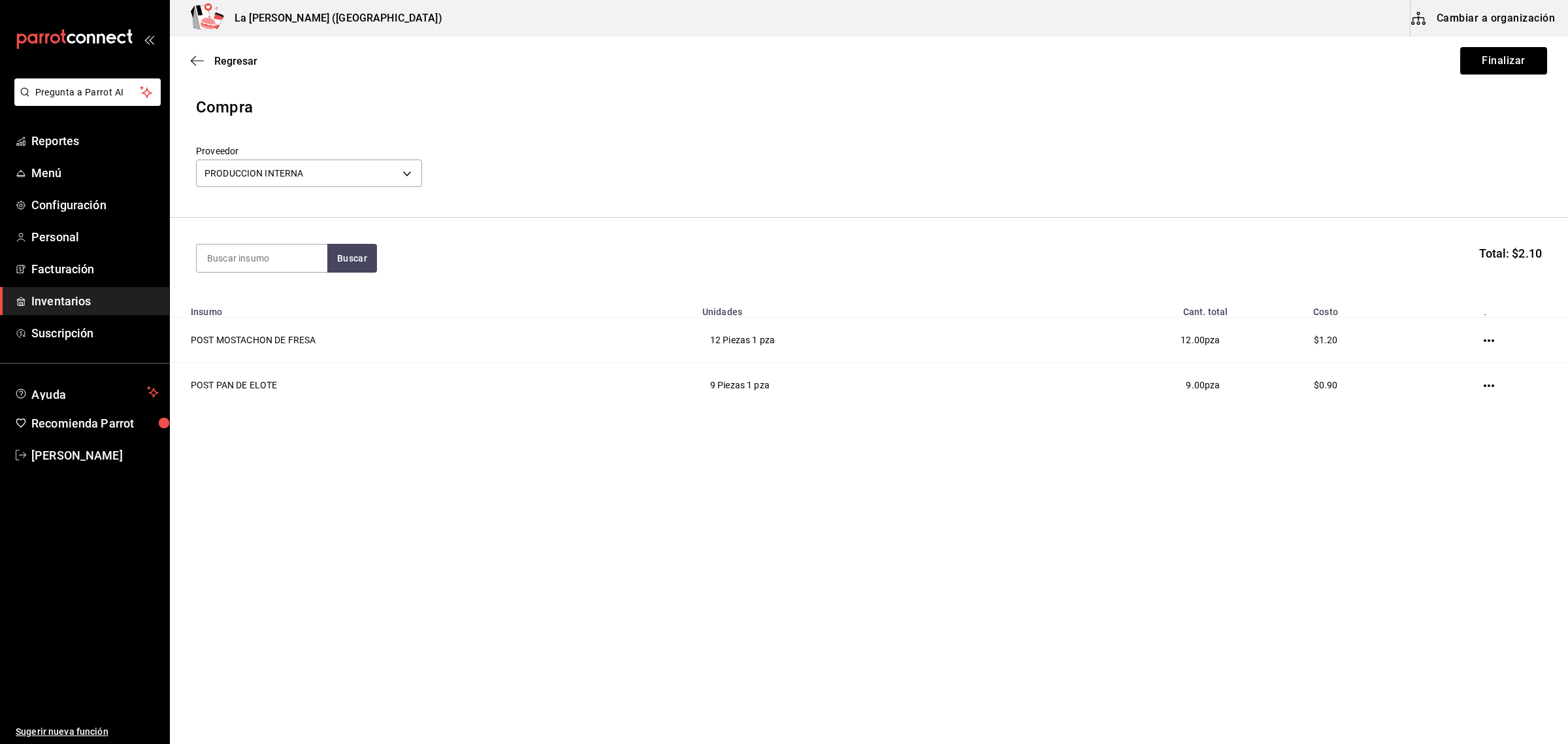
drag, startPoint x: 0, startPoint y: 0, endPoint x: 53, endPoint y: 306, distance: 310.6
click at [53, 306] on span "Inventarios" at bounding box center [95, 301] width 127 height 18
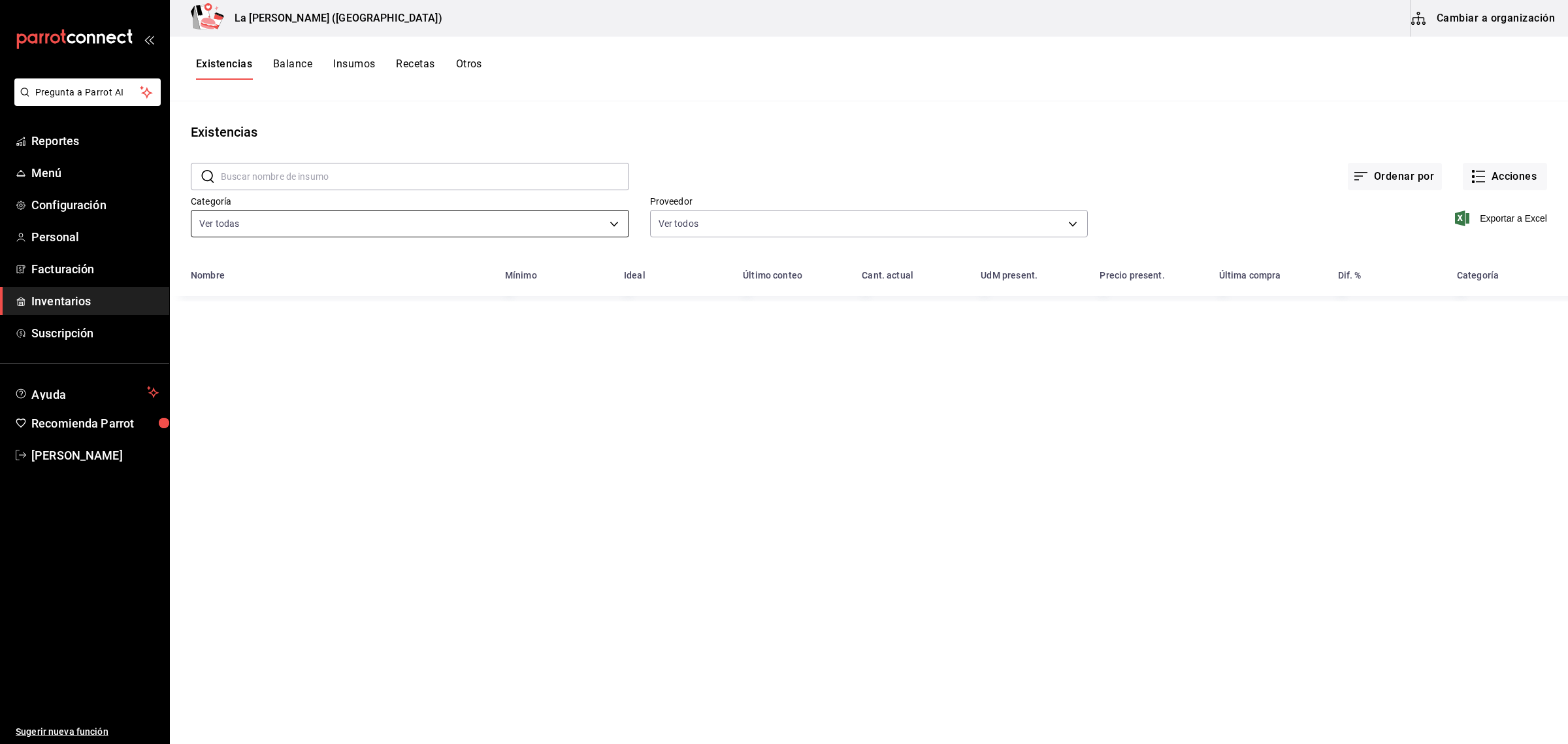
click at [462, 217] on body "Pregunta a Parrot AI Reportes Menú Configuración Personal Facturación Inventari…" at bounding box center [784, 367] width 1568 height 735
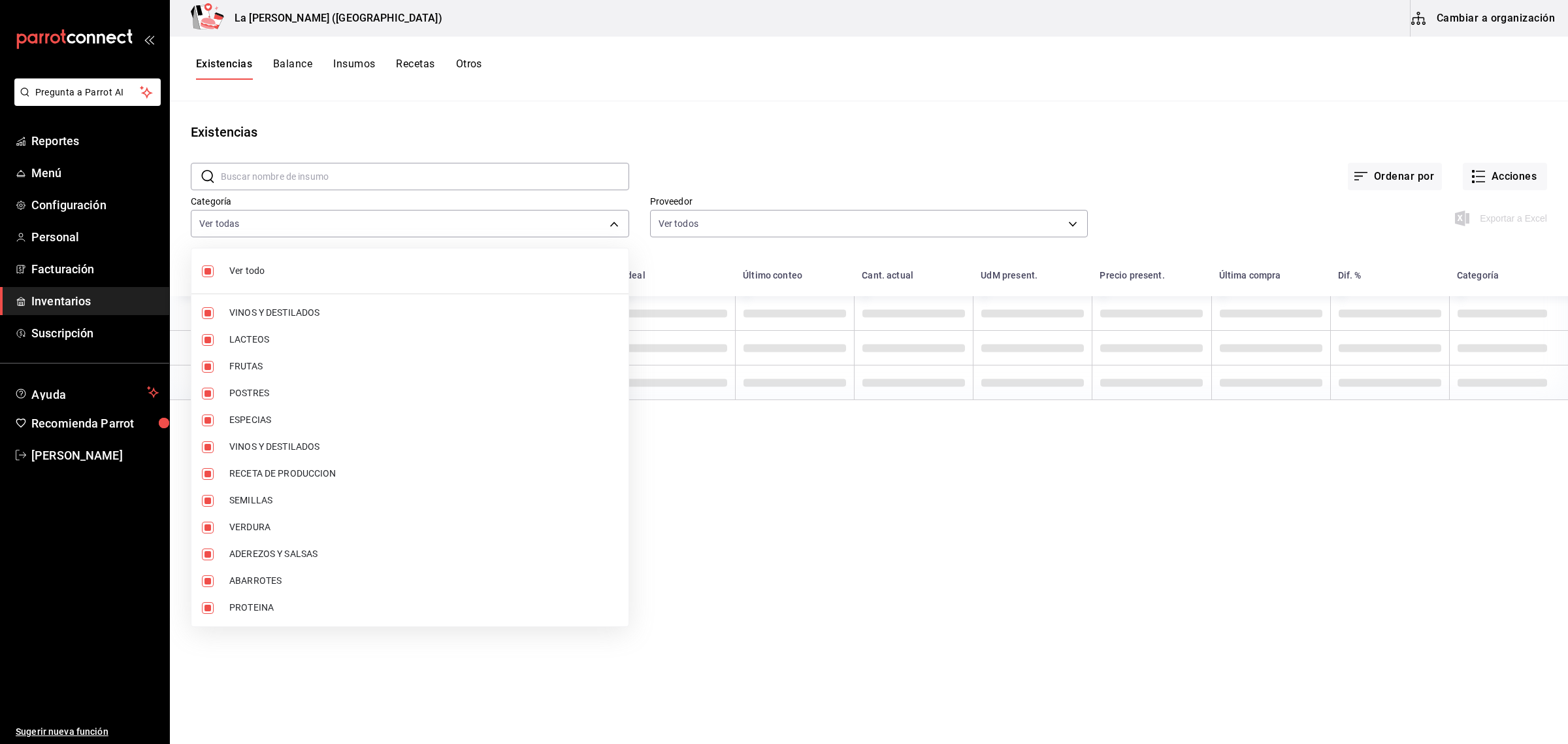
click at [373, 273] on span "Ver todo" at bounding box center [424, 271] width 389 height 14
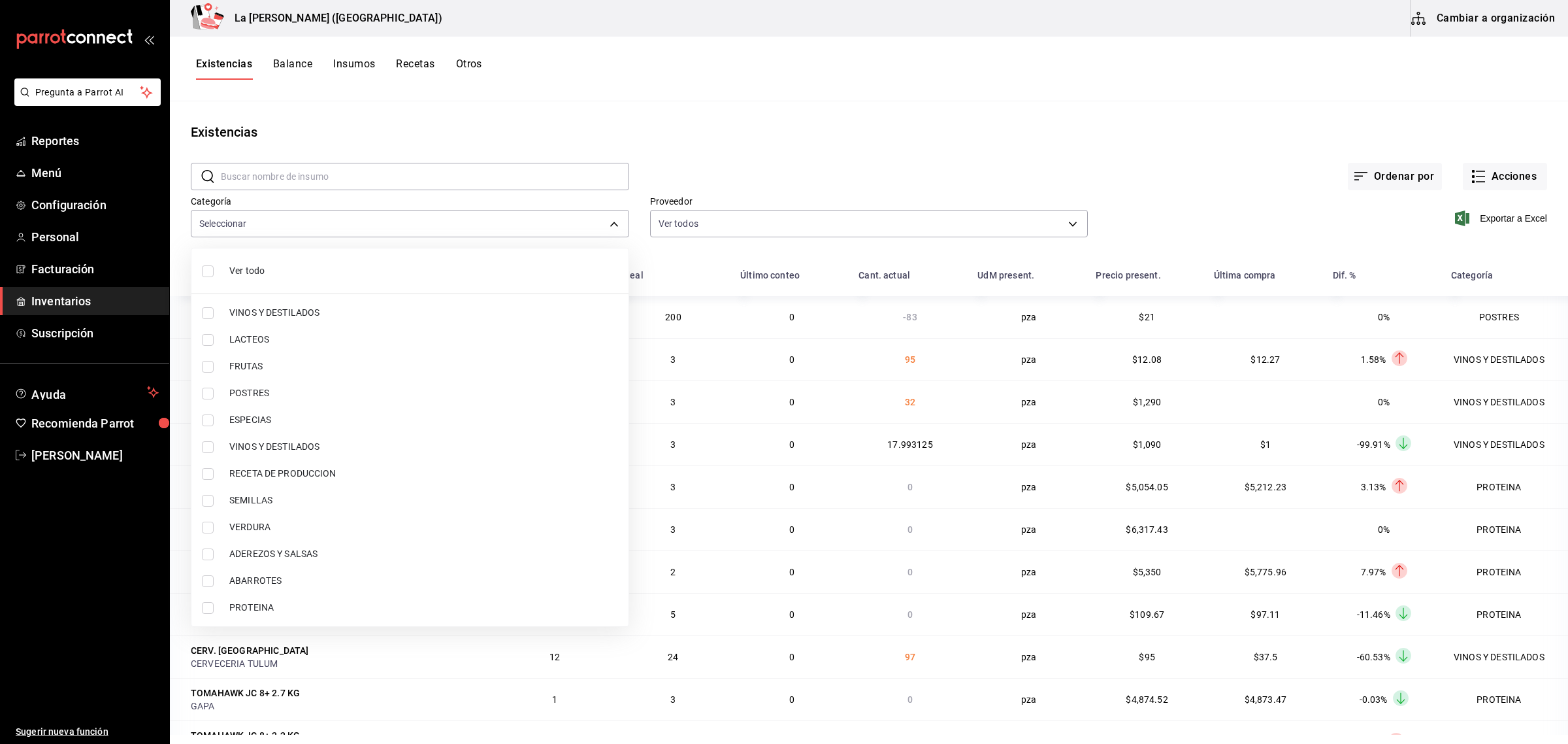
checkbox input "false"
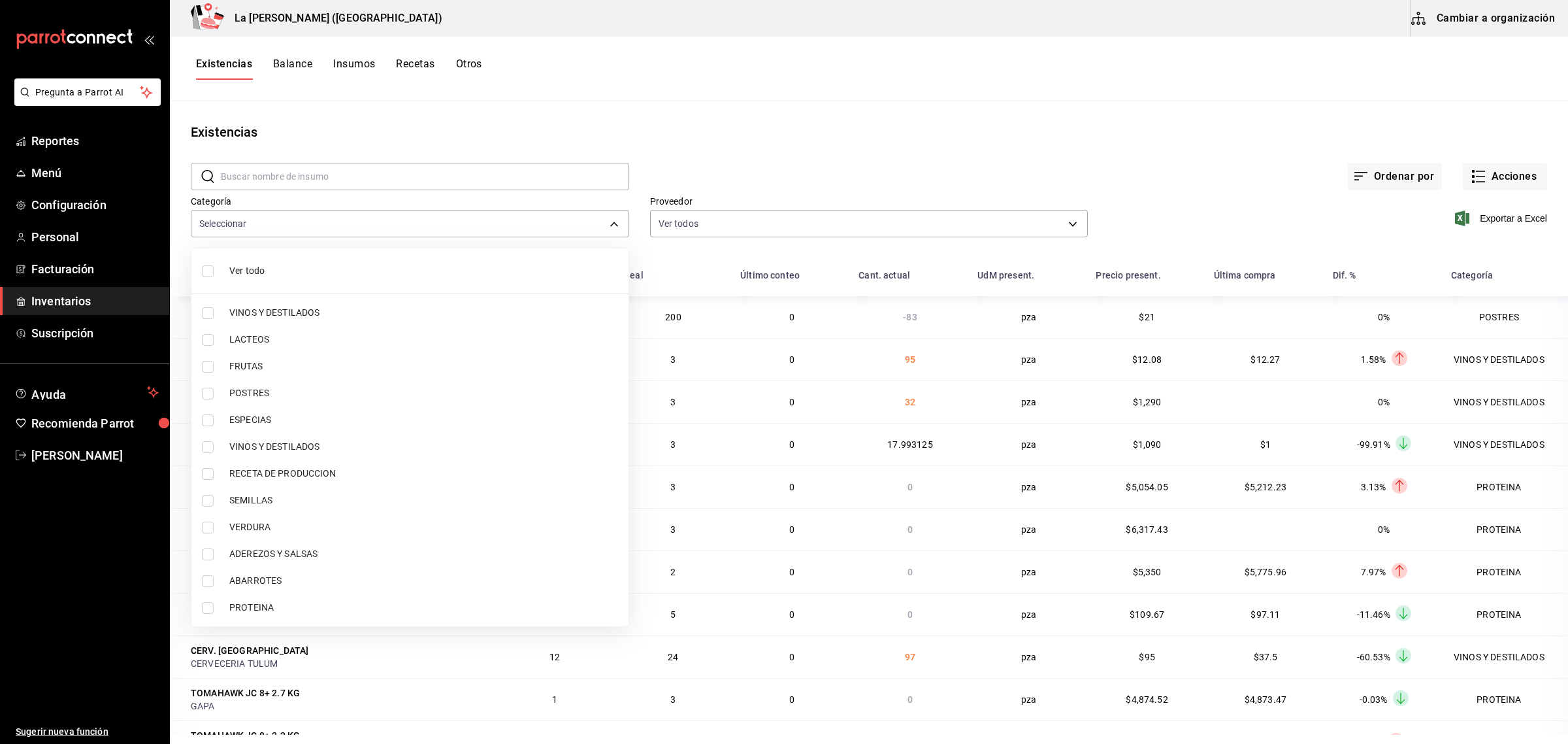
checkbox input "false"
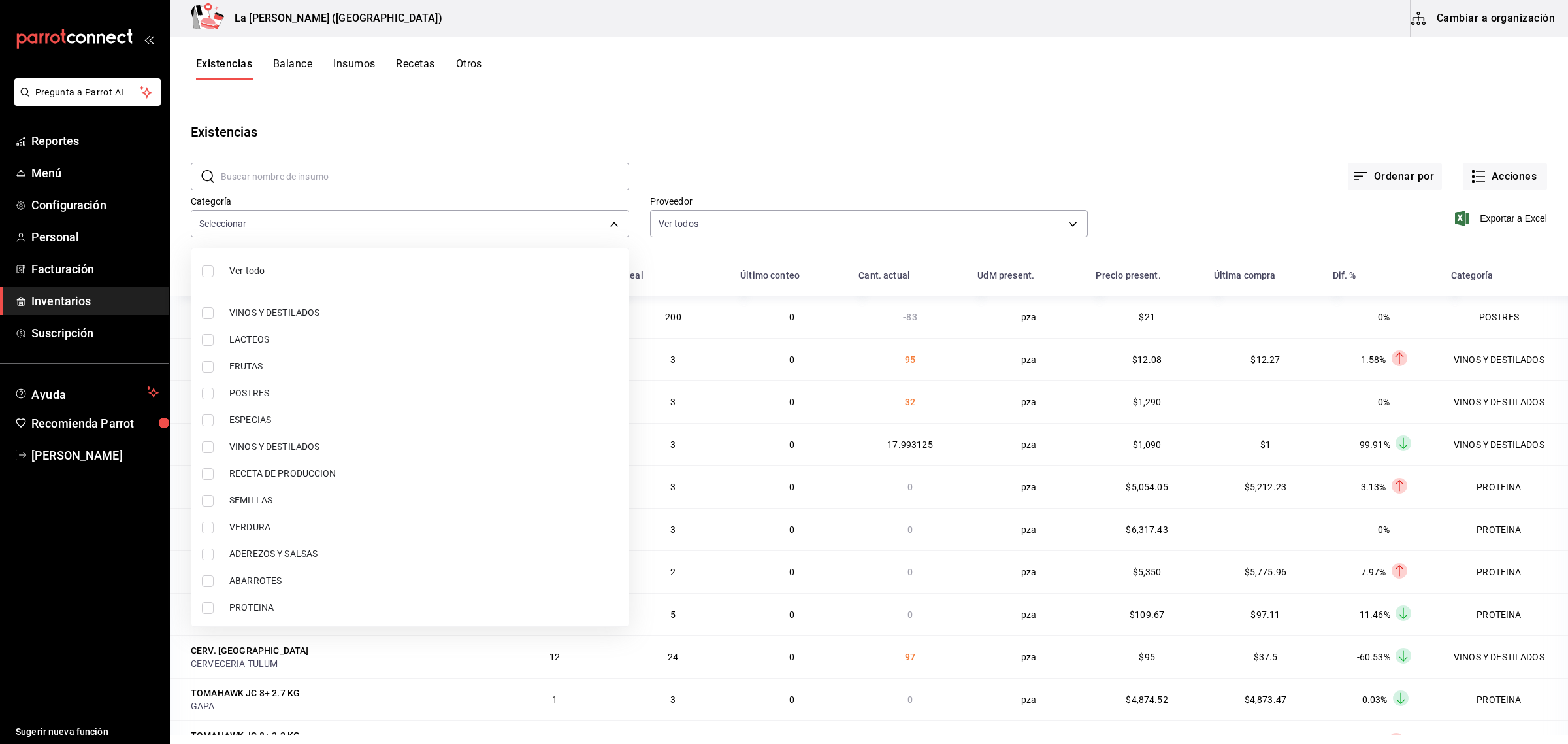
checkbox input "false"
click at [292, 311] on span "VINOS Y DESTILADOS" at bounding box center [424, 313] width 389 height 14
type input "be0ce7a6-2660-4f84-b744-857dbbbd8cf4"
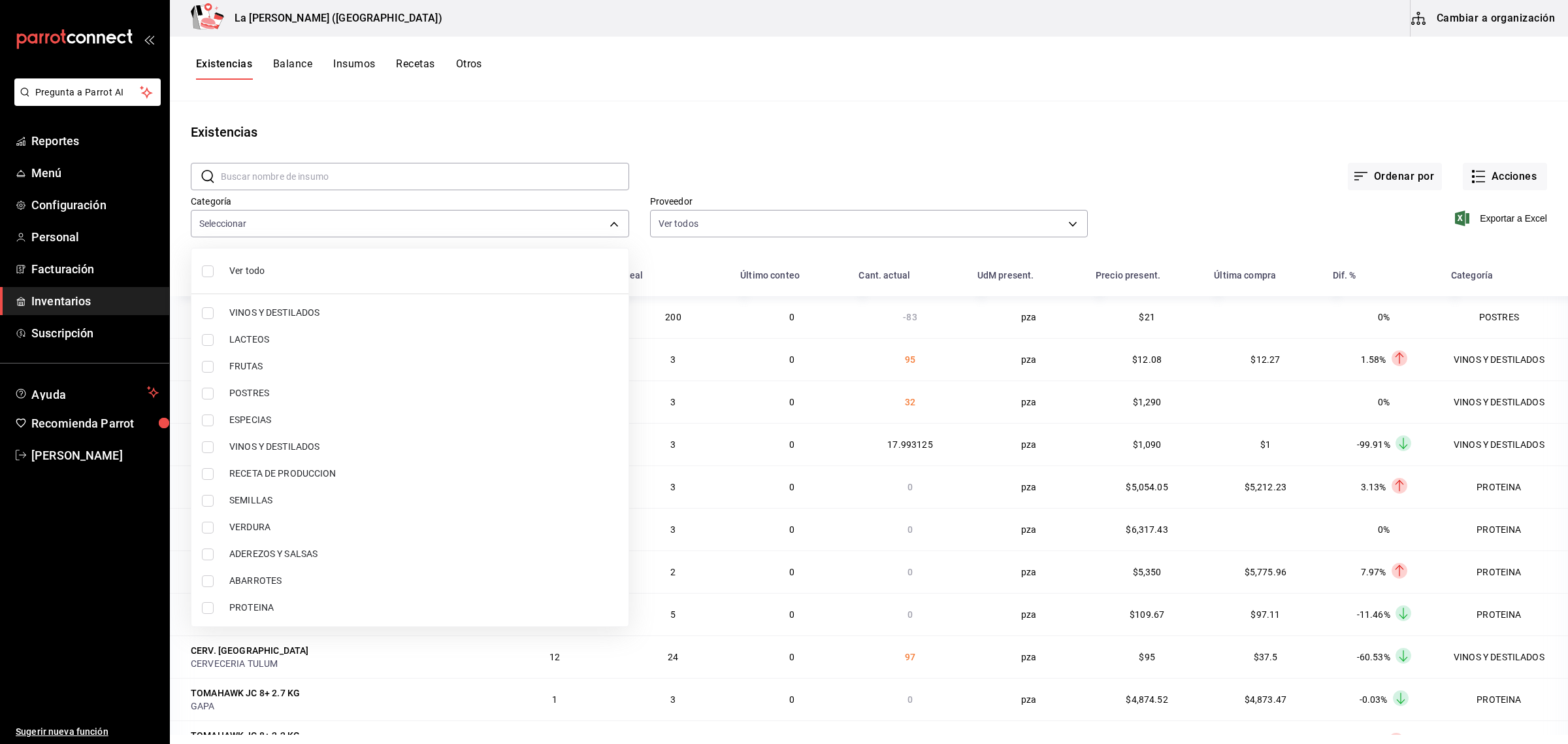
checkbox input "true"
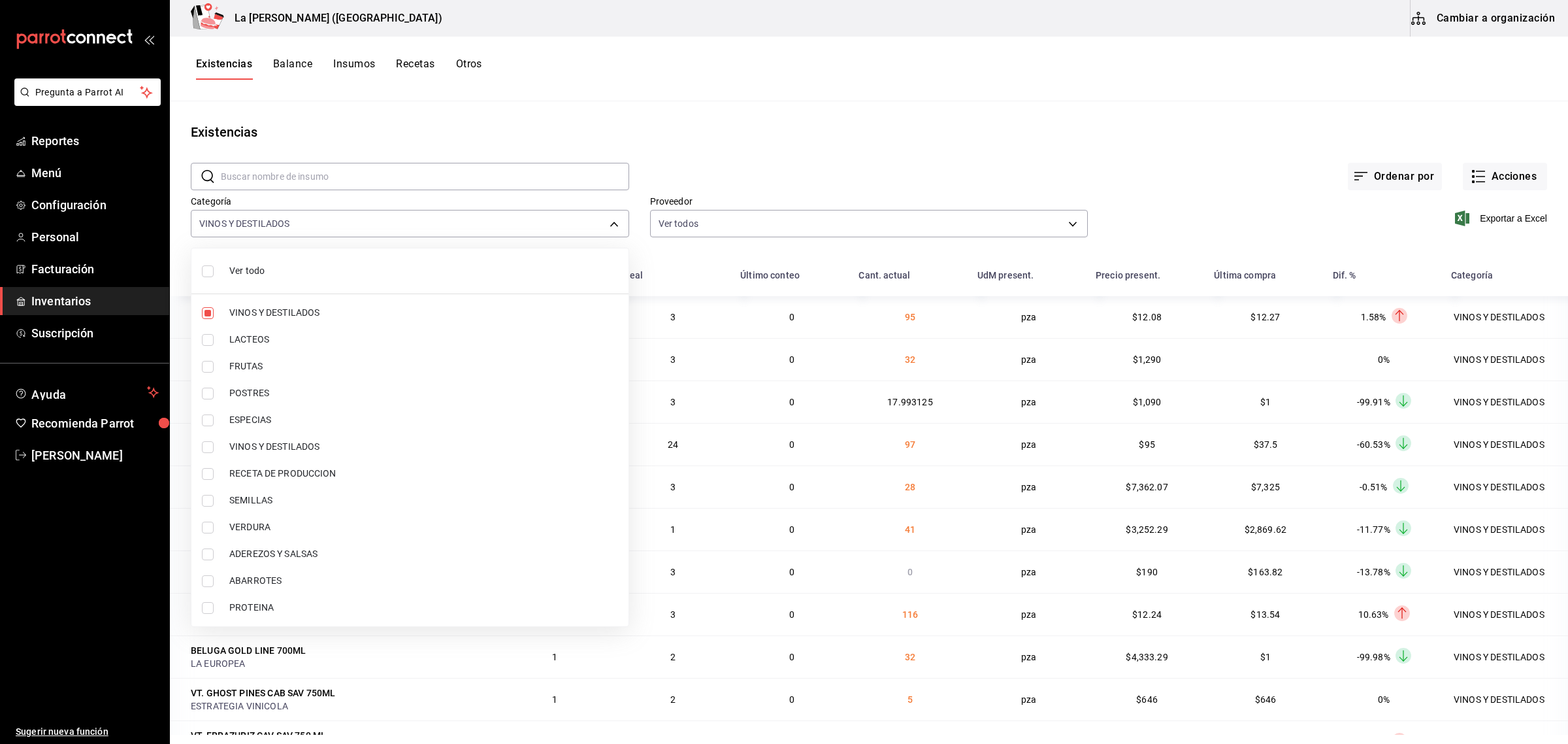
click at [308, 452] on span "VINOS Y DESTILADOS" at bounding box center [424, 447] width 389 height 14
type input "be0ce7a6-2660-4f84-b744-857dbbbd8cf4,6b144202-4515-49e4-b569-d22a29c80e26"
checkbox input "true"
click at [1513, 216] on div at bounding box center [784, 372] width 1568 height 744
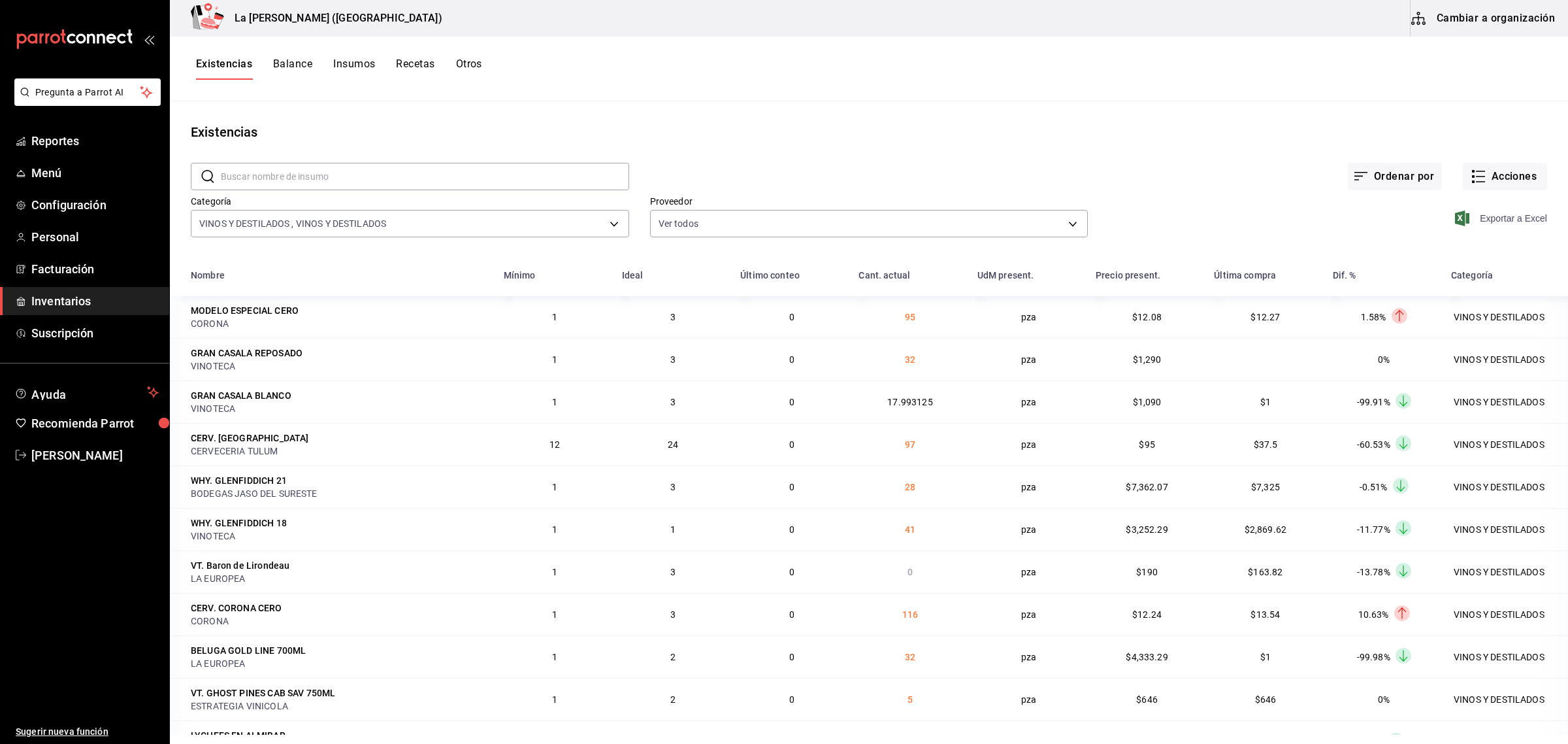
click at [1507, 216] on span "Exportar a Excel" at bounding box center [1502, 218] width 90 height 16
click at [1509, 175] on button "Acciones" at bounding box center [1505, 176] width 84 height 28
click at [1477, 239] on li "Compra" at bounding box center [1492, 248] width 131 height 35
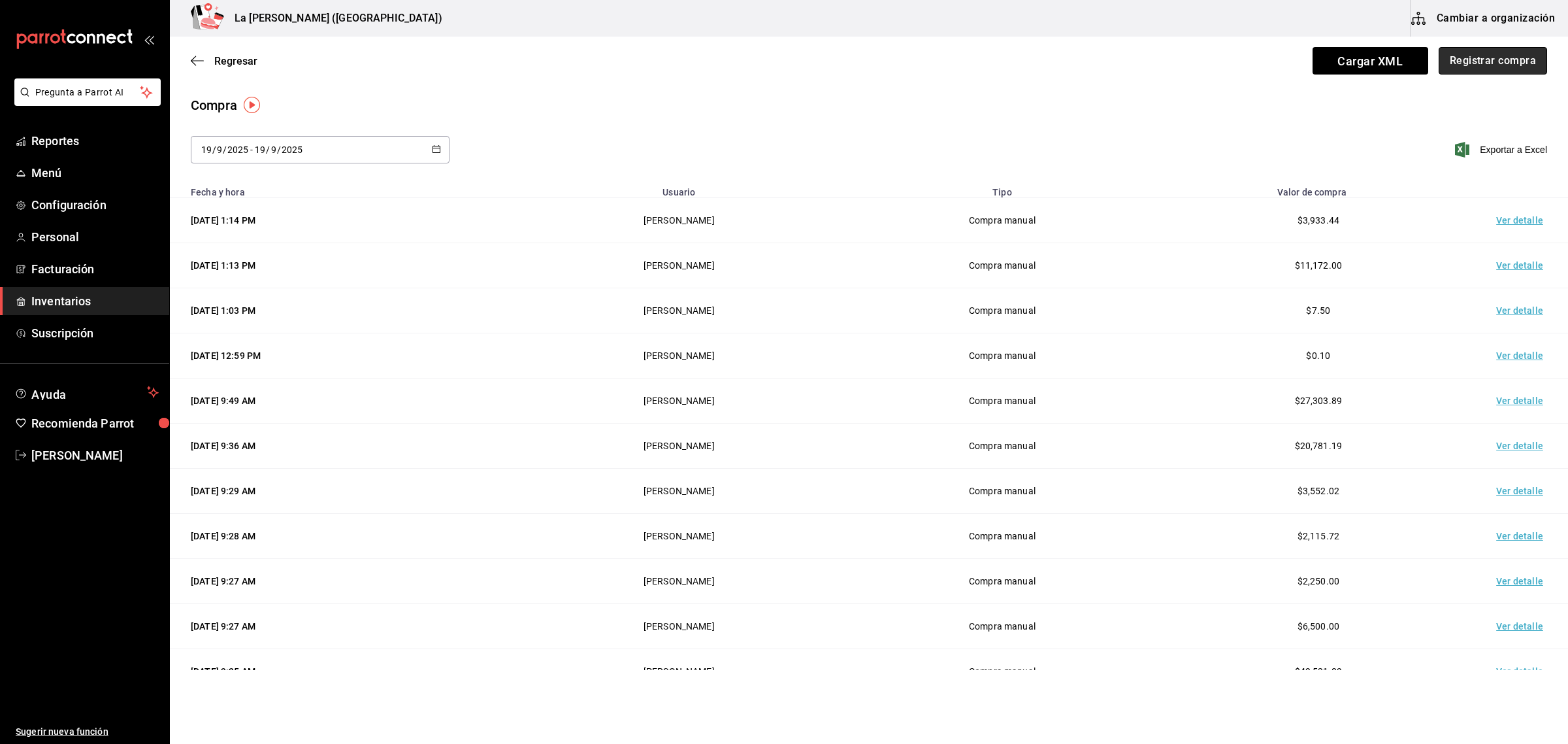
click at [1498, 64] on button "Registrar compra" at bounding box center [1493, 61] width 108 height 28
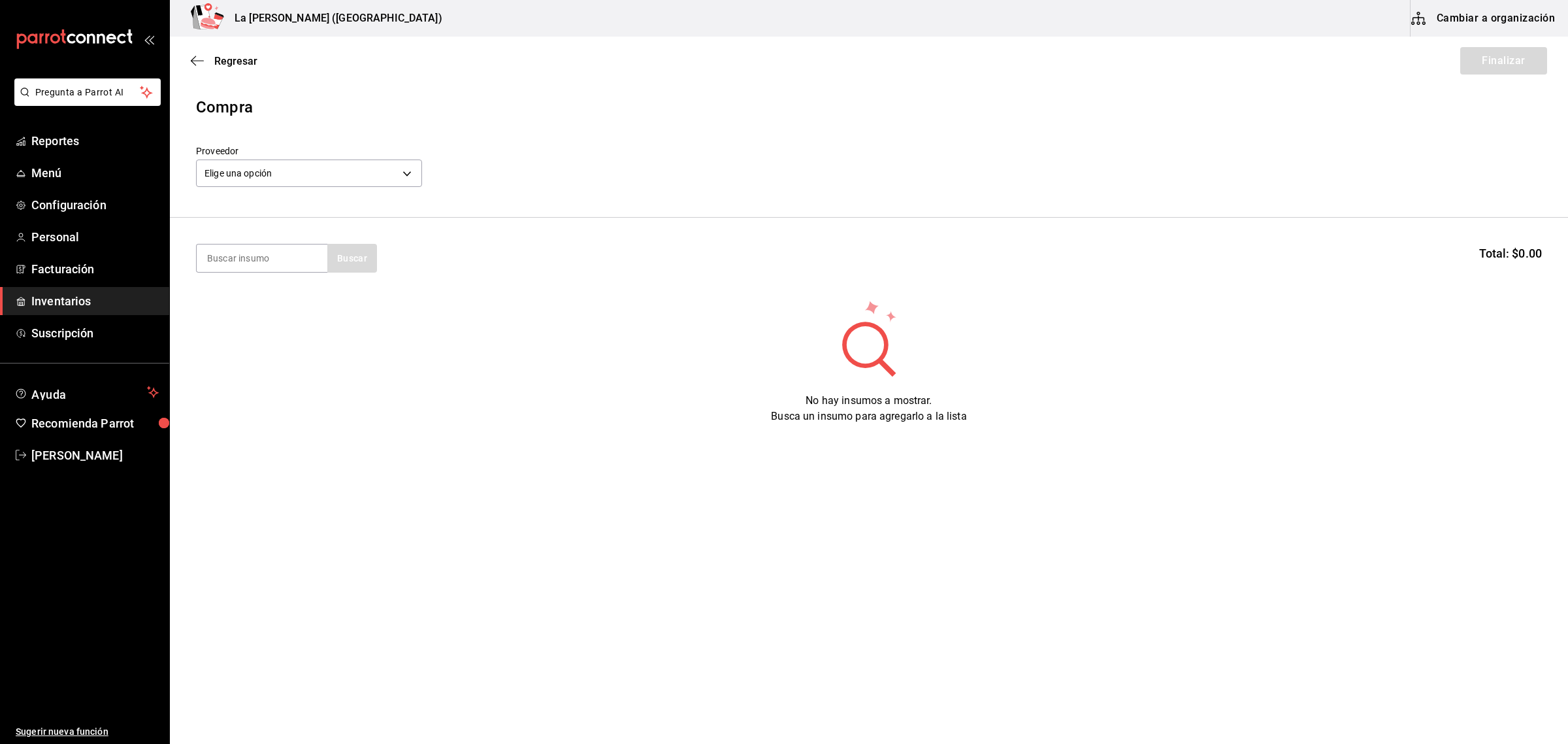
click at [392, 152] on label "Proveedor" at bounding box center [309, 151] width 226 height 9
click at [392, 165] on body "Pregunta a Parrot AI Reportes Menú Configuración Personal Facturación Inventari…" at bounding box center [784, 335] width 1568 height 670
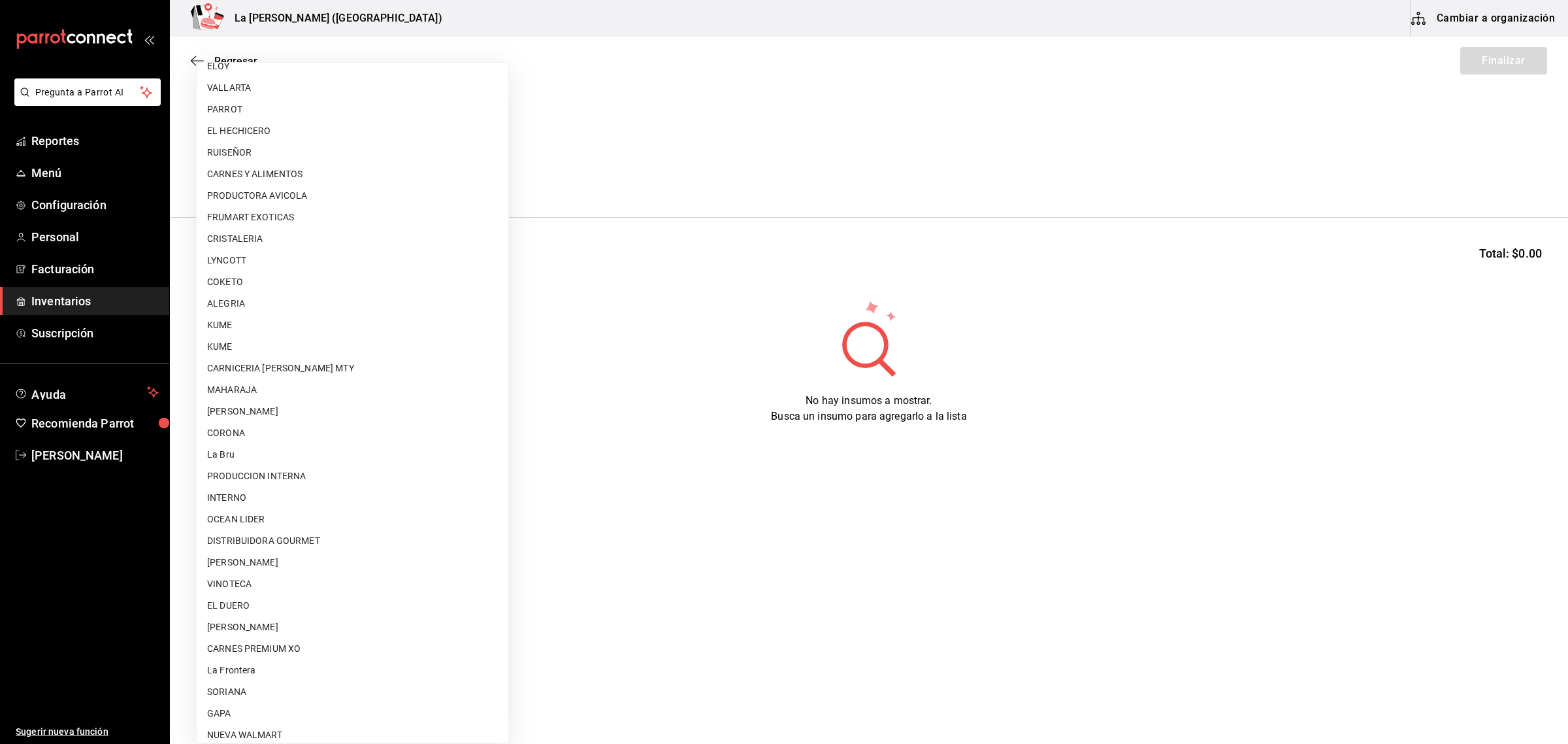
scroll to position [775, 0]
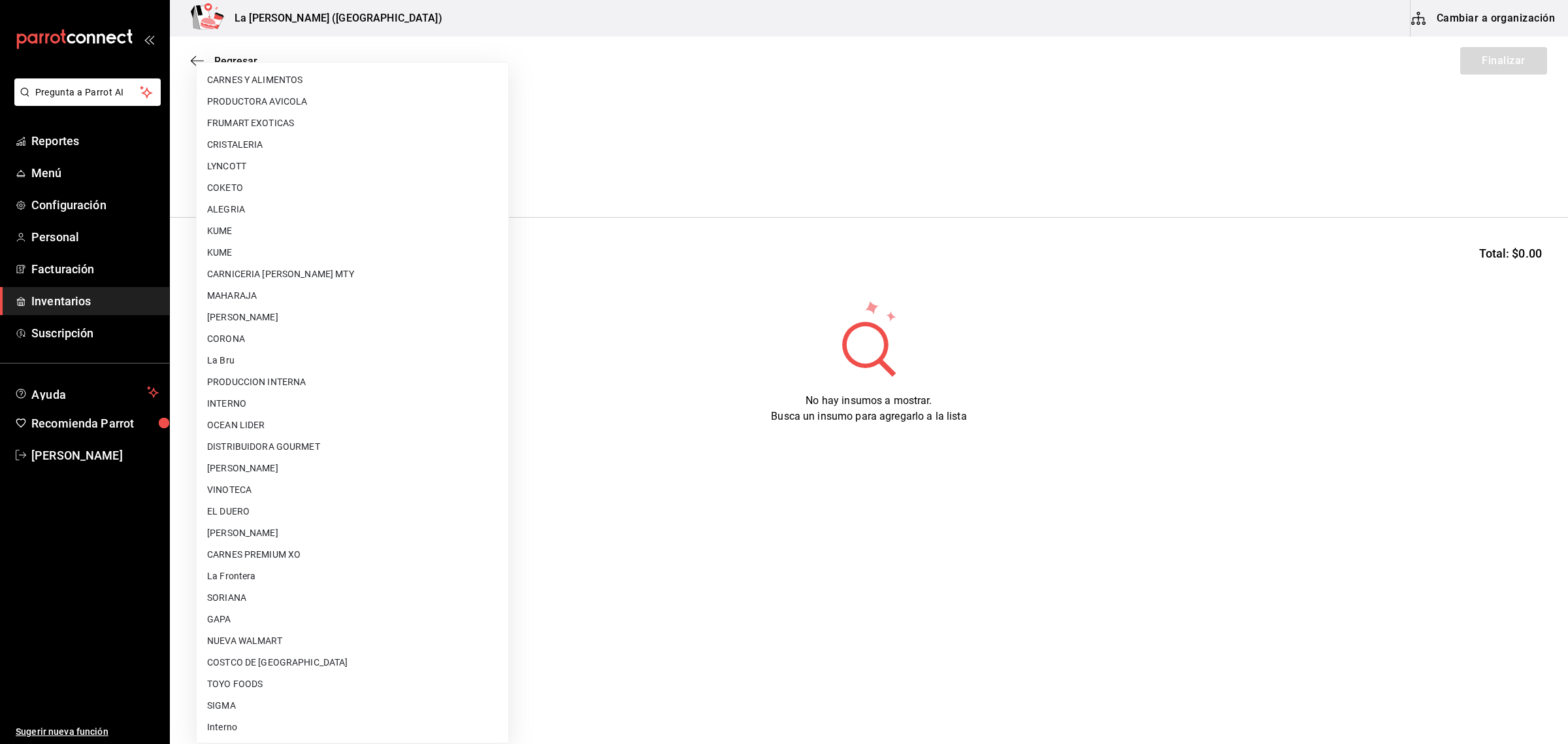
click at [231, 617] on li "GAPA" at bounding box center [352, 619] width 312 height 21
type input "6ab27149-1398-43e9-b738-270e30eb1364"
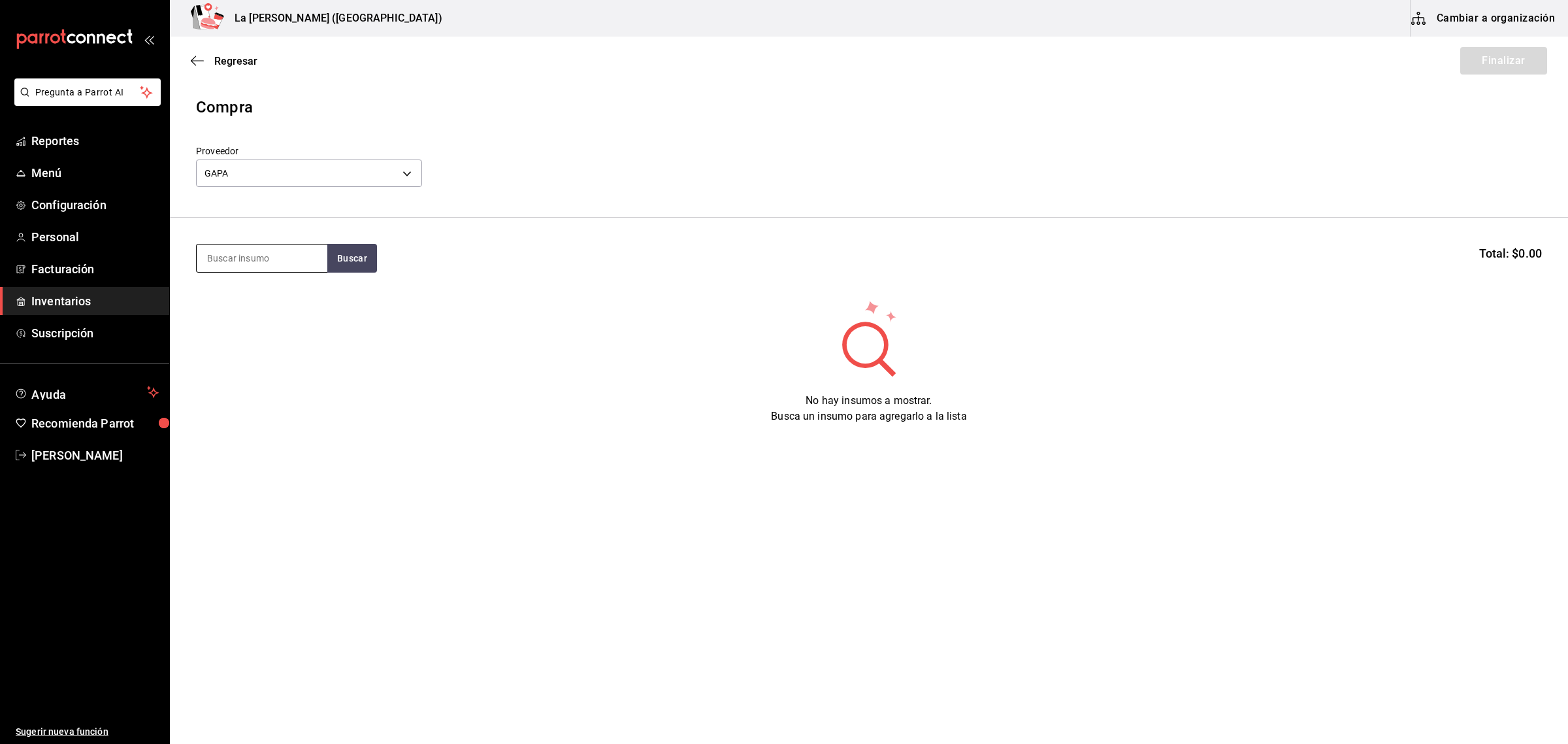
click at [267, 271] on input at bounding box center [262, 259] width 131 height 28
type input "AKA"
click at [275, 303] on div "RIB EYE AKAUSHI 650GR" at bounding box center [262, 304] width 110 height 31
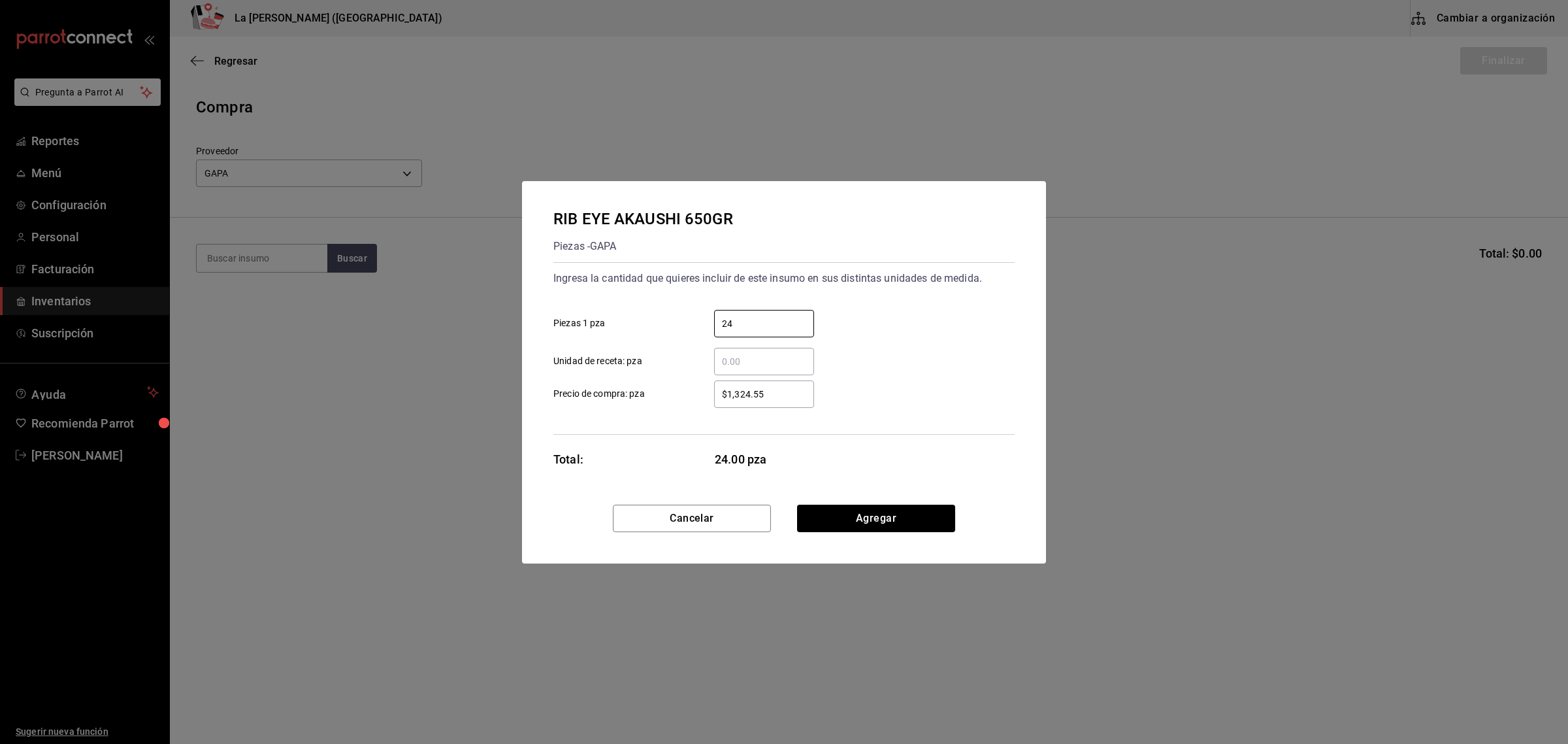
type input "24"
type input "$1,350.80"
click button "Agregar" at bounding box center [876, 519] width 158 height 28
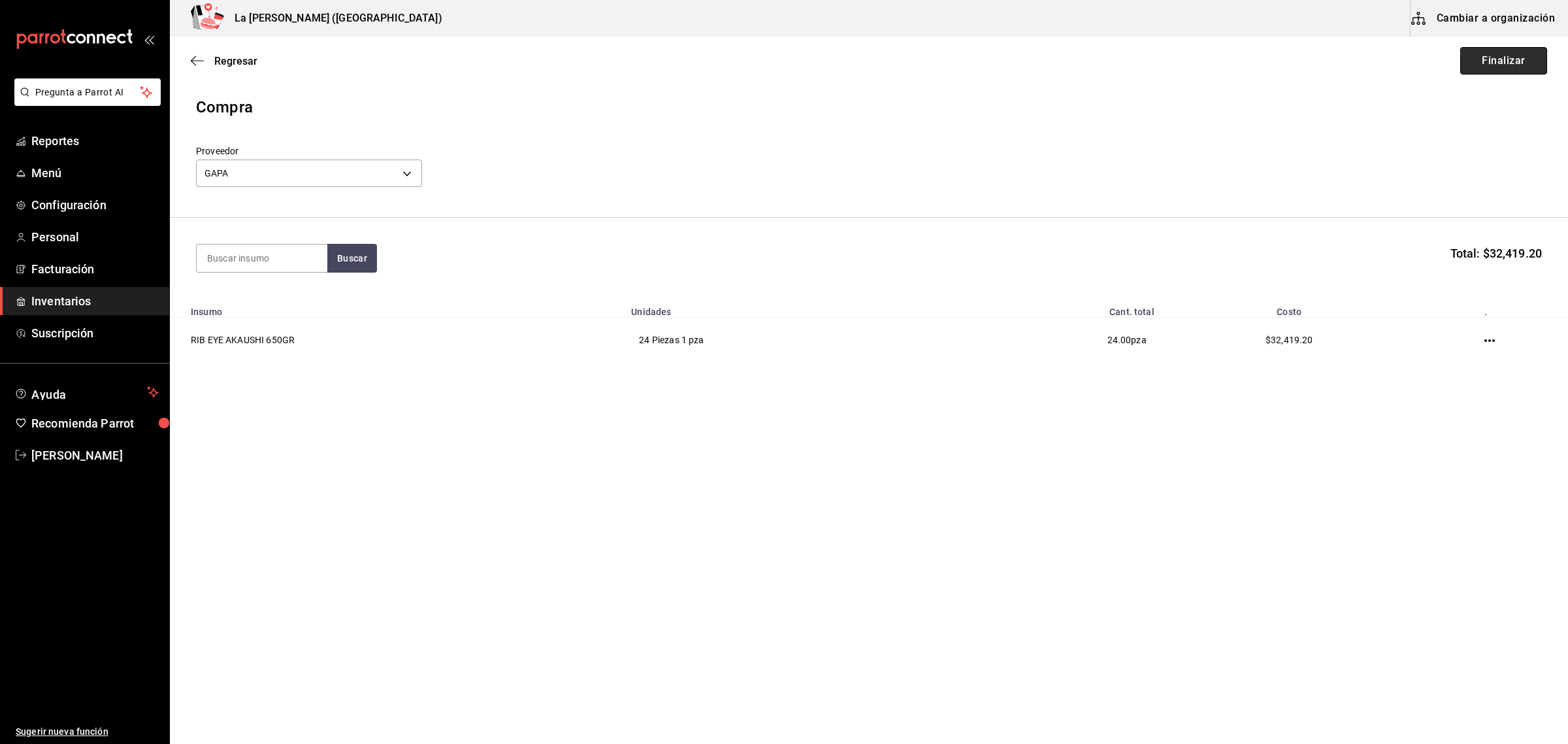
click at [1504, 64] on button "Finalizar" at bounding box center [1504, 61] width 87 height 28
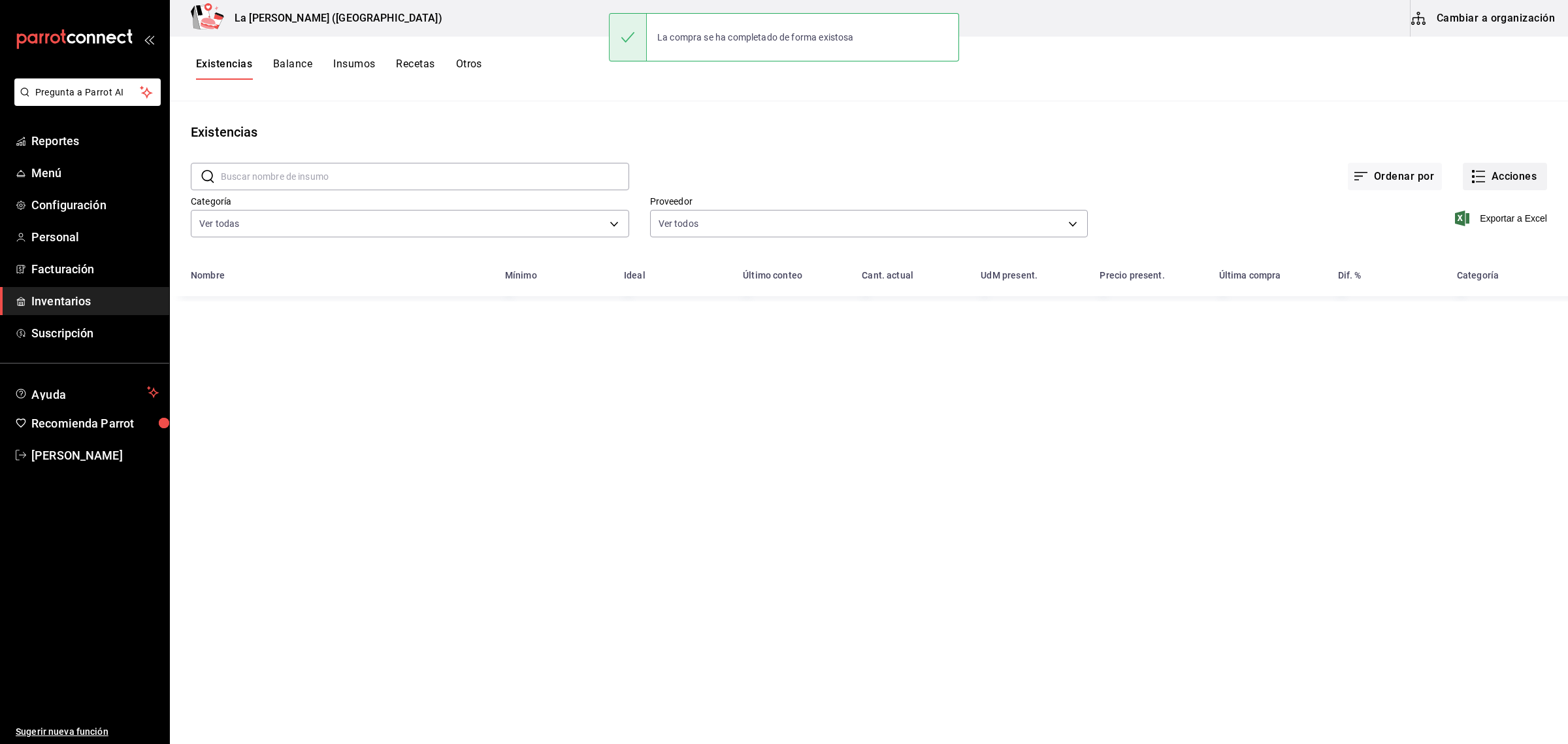
click at [1504, 176] on button "Acciones" at bounding box center [1505, 176] width 84 height 28
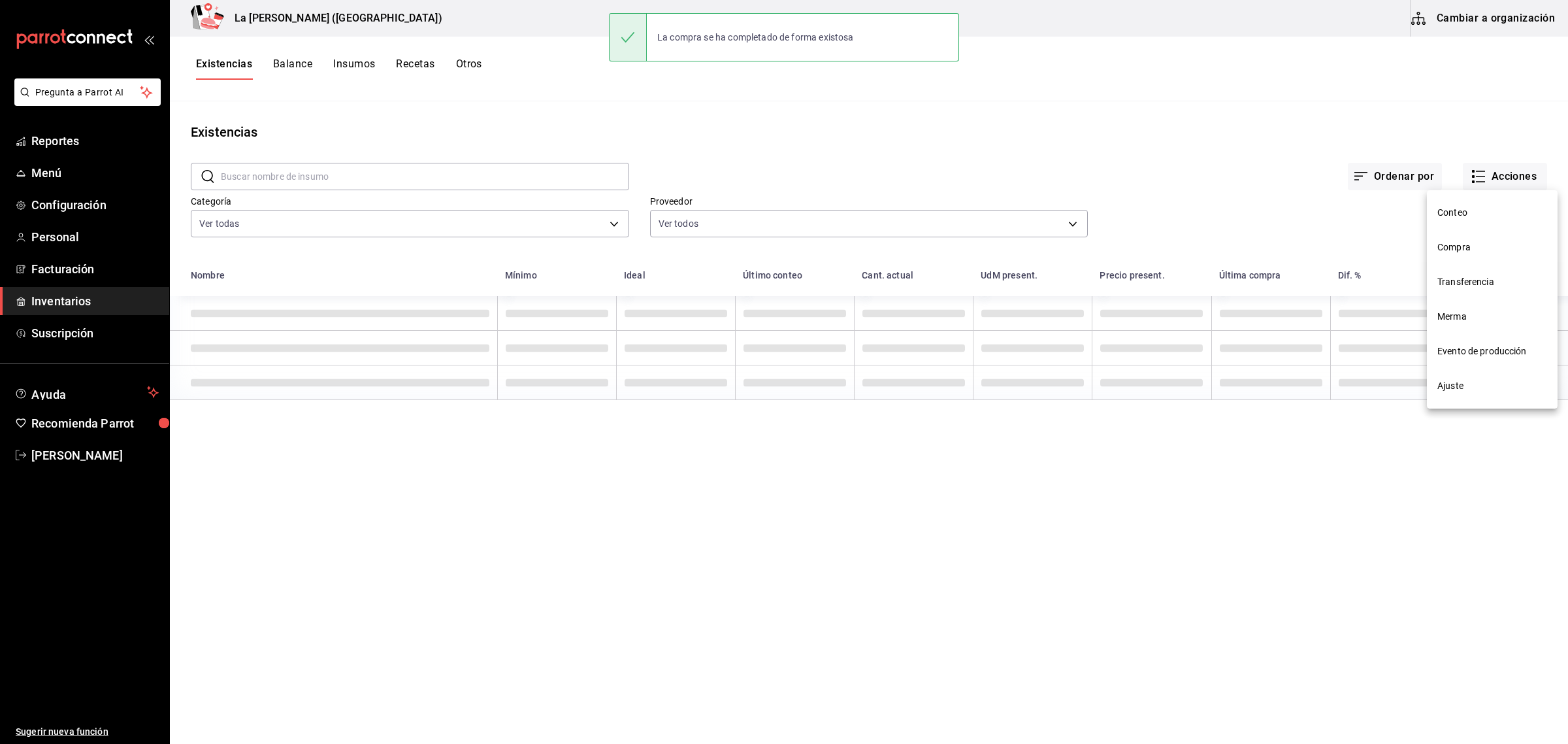
click at [1455, 250] on span "Compra" at bounding box center [1492, 248] width 110 height 14
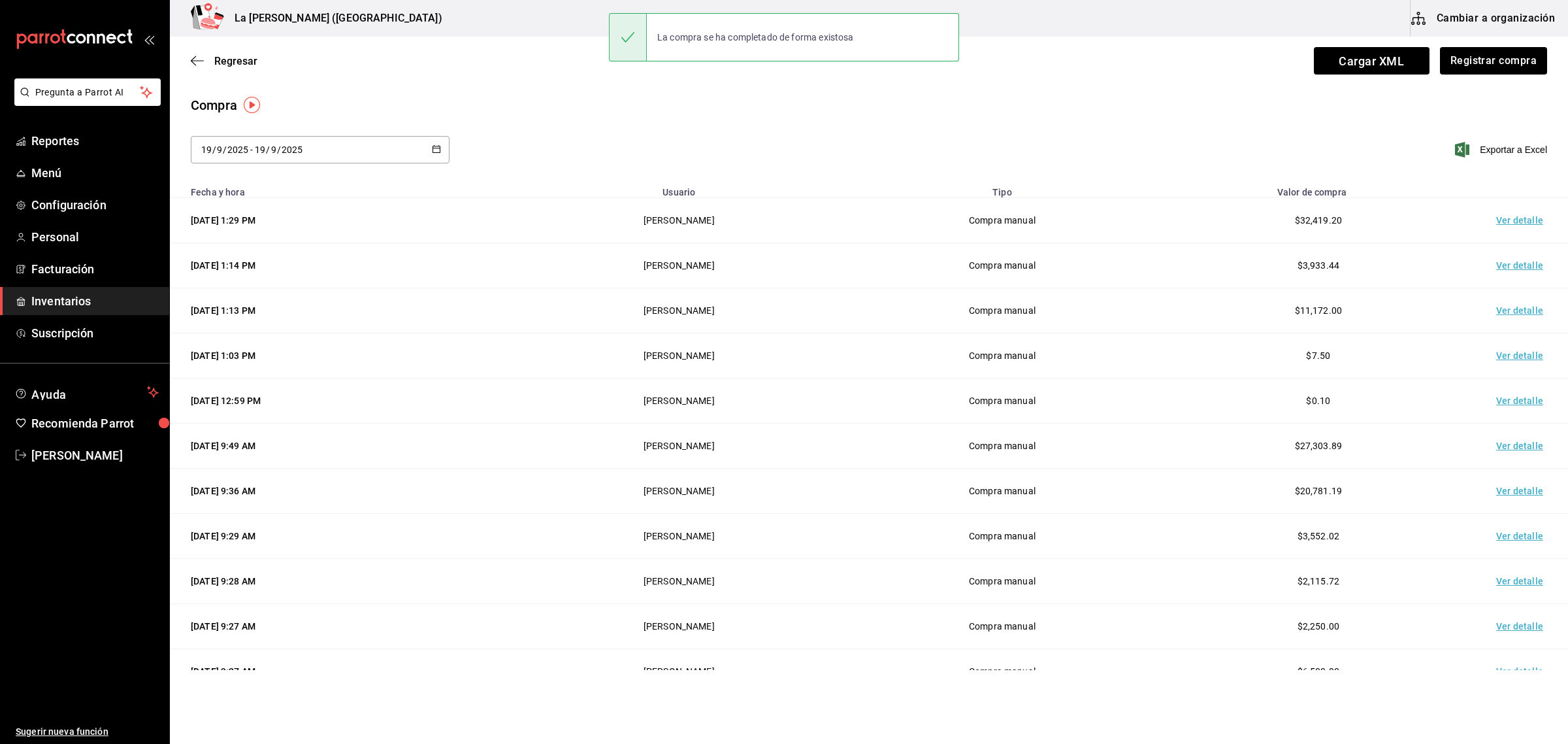
click at [1495, 223] on td "Ver detalle" at bounding box center [1522, 220] width 91 height 45
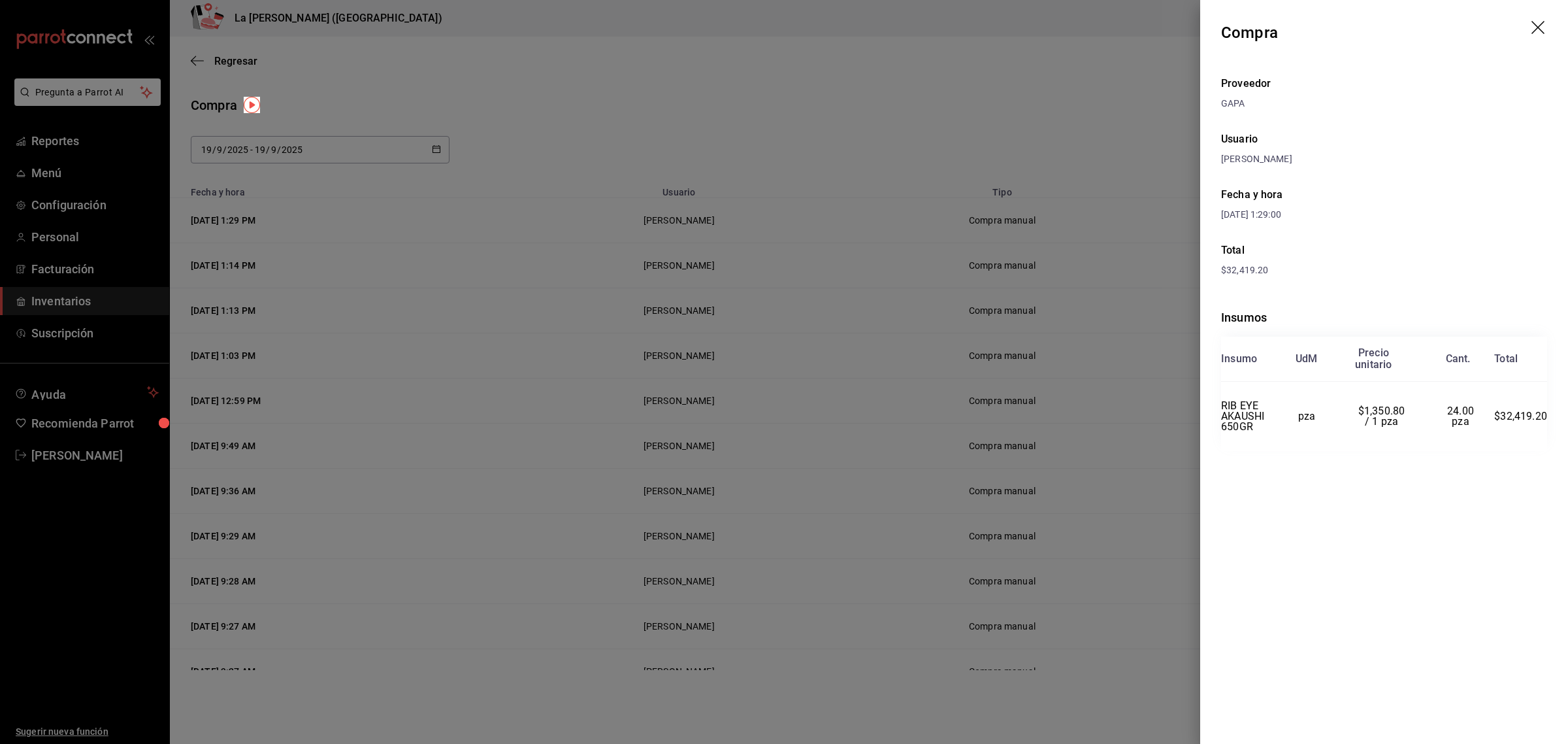
click at [1537, 27] on icon "drag" at bounding box center [1538, 27] width 13 height 13
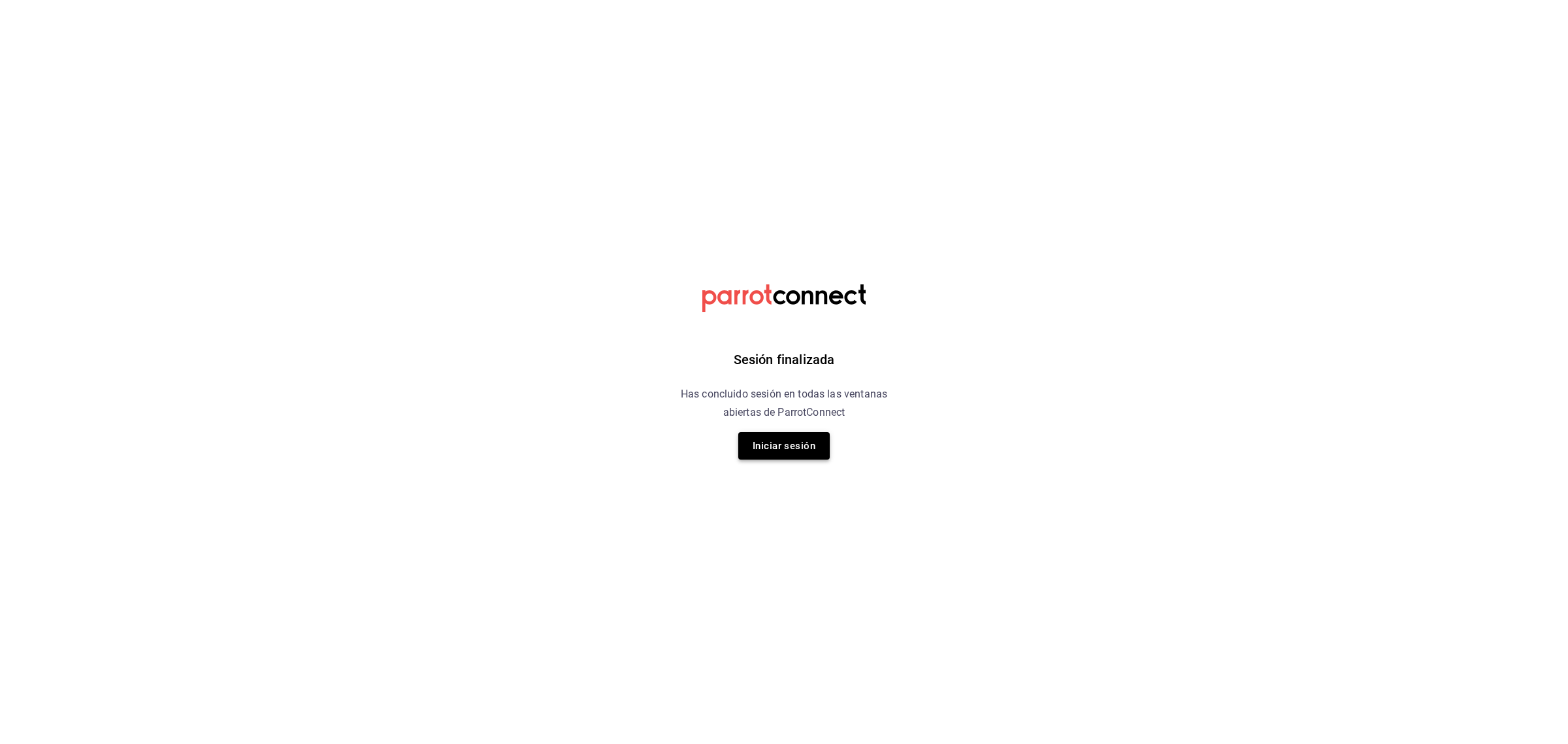
click at [787, 456] on button "Iniciar sesión" at bounding box center [784, 446] width 91 height 28
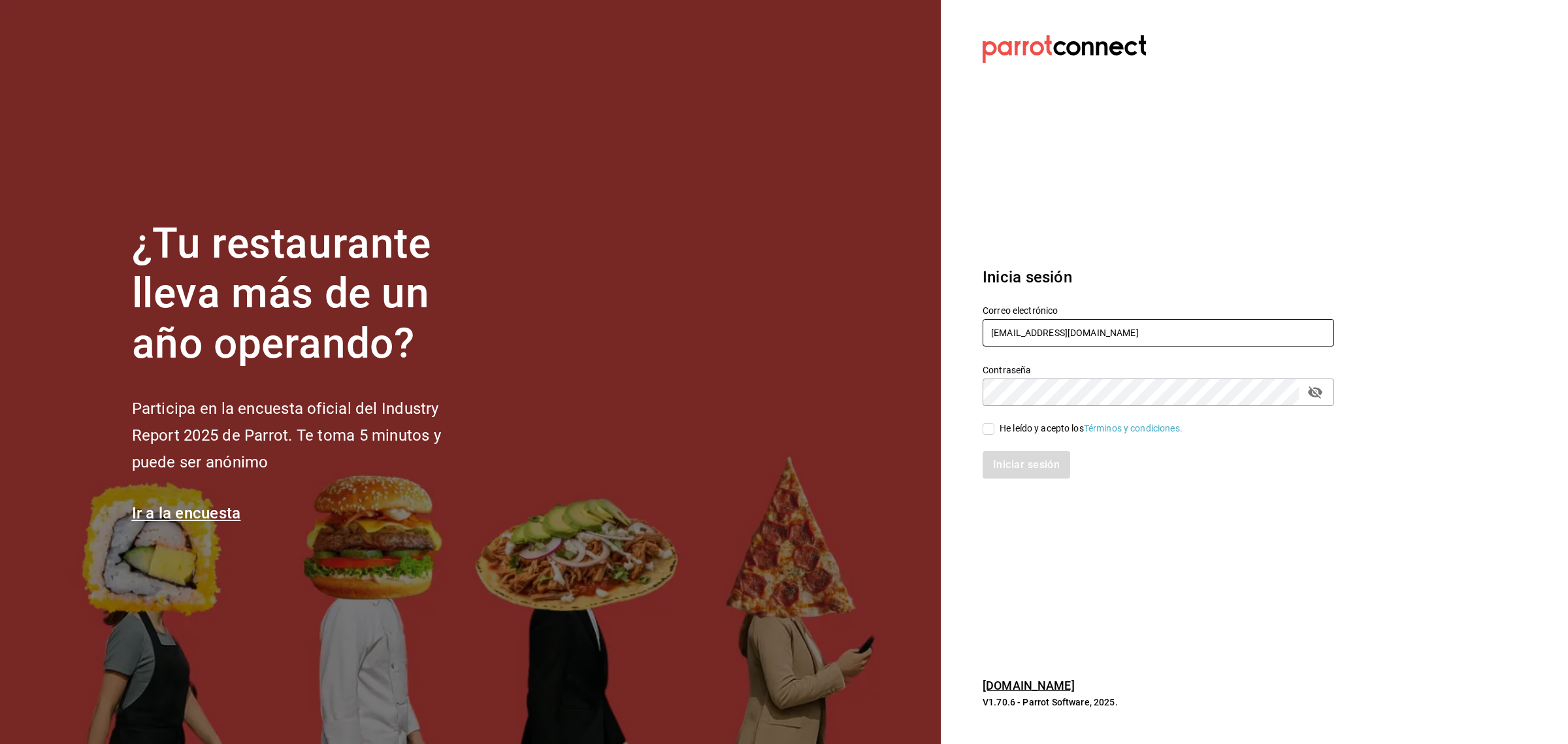
drag, startPoint x: 1126, startPoint y: 334, endPoint x: 1117, endPoint y: 343, distance: 12.7
click at [1126, 334] on input "madacancun24@outlook.com" at bounding box center [1158, 333] width 352 height 28
type input "miguelfalcon2894@gmail.com"
click at [992, 434] on input "He leído y acepto los Términos y condiciones." at bounding box center [988, 429] width 12 height 12
checkbox input "true"
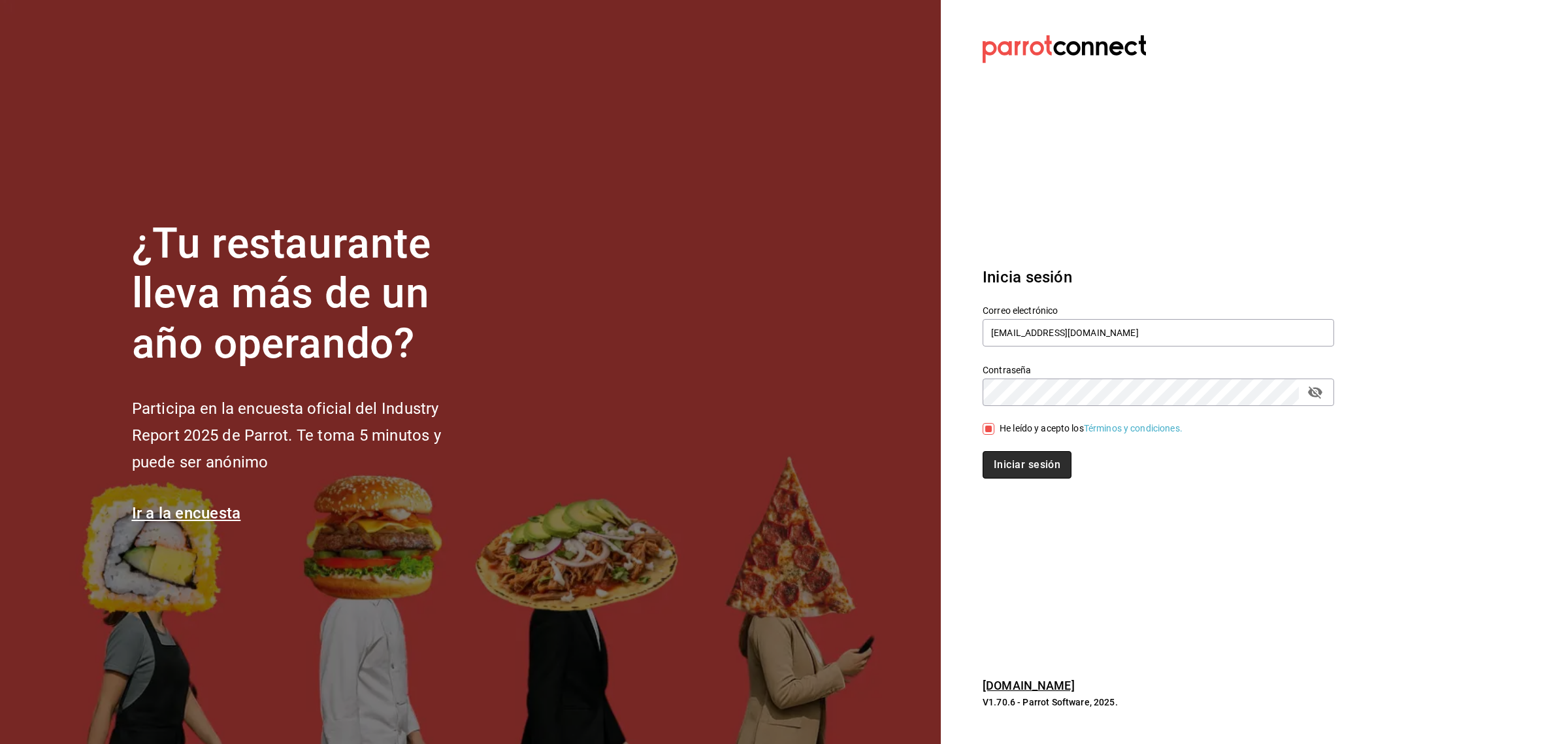
click at [1013, 467] on button "Iniciar sesión" at bounding box center [1027, 465] width 89 height 28
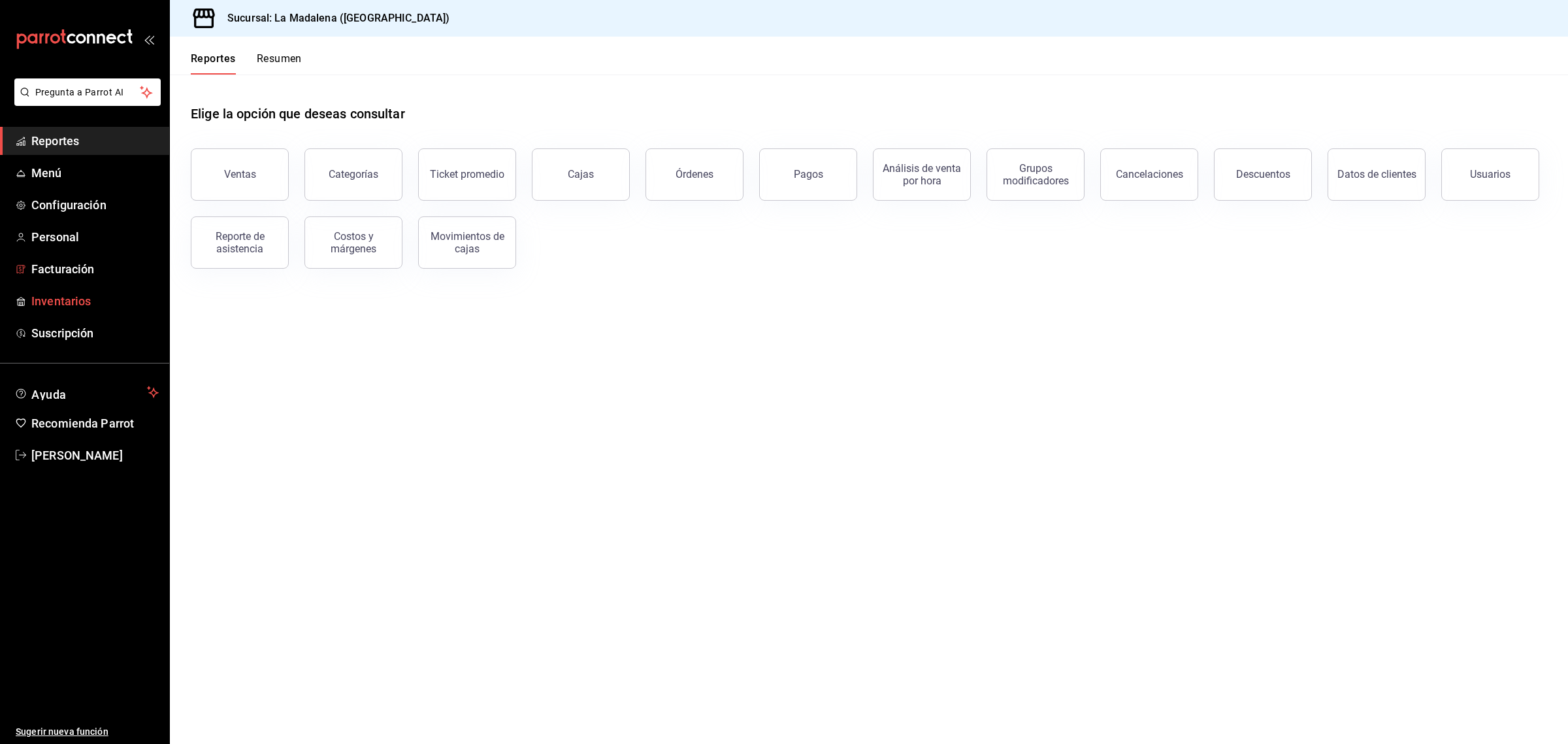
click at [59, 295] on span "Inventarios" at bounding box center [95, 301] width 127 height 18
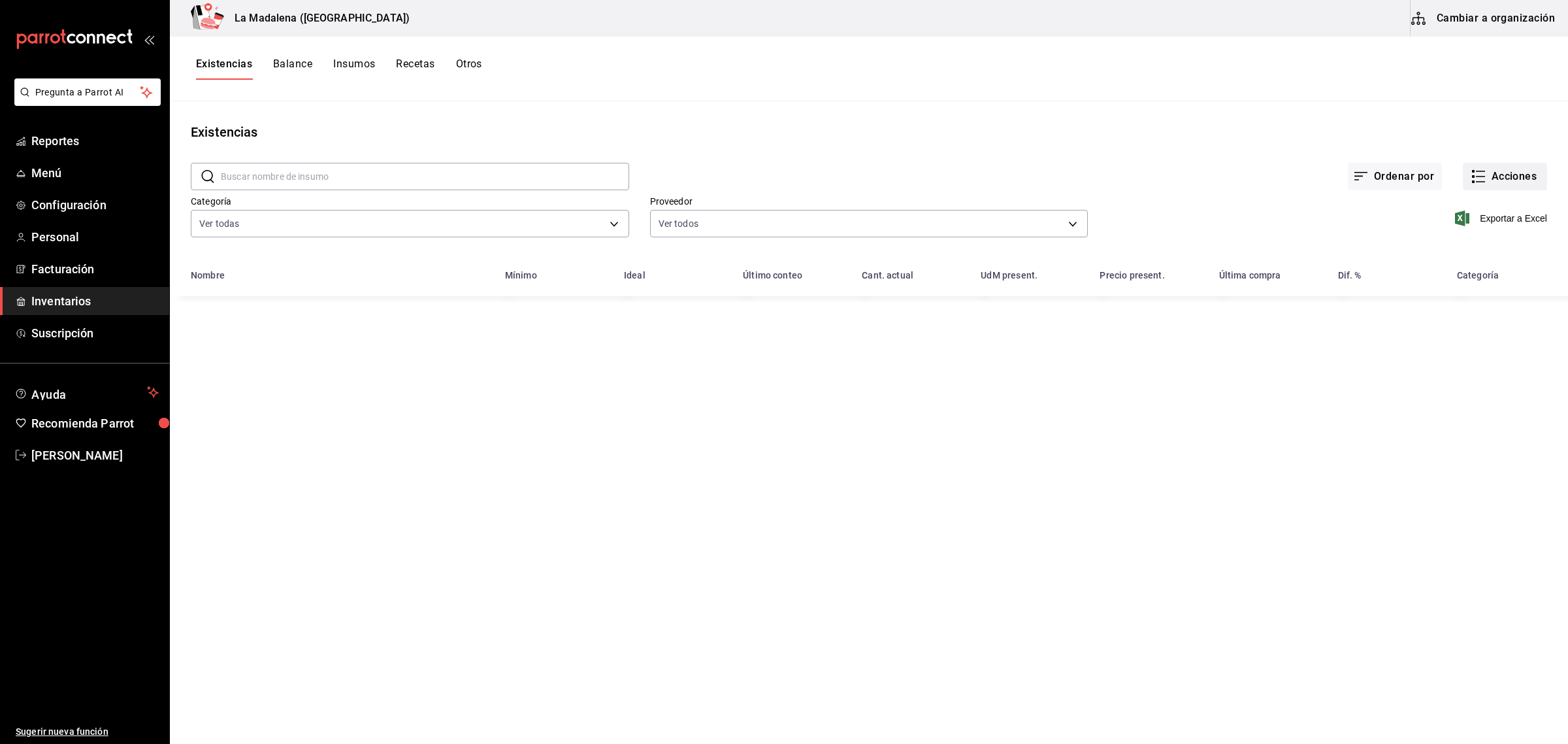
click at [1500, 171] on button "Acciones" at bounding box center [1505, 176] width 84 height 28
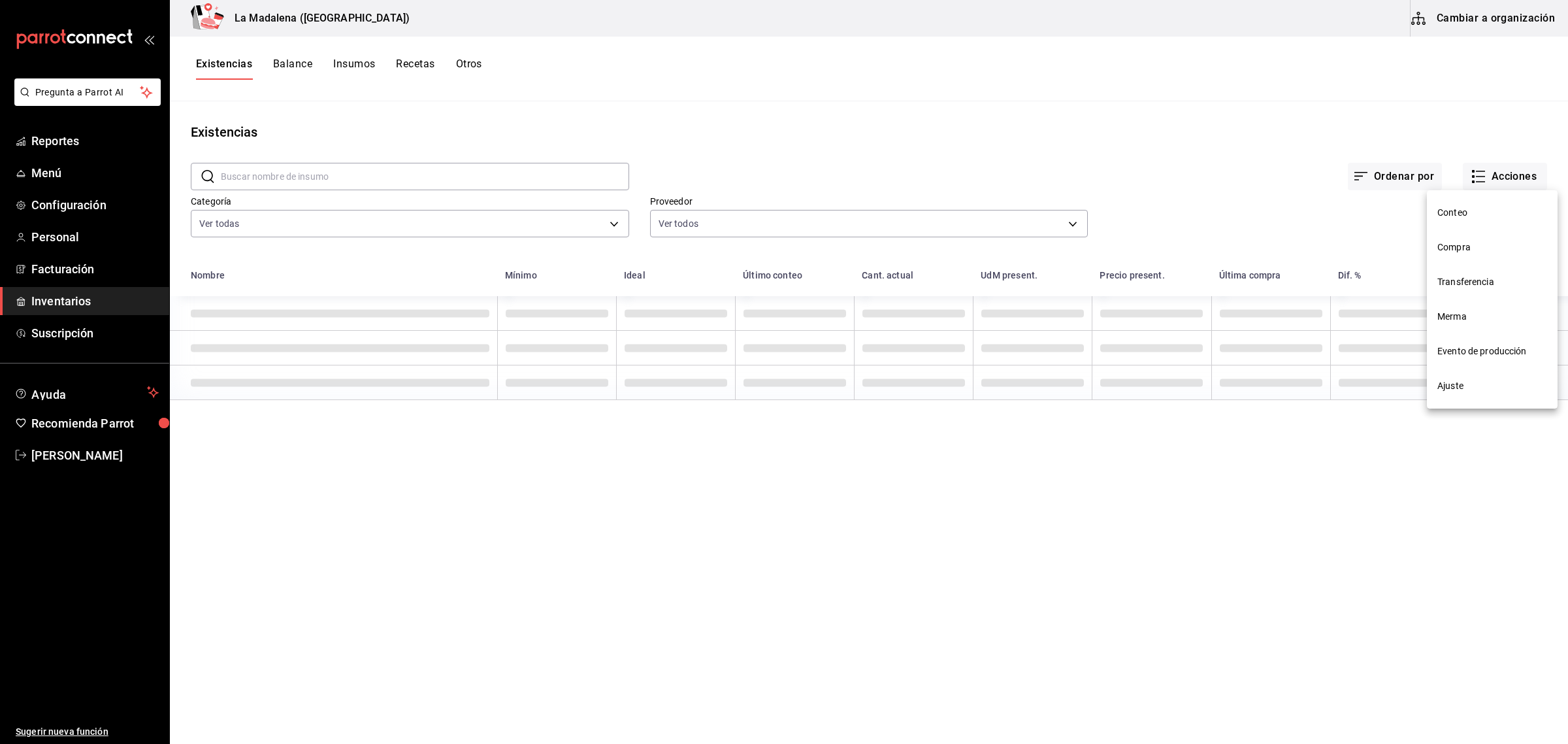
click at [1457, 242] on span "Compra" at bounding box center [1492, 248] width 110 height 14
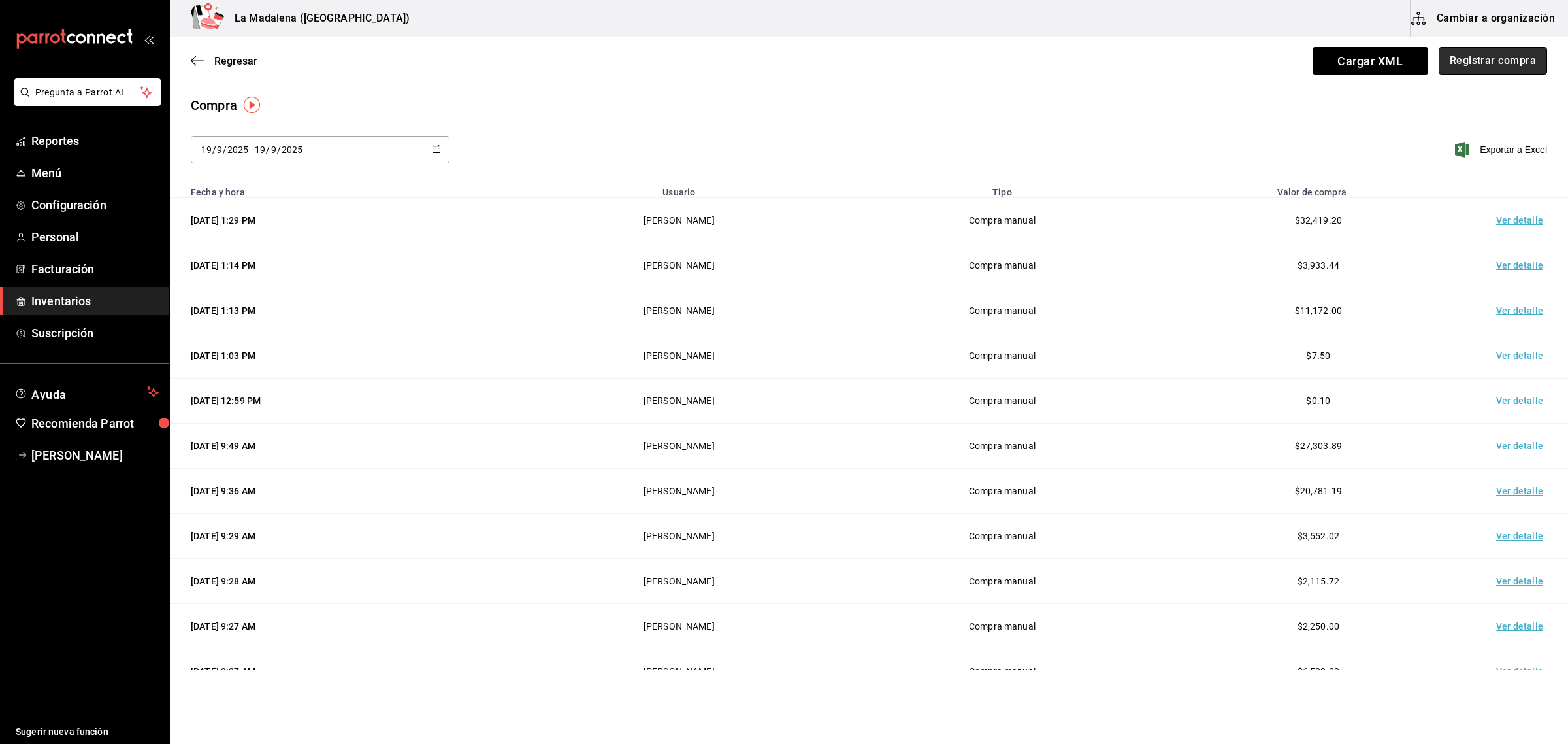
click at [1510, 68] on button "Registrar compra" at bounding box center [1493, 61] width 108 height 28
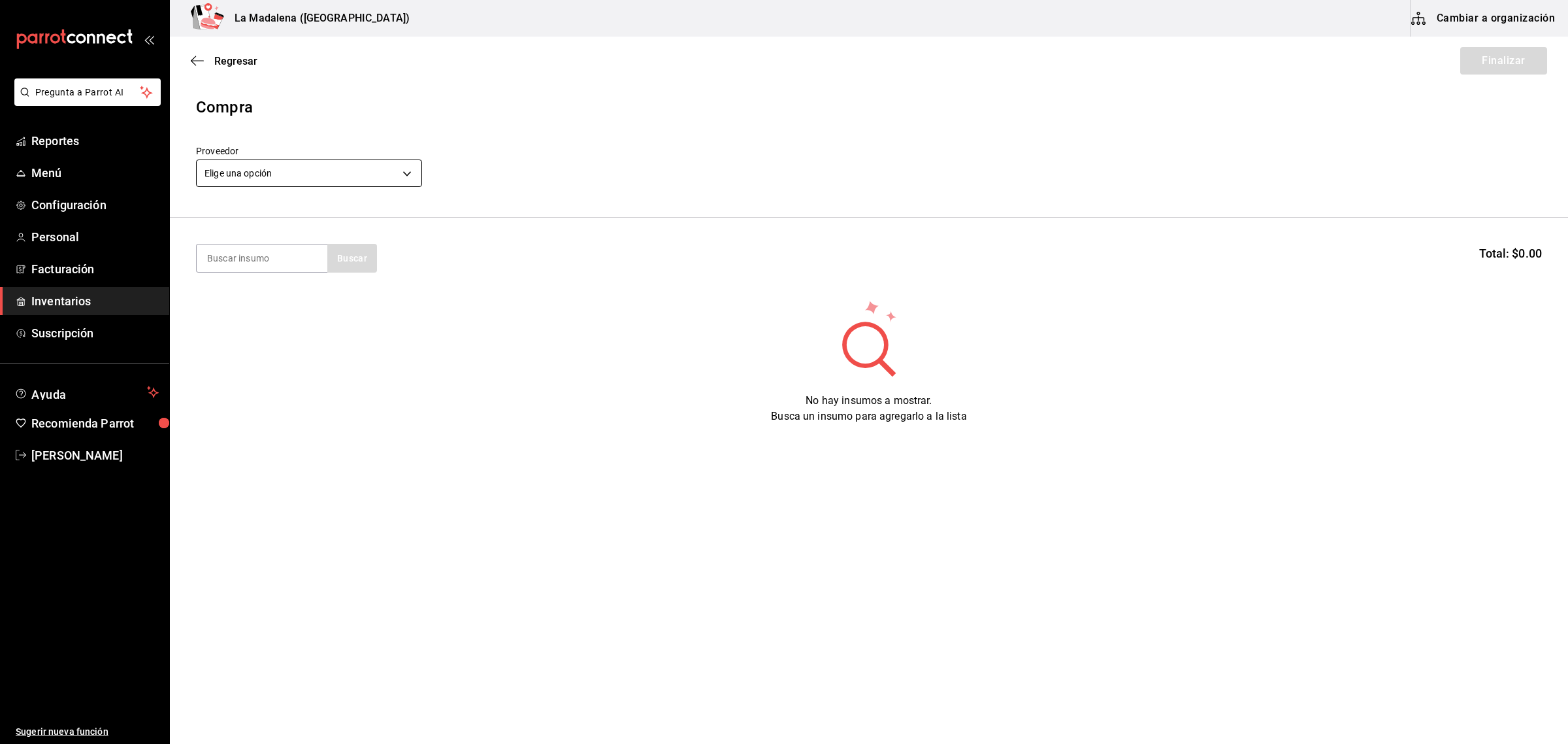
click at [376, 174] on body "Pregunta a Parrot AI Reportes Menú Configuración Personal Facturación Inventari…" at bounding box center [784, 335] width 1568 height 670
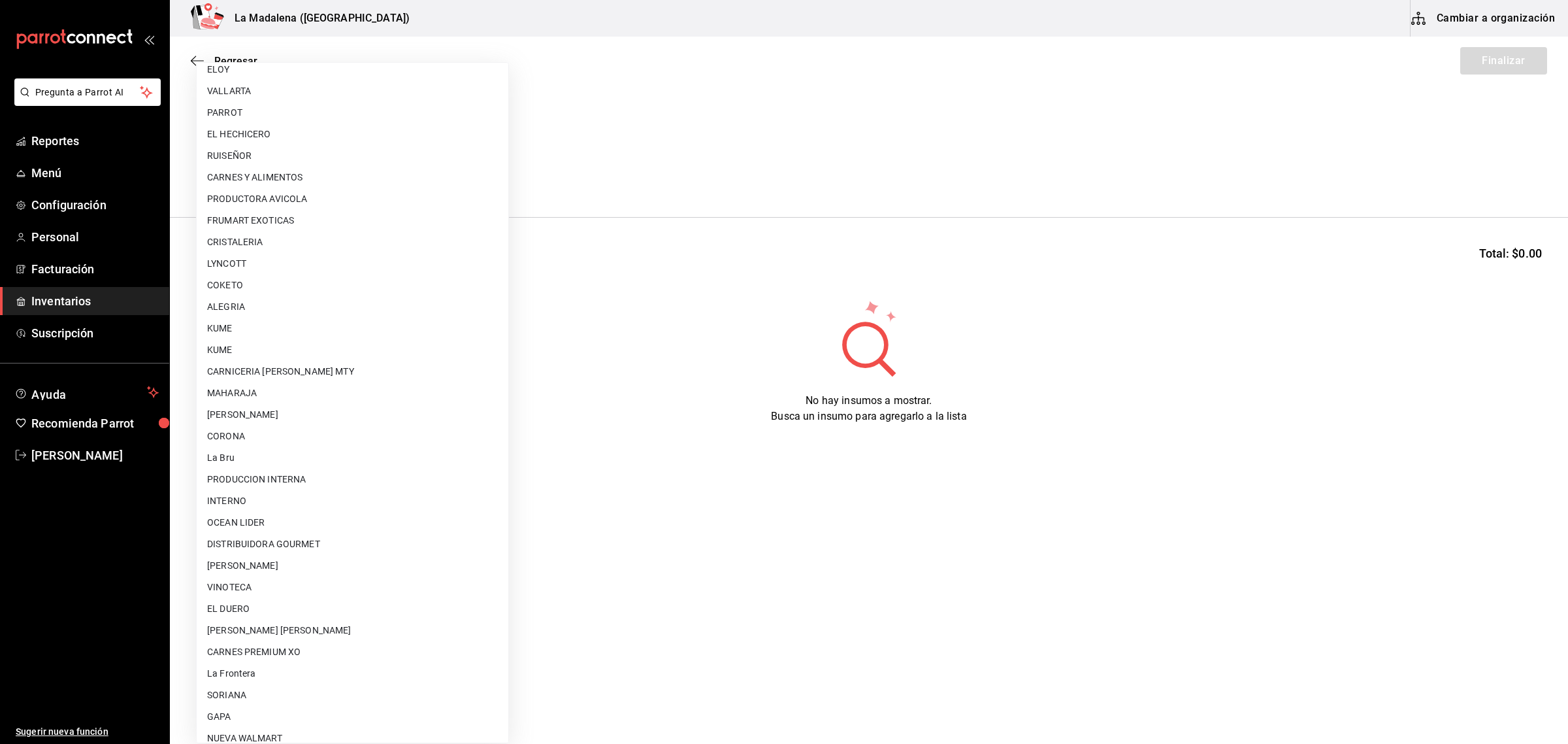
scroll to position [775, 0]
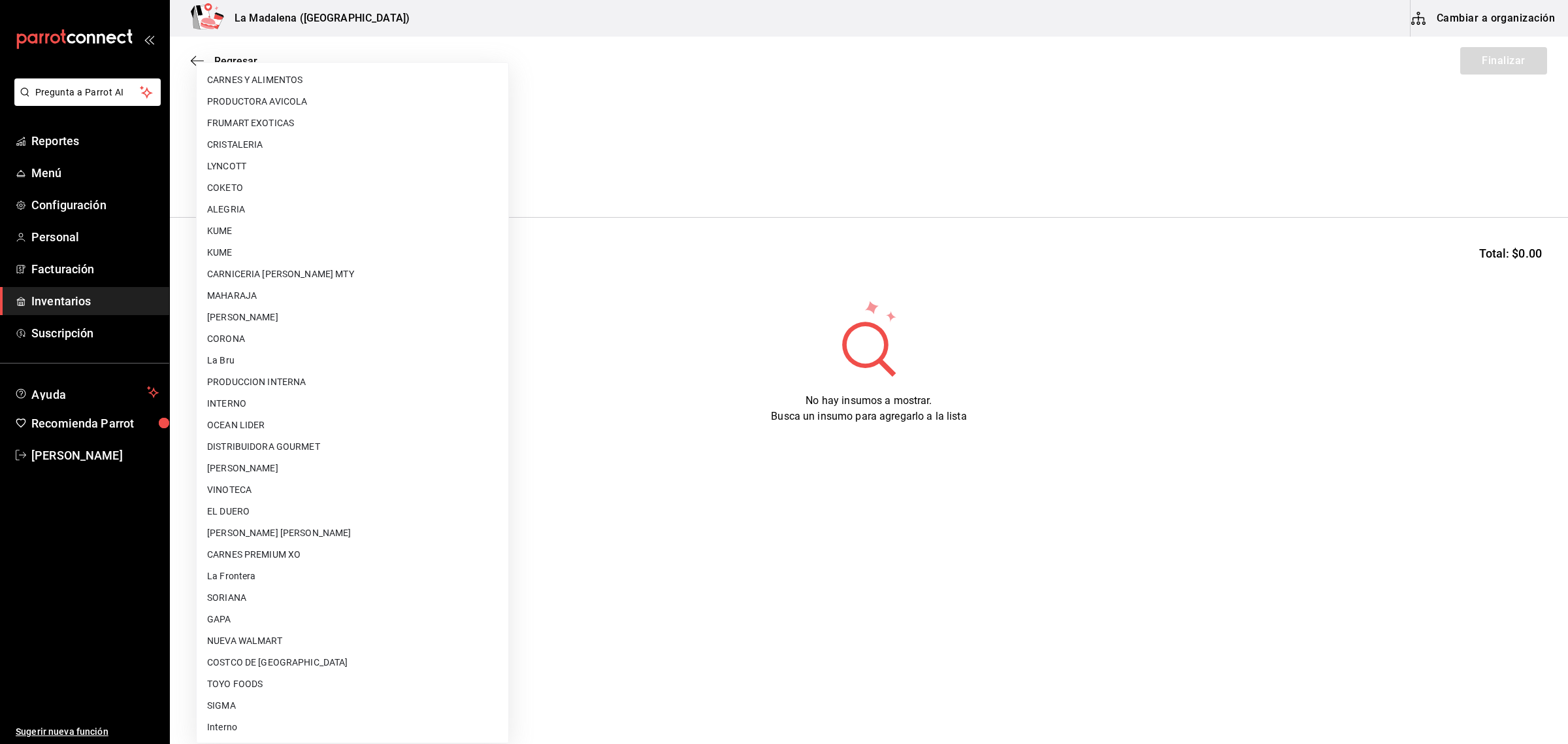
click at [312, 555] on li "CARNES PREMIUM XO" at bounding box center [352, 555] width 312 height 21
type input "54e8a872-6d4b-4a35-871b-737f2548723c"
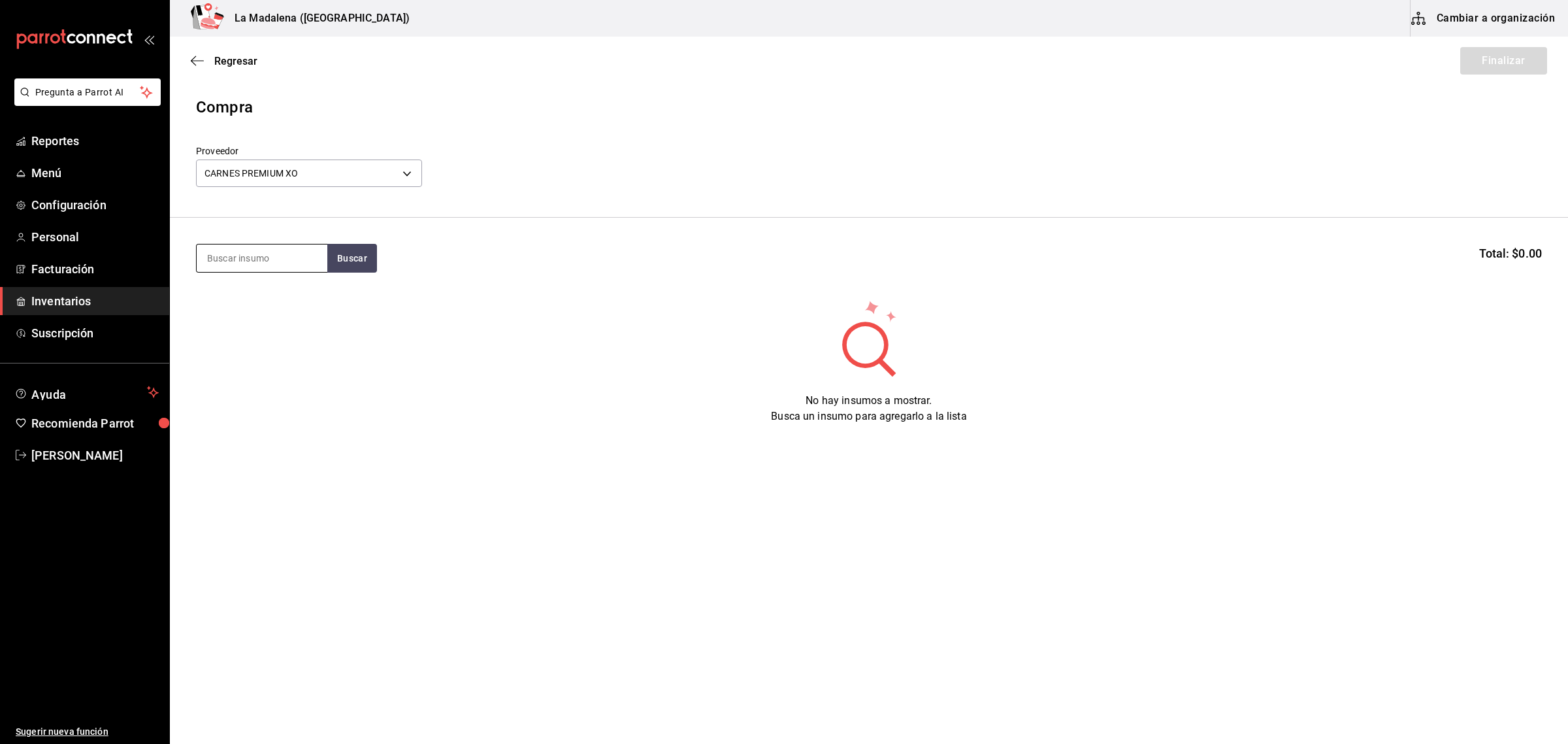
click at [243, 266] on input at bounding box center [262, 259] width 131 height 28
type input "COSTILLA"
click at [247, 308] on div "Piezas - CARNES PREMIUM XO" at bounding box center [262, 319] width 110 height 28
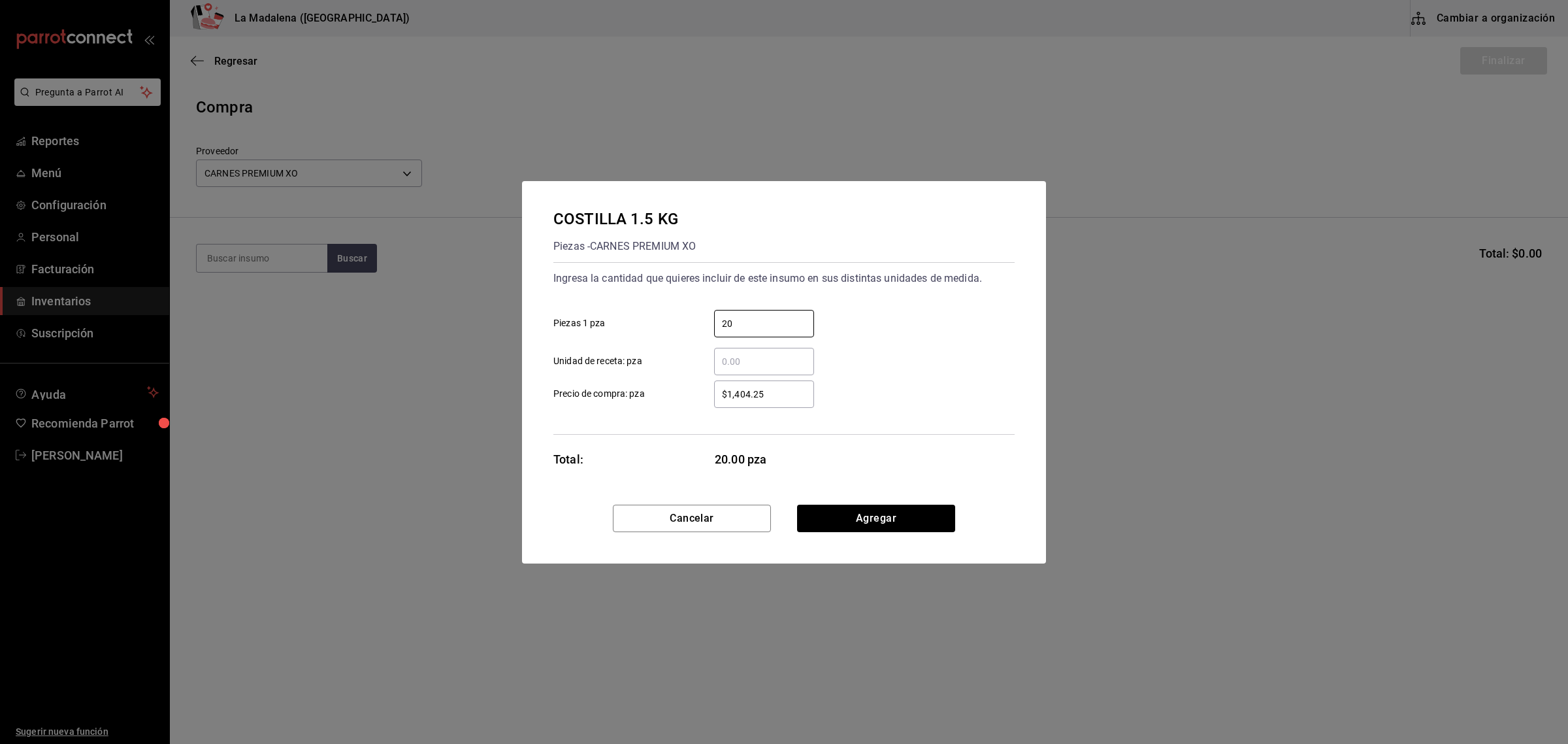
type input "20"
type input "$1,386.35"
click button "Agregar" at bounding box center [876, 519] width 158 height 28
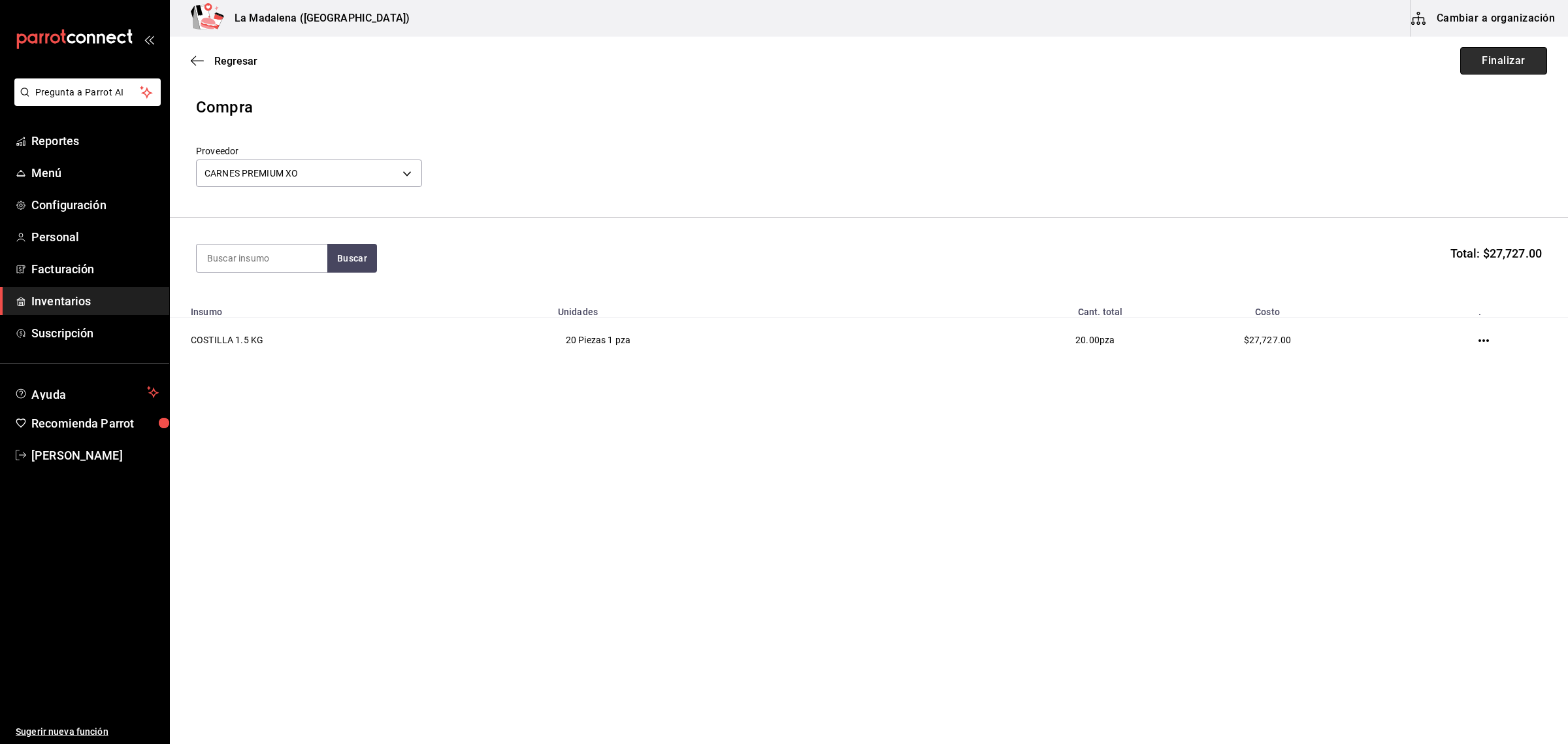
click at [1526, 50] on button "Finalizar" at bounding box center [1504, 61] width 87 height 28
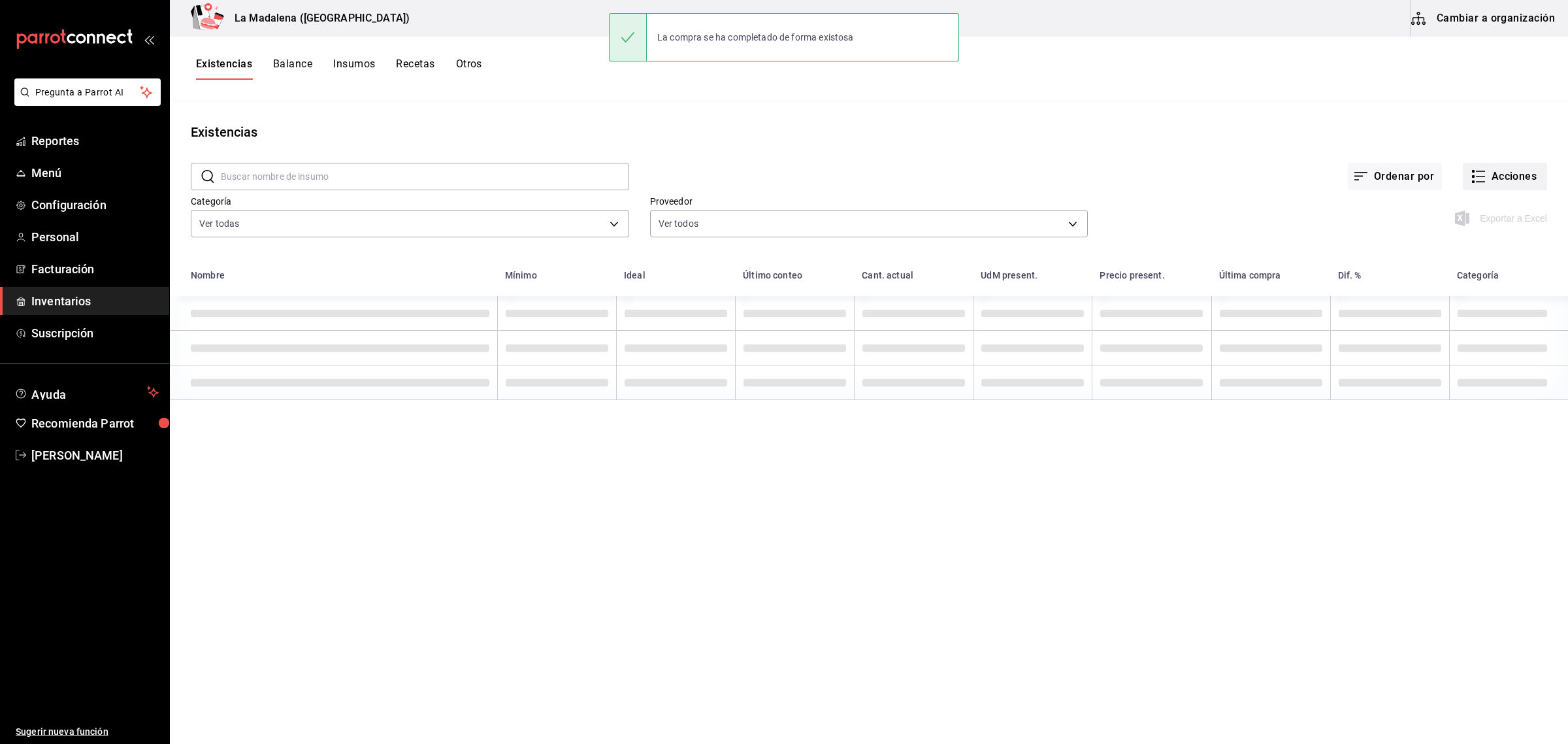
click at [1511, 172] on button "Acciones" at bounding box center [1505, 176] width 84 height 28
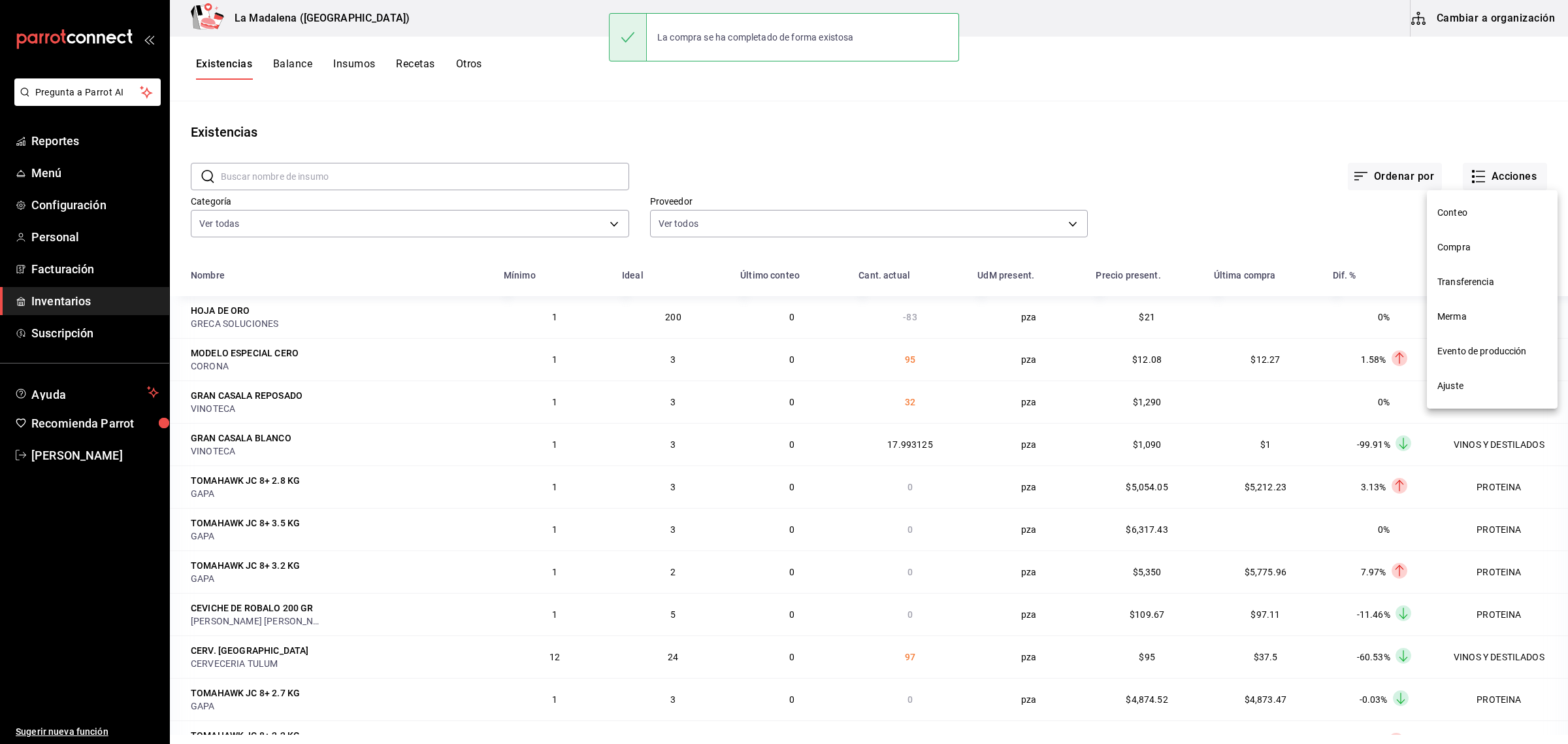
click at [1465, 234] on li "Compra" at bounding box center [1492, 248] width 131 height 35
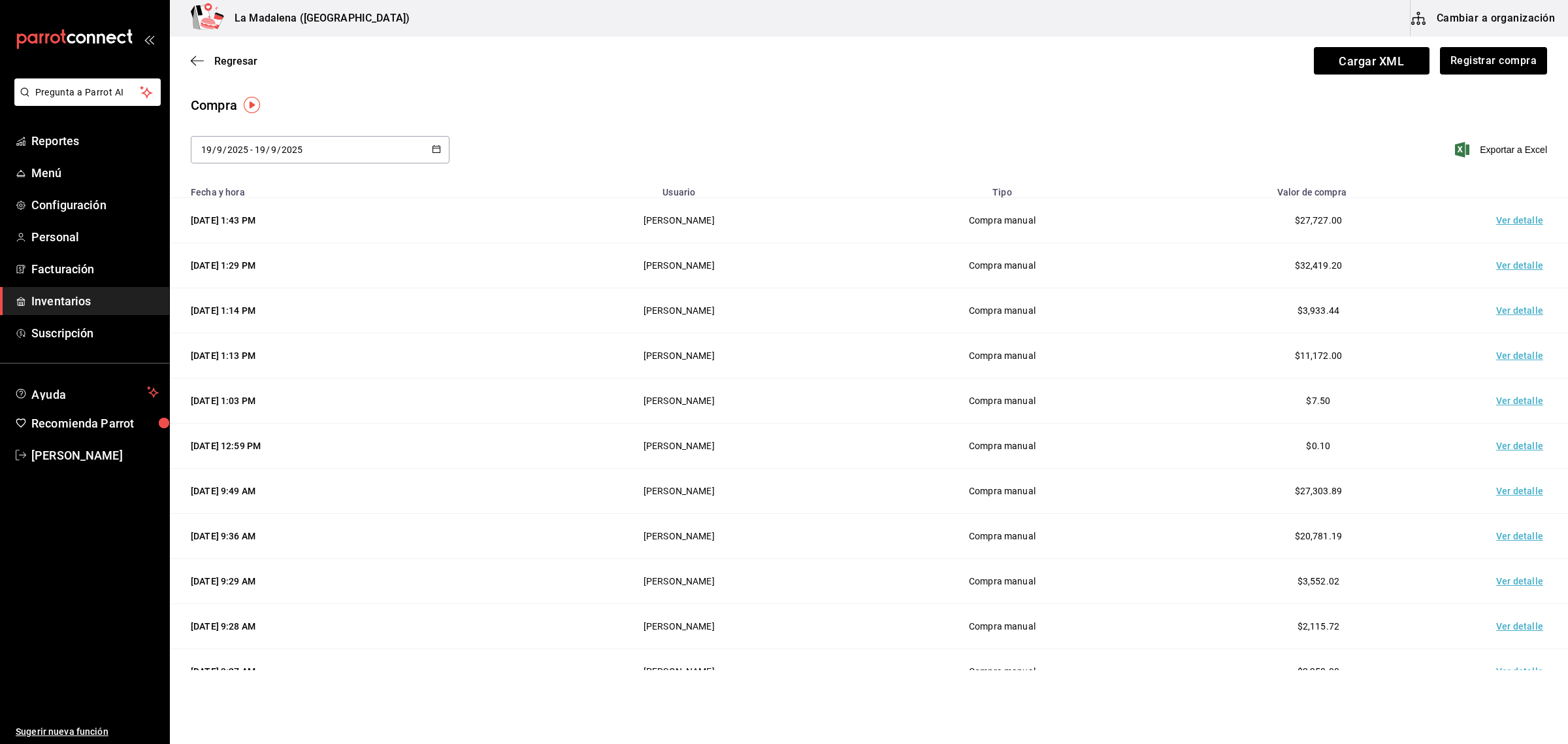
click at [1504, 221] on td "Ver detalle" at bounding box center [1522, 220] width 91 height 45
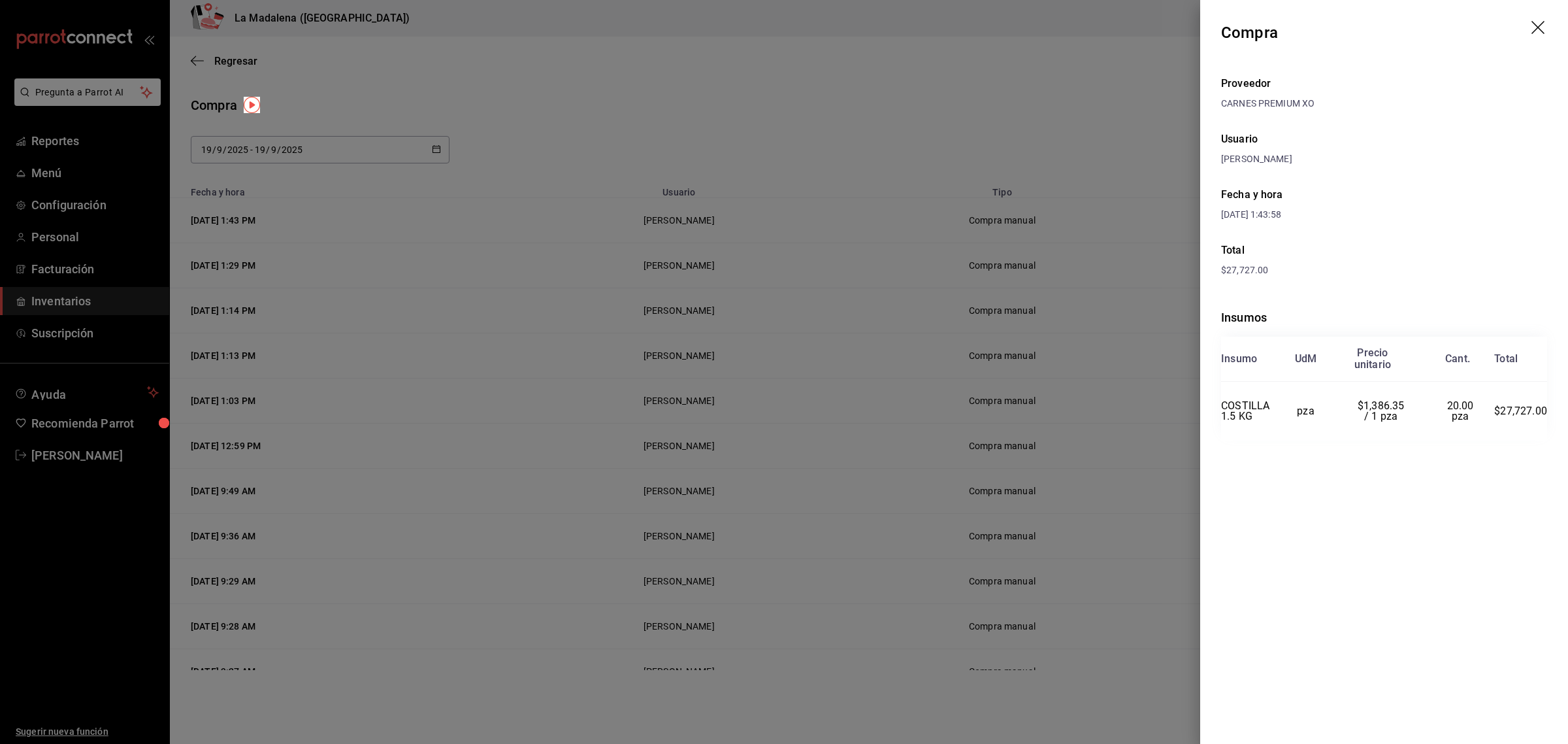
click at [1528, 30] on header "Compra" at bounding box center [1384, 32] width 368 height 66
click at [1530, 30] on header "Compra" at bounding box center [1384, 32] width 368 height 66
click at [1532, 30] on icon "drag" at bounding box center [1539, 28] width 16 height 16
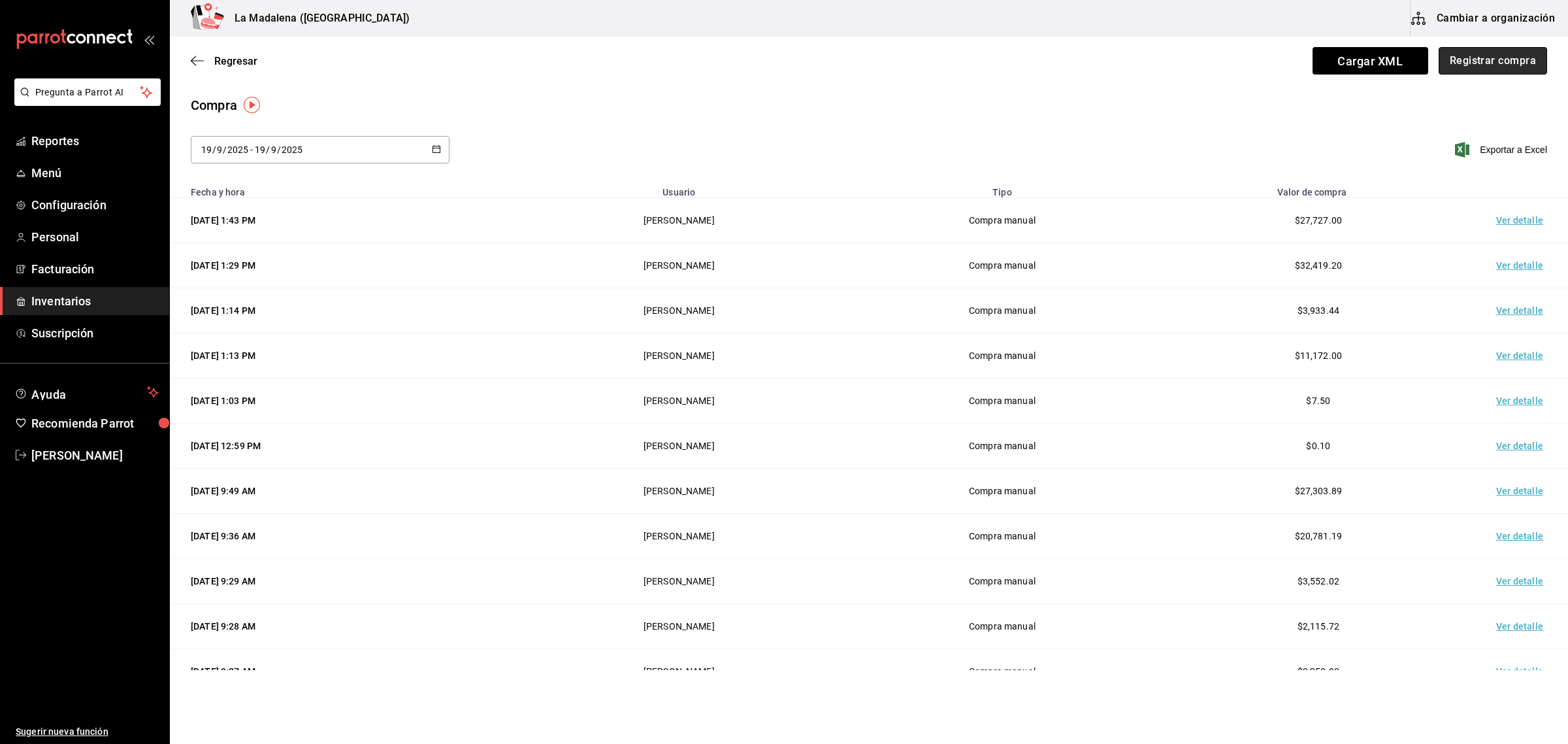
click at [1516, 59] on button "Registrar compra" at bounding box center [1493, 61] width 108 height 28
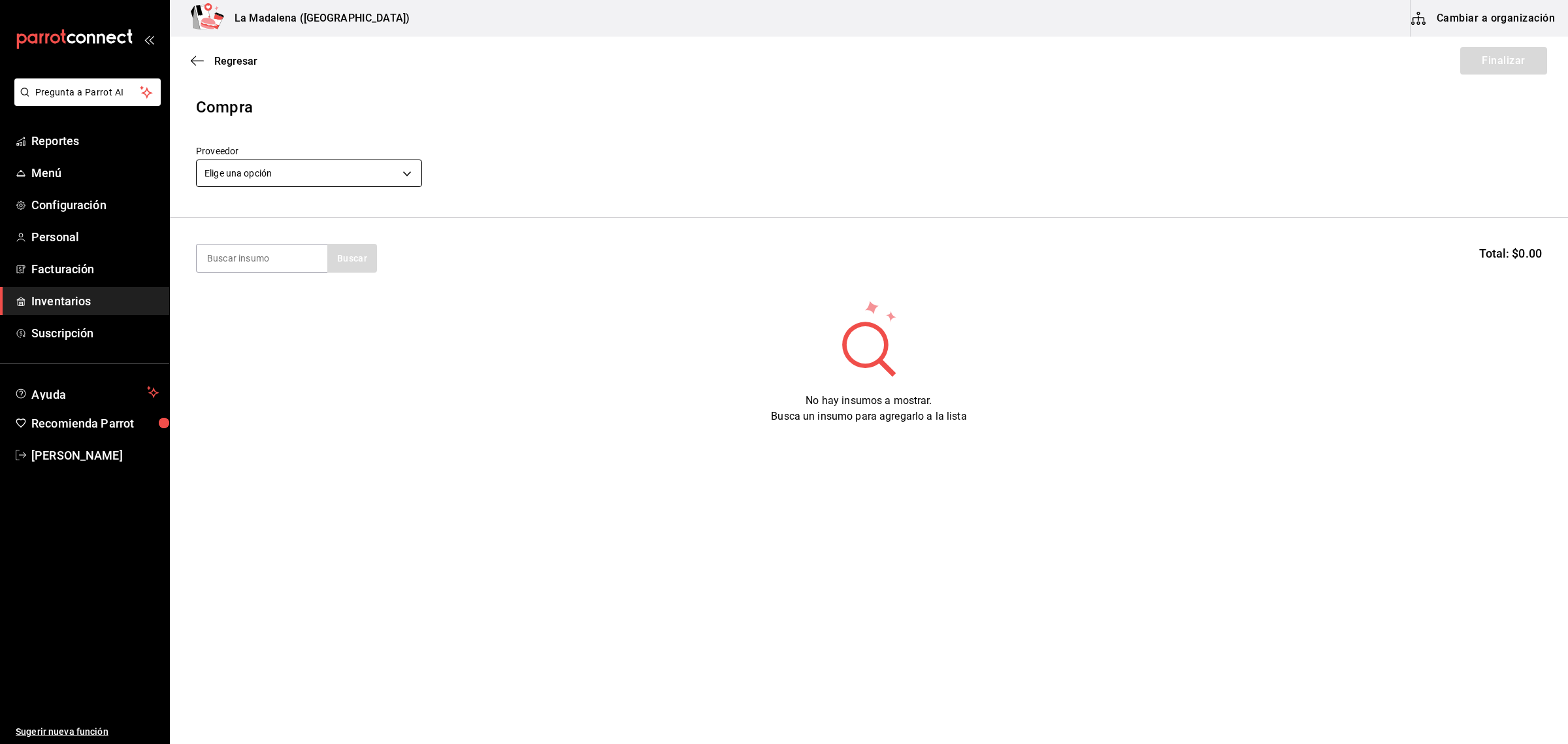
click at [332, 178] on body "Pregunta a Parrot AI Reportes Menú Configuración Personal Facturación Inventari…" at bounding box center [784, 335] width 1568 height 670
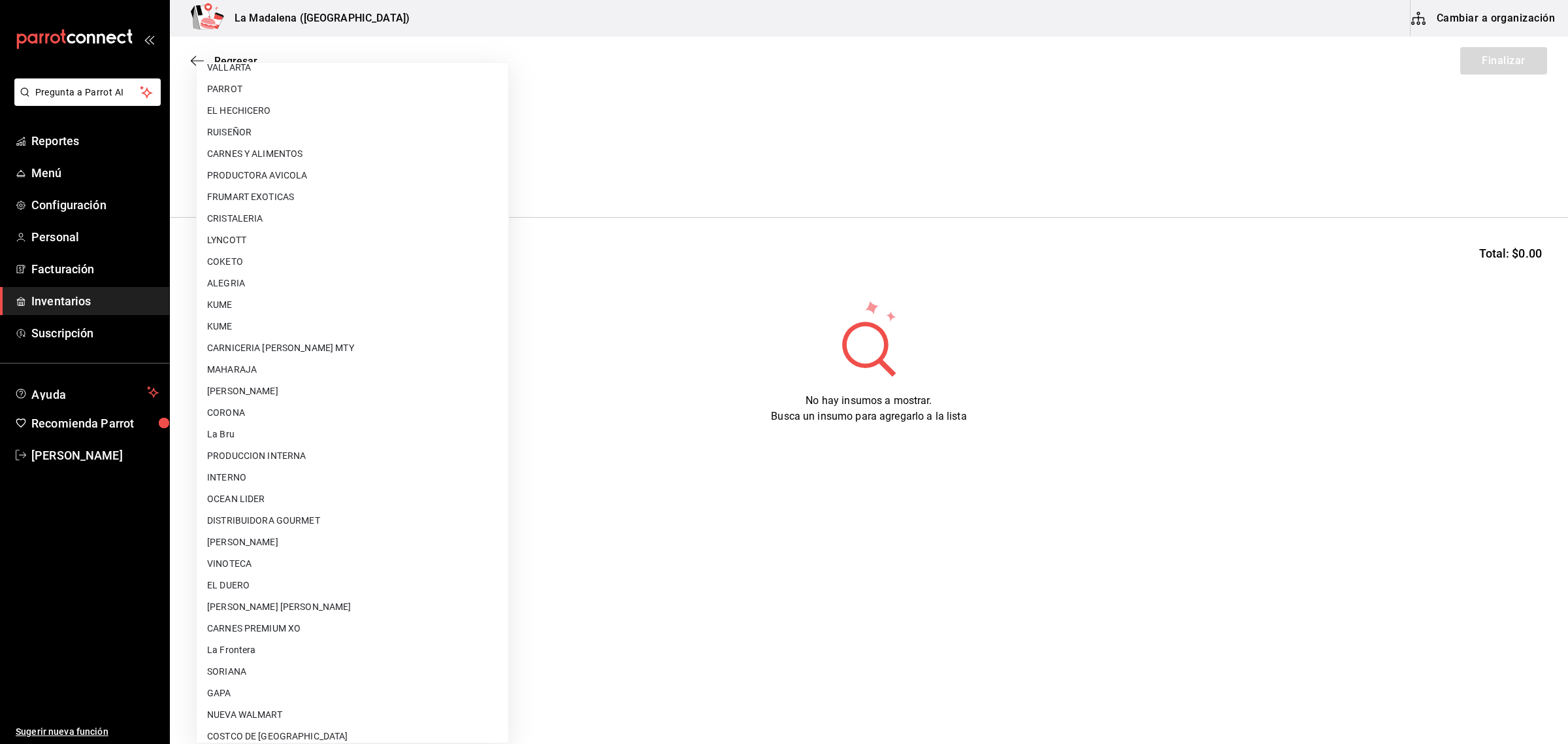
scroll to position [775, 0]
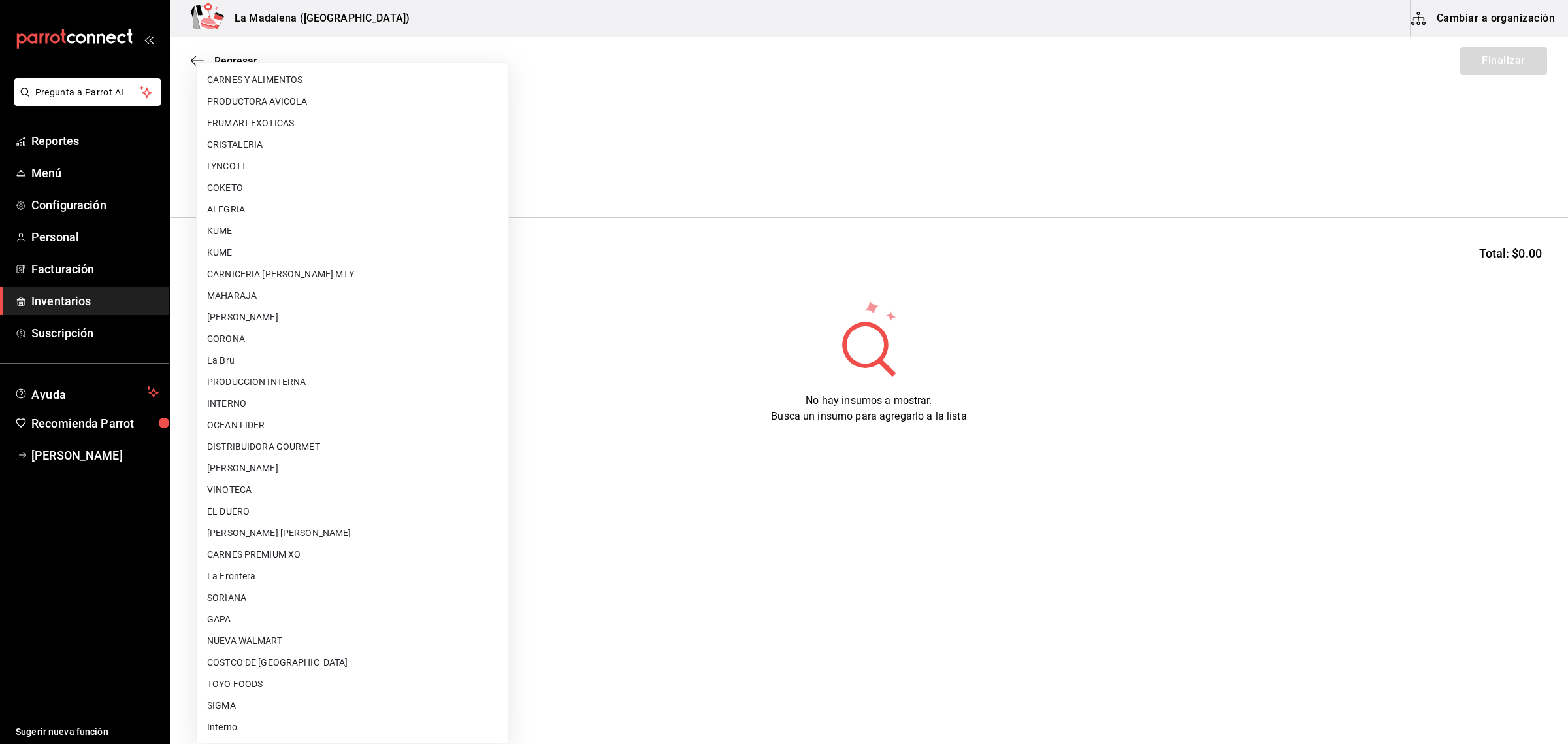
click at [285, 375] on li "PRODUCCION INTERNA" at bounding box center [352, 382] width 312 height 21
type input "87994001-4809-4af2-bb25-541b74e25a5c"
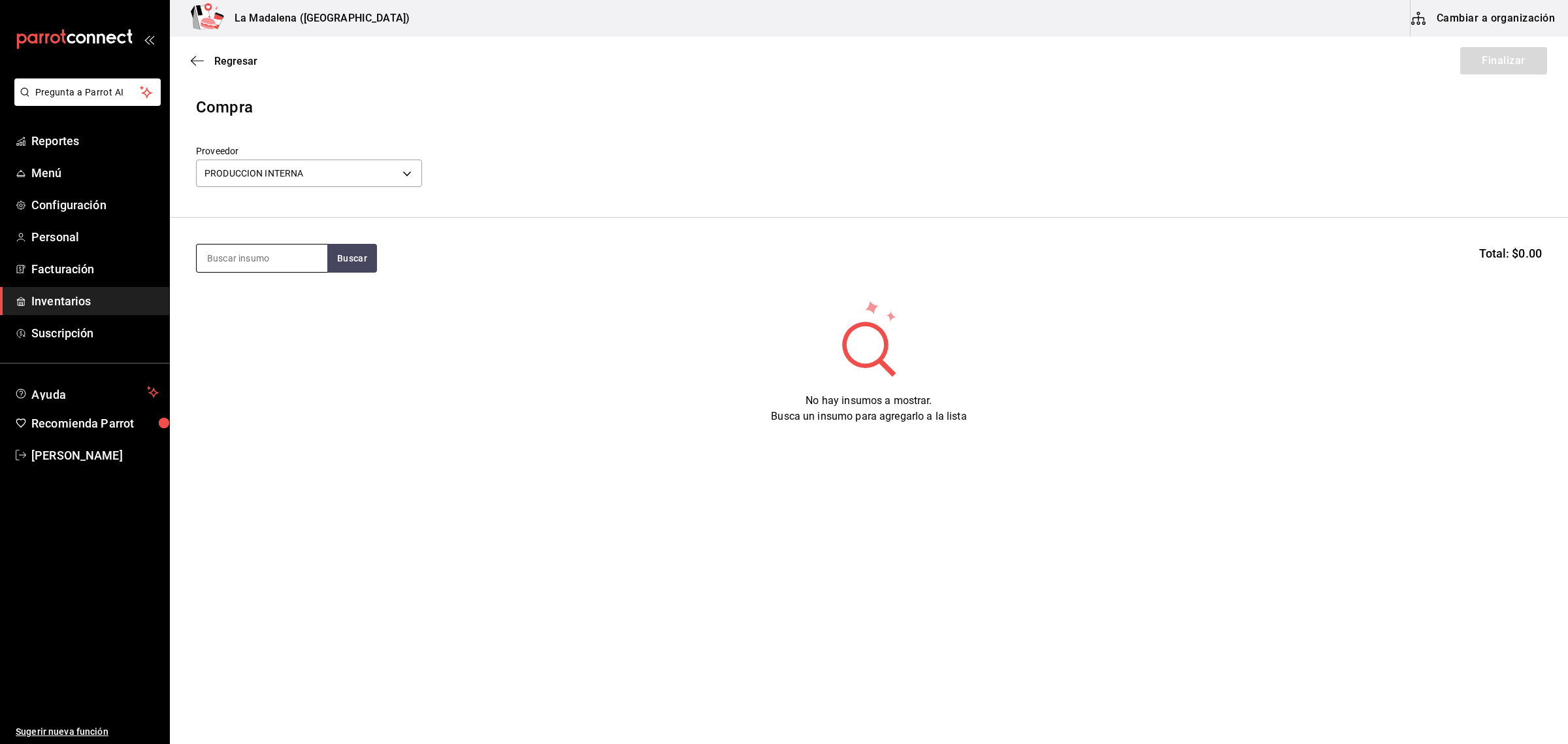
click at [299, 261] on input at bounding box center [262, 259] width 131 height 28
type input "FRESA"
click at [272, 290] on div "POST MOSTACHON DE FRESA" at bounding box center [262, 304] width 110 height 31
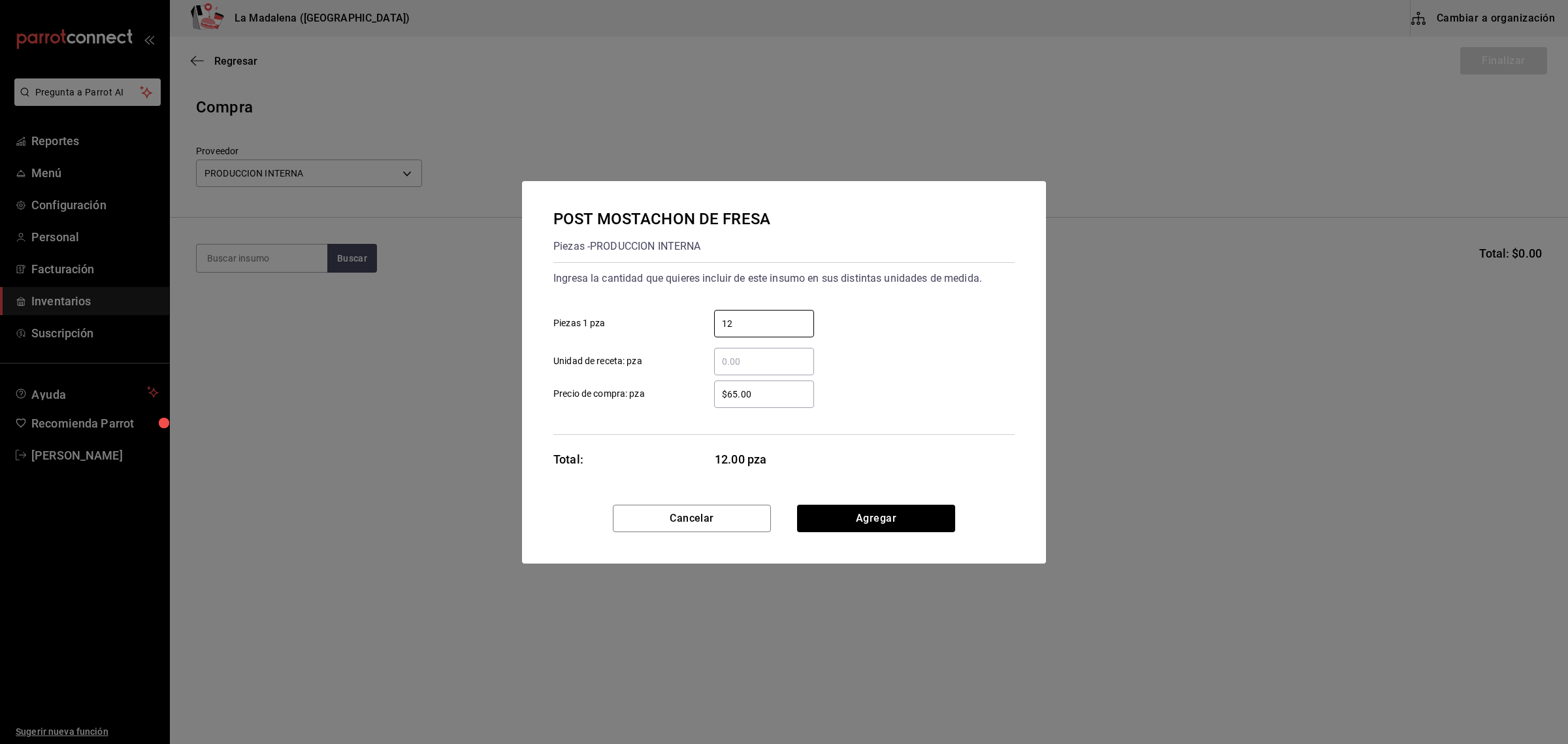
type input "12"
type input "$0.1"
click button "Agregar" at bounding box center [876, 519] width 158 height 28
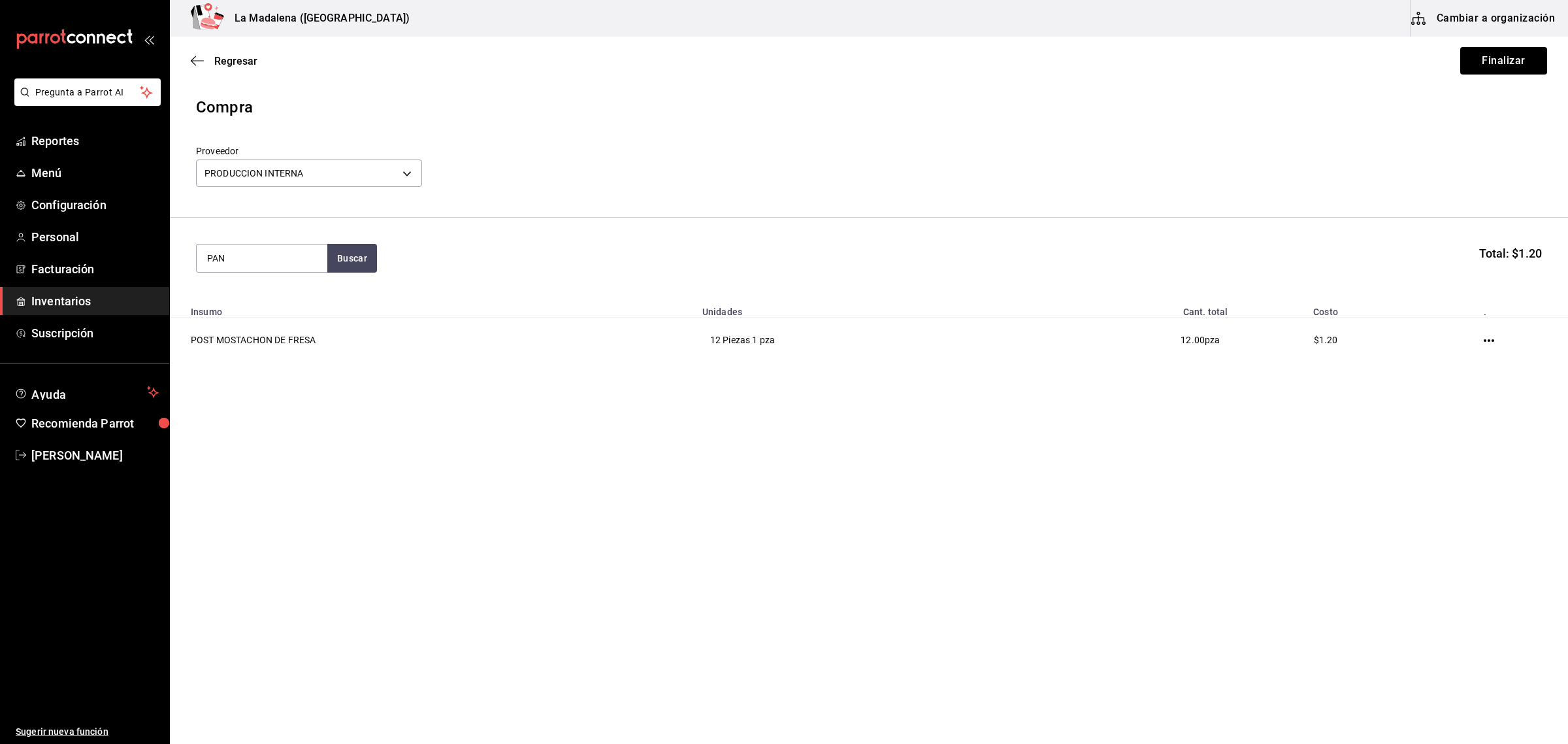
type input "PAN"
click at [270, 377] on div "Piezas - PRODUCCION INTERNA" at bounding box center [262, 382] width 110 height 28
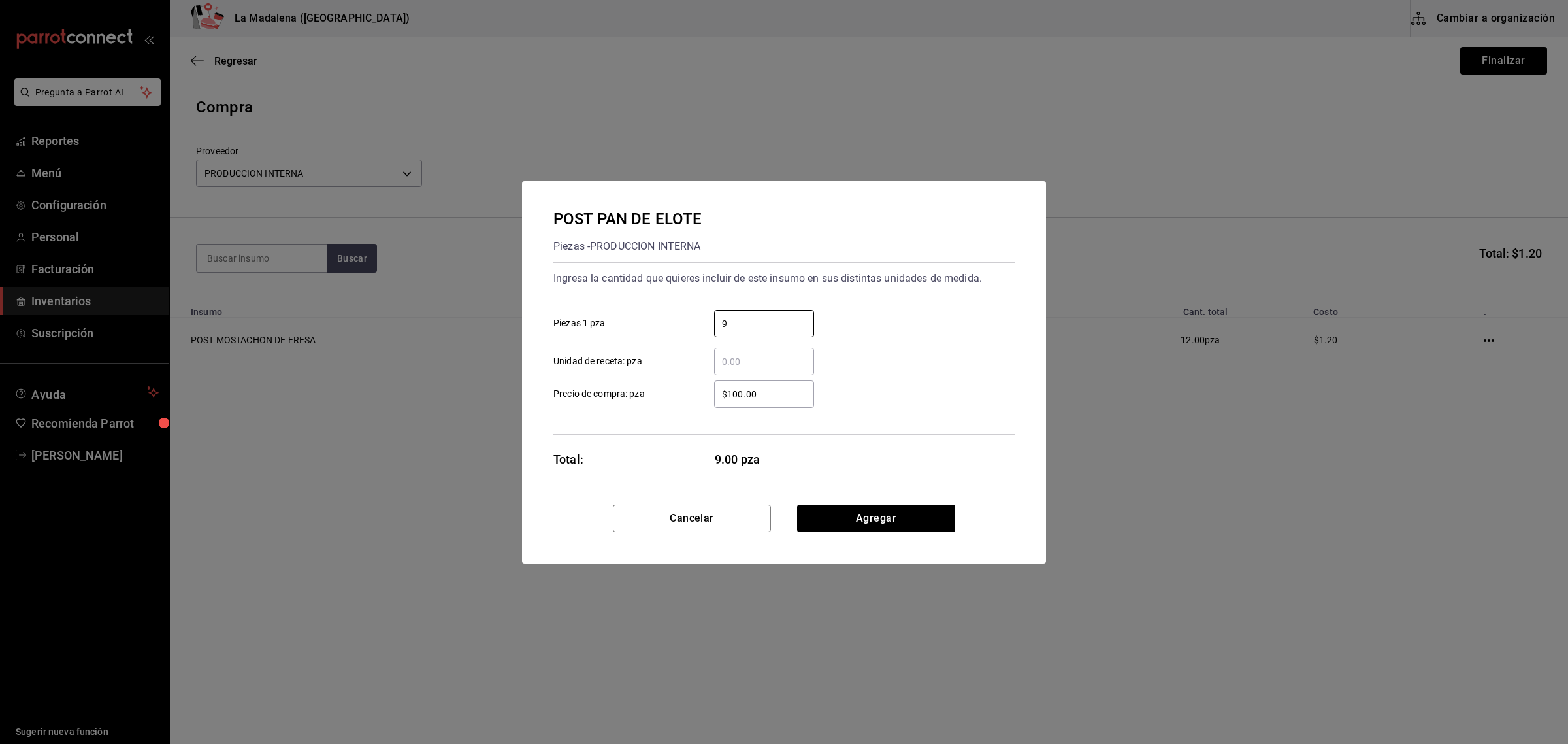
type input "9"
type input "$0.1"
click button "Agregar" at bounding box center [876, 519] width 158 height 28
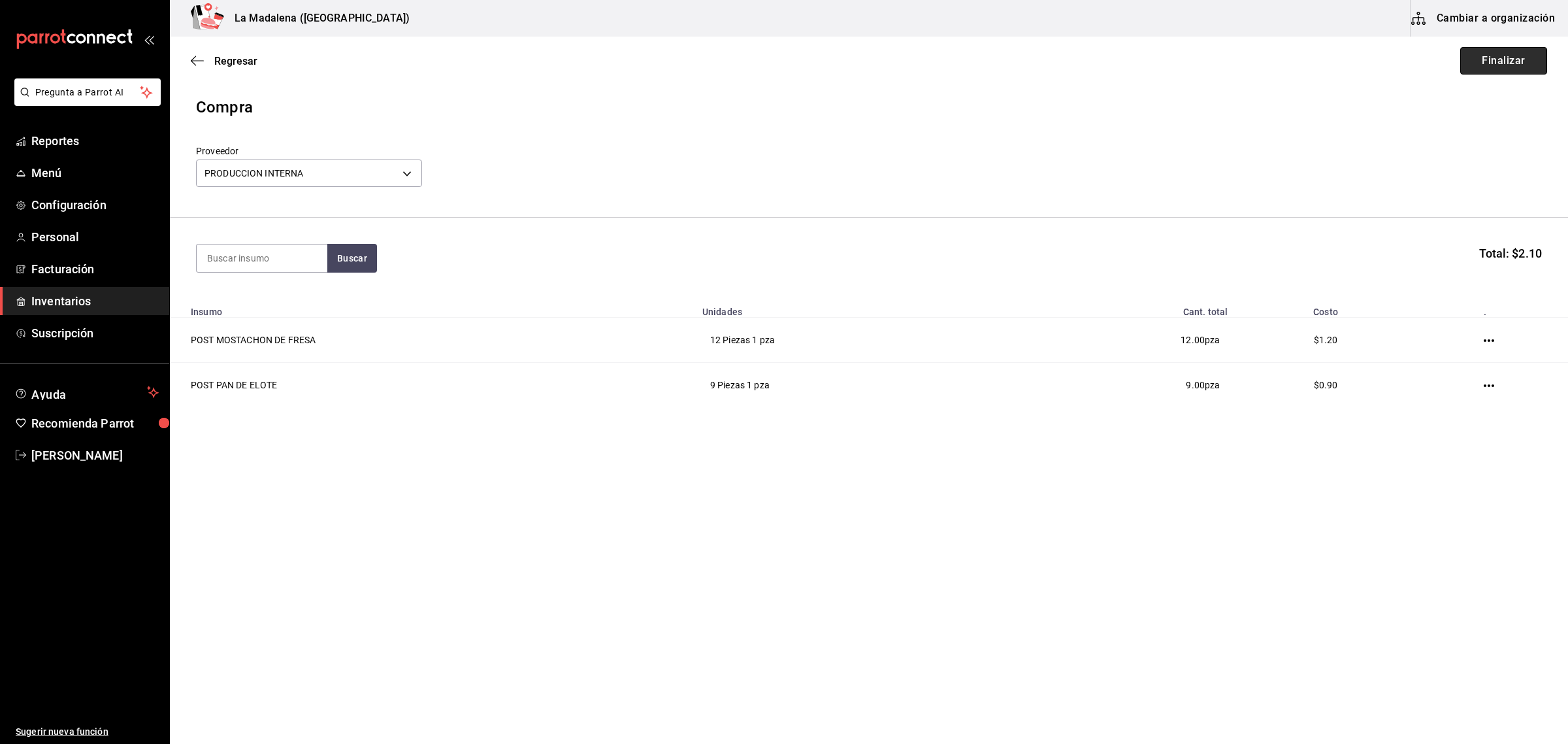
click at [1509, 50] on button "Finalizar" at bounding box center [1504, 61] width 87 height 28
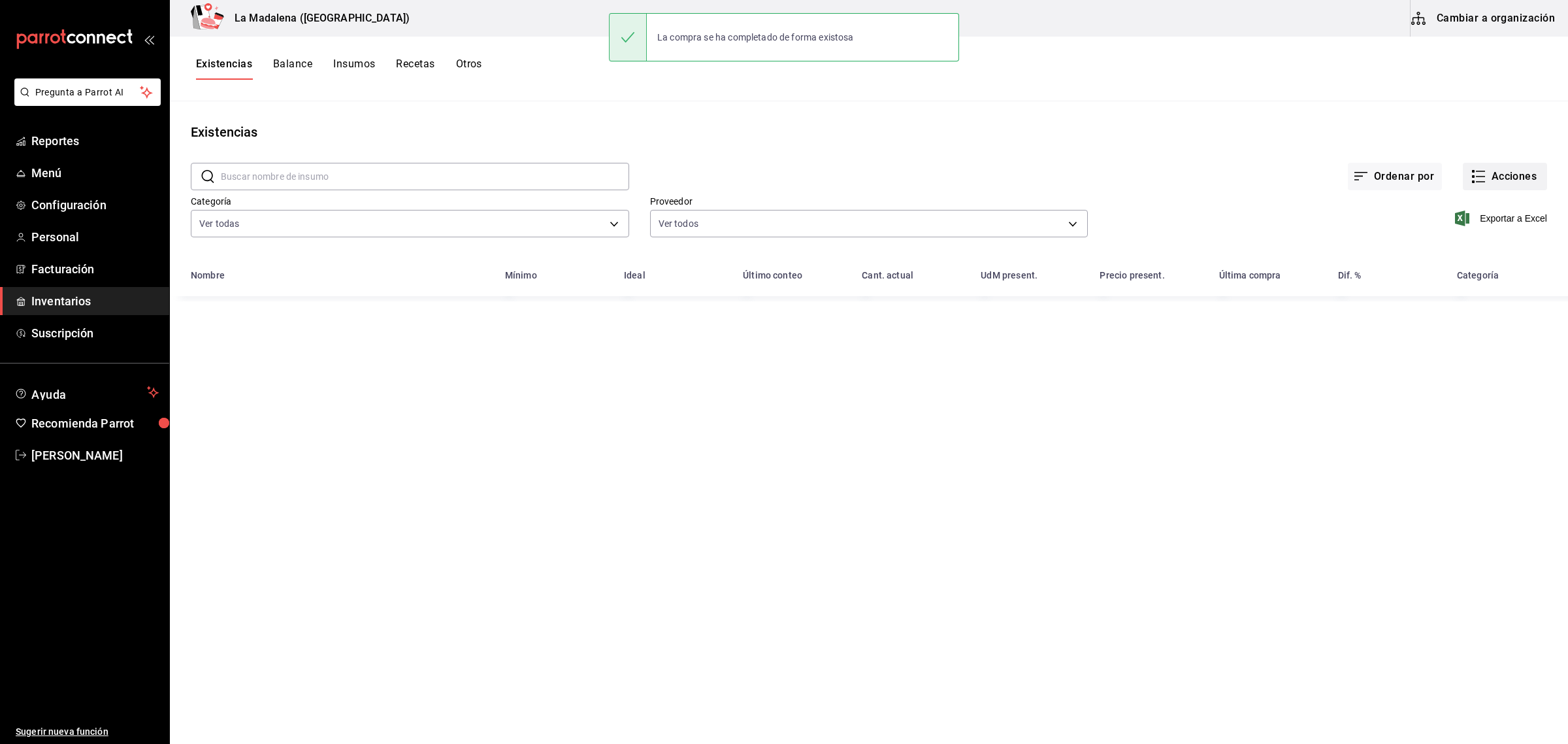
click at [1506, 178] on button "Acciones" at bounding box center [1505, 176] width 84 height 28
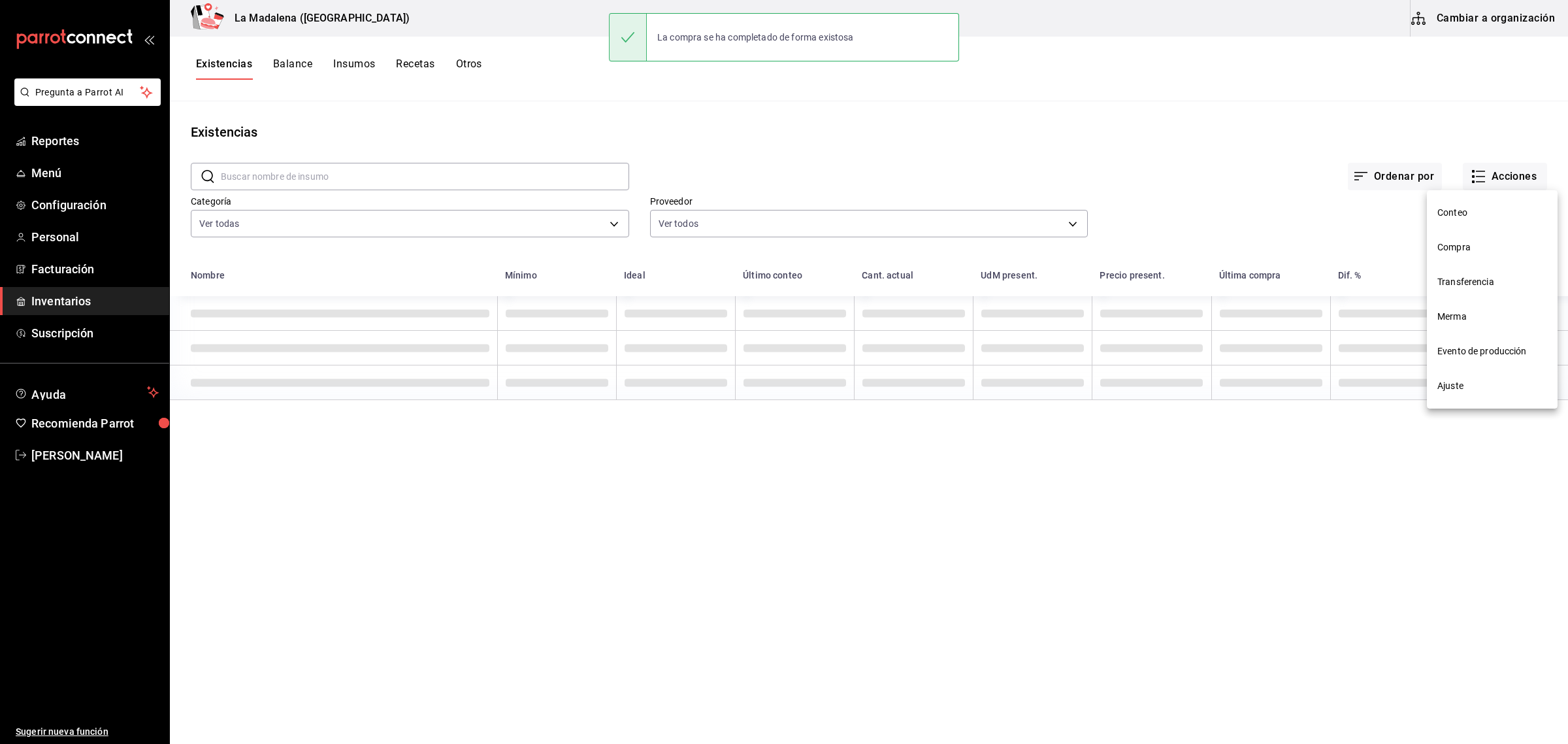
click at [1471, 253] on span "Compra" at bounding box center [1492, 248] width 110 height 14
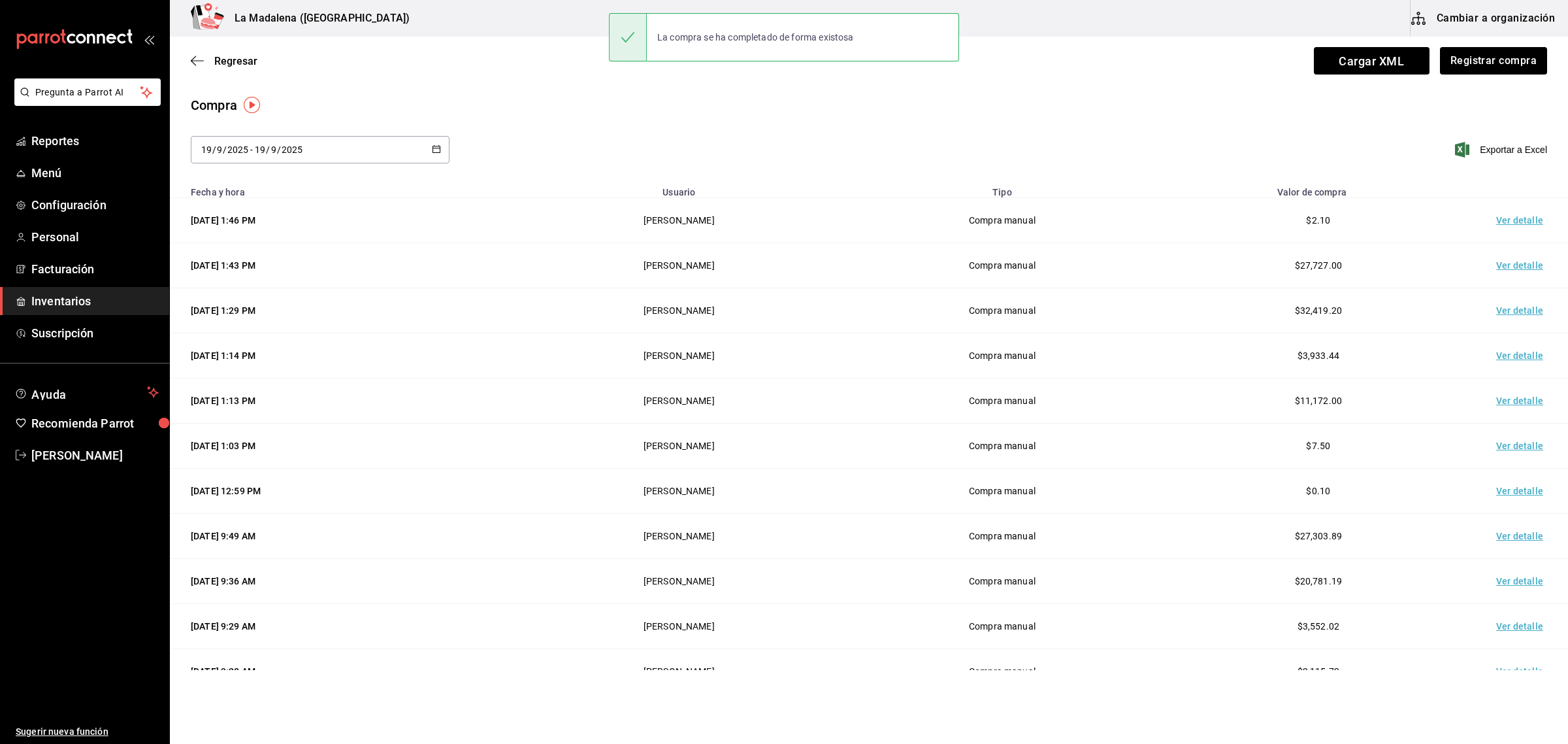
click at [1504, 218] on td "Ver detalle" at bounding box center [1522, 220] width 91 height 45
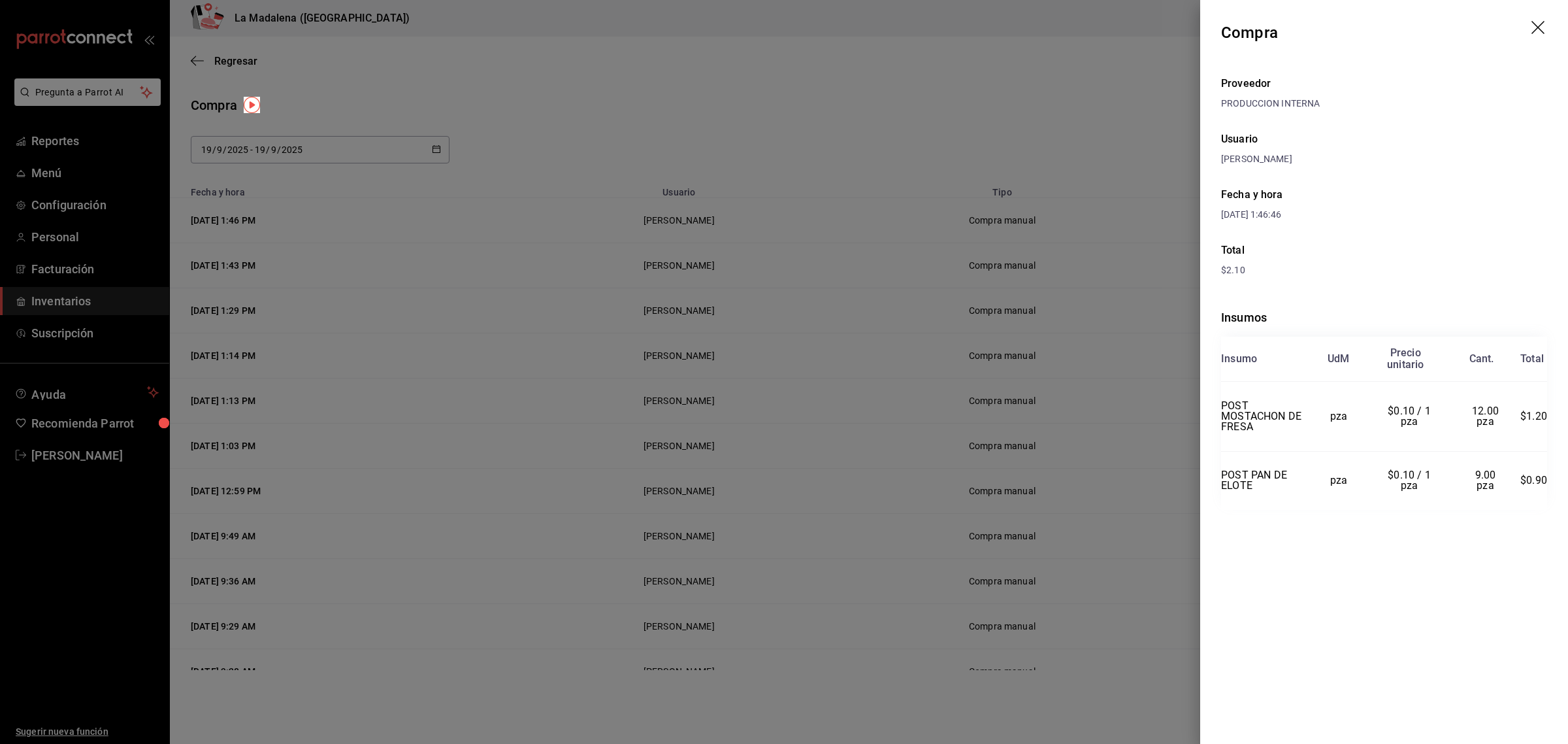
click at [1543, 19] on header "Compra" at bounding box center [1384, 32] width 368 height 66
click at [1538, 21] on icon "drag" at bounding box center [1539, 28] width 16 height 16
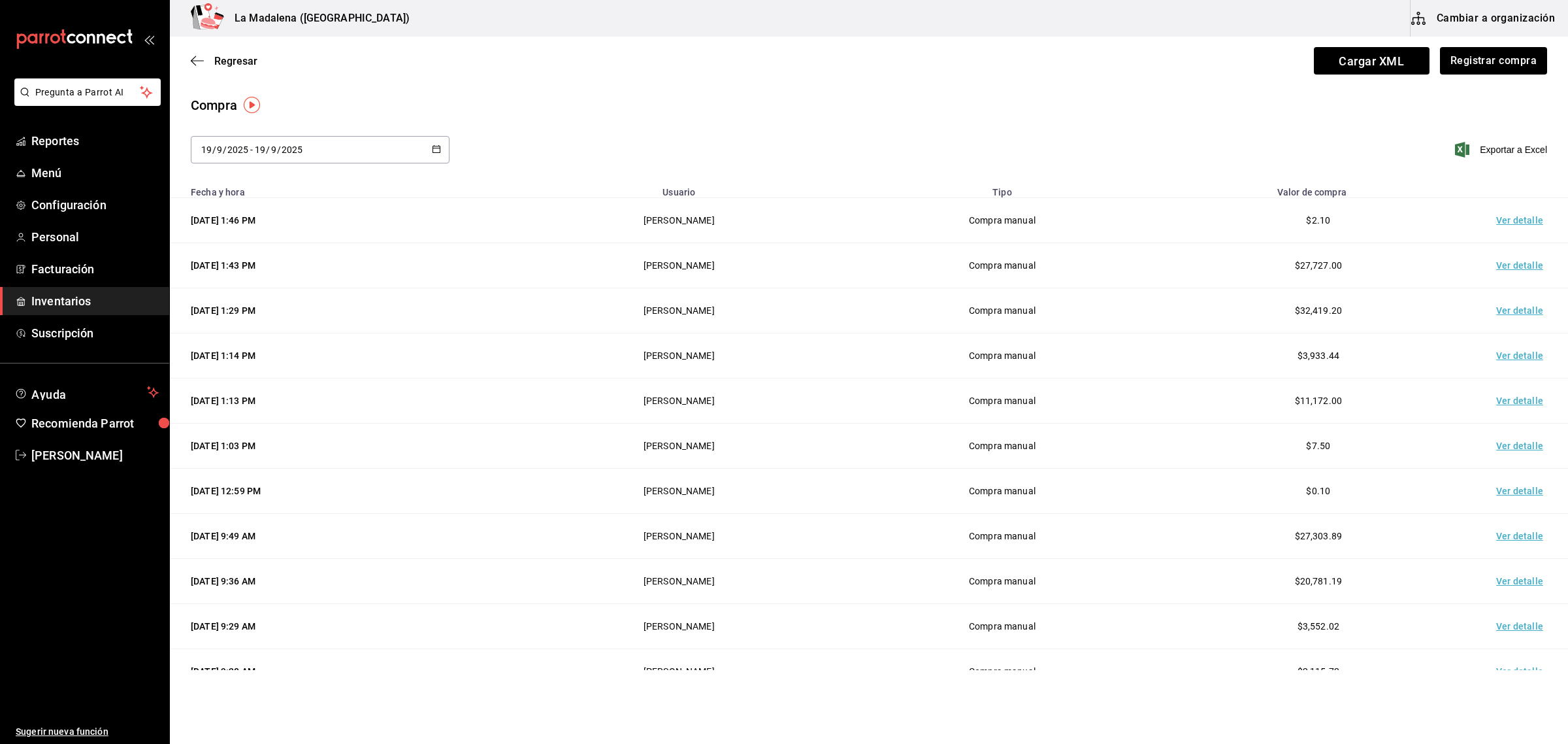
click at [55, 292] on span "Inventarios" at bounding box center [95, 301] width 127 height 18
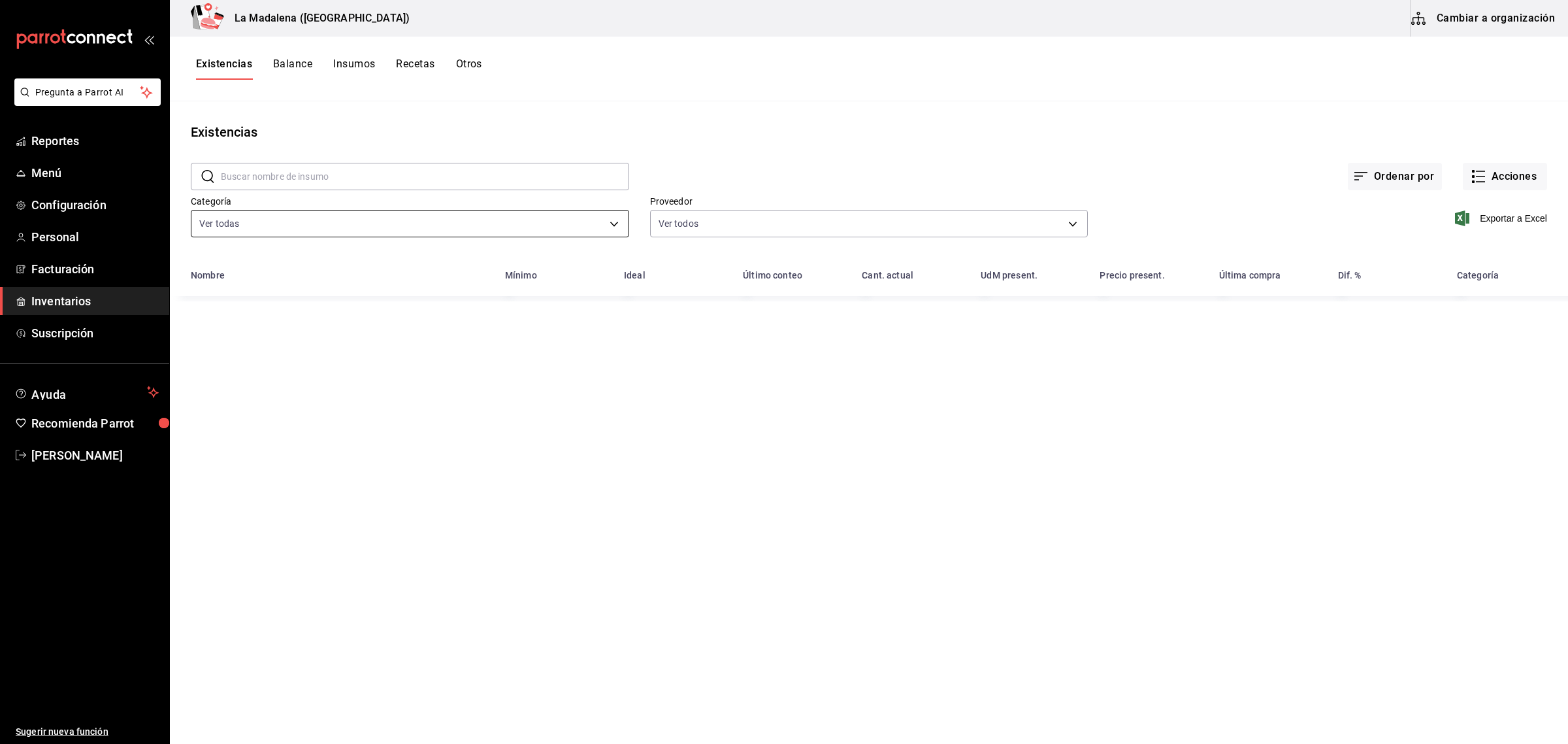
click at [347, 232] on body "Pregunta a Parrot AI Reportes Menú Configuración Personal Facturación Inventari…" at bounding box center [784, 367] width 1568 height 735
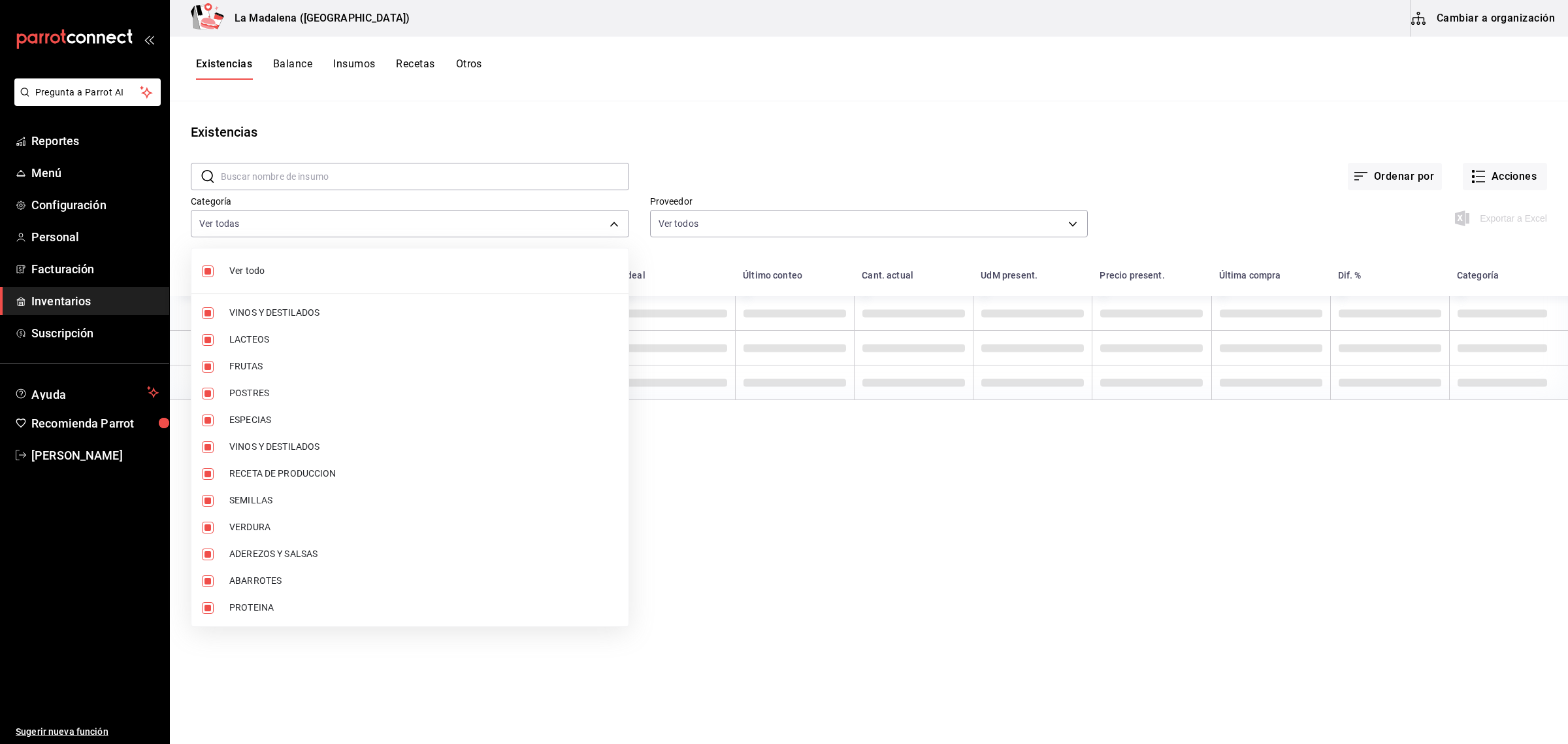
click at [310, 270] on span "Ver todo" at bounding box center [424, 271] width 389 height 14
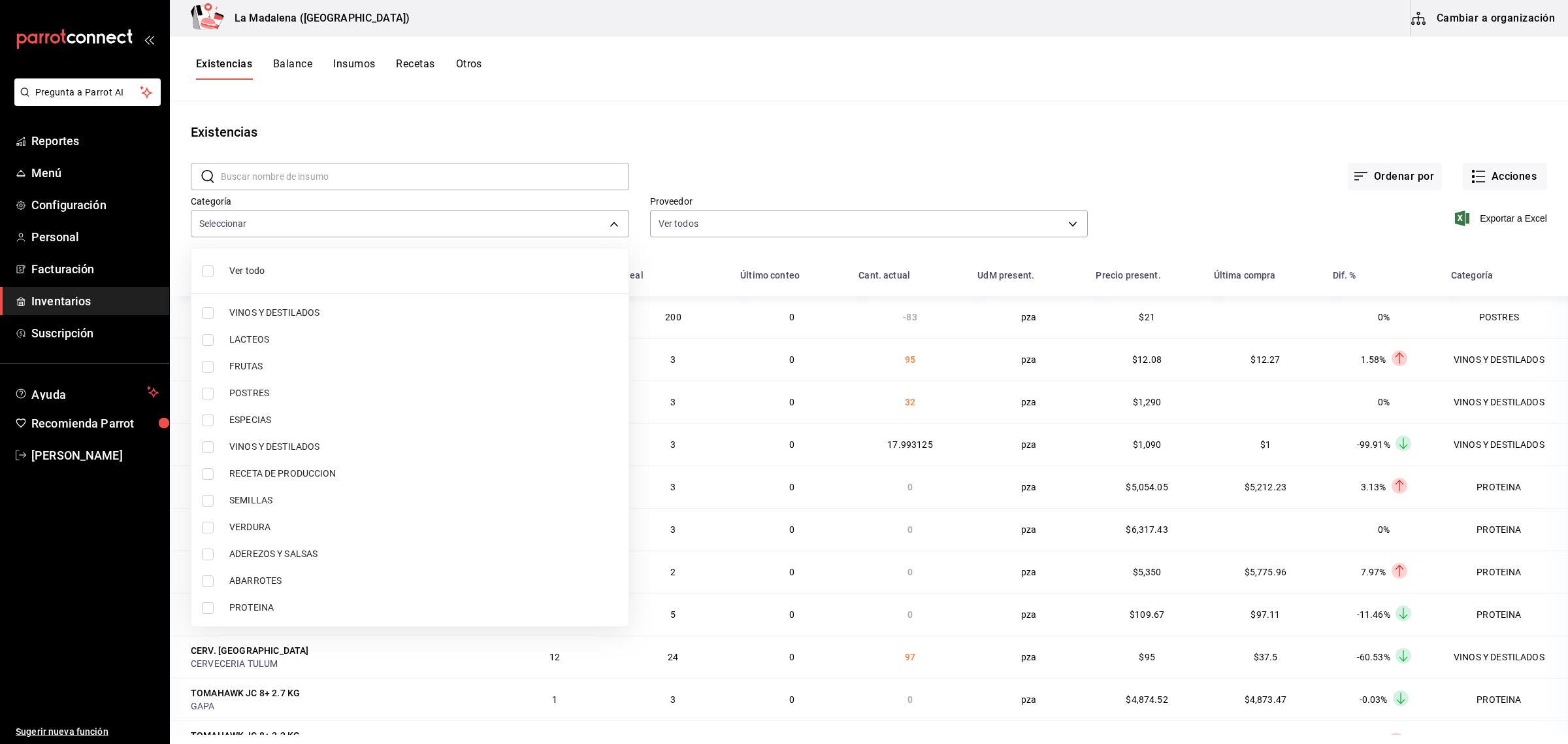
checkbox input "false"
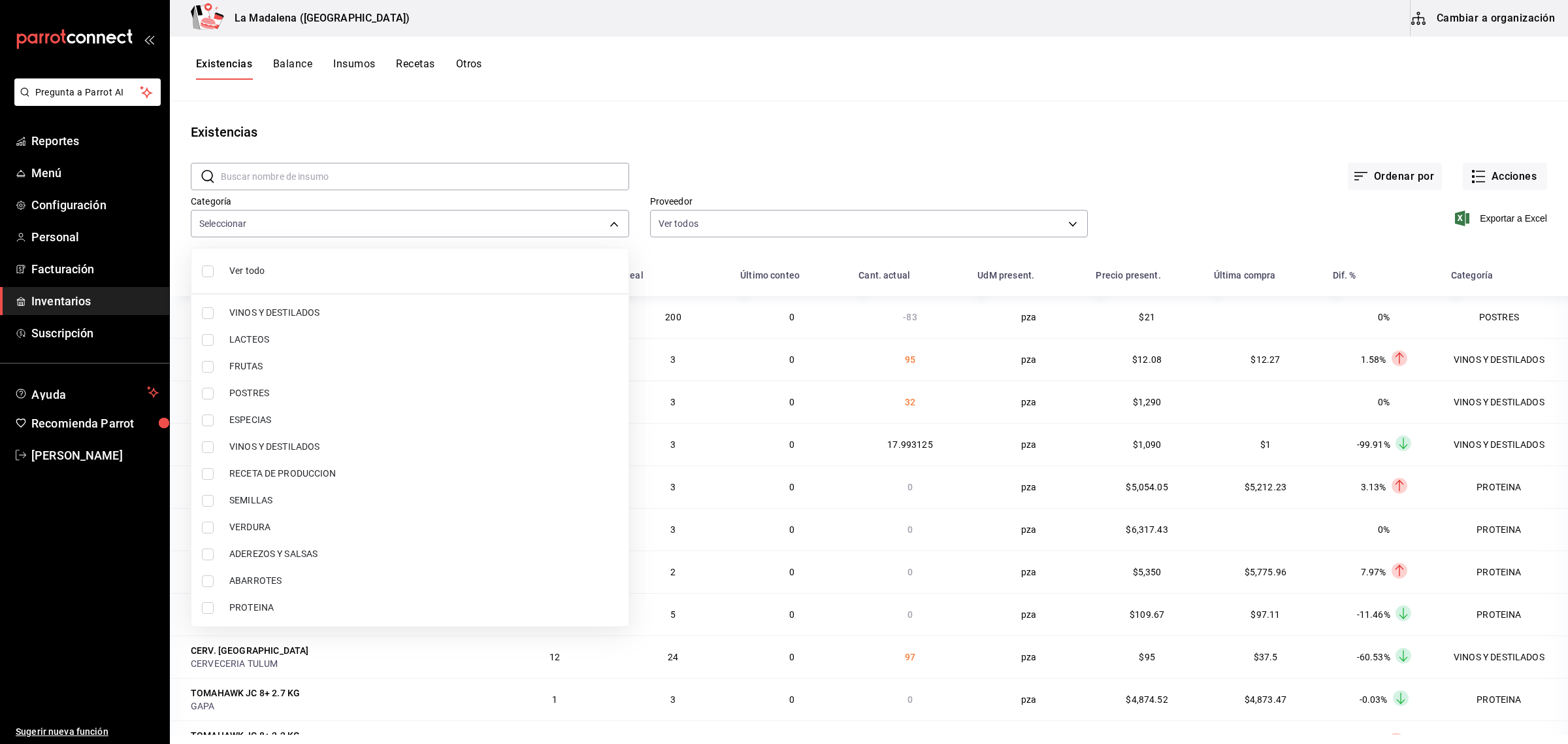
checkbox input "false"
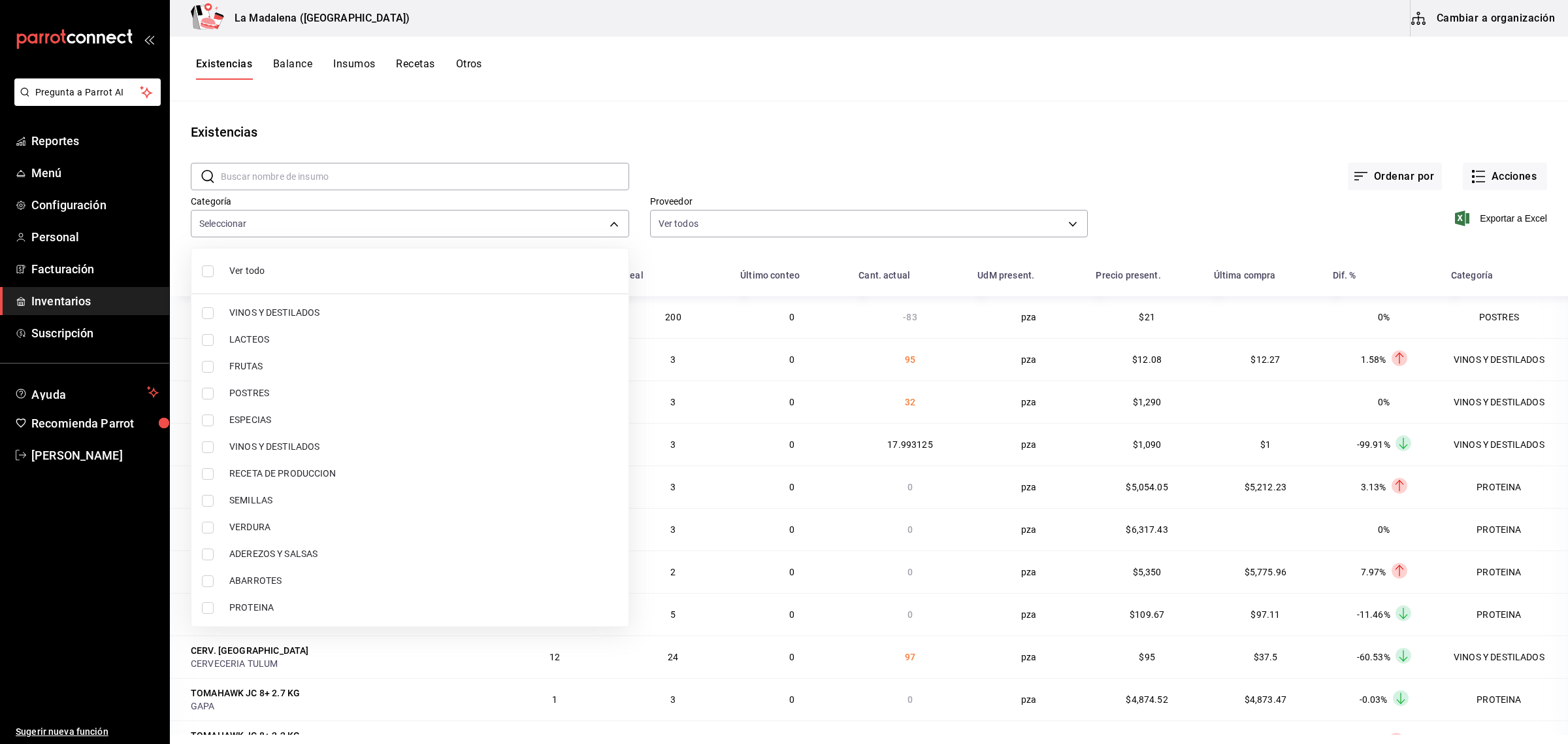
checkbox input "false"
click at [263, 609] on span "PROTEINA" at bounding box center [424, 608] width 389 height 14
type input "89020659-a685-42c8-84d5-b1543ef933a3"
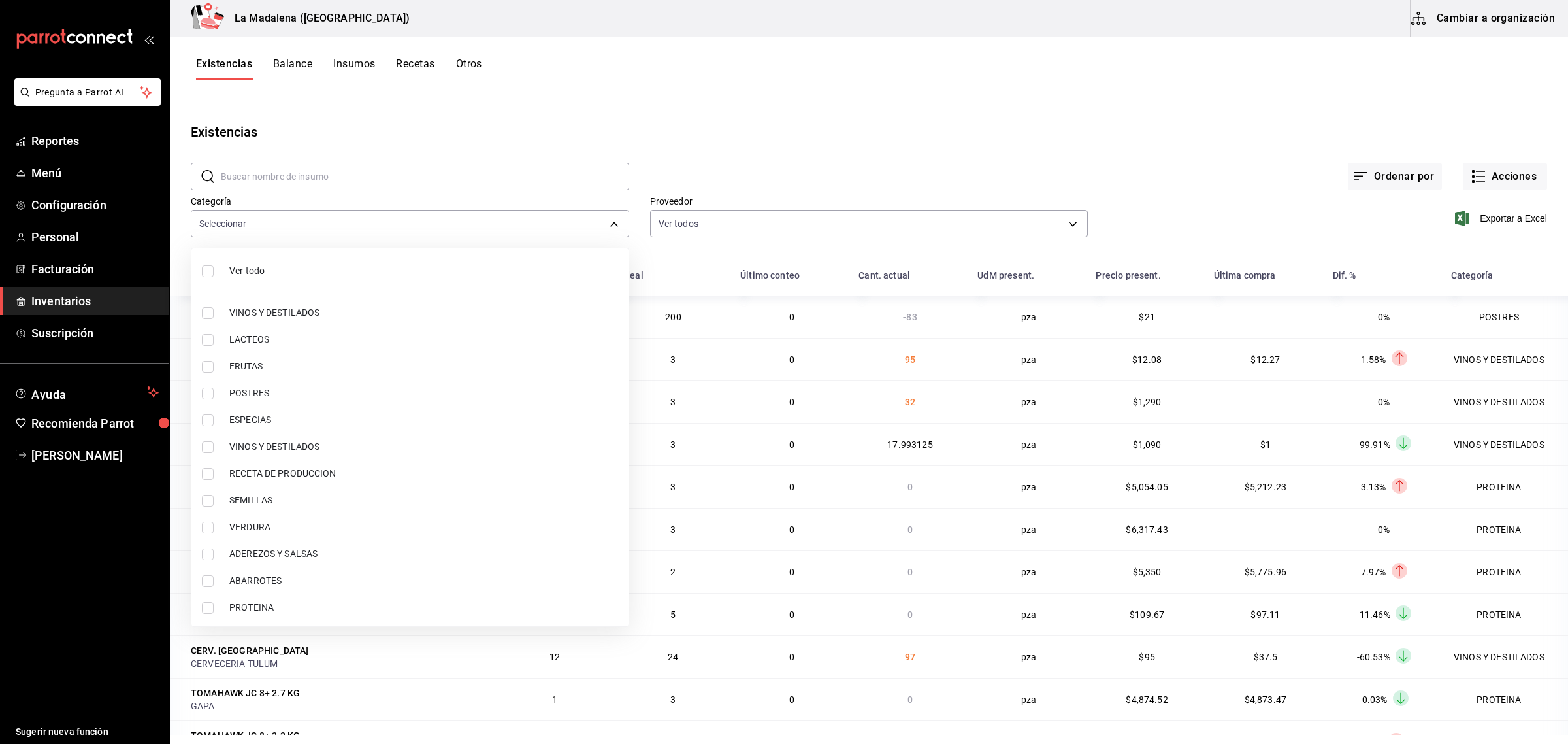
checkbox input "true"
click at [255, 398] on span "POSTRES" at bounding box center [424, 393] width 389 height 14
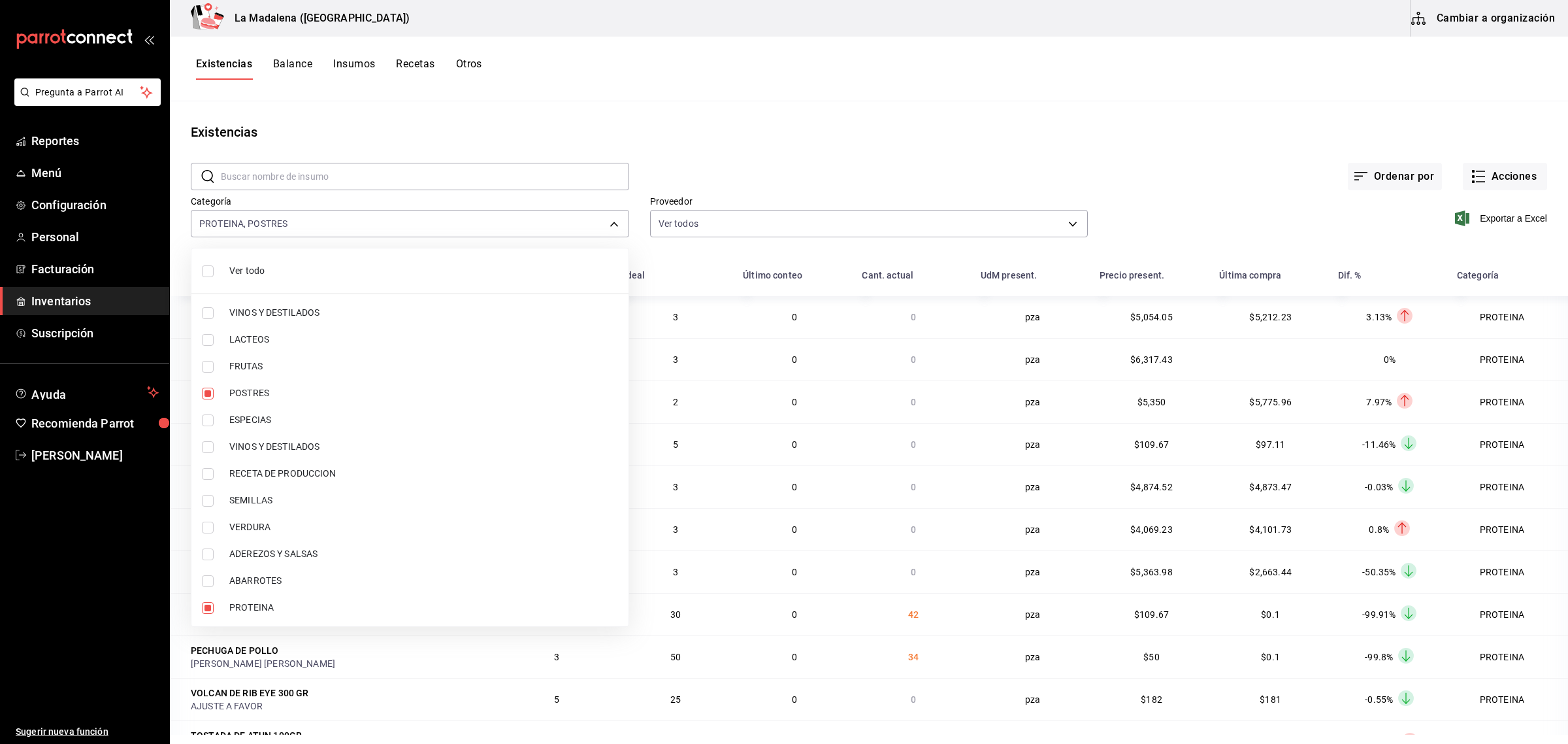
type input "89020659-a685-42c8-84d5-b1543ef933a3,300b8f87-2b59-439f-b980-3e97300322fa"
checkbox input "true"
click at [1475, 214] on div at bounding box center [784, 372] width 1568 height 744
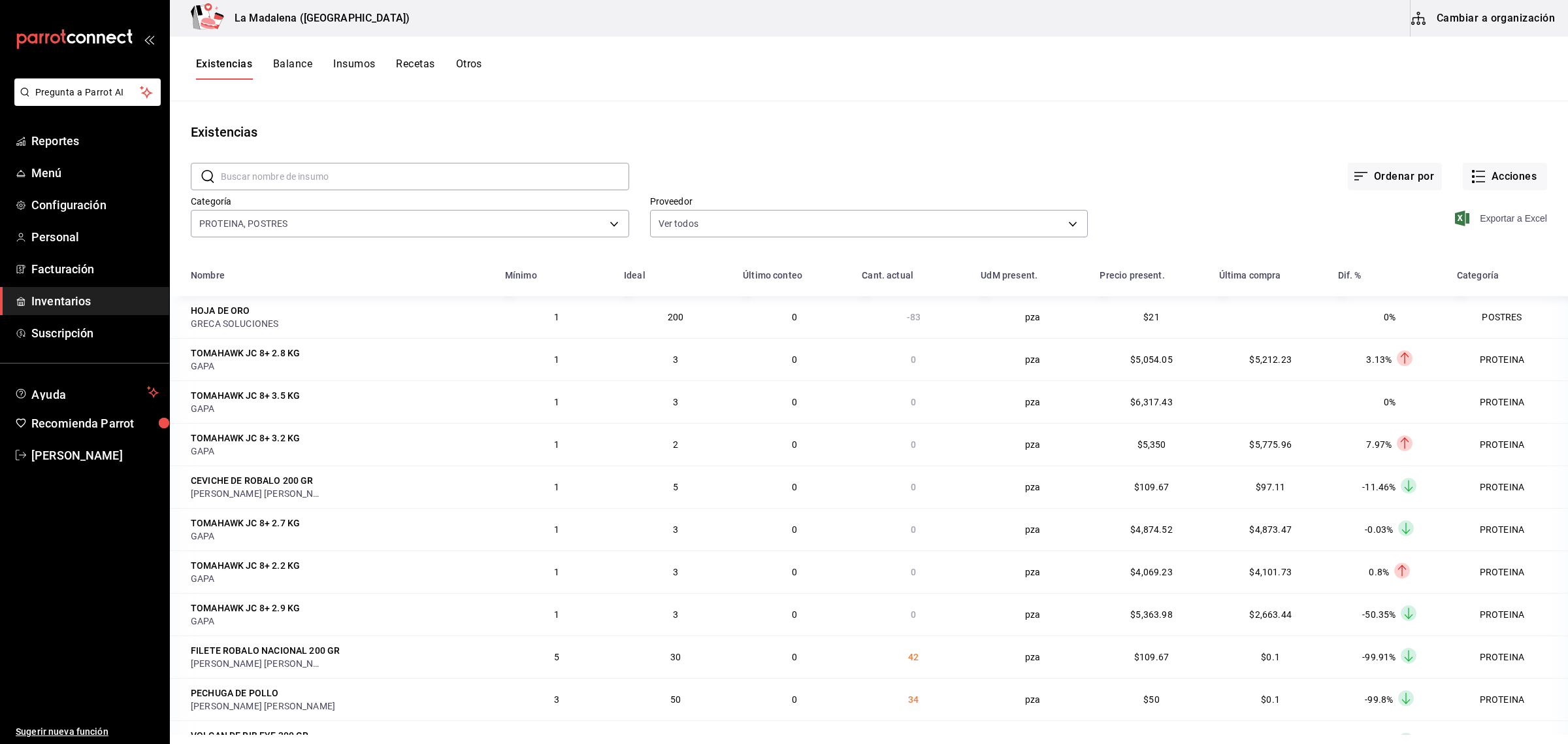
click at [1493, 222] on span "Exportar a Excel" at bounding box center [1502, 218] width 90 height 16
click at [250, 171] on input "text" at bounding box center [425, 176] width 408 height 26
click at [1504, 19] on button "Cambiar a organización" at bounding box center [1484, 18] width 147 height 37
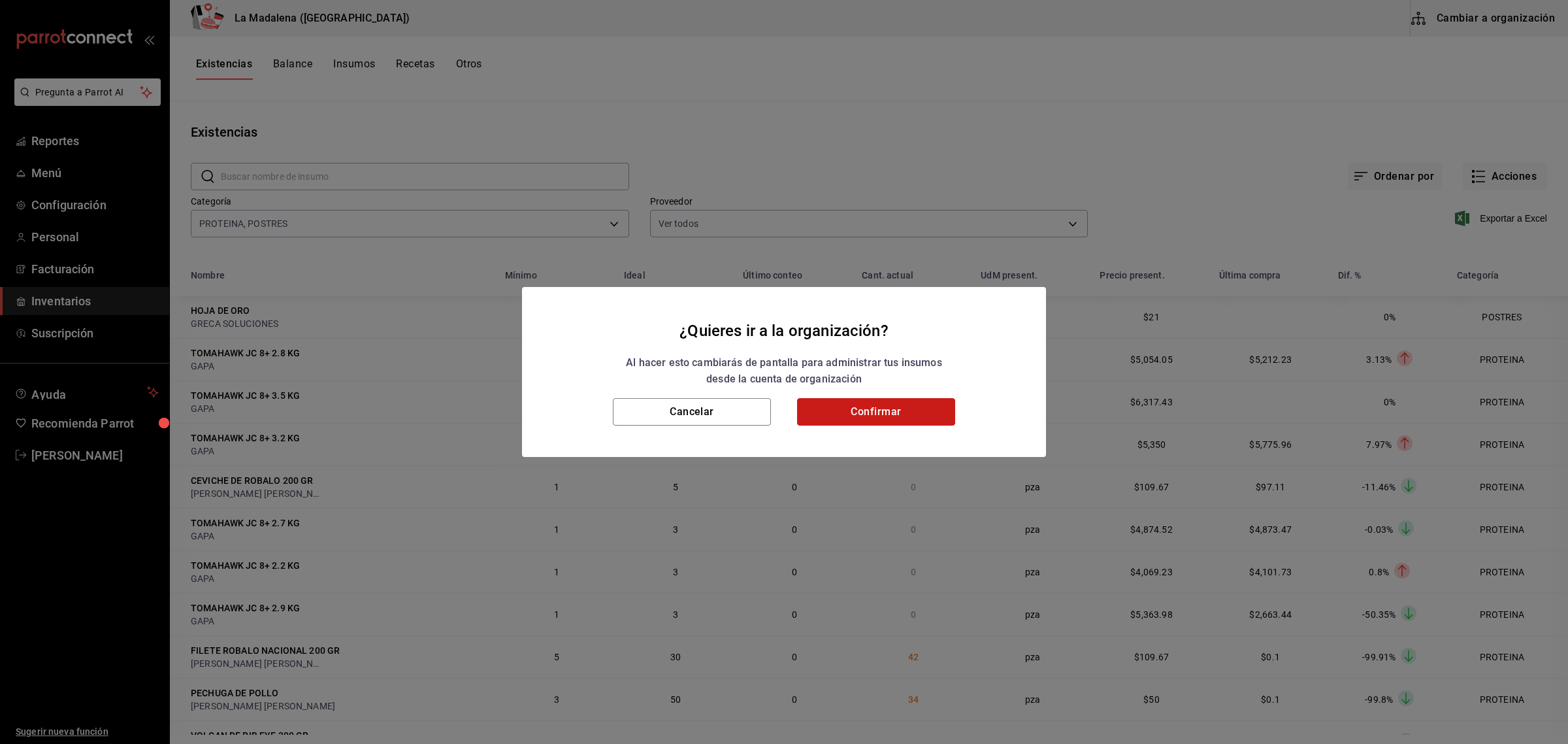
click at [925, 412] on button "Confirmar" at bounding box center [876, 412] width 158 height 28
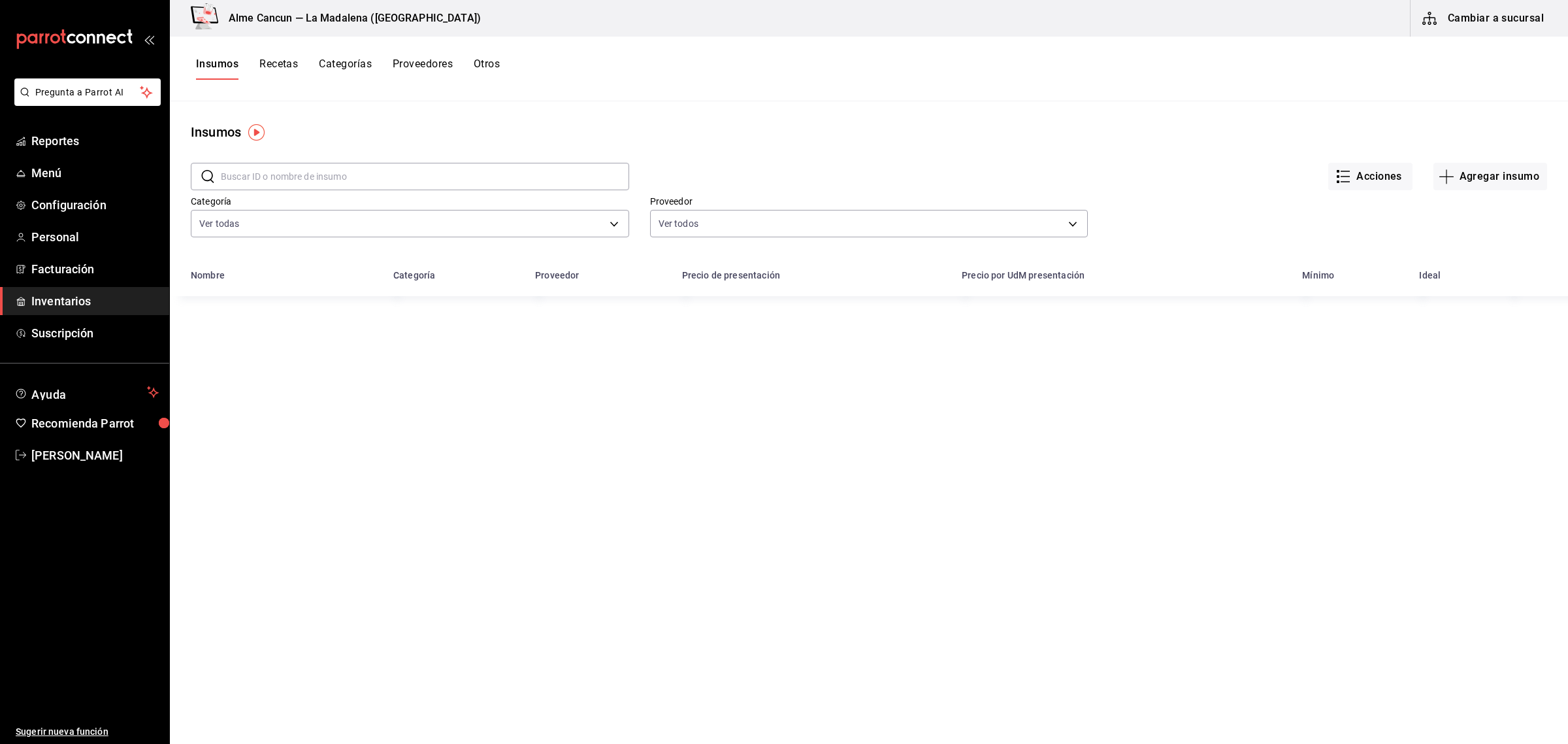
click at [426, 185] on input "text" at bounding box center [425, 176] width 408 height 26
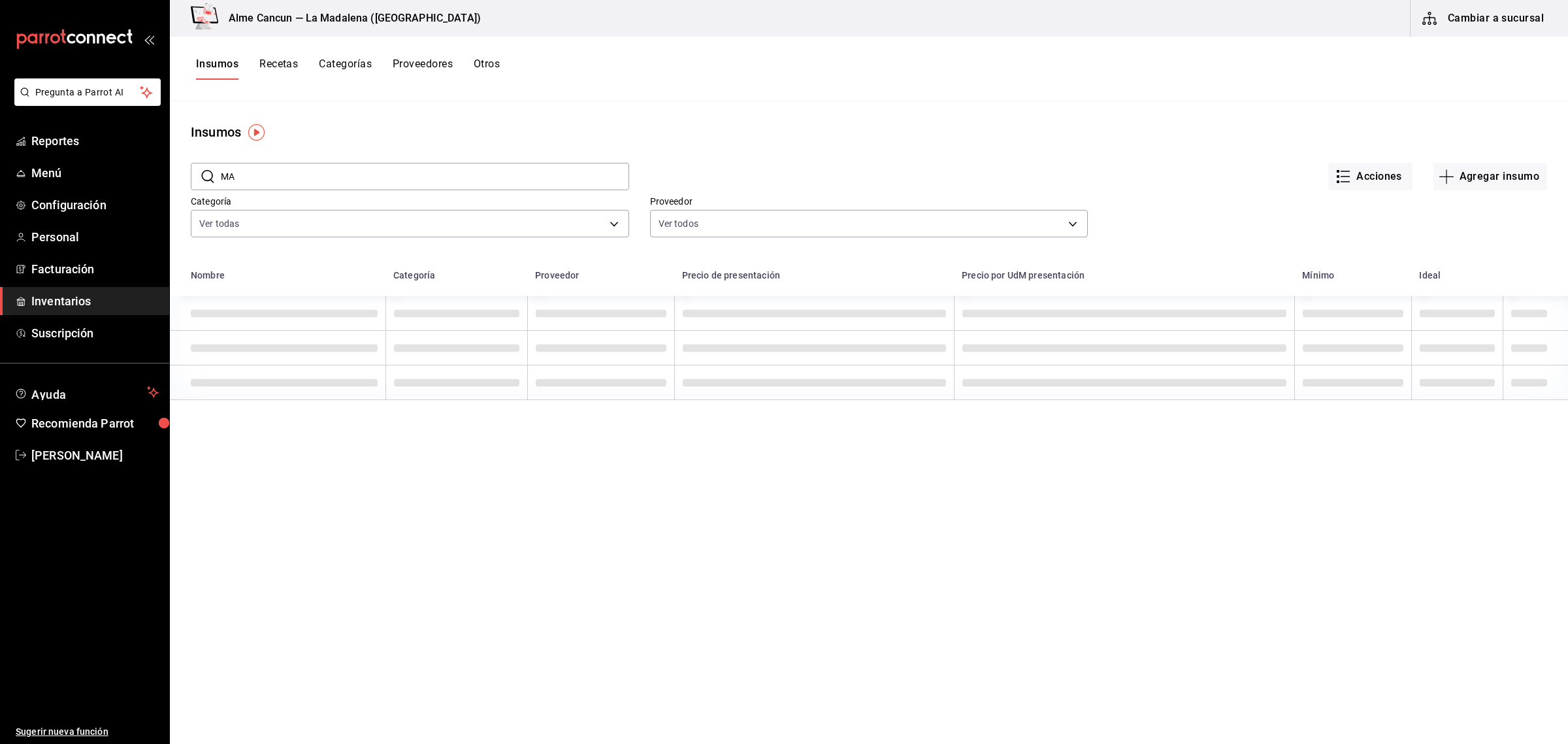
type input "M"
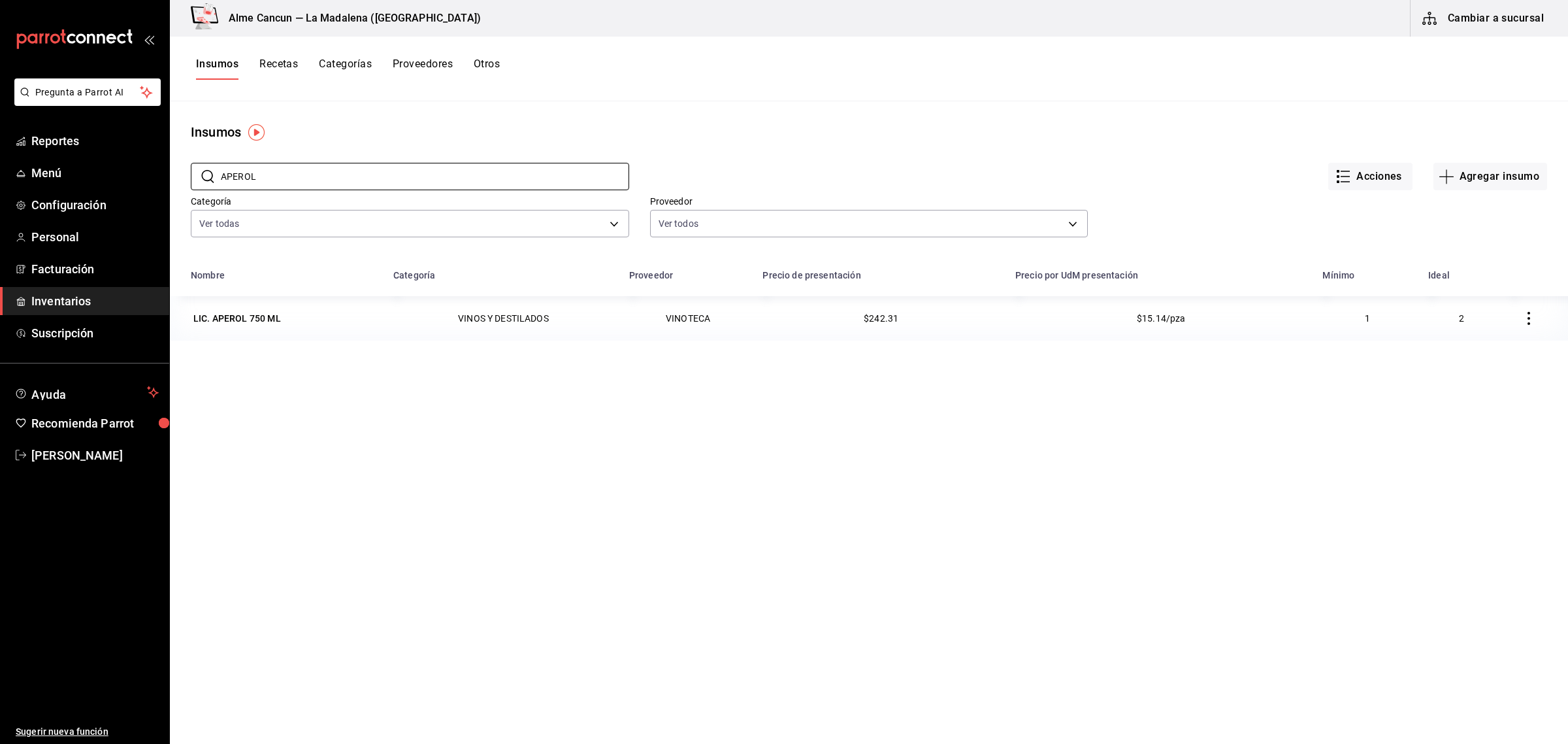
type input "APEROL"
click at [281, 64] on button "Recetas" at bounding box center [278, 68] width 39 height 22
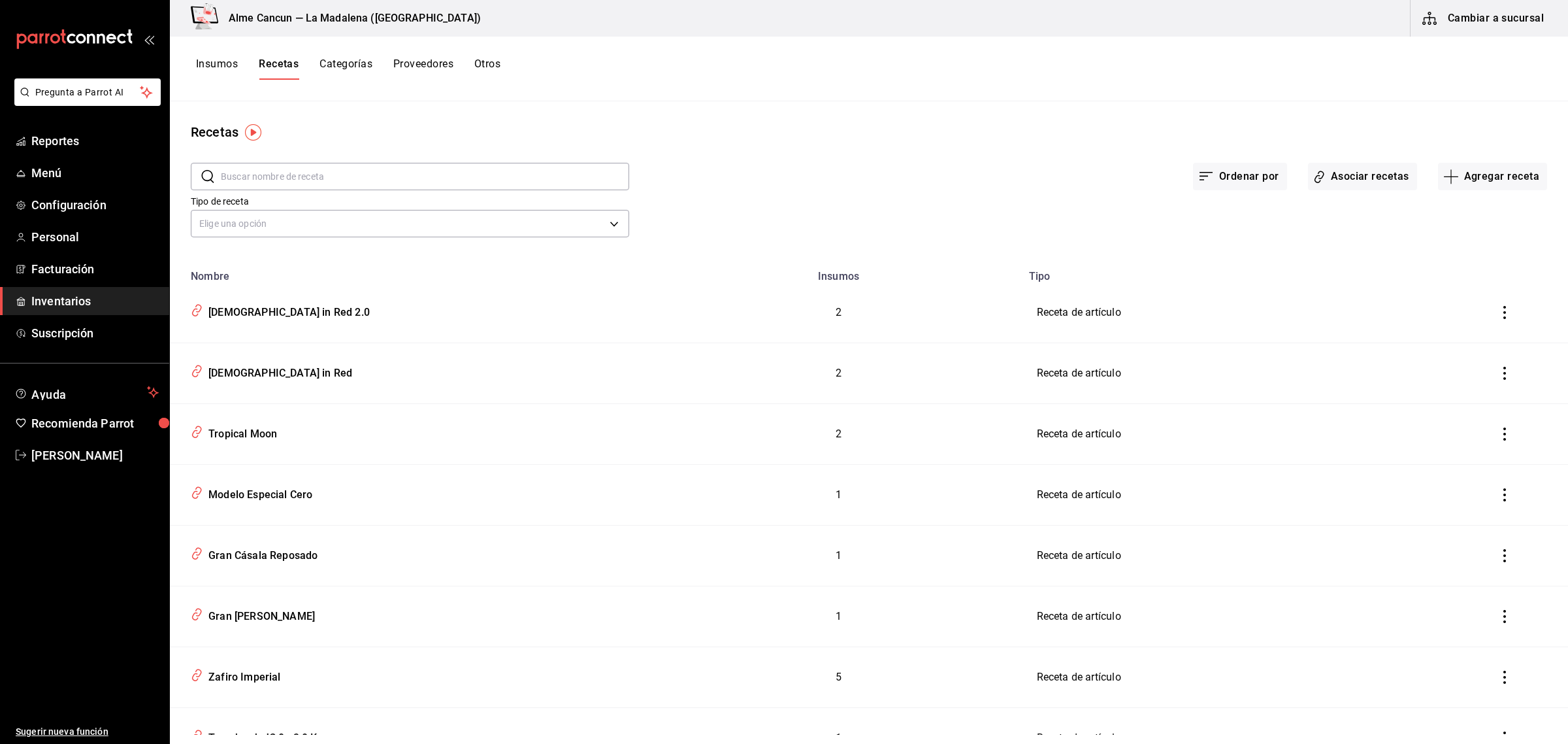
click at [292, 167] on input "text" at bounding box center [425, 176] width 408 height 26
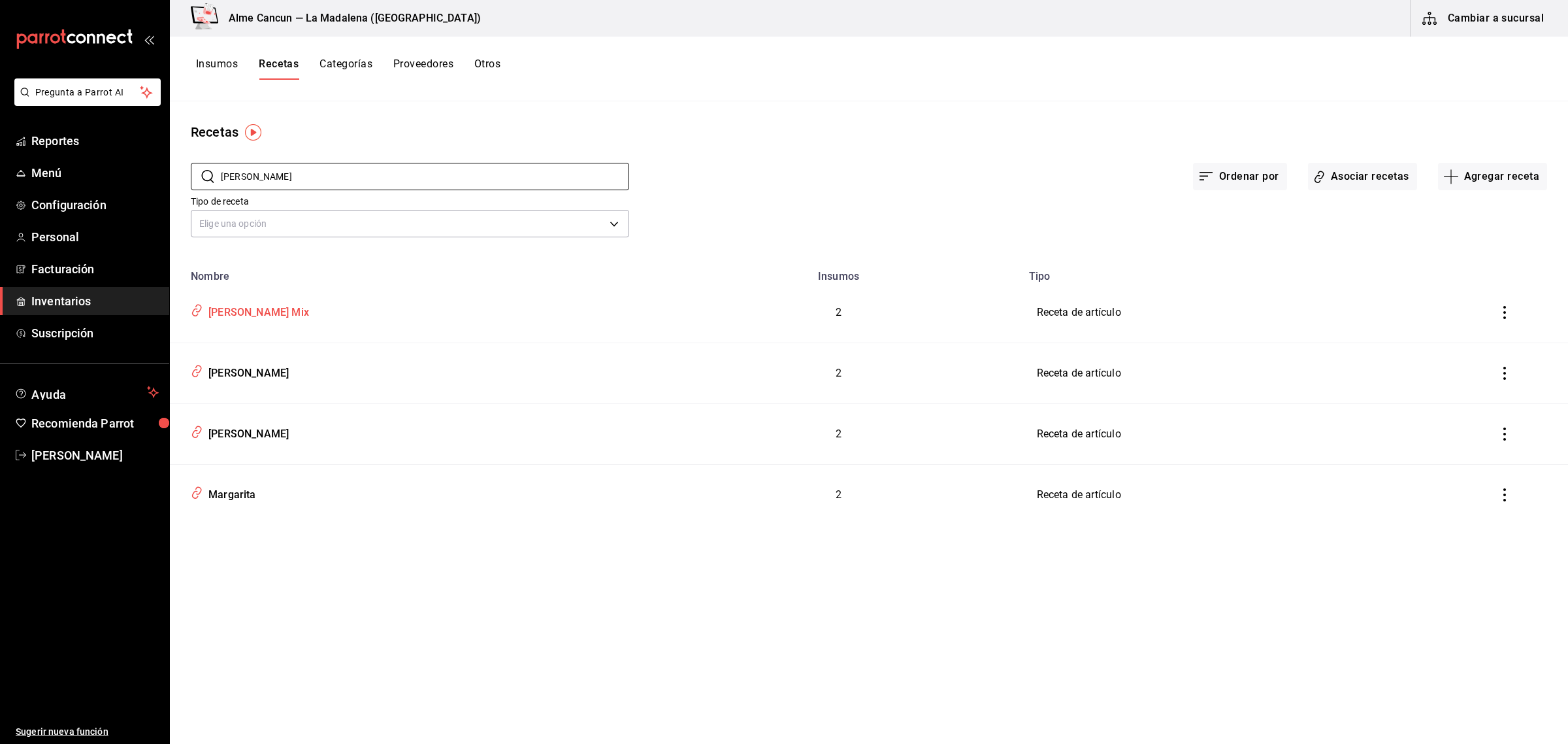
type input "[PERSON_NAME]"
click at [260, 308] on div "[PERSON_NAME] Mix" at bounding box center [256, 310] width 106 height 20
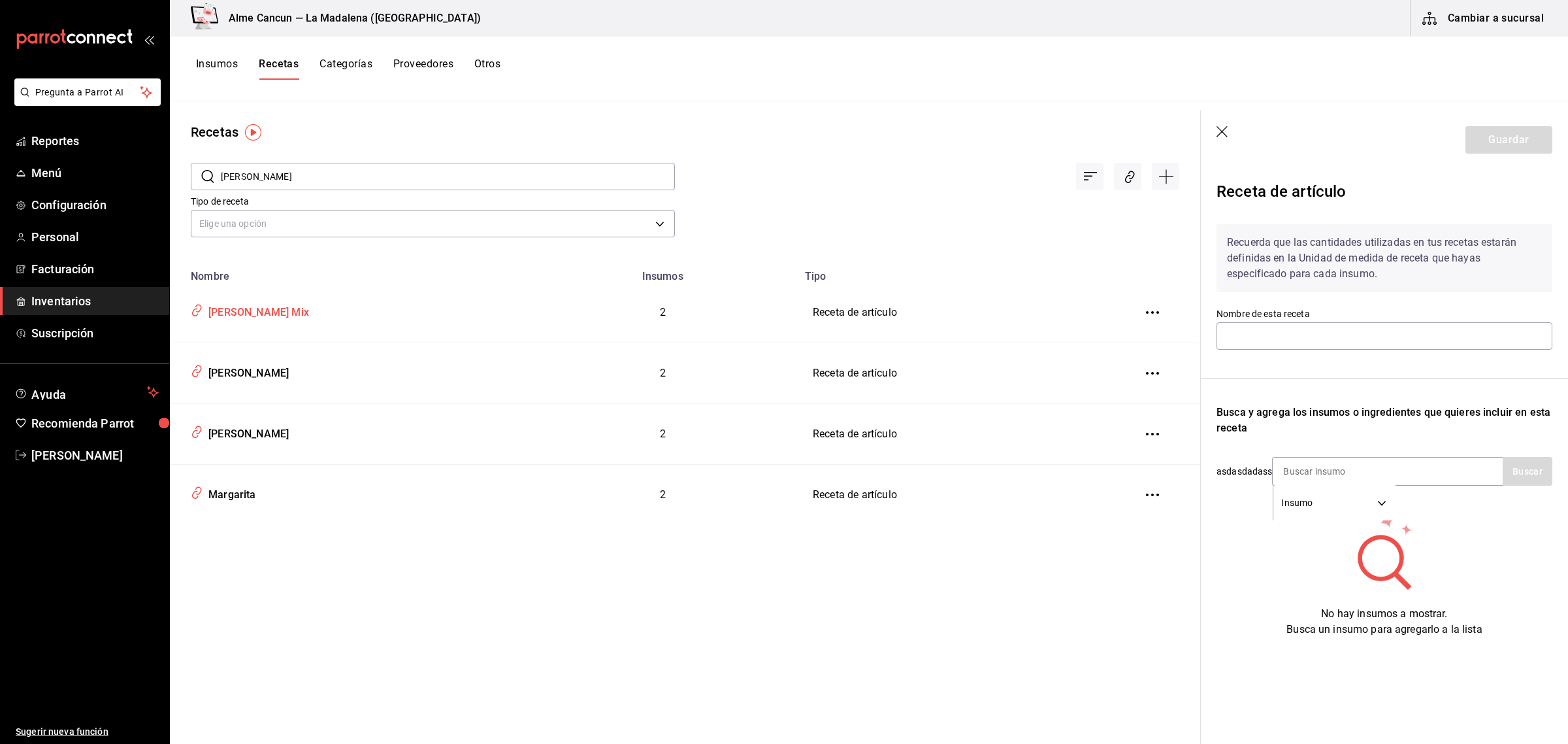
type input "[PERSON_NAME] Mix"
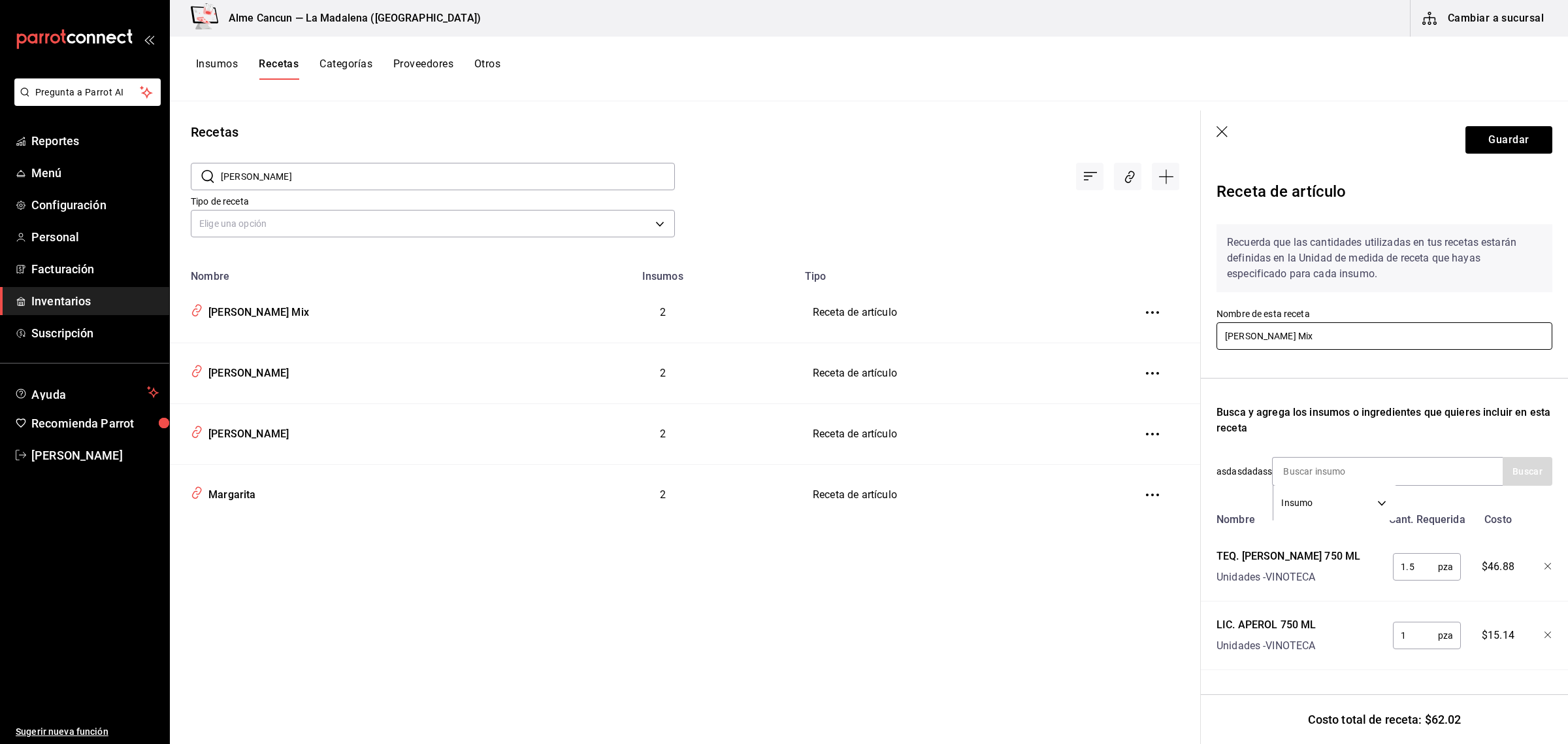
scroll to position [21, 0]
click at [1224, 129] on icon "button" at bounding box center [1222, 131] width 11 height 11
